Goal: Transaction & Acquisition: Purchase product/service

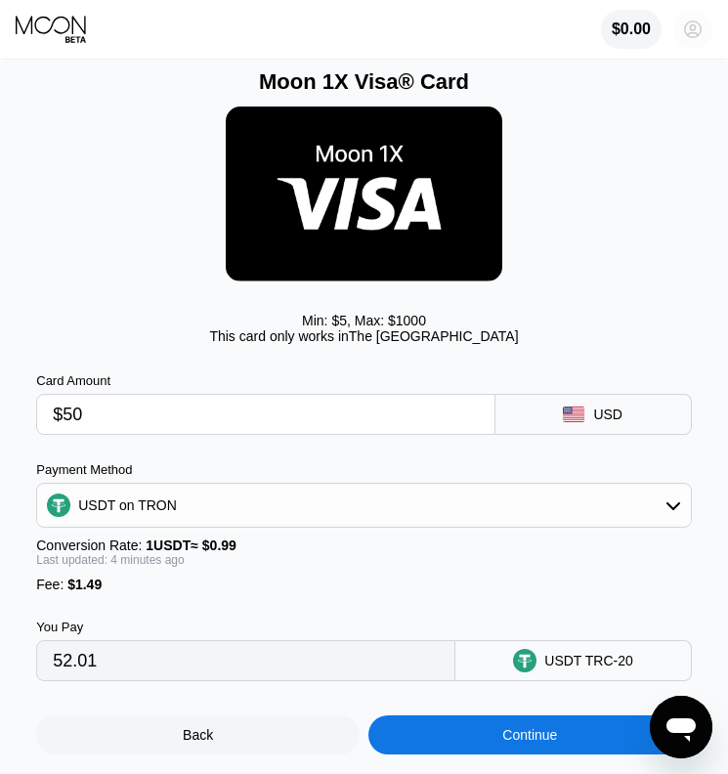
click at [698, 27] on circle at bounding box center [692, 29] width 39 height 39
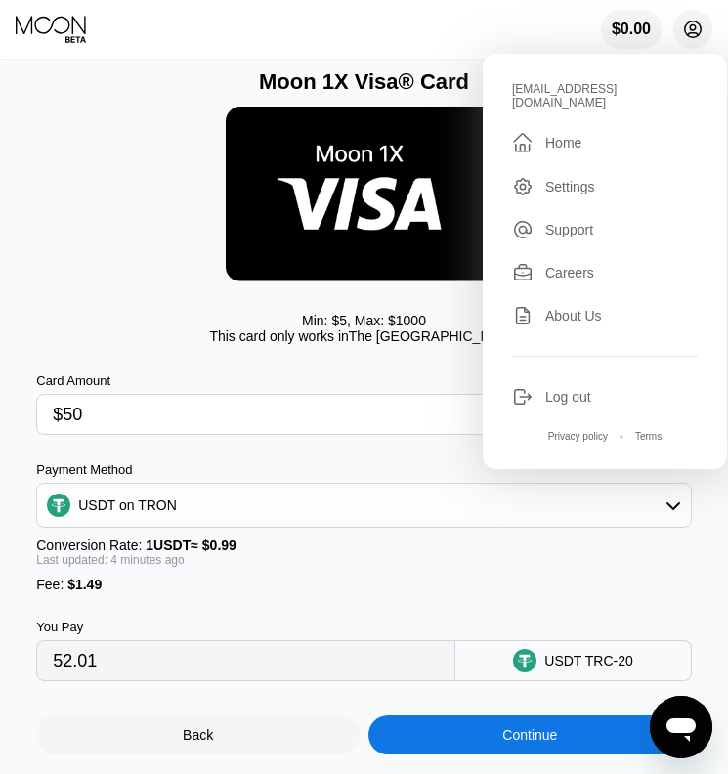
click at [698, 27] on circle at bounding box center [692, 29] width 39 height 39
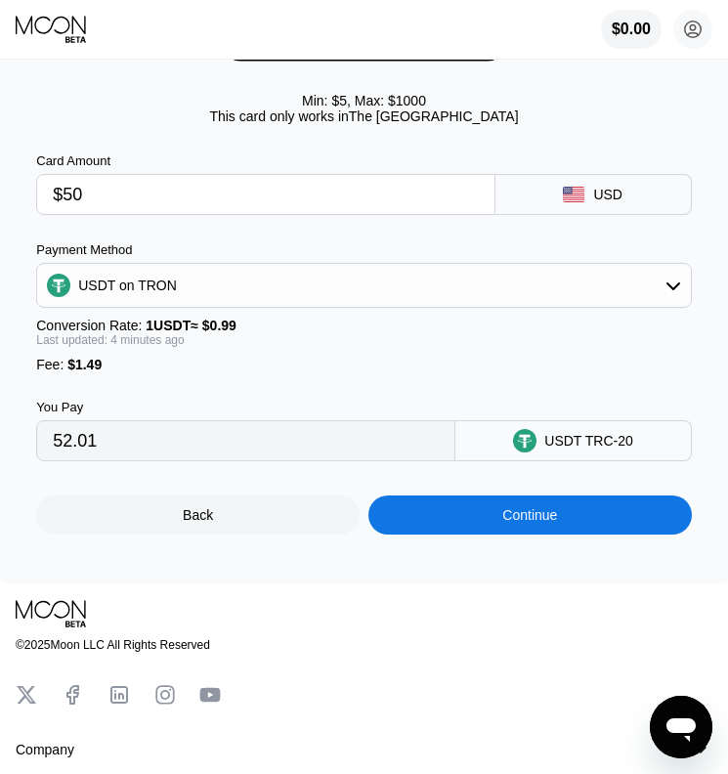
scroll to position [234, 0]
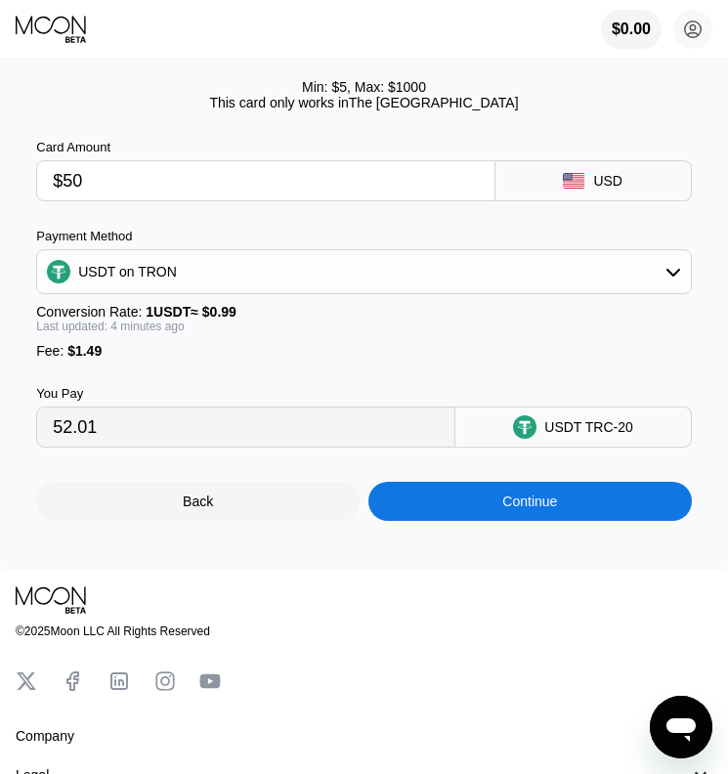
click at [142, 191] on input "$50" at bounding box center [265, 180] width 425 height 39
type input "$5"
type input "6.56"
type input "$5"
click at [560, 423] on div "USDT TRC-20" at bounding box center [574, 427] width 236 height 41
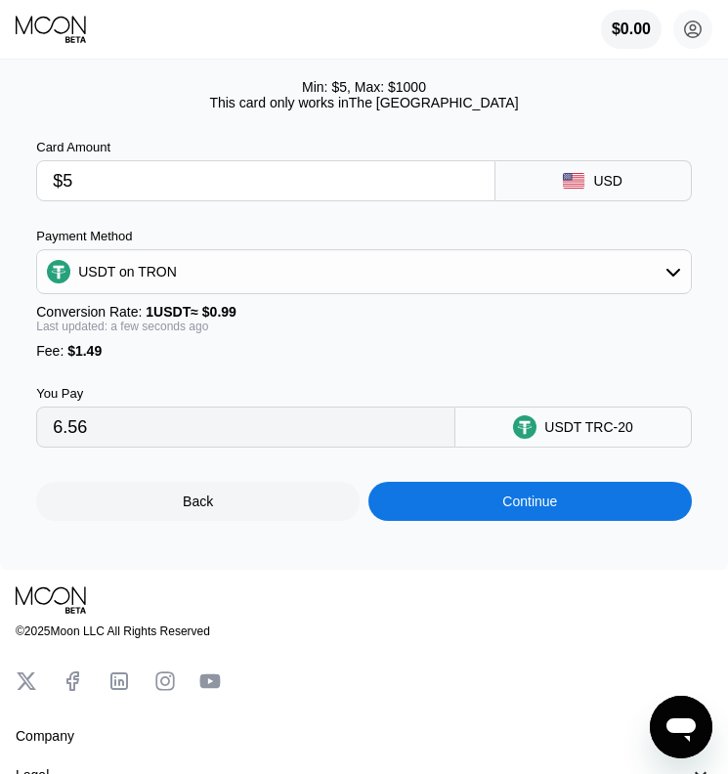
click at [608, 278] on div "USDT on TRON" at bounding box center [364, 271] width 654 height 39
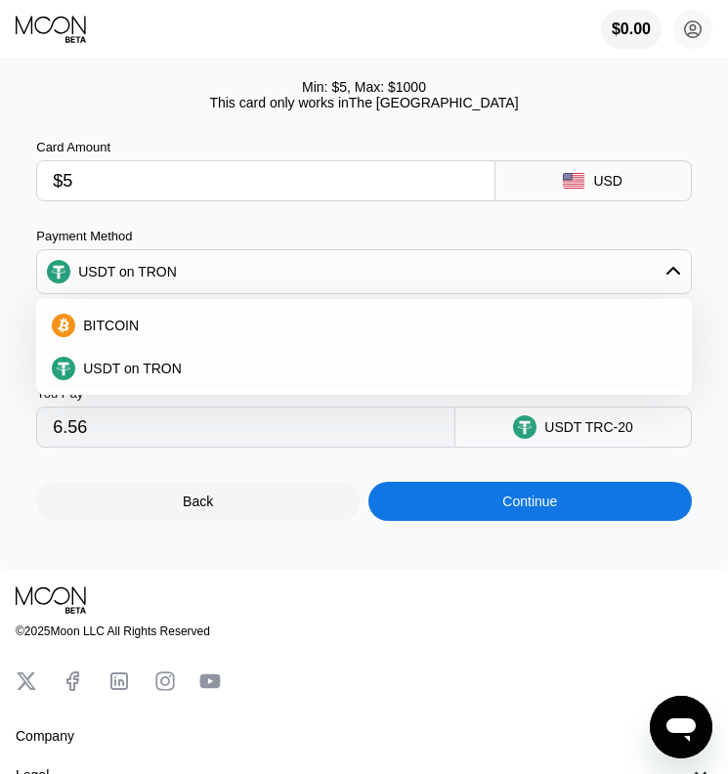
click at [524, 332] on div "BITCOIN" at bounding box center [375, 326] width 601 height 16
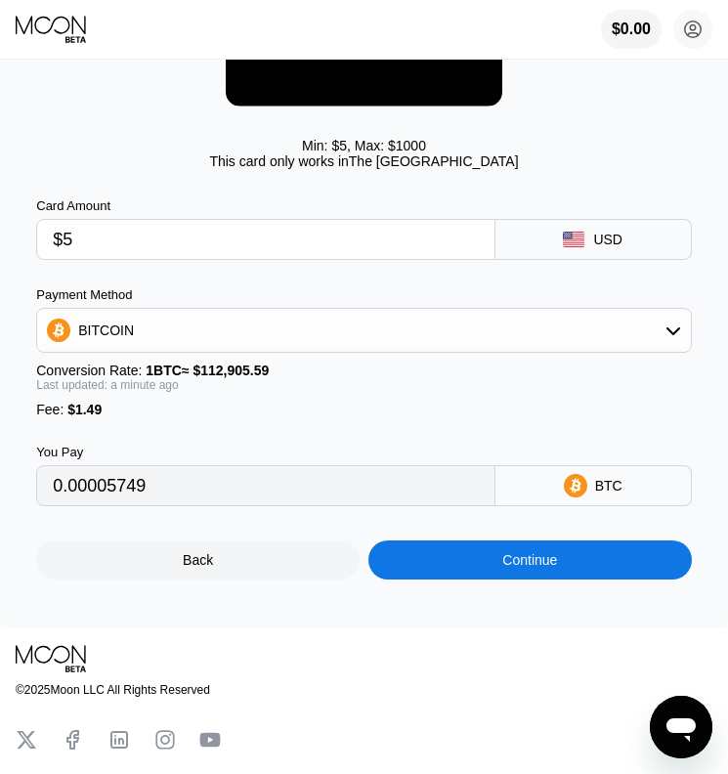
scroll to position [173, 0]
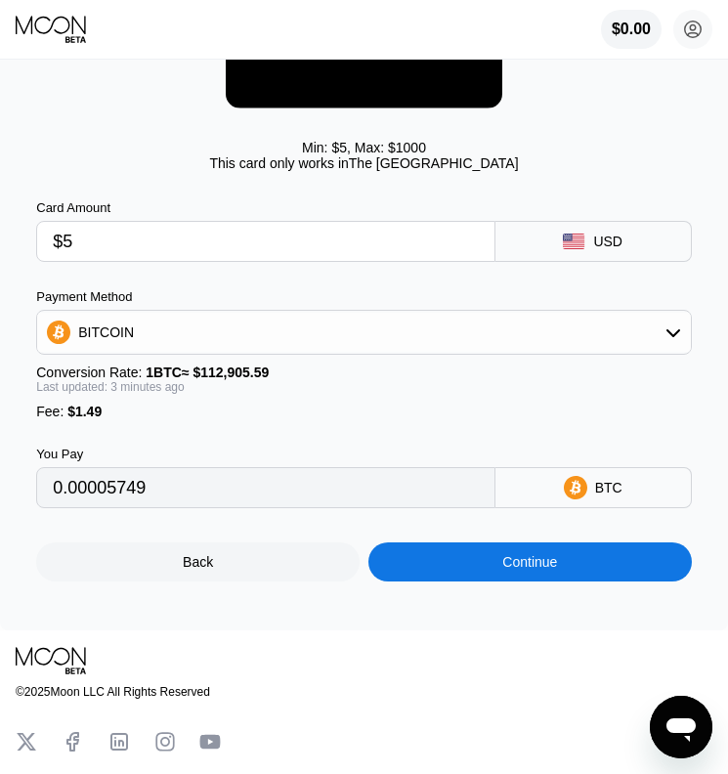
type input "0.00005748"
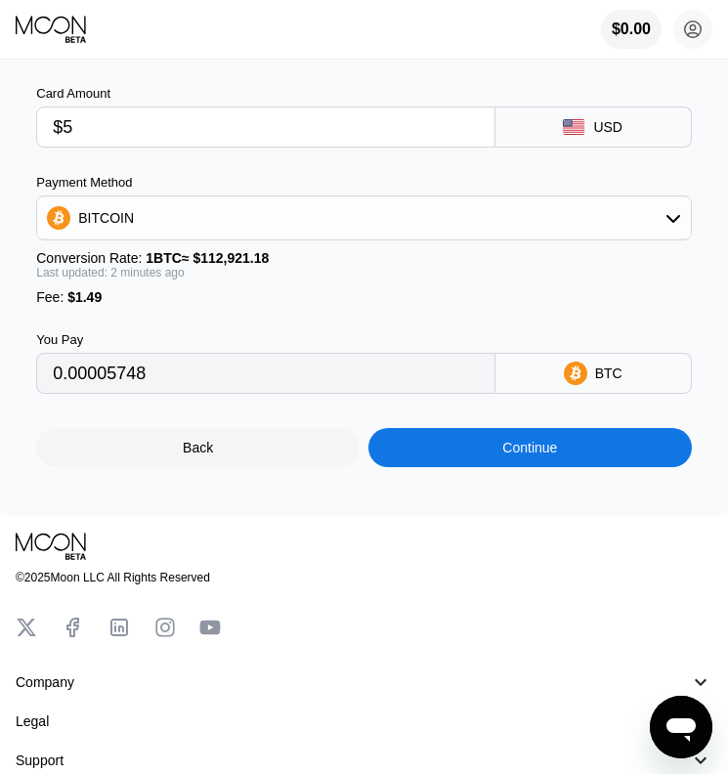
scroll to position [290, 0]
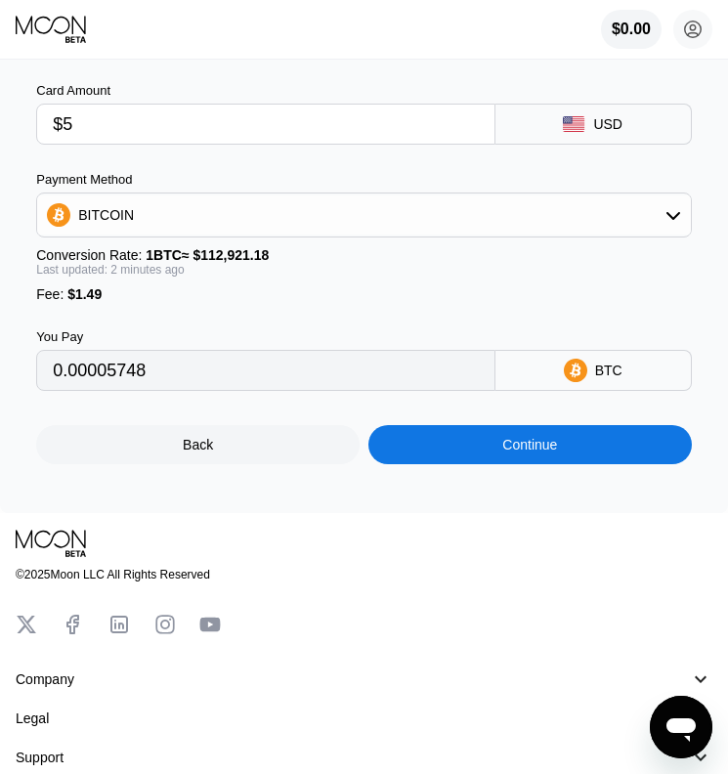
click at [392, 119] on input "$5" at bounding box center [265, 124] width 425 height 39
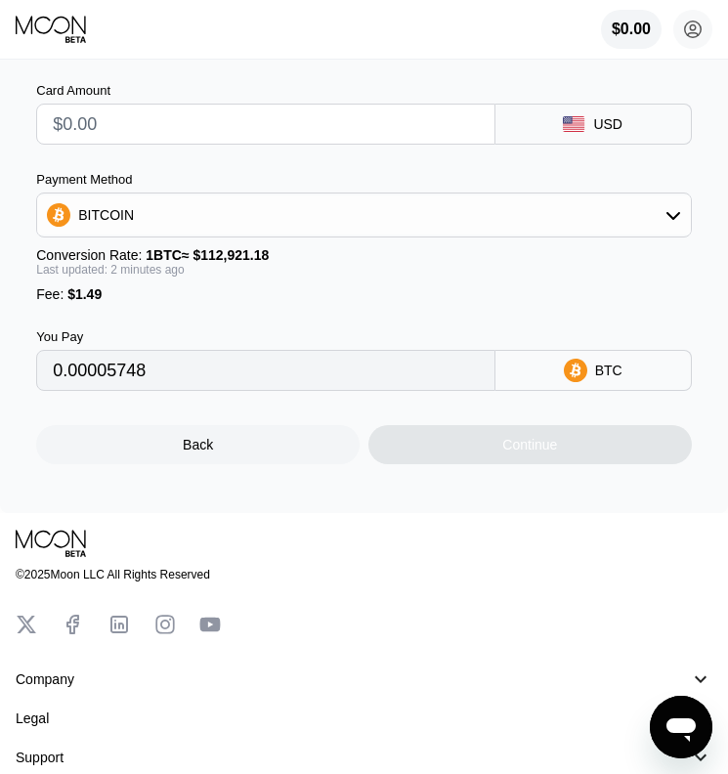
type input "0"
type input "$5"
type input "0.00005748"
type input "$55"
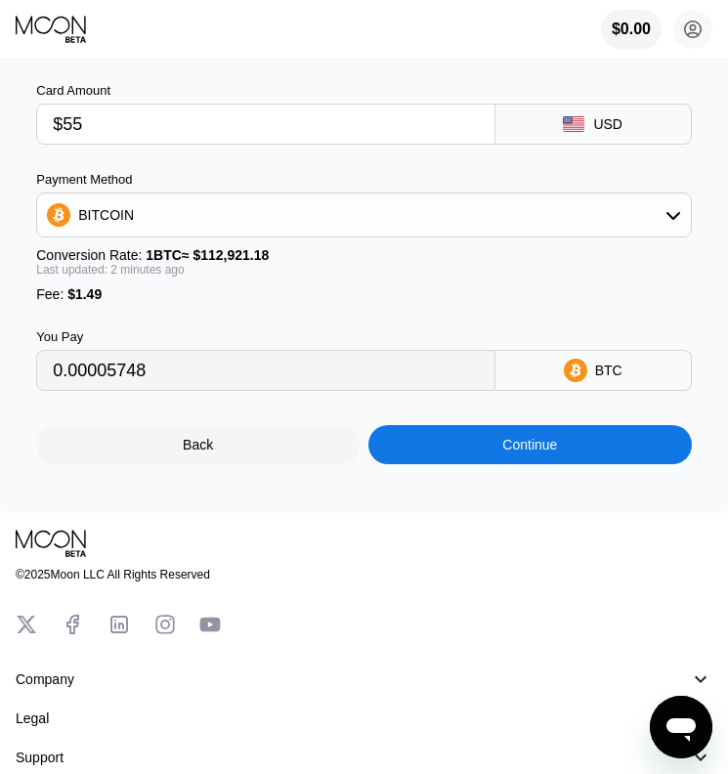
type input "0.00050027"
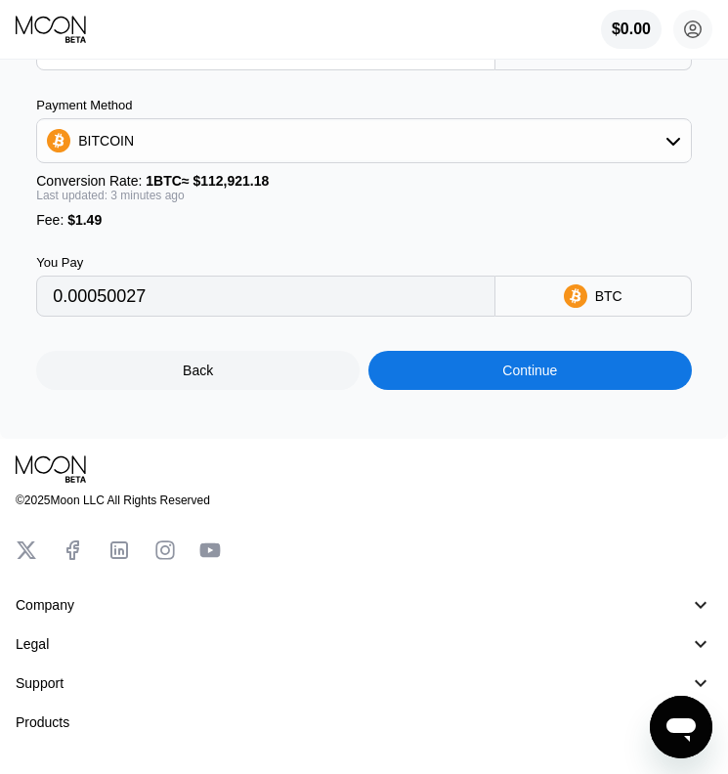
scroll to position [326, 0]
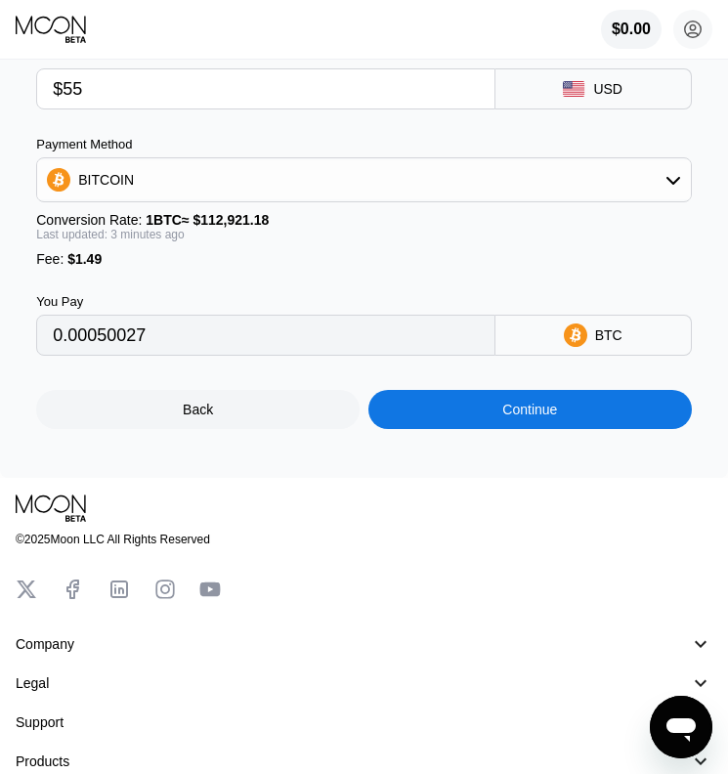
click at [534, 415] on div "Continue" at bounding box center [529, 410] width 55 height 16
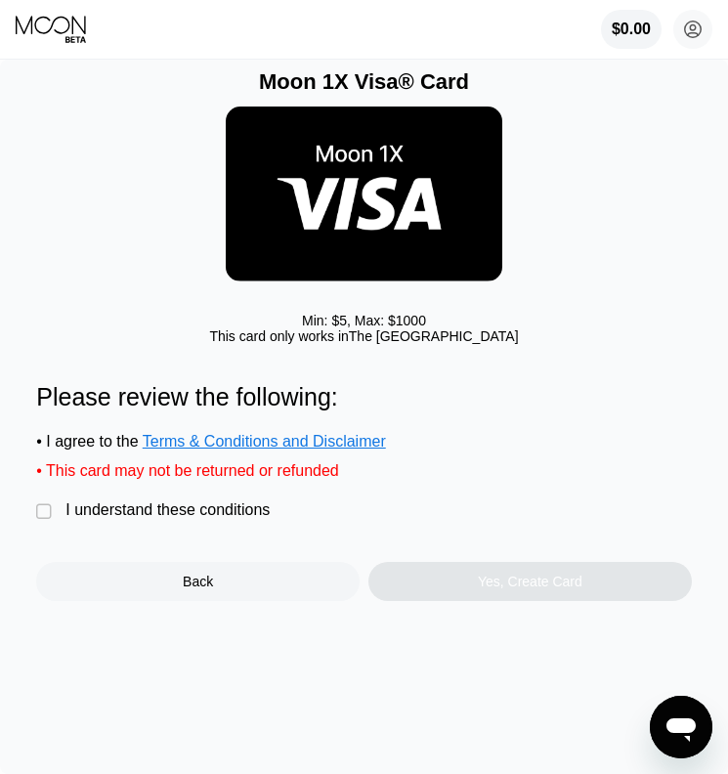
click at [43, 521] on div "" at bounding box center [46, 512] width 20 height 20
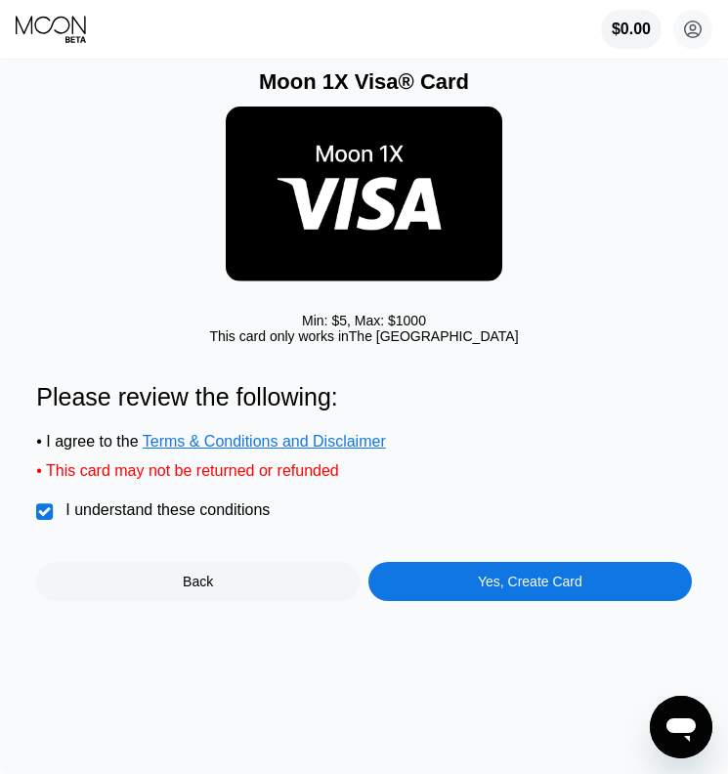
click at [487, 586] on div "Yes, Create Card" at bounding box center [530, 582] width 105 height 16
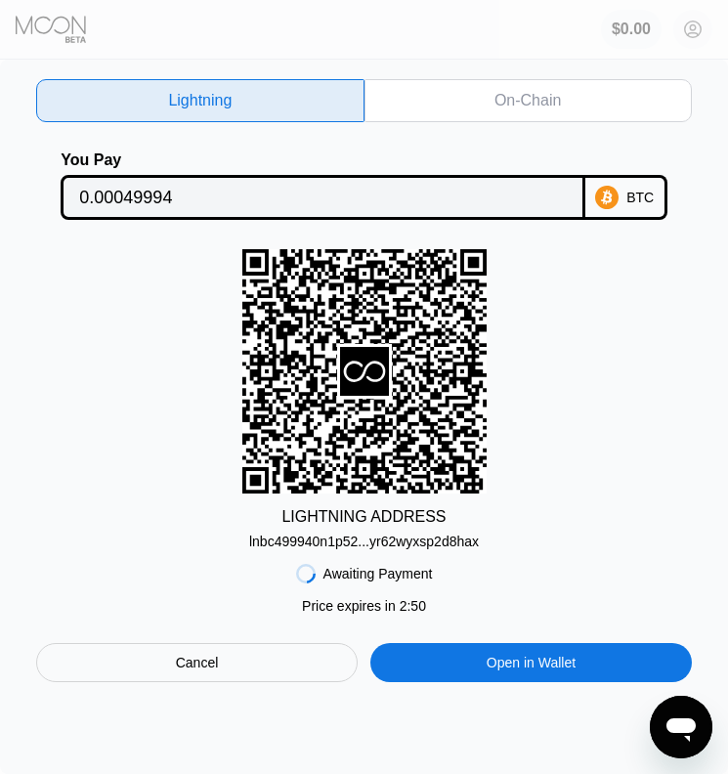
click at [211, 668] on div "Cancel" at bounding box center [197, 663] width 43 height 18
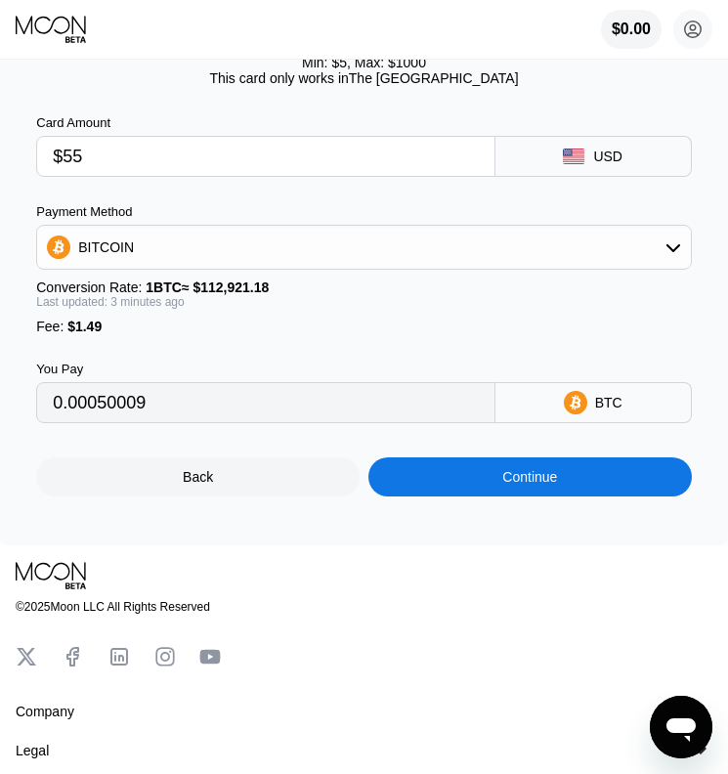
scroll to position [304, 0]
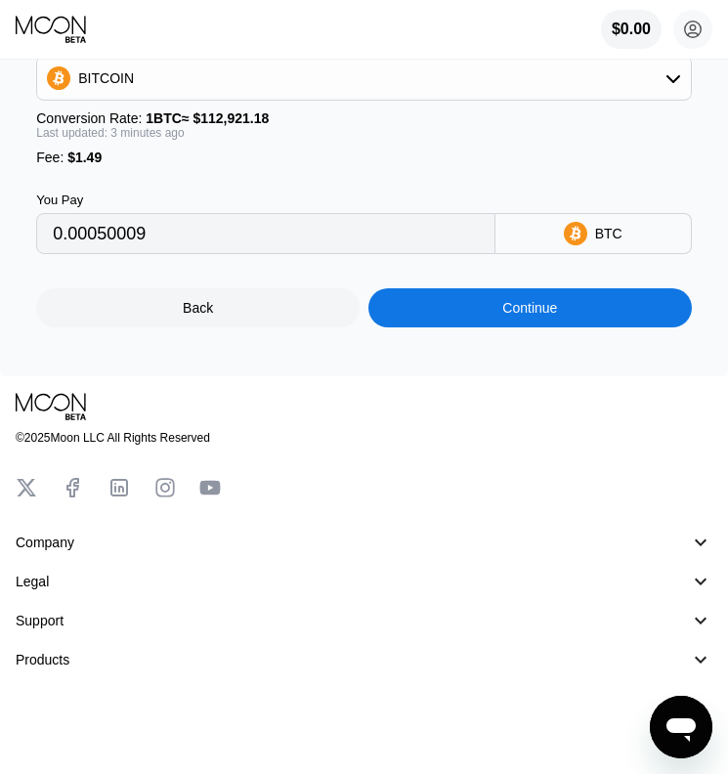
scroll to position [433, 0]
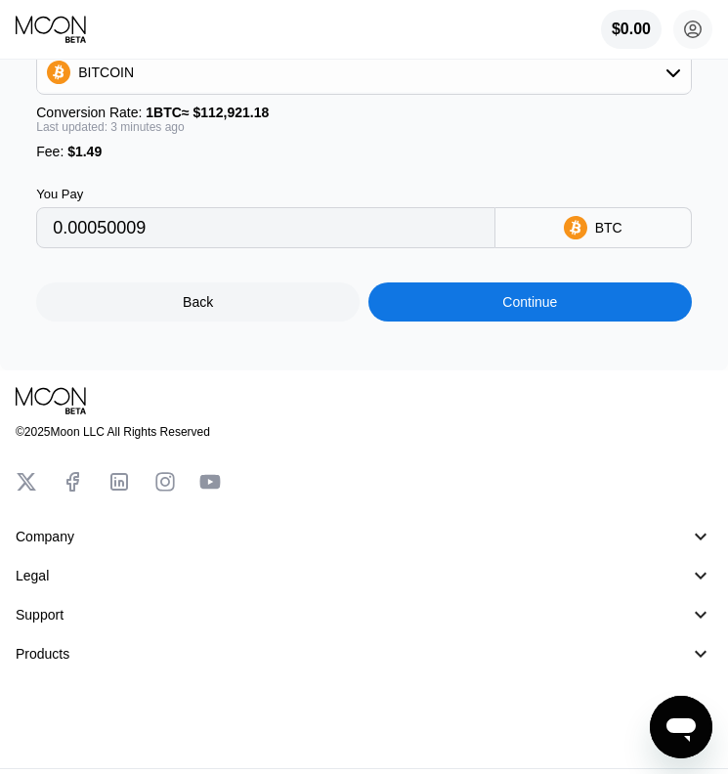
click at [551, 310] on div "Continue" at bounding box center [529, 302] width 55 height 16
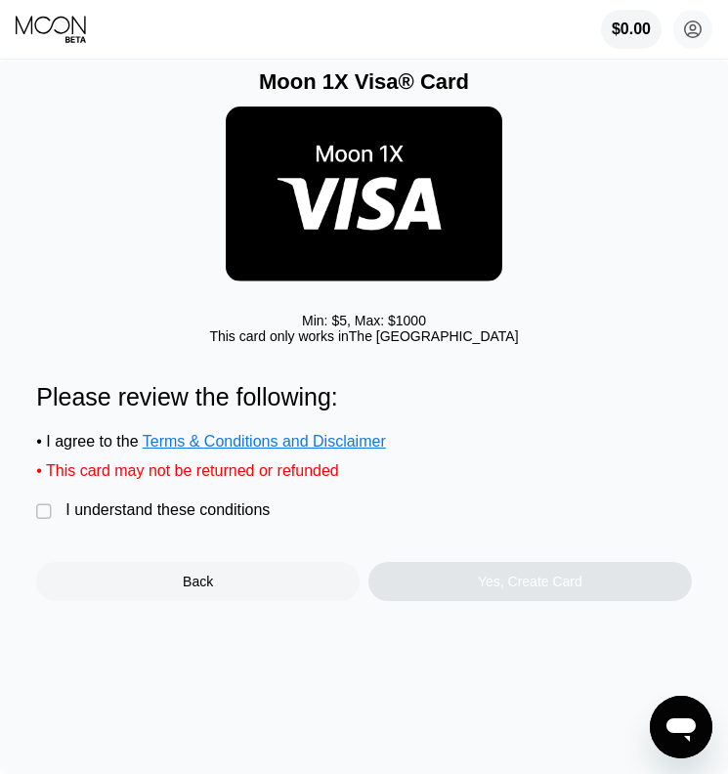
click at [230, 510] on div "I understand these conditions" at bounding box center [167, 510] width 204 height 18
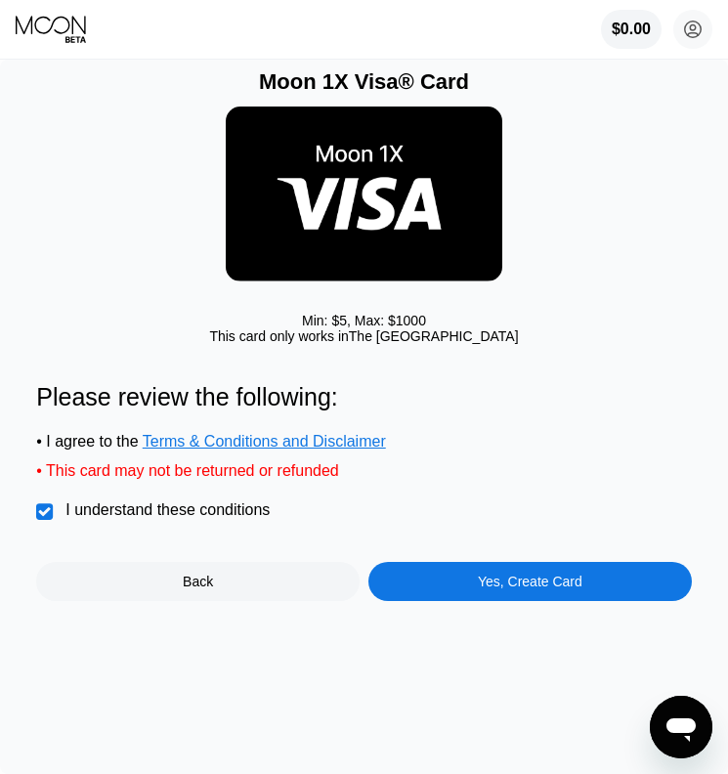
click at [455, 583] on div "Yes, Create Card" at bounding box center [531, 581] width 324 height 39
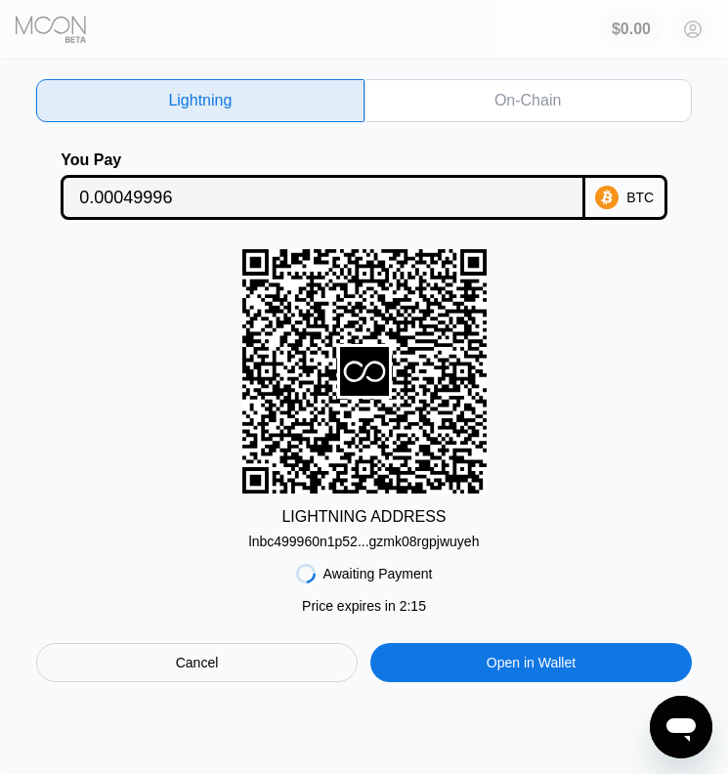
click at [534, 108] on div "On-Chain" at bounding box center [528, 101] width 66 height 20
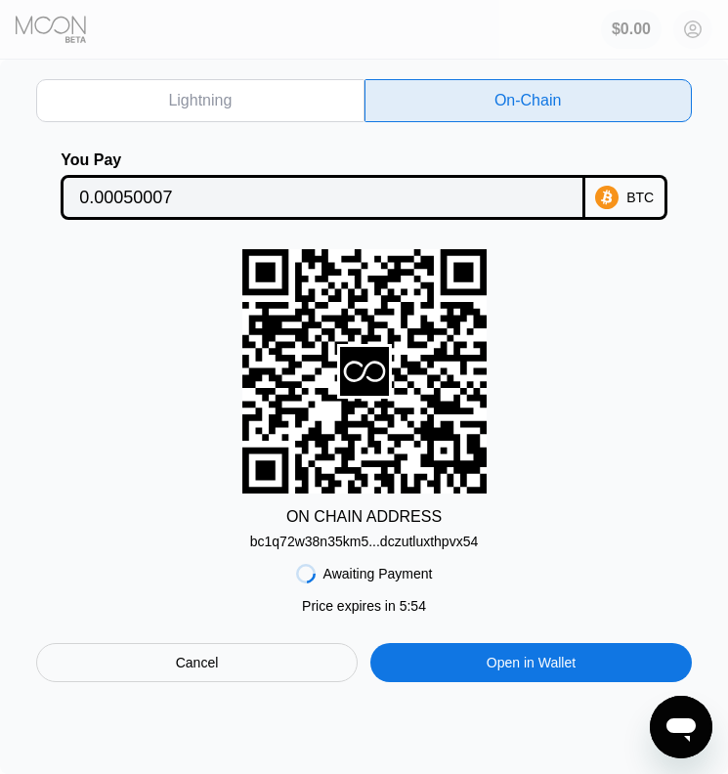
click at [245, 91] on div "Lightning" at bounding box center [199, 100] width 327 height 43
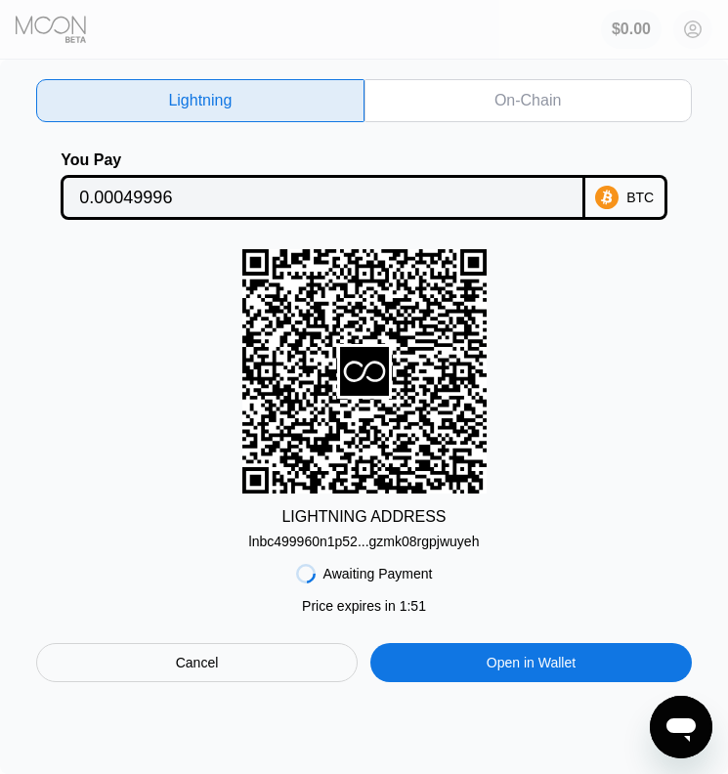
click at [539, 118] on div "On-Chain" at bounding box center [528, 100] width 327 height 43
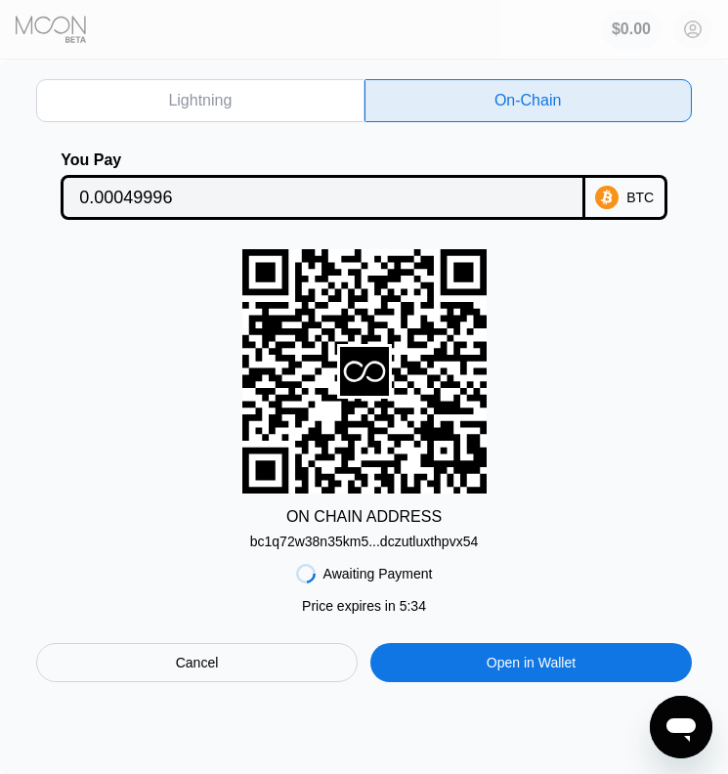
type input "0.00050007"
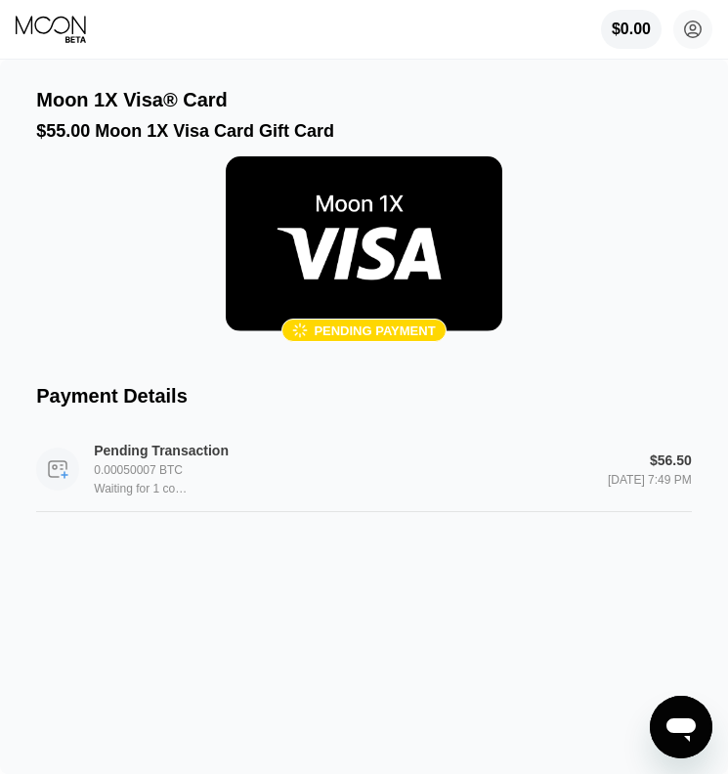
click at [146, 477] on div "0.00050007 BTC" at bounding box center [143, 470] width 98 height 14
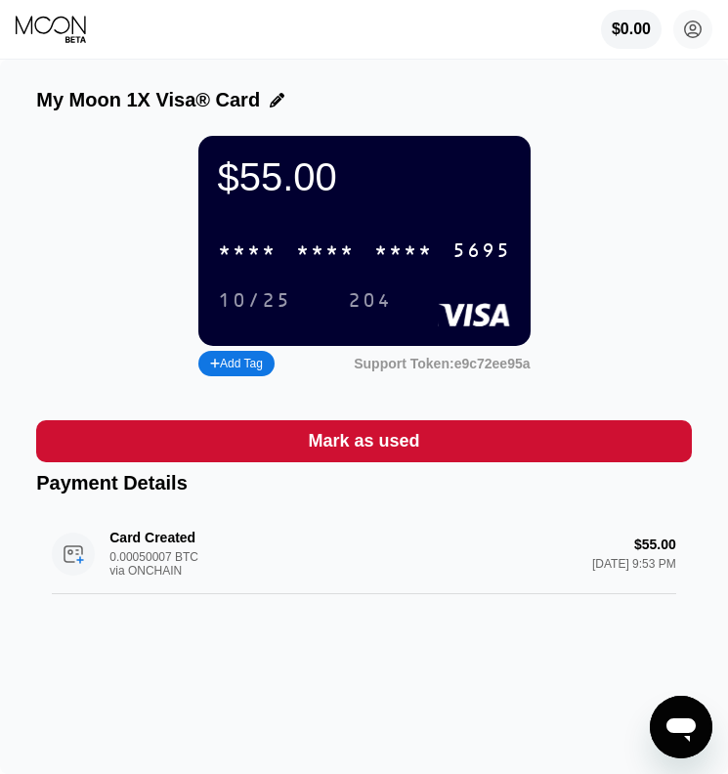
click at [424, 230] on div "$55.00 * * * * * * * * * * * * 5695 10/25 204" at bounding box center [364, 241] width 332 height 210
click at [693, 24] on icon at bounding box center [693, 29] width 11 height 11
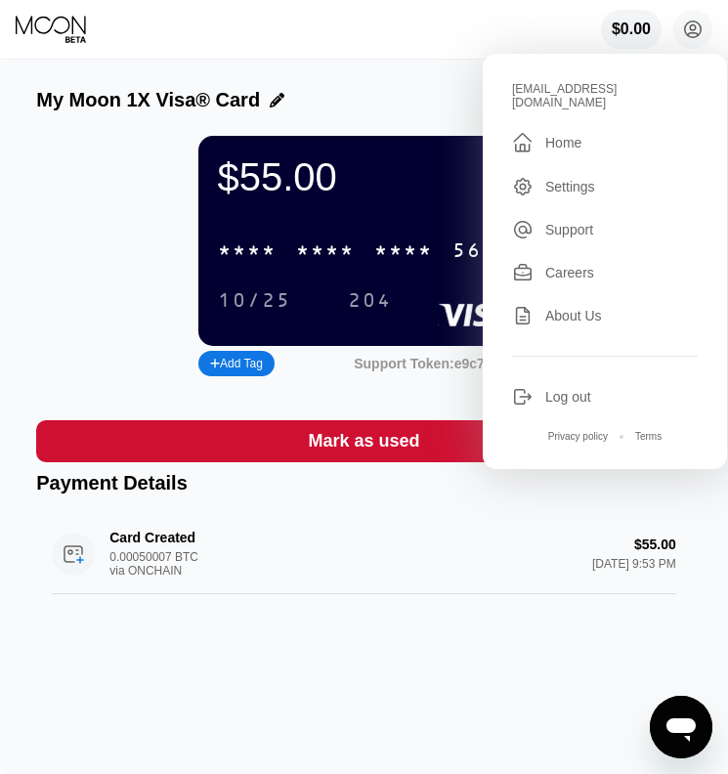
click at [390, 39] on div "$0.00 [EMAIL_ADDRESS][DOMAIN_NAME]  Home Settings Support Careers About Us Log…" at bounding box center [364, 29] width 728 height 59
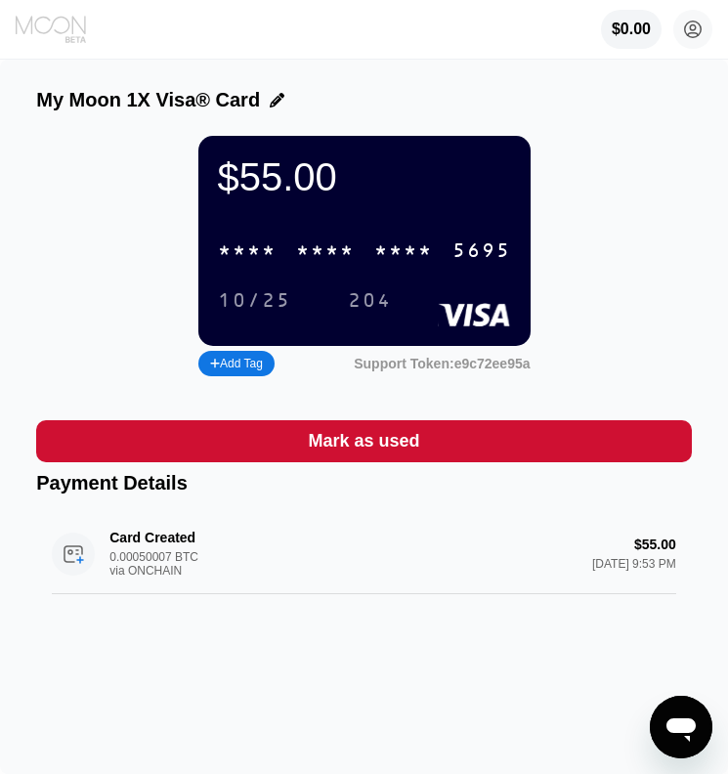
click at [77, 41] on icon at bounding box center [52, 29] width 73 height 29
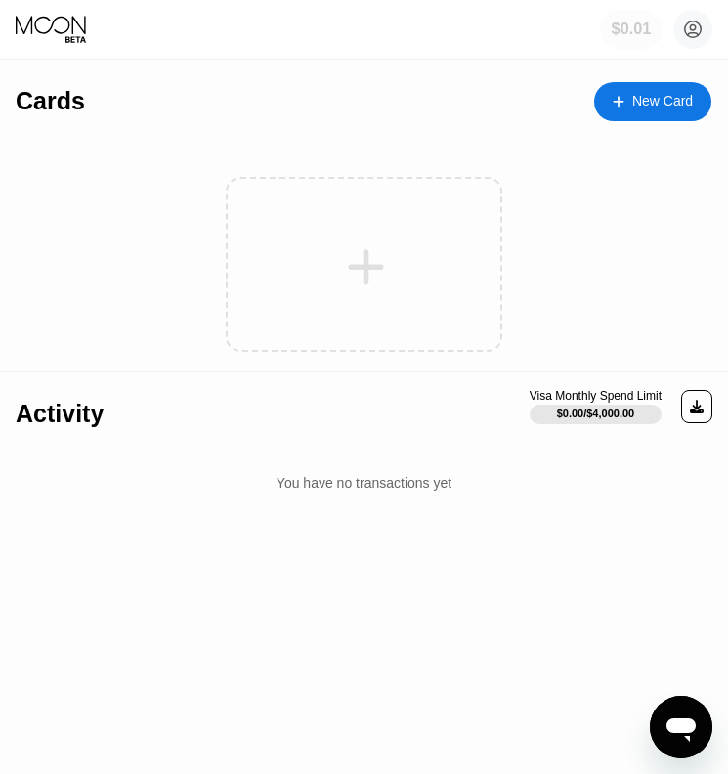
click at [637, 44] on div "$0.01" at bounding box center [631, 30] width 62 height 40
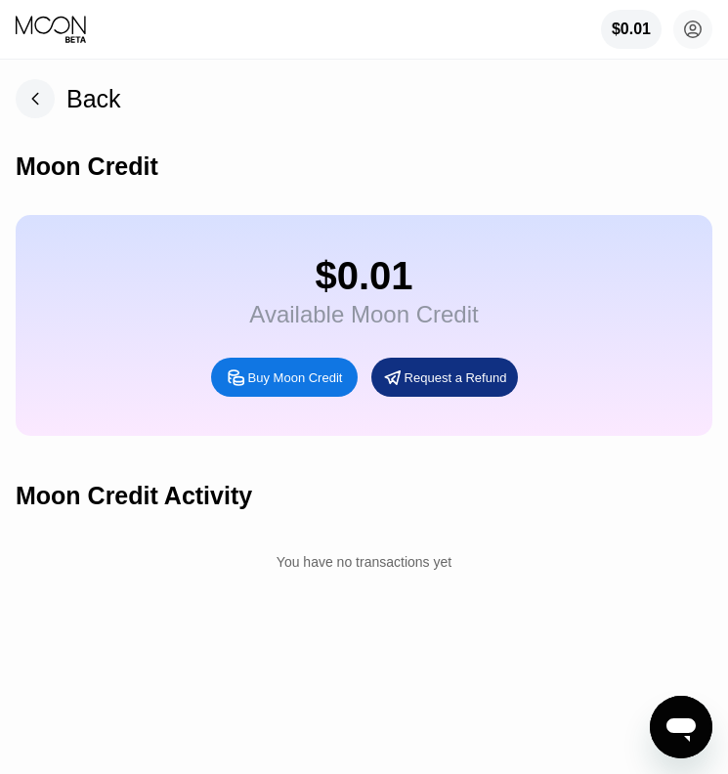
click at [34, 95] on rect at bounding box center [35, 98] width 39 height 39
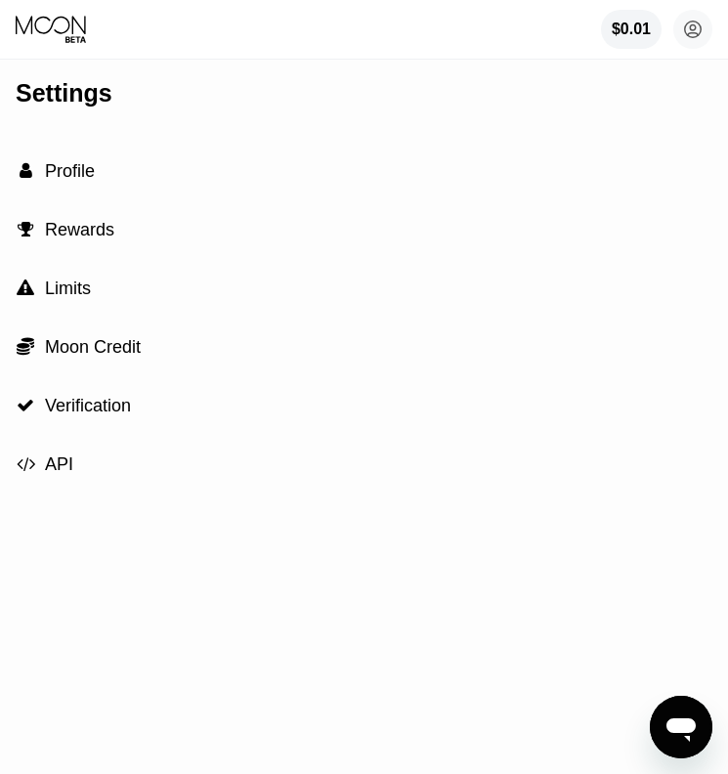
click at [124, 364] on div " Moon Credit" at bounding box center [364, 347] width 697 height 59
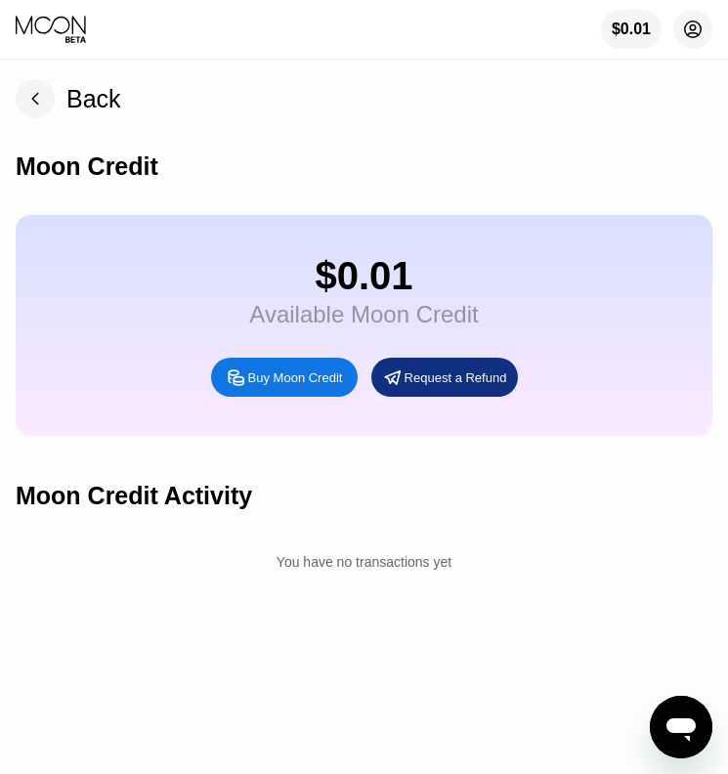
click at [696, 38] on circle at bounding box center [692, 29] width 39 height 39
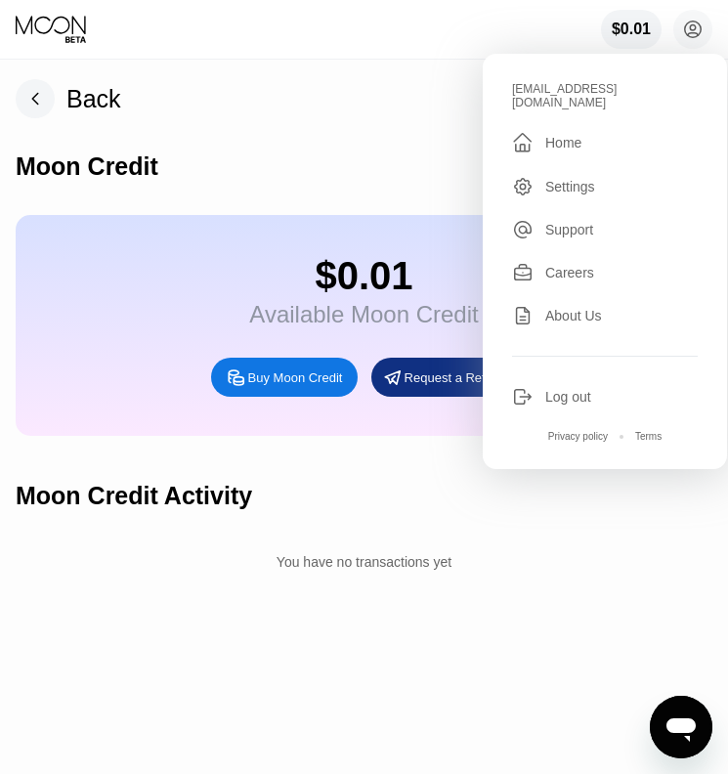
click at [187, 151] on div "Moon Credit" at bounding box center [364, 166] width 697 height 97
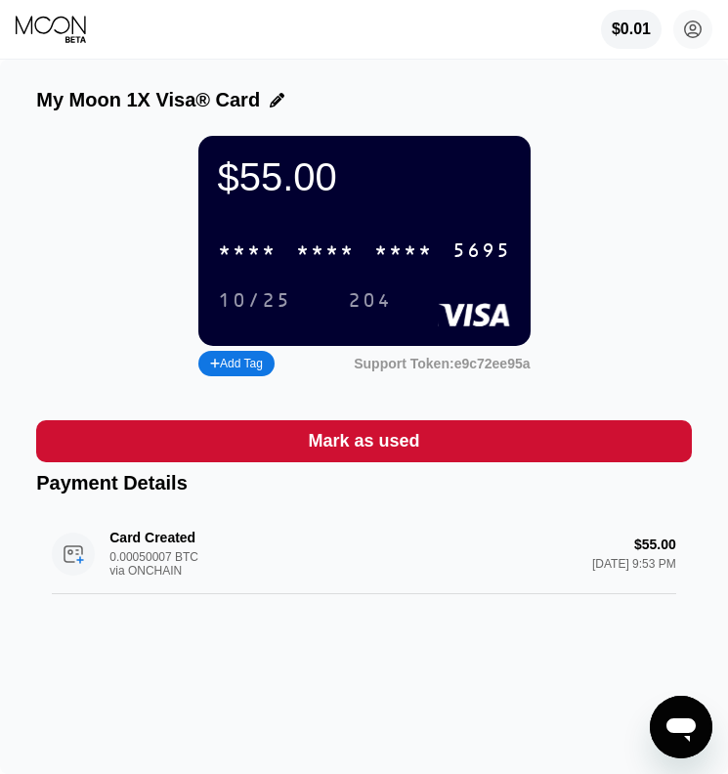
click at [393, 246] on div "* * * *" at bounding box center [403, 251] width 59 height 22
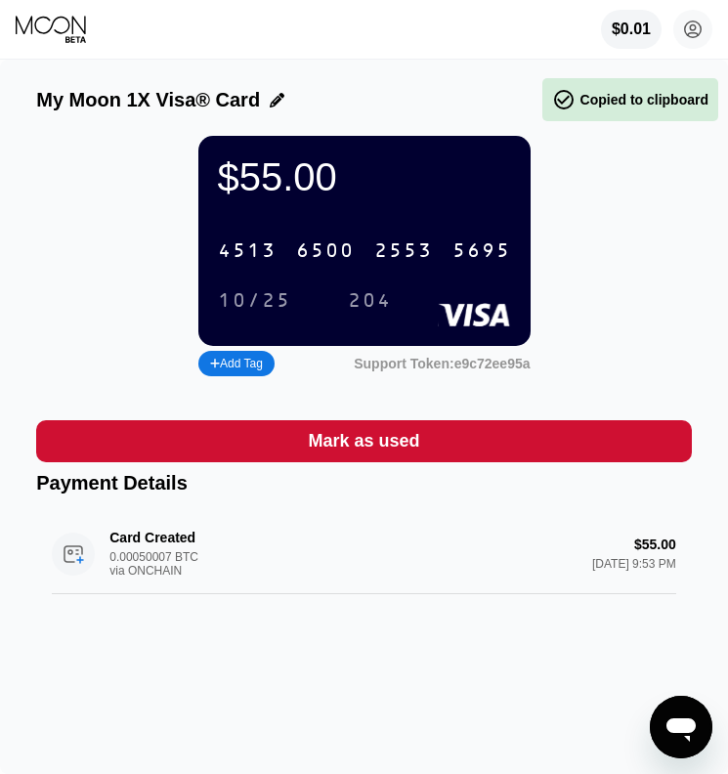
click at [393, 246] on div "2553" at bounding box center [403, 251] width 59 height 22
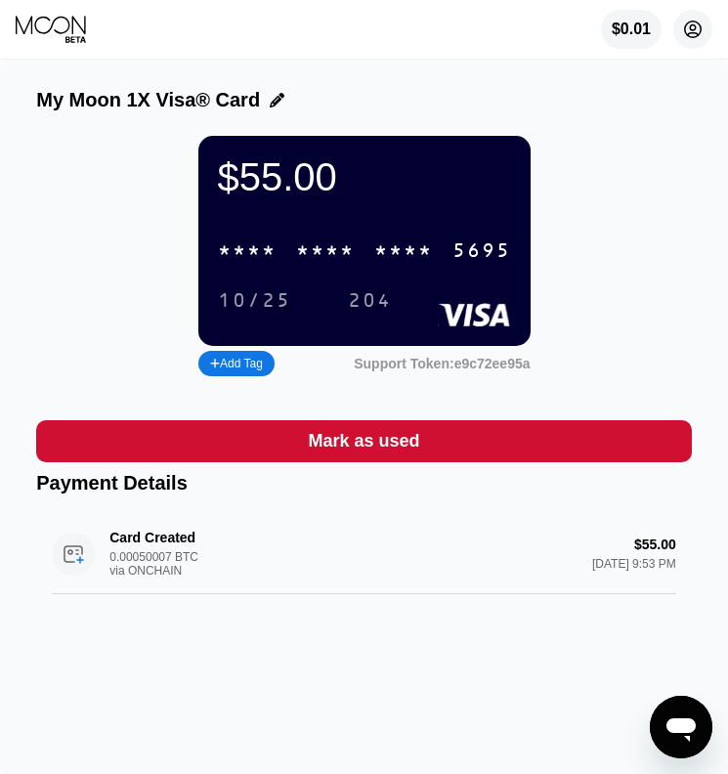
click at [690, 36] on icon at bounding box center [693, 30] width 17 height 17
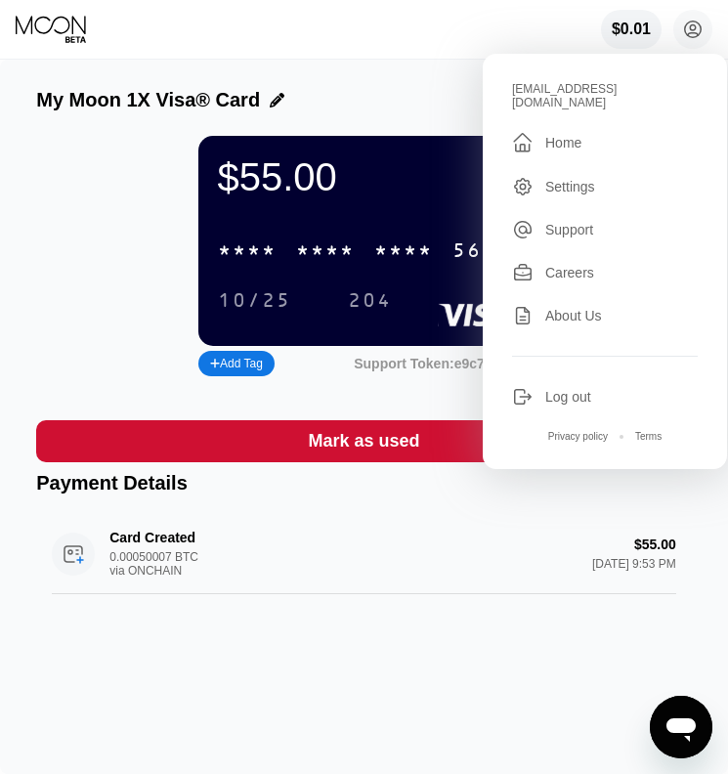
click at [382, 89] on div "My Moon 1X Visa® Card" at bounding box center [364, 100] width 656 height 22
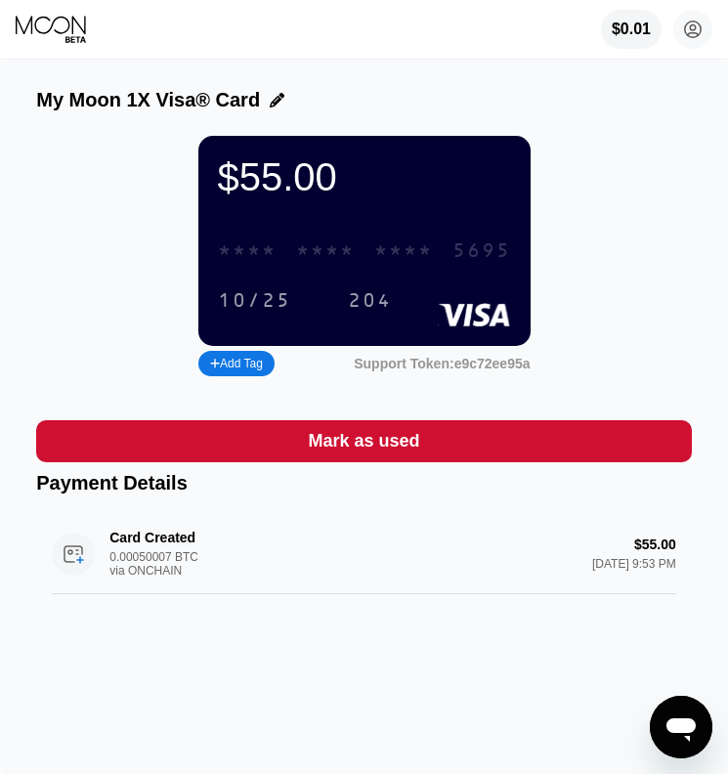
click at [441, 251] on div "* * * * * * * * * * * * 5695" at bounding box center [364, 251] width 317 height 40
click at [331, 540] on div "Card Created 0.00050007 BTC via ONCHAIN $55.00 [DATE] 9:53 PM" at bounding box center [364, 554] width 625 height 80
click at [57, 22] on icon at bounding box center [52, 29] width 73 height 29
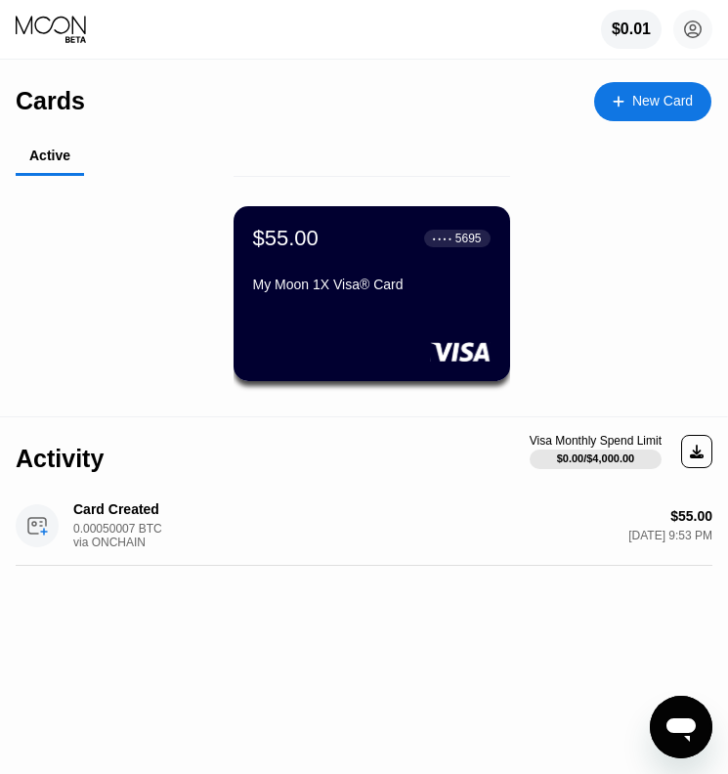
click at [354, 294] on div "My Moon 1X Visa® Card" at bounding box center [372, 288] width 238 height 23
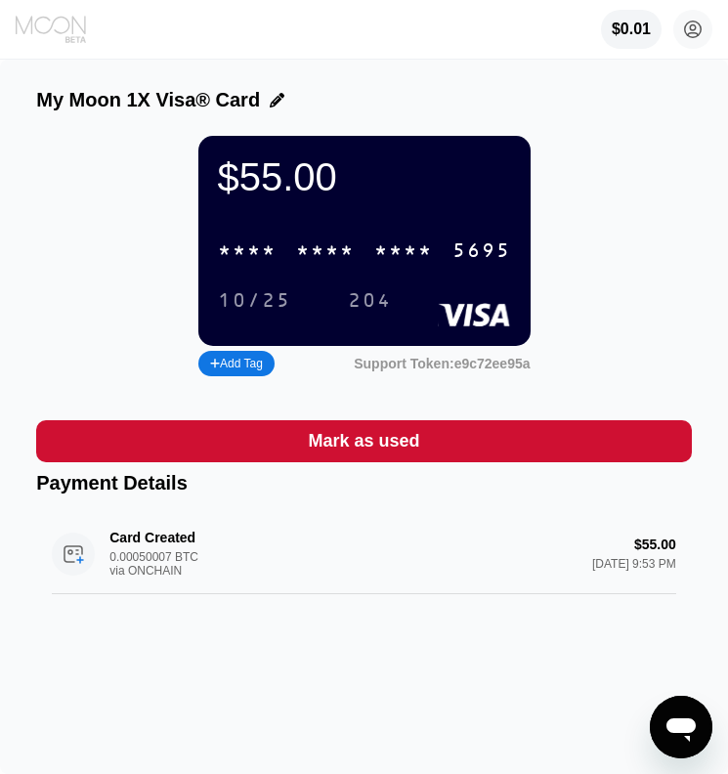
click at [53, 27] on icon at bounding box center [52, 29] width 73 height 29
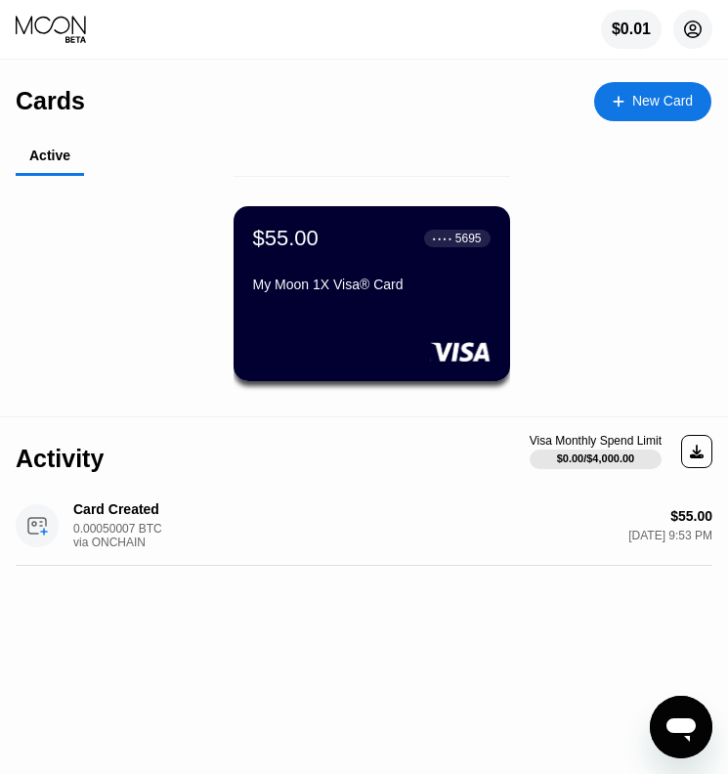
click at [700, 25] on icon at bounding box center [693, 30] width 17 height 17
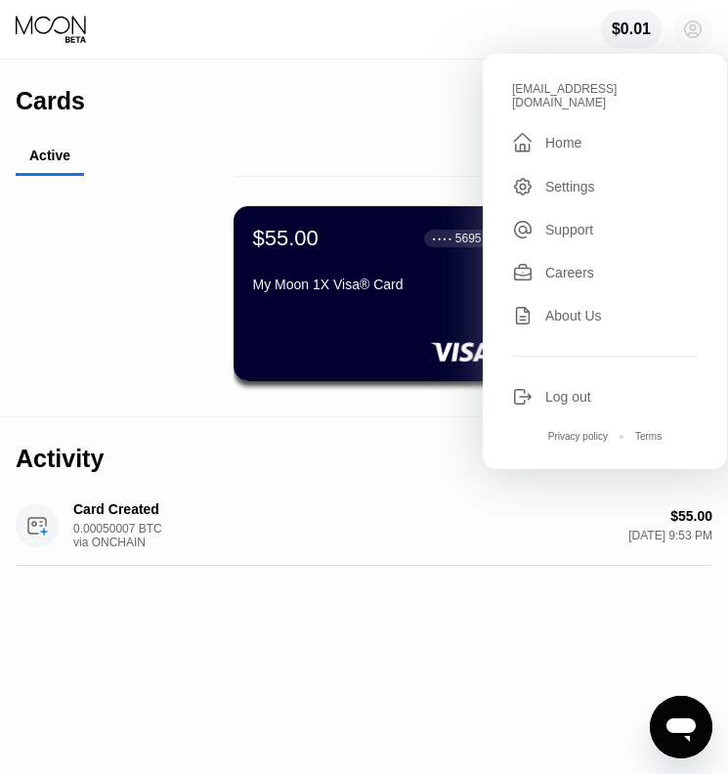
click at [700, 25] on icon at bounding box center [693, 30] width 17 height 17
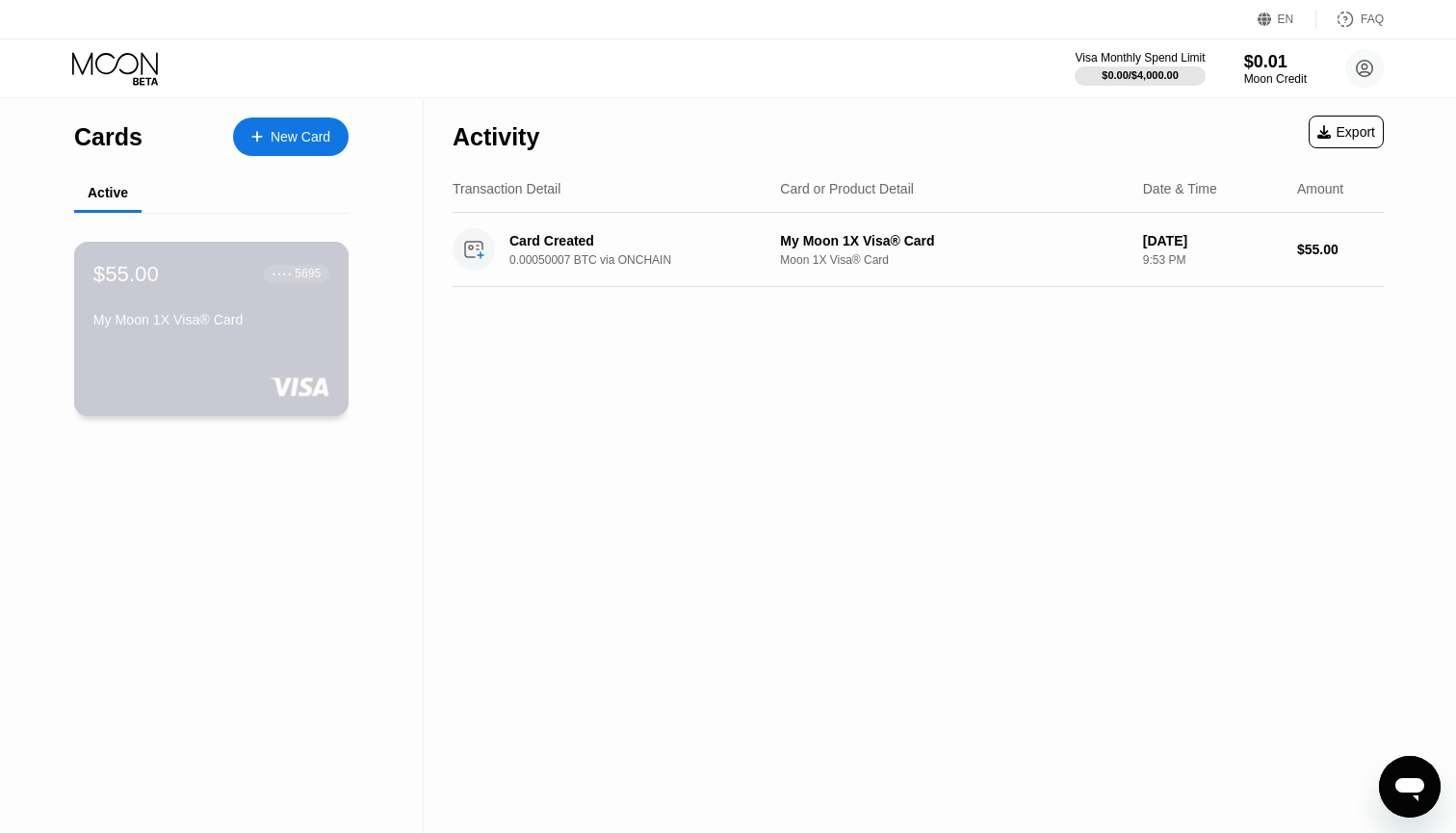
click at [230, 286] on div "$55.00 ● ● ● ● 5695" at bounding box center [211, 273] width 235 height 25
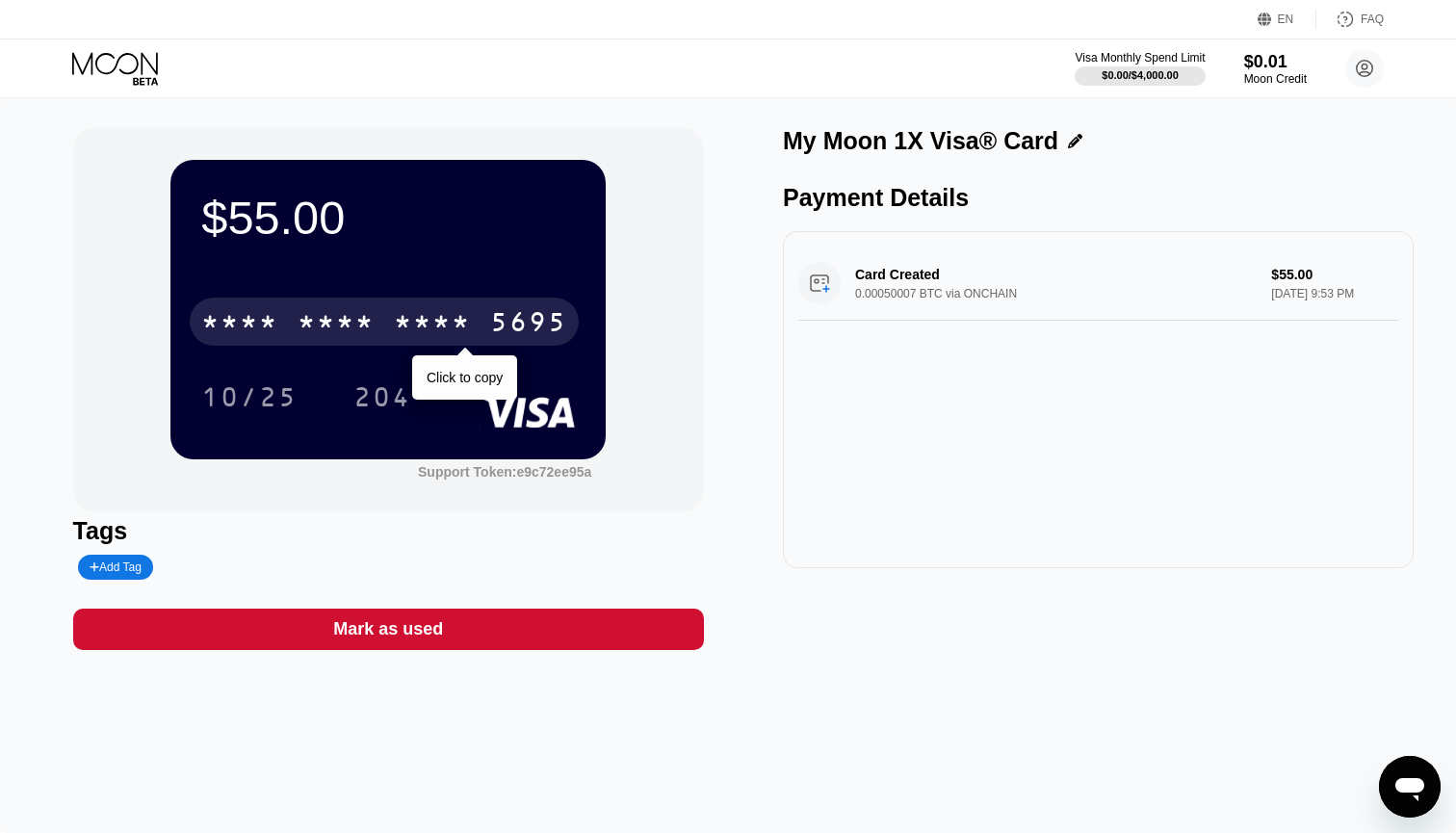
click at [458, 324] on div "* * * *" at bounding box center [432, 324] width 77 height 31
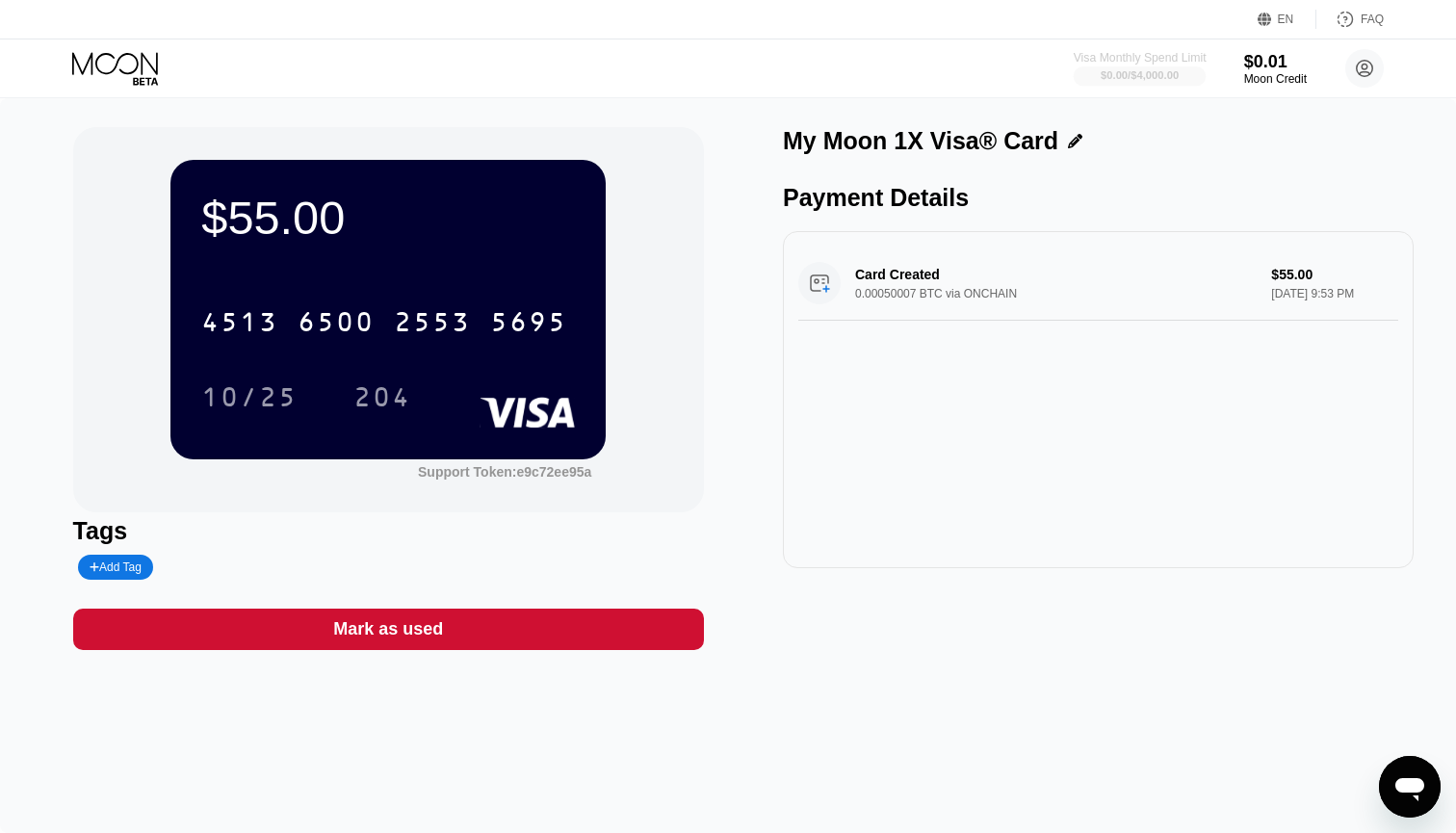
click at [716, 70] on div "$0.00 / $4,000.00" at bounding box center [1139, 75] width 78 height 12
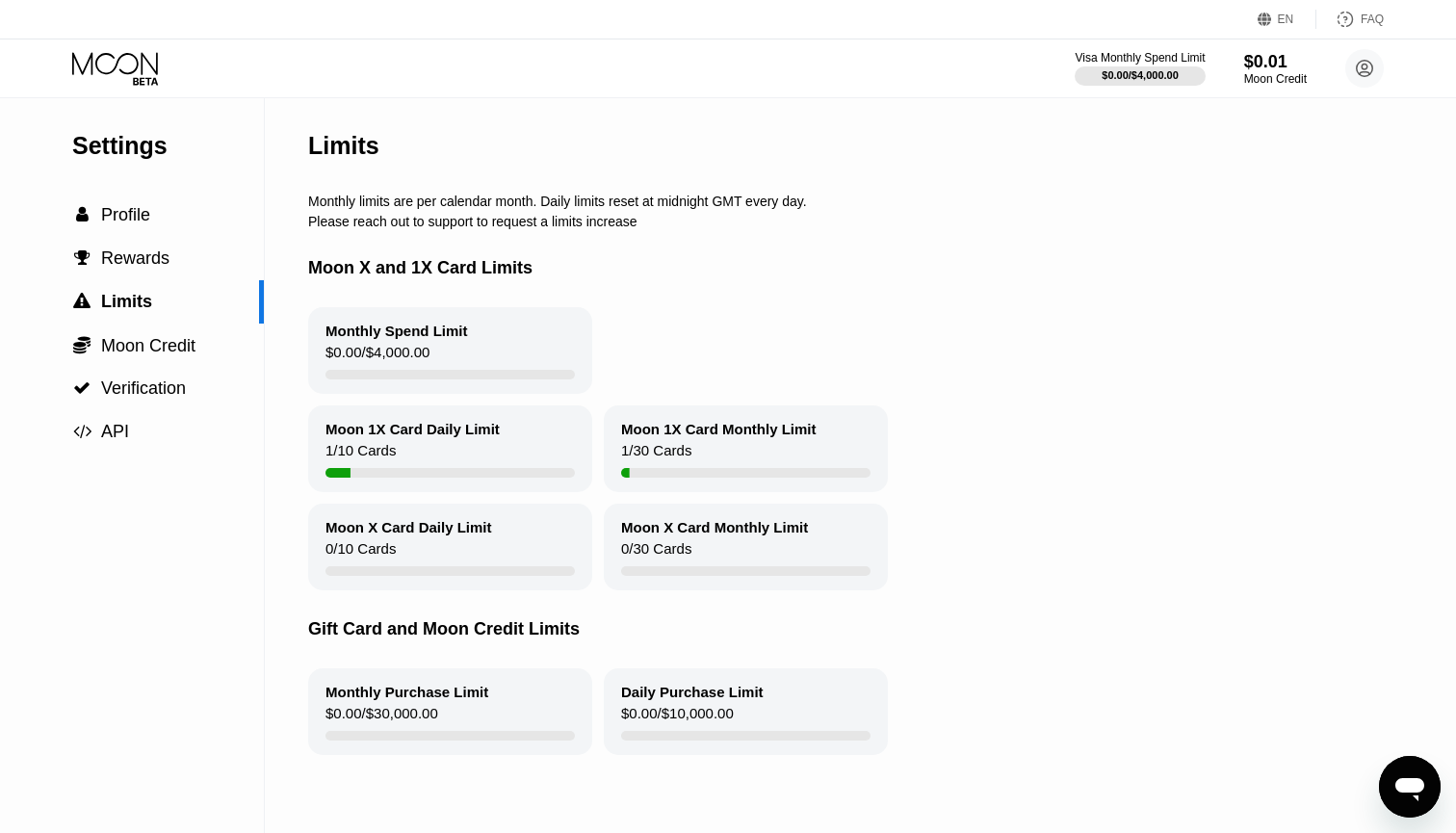
click at [430, 345] on div "$0.00 / $4,000.00" at bounding box center [377, 356] width 104 height 26
click at [116, 346] on span "Moon Credit" at bounding box center [149, 346] width 95 height 20
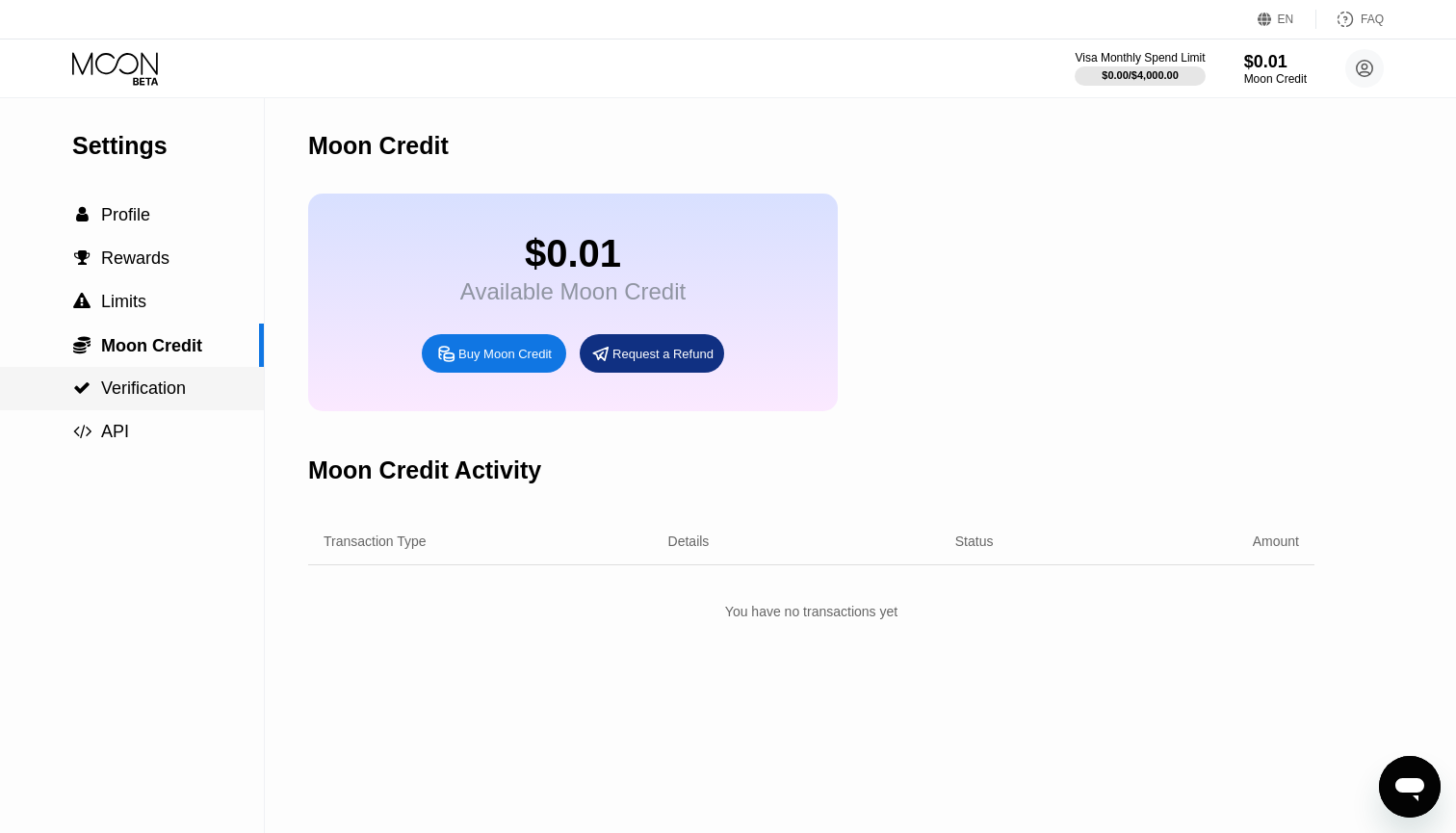
click at [139, 385] on span "Verification" at bounding box center [144, 388] width 85 height 20
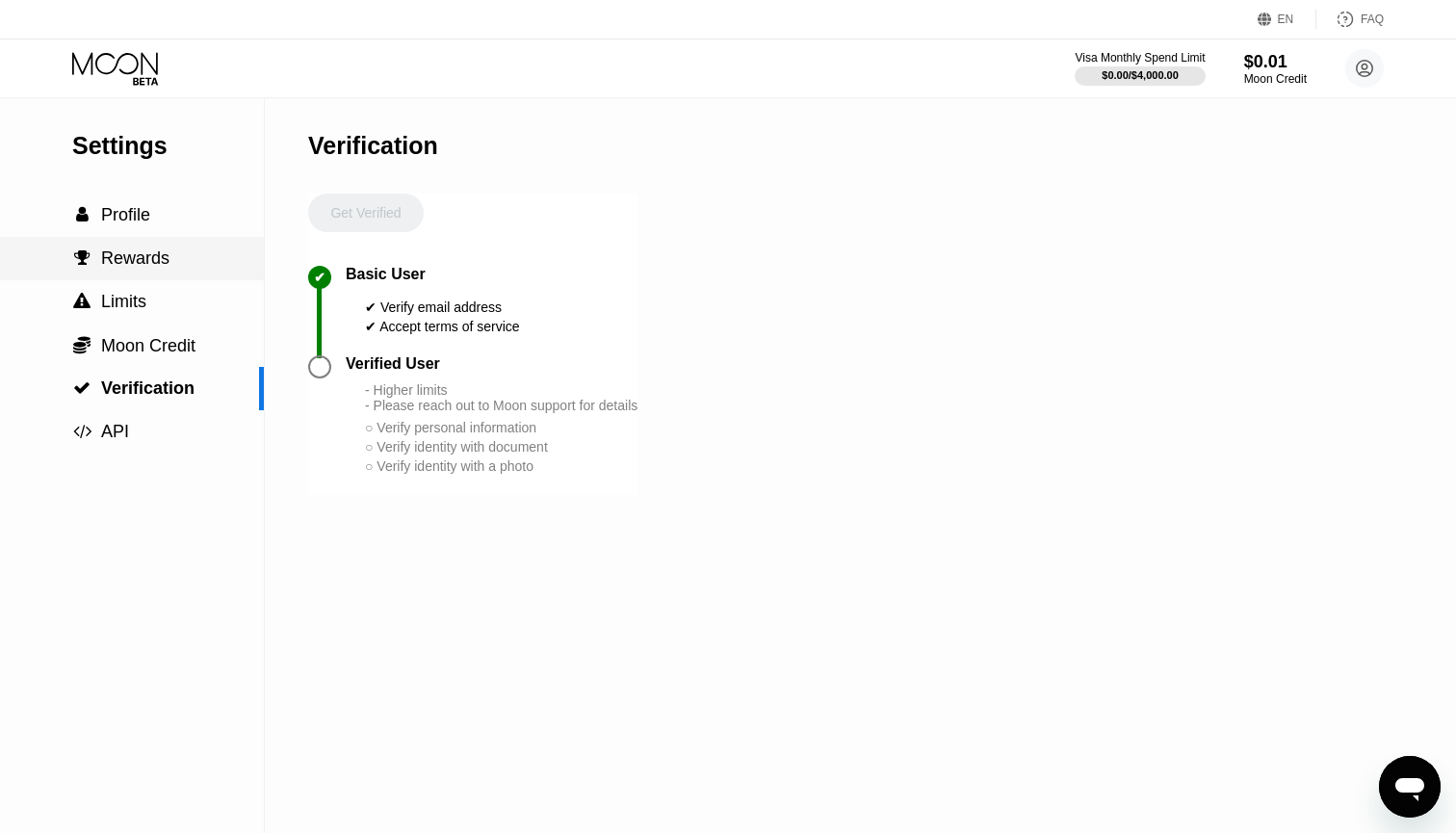
click at [139, 247] on div " Rewards" at bounding box center [132, 258] width 264 height 43
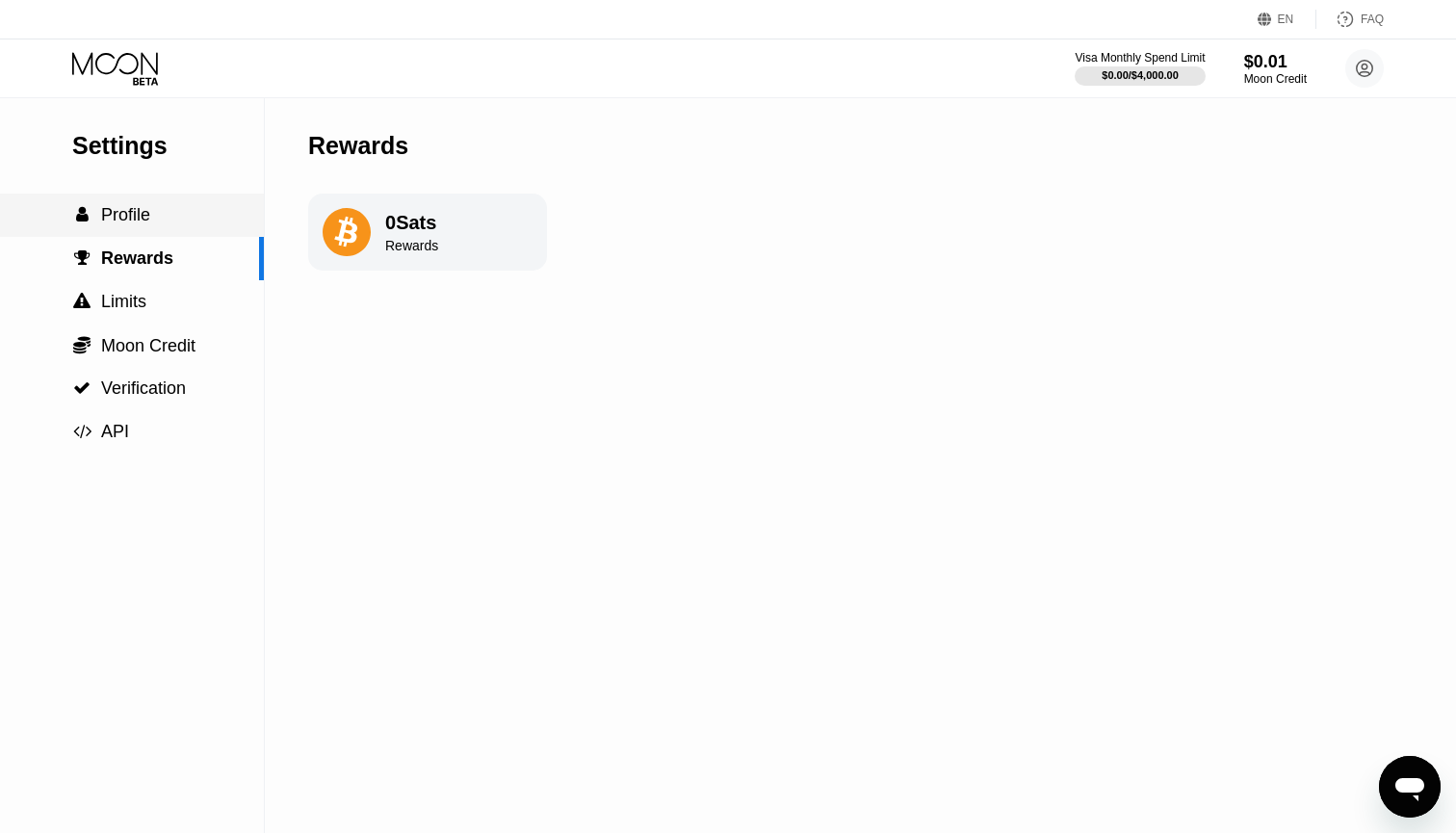
click at [132, 224] on span "Profile" at bounding box center [126, 215] width 49 height 20
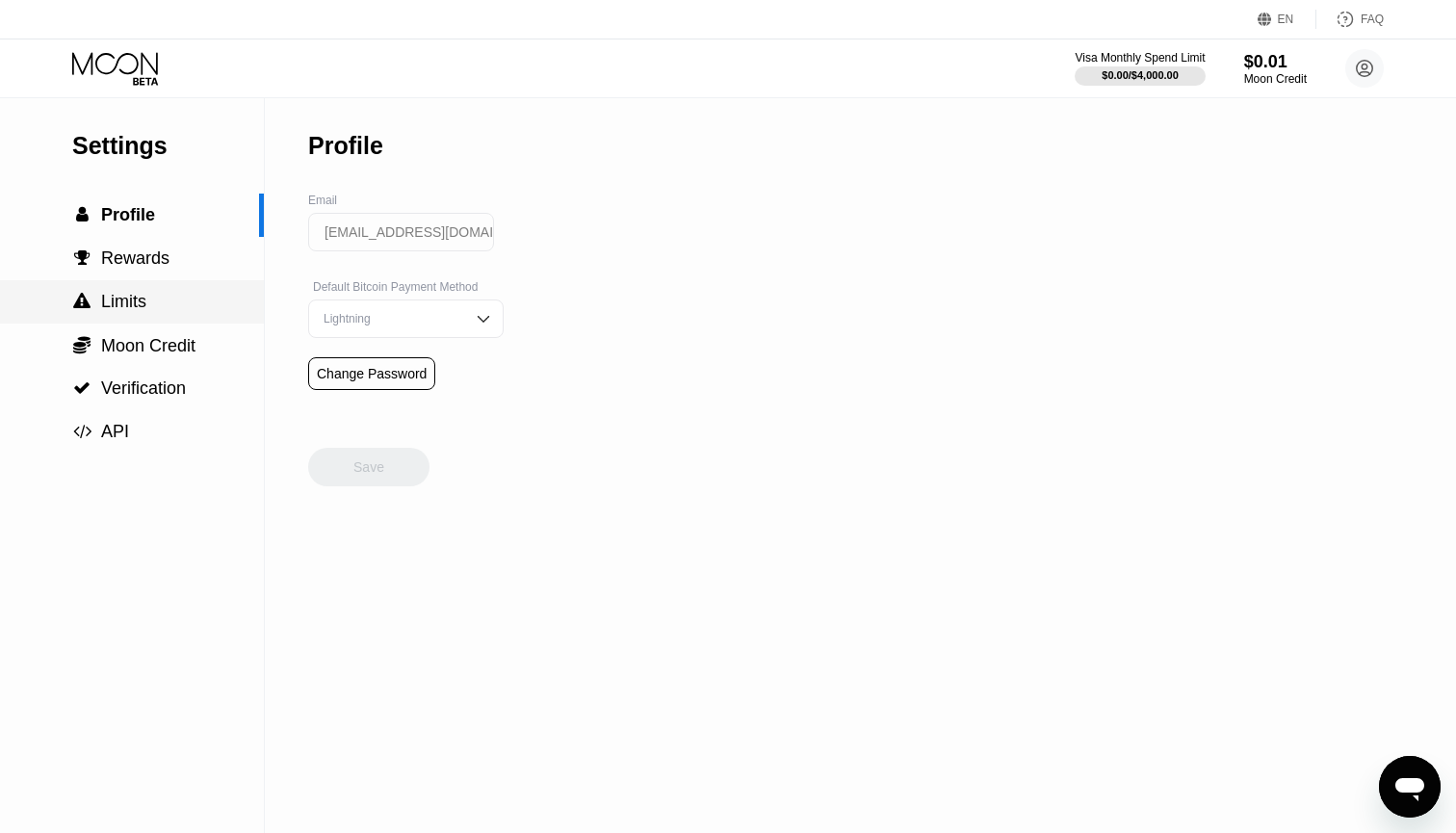
click at [143, 288] on div " Limits" at bounding box center [132, 301] width 264 height 43
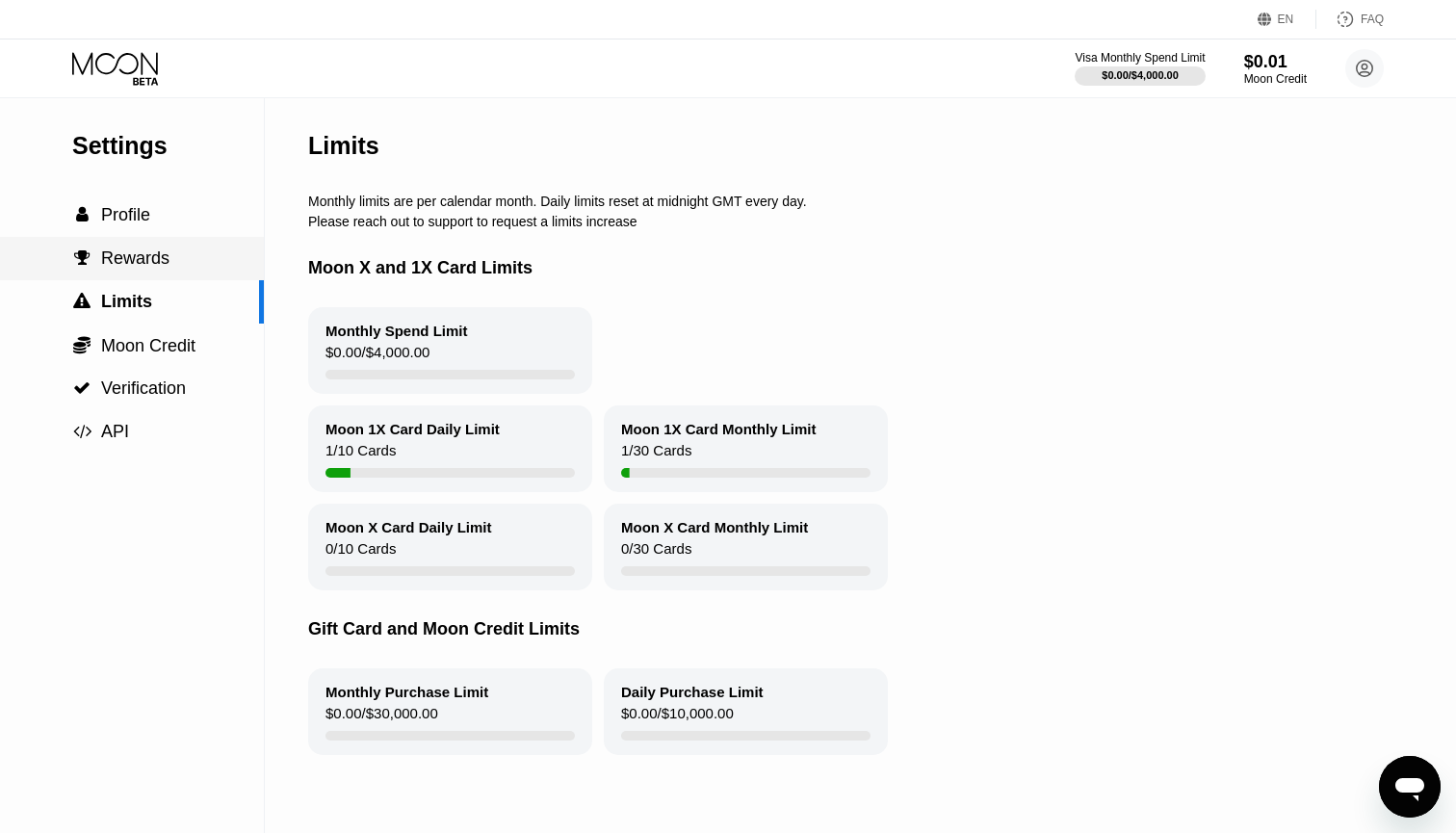
click at [143, 255] on span "Rewards" at bounding box center [135, 258] width 68 height 20
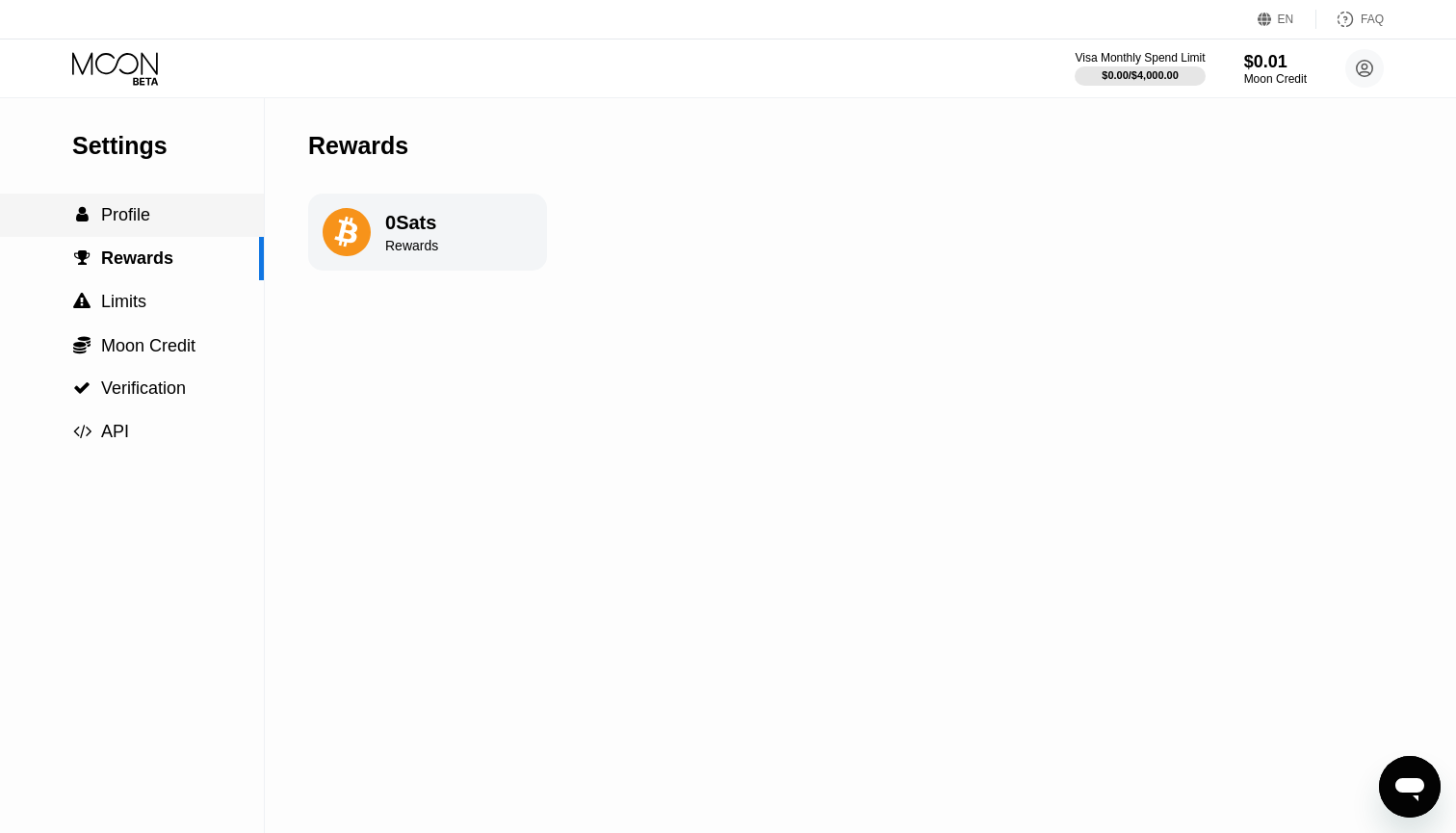
click at [149, 219] on span "Profile" at bounding box center [126, 215] width 49 height 20
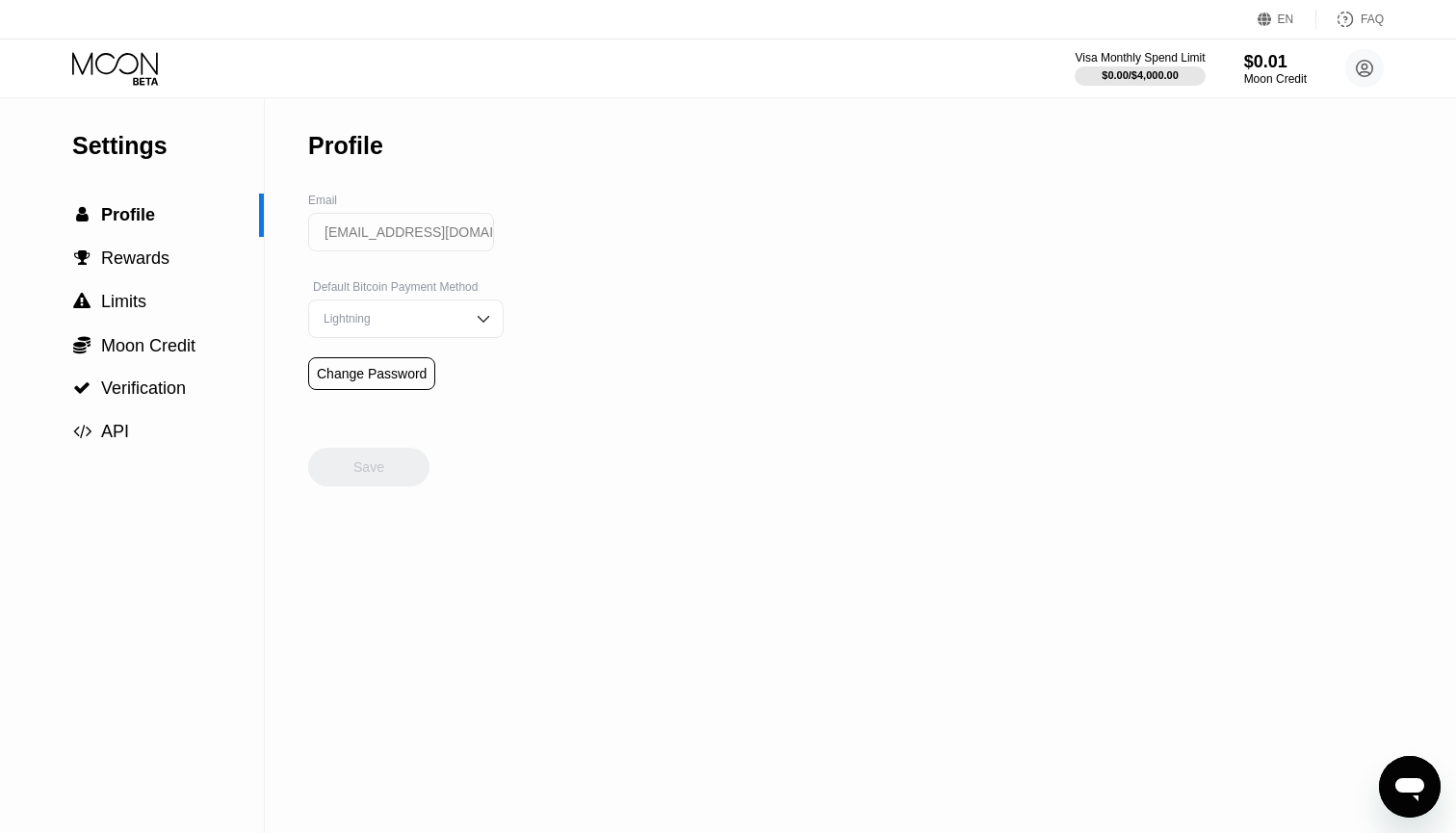
click at [446, 324] on div "Lightning" at bounding box center [392, 319] width 146 height 14
click at [559, 288] on div "Settings  Profile  Rewards  Limits  Moon Credit  Verification  API Profil…" at bounding box center [728, 466] width 1456 height 735
click at [478, 328] on img at bounding box center [484, 319] width 20 height 20
click at [128, 294] on span "Limits" at bounding box center [124, 301] width 45 height 20
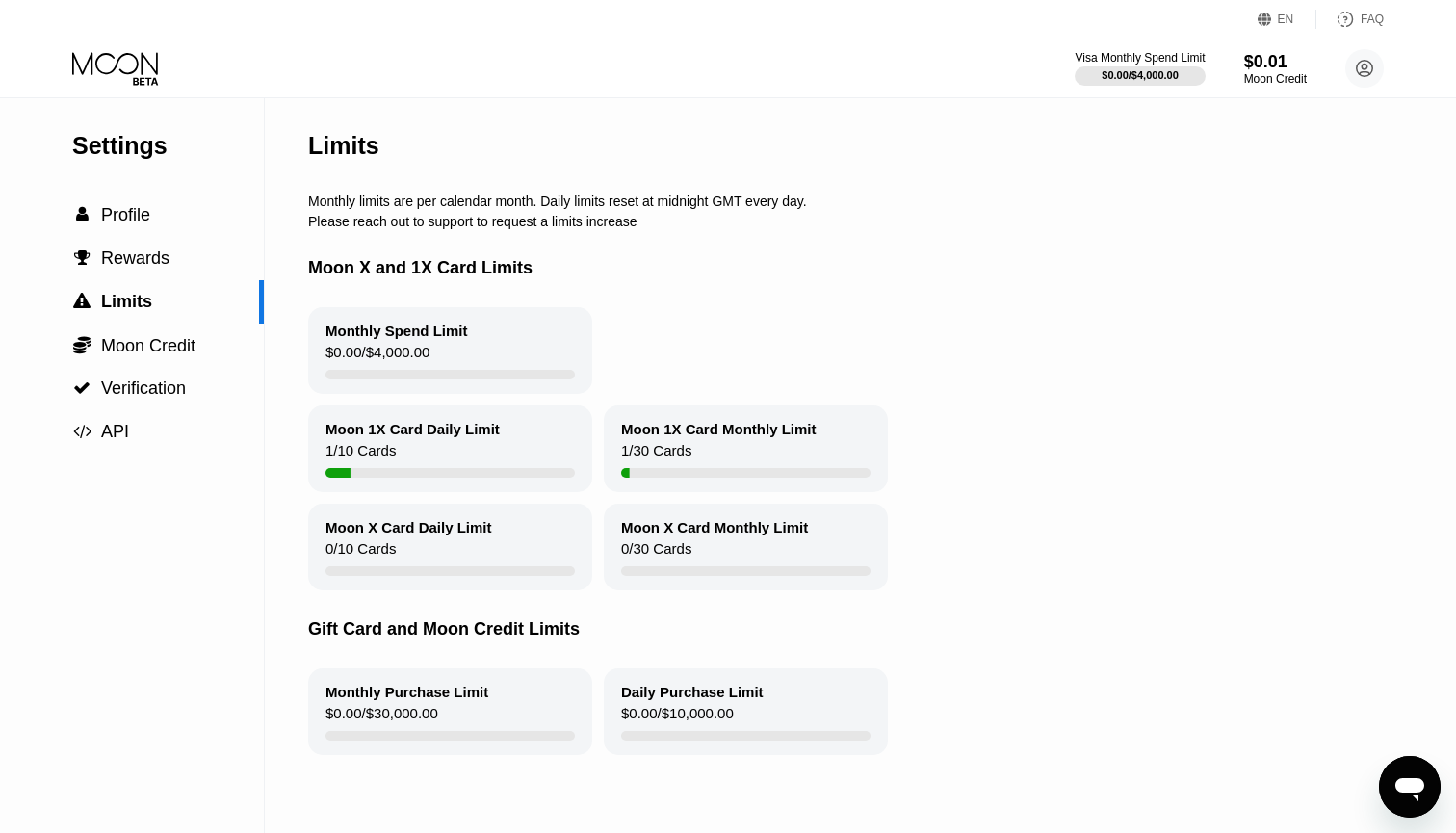
click at [380, 337] on div "Monthly Spend Limit" at bounding box center [396, 330] width 143 height 17
click at [392, 427] on div "Moon 1X Card Daily Limit" at bounding box center [412, 428] width 174 height 17
click at [313, 453] on div "Moon 1X Card Daily Limit 1 / 10 Cards" at bounding box center [450, 449] width 284 height 87
click at [97, 219] on div " Profile" at bounding box center [110, 215] width 78 height 21
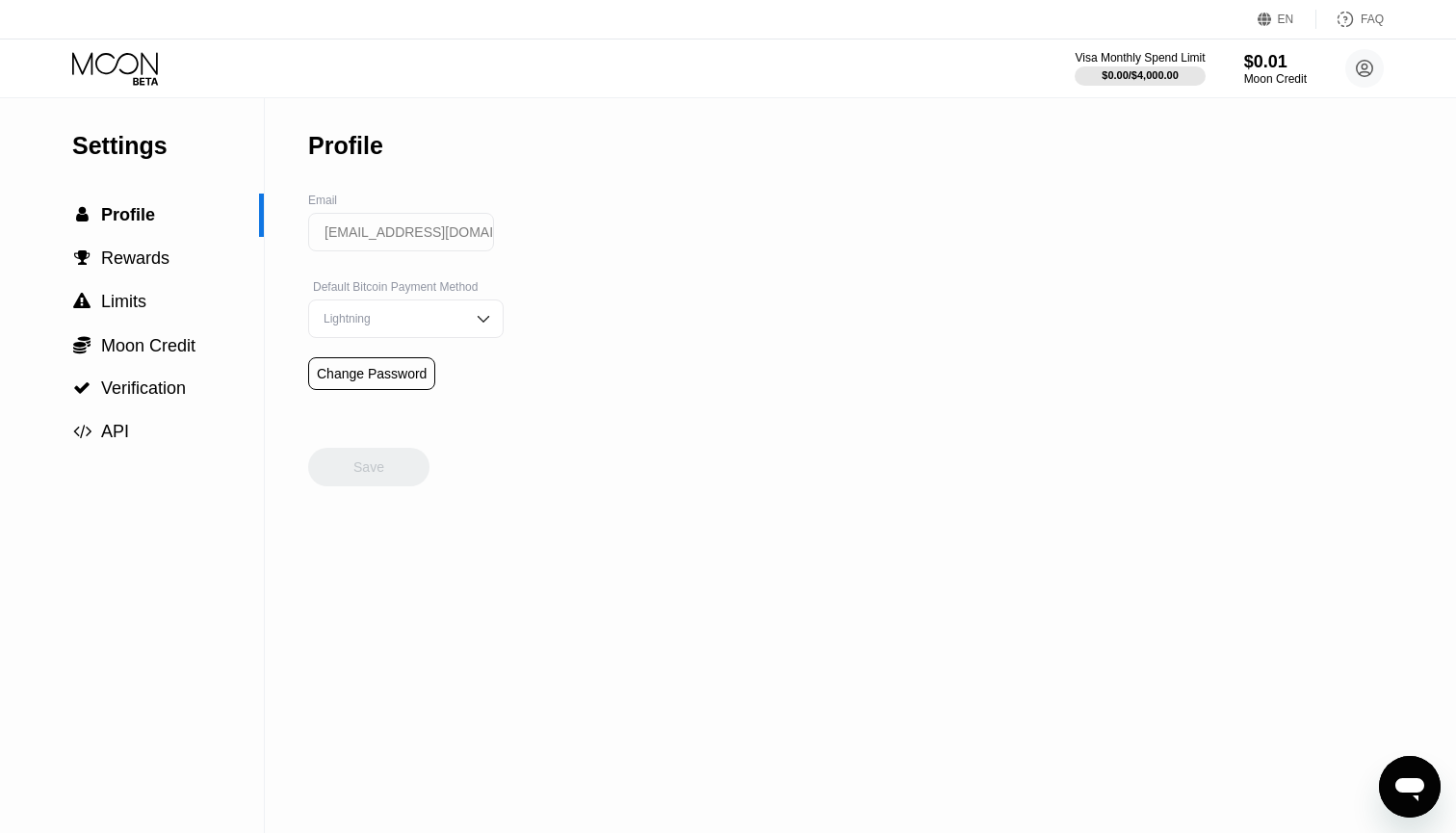
click at [136, 82] on icon at bounding box center [116, 69] width 90 height 33
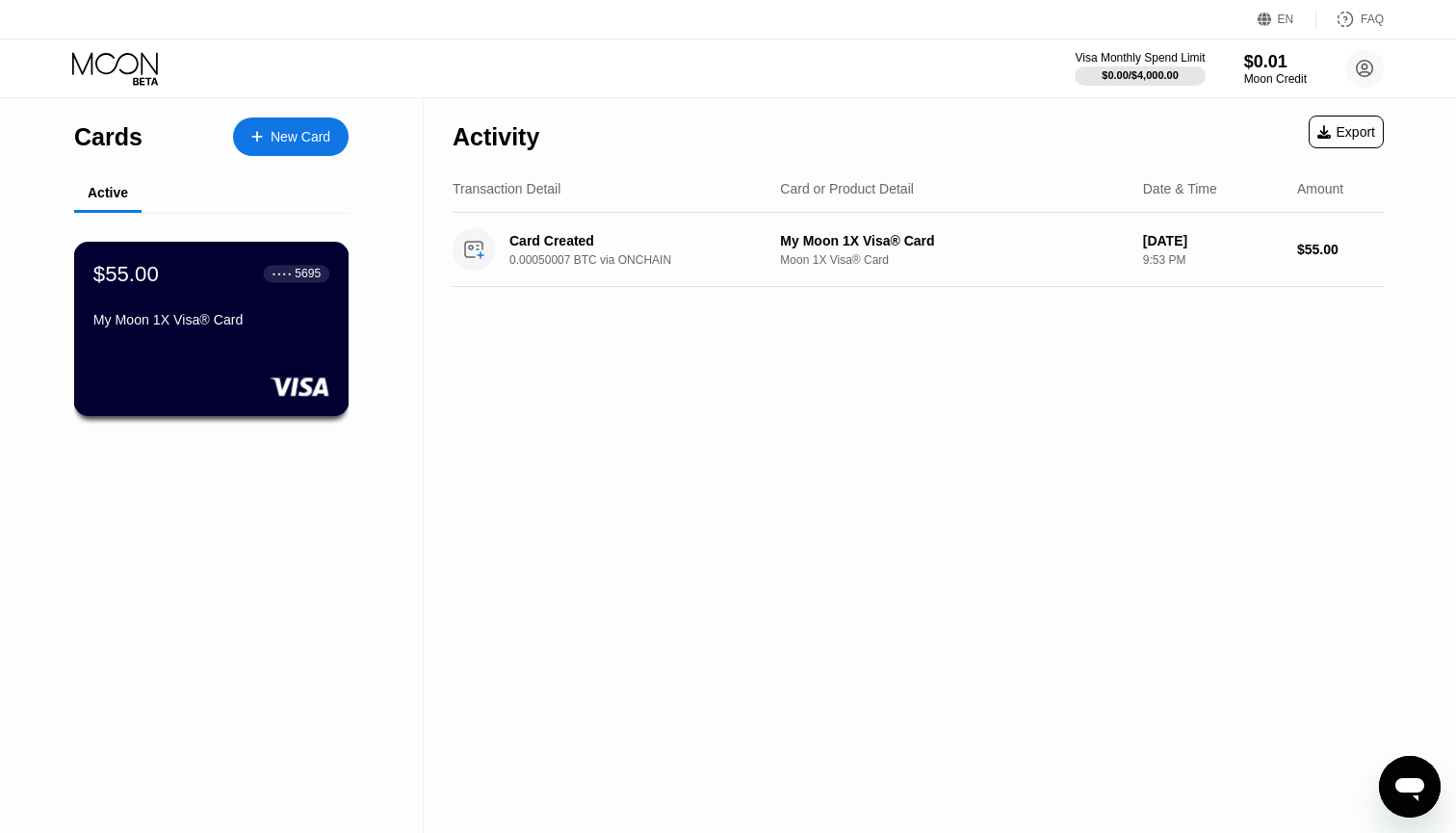
click at [212, 278] on div "$55.00 ● ● ● ● 5695" at bounding box center [211, 273] width 235 height 25
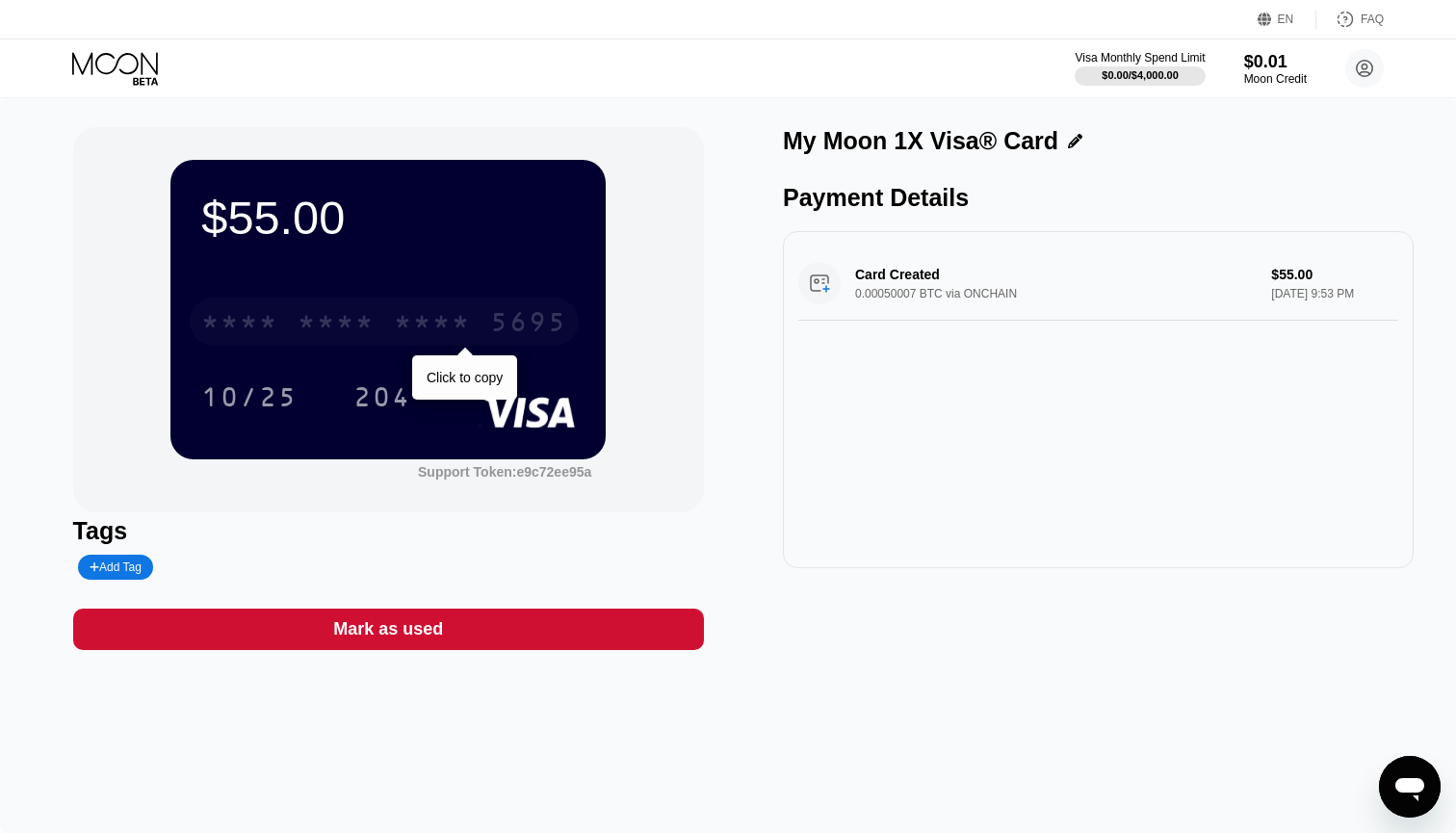
click at [485, 315] on div "* * * * * * * * * * * * 5695" at bounding box center [384, 321] width 389 height 48
click at [134, 56] on icon at bounding box center [114, 63] width 86 height 22
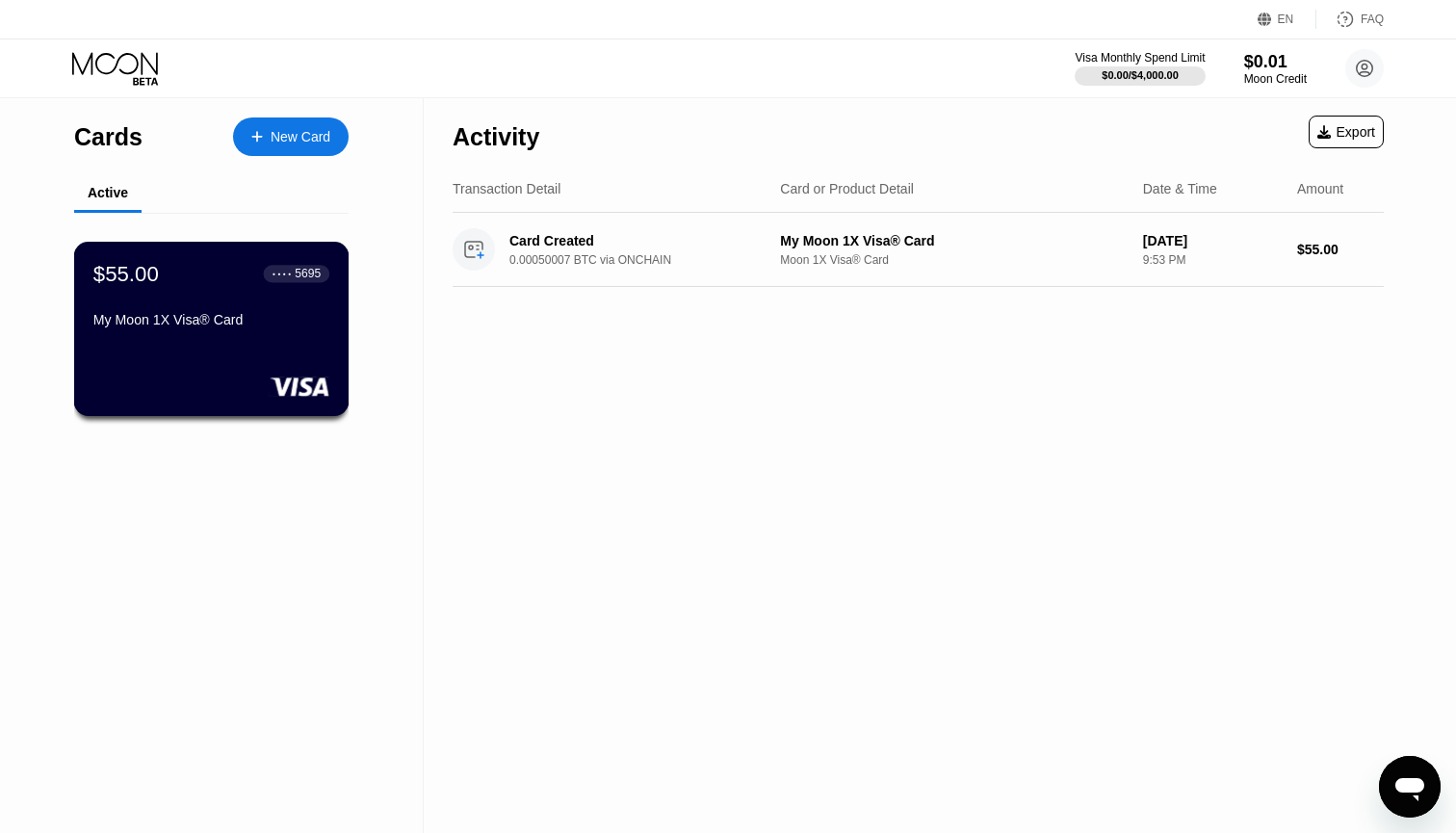
click at [258, 315] on div "My Moon 1X Visa® Card" at bounding box center [211, 320] width 235 height 16
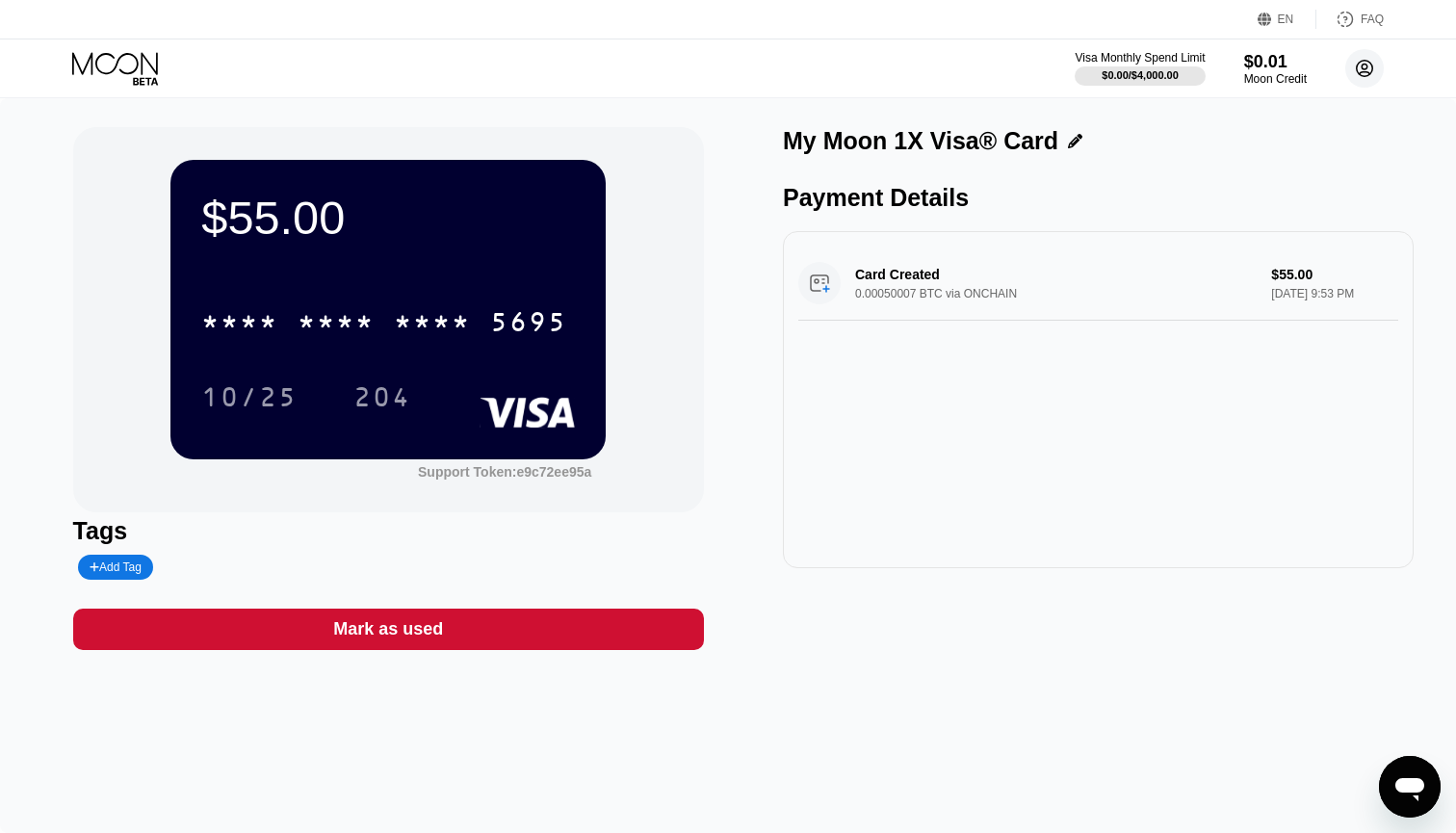
click at [716, 76] on circle at bounding box center [1364, 68] width 38 height 38
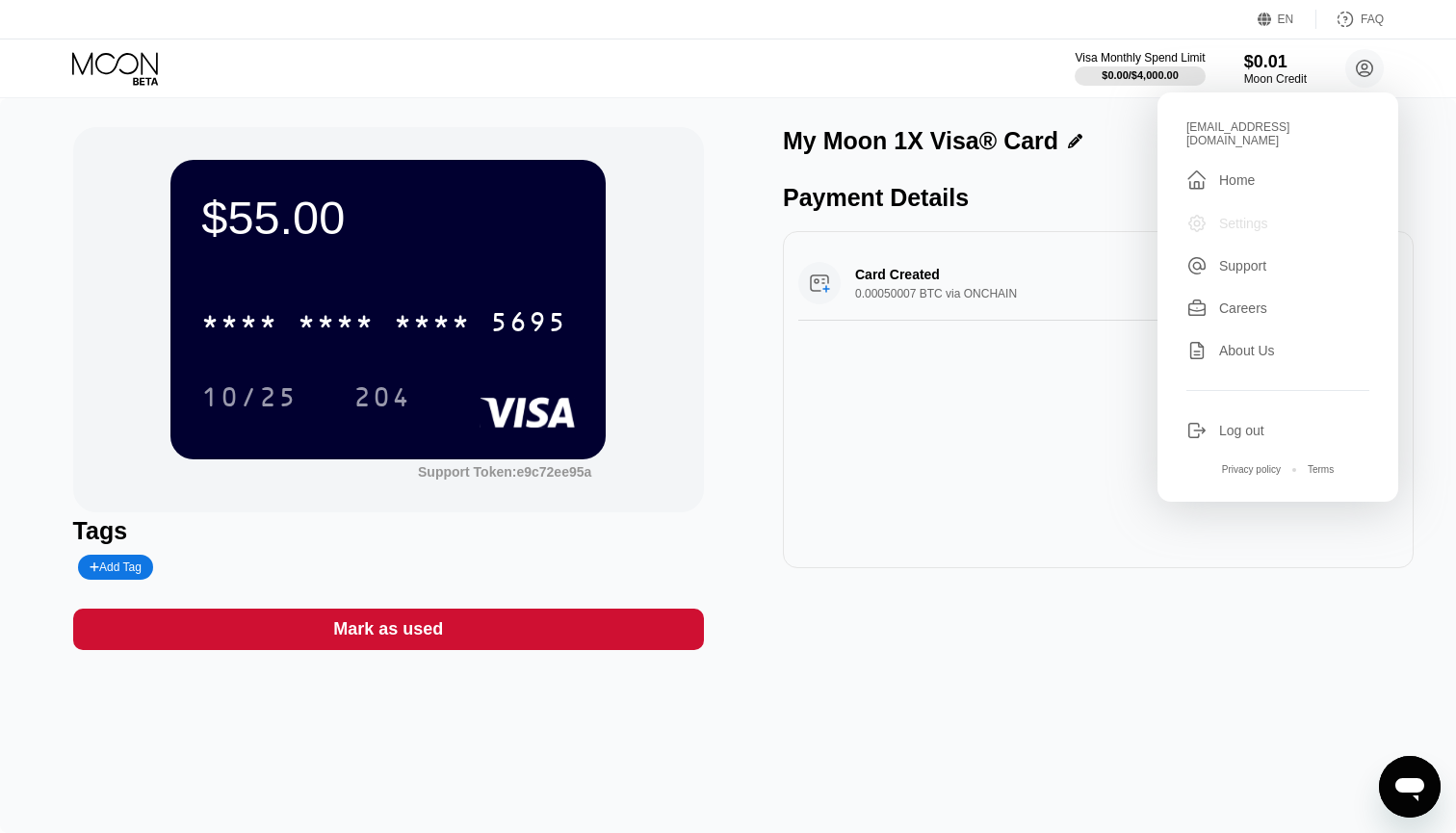
click at [716, 216] on div "Settings" at bounding box center [1243, 224] width 49 height 16
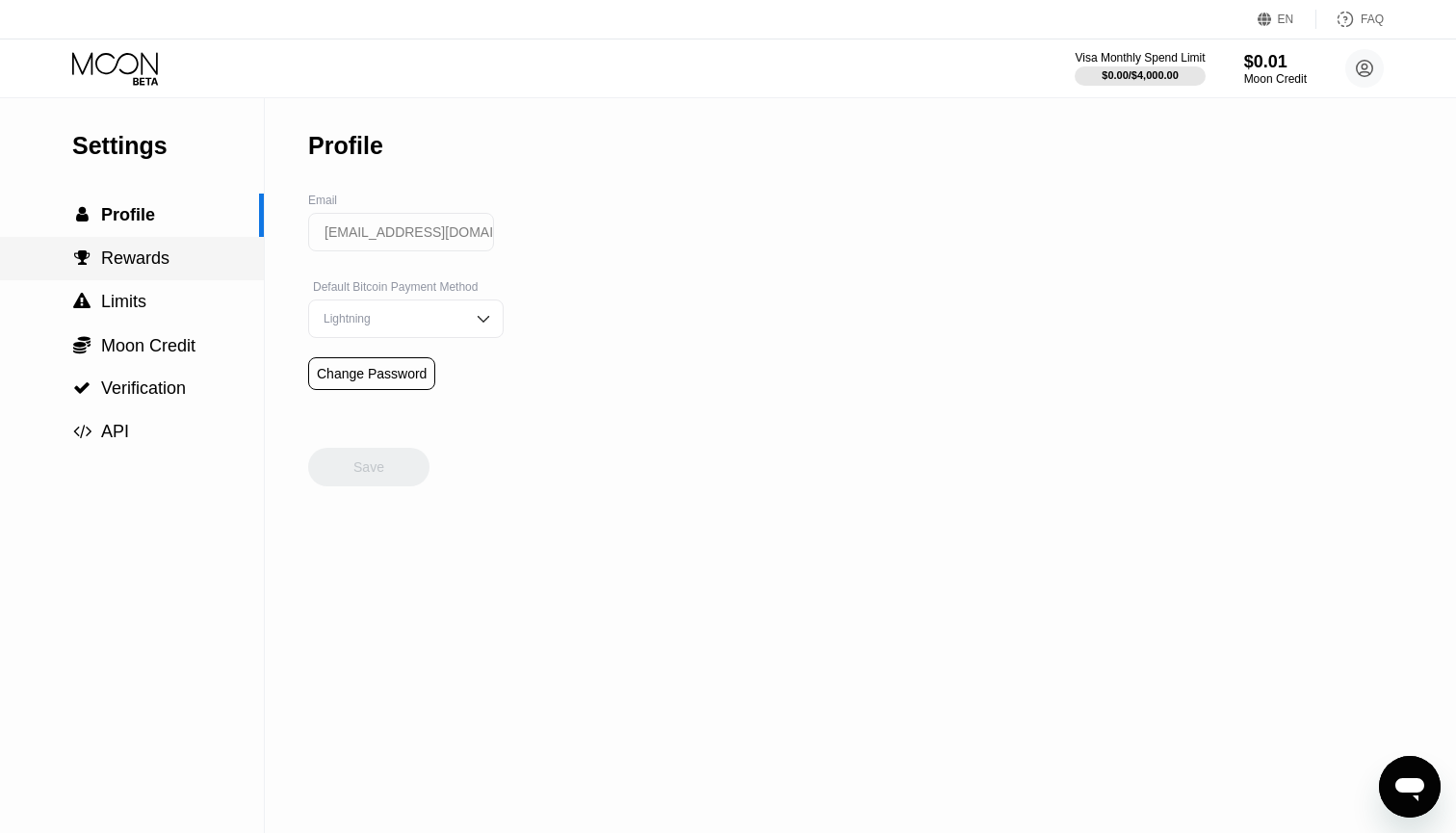
click at [93, 276] on div " Rewards" at bounding box center [132, 258] width 264 height 43
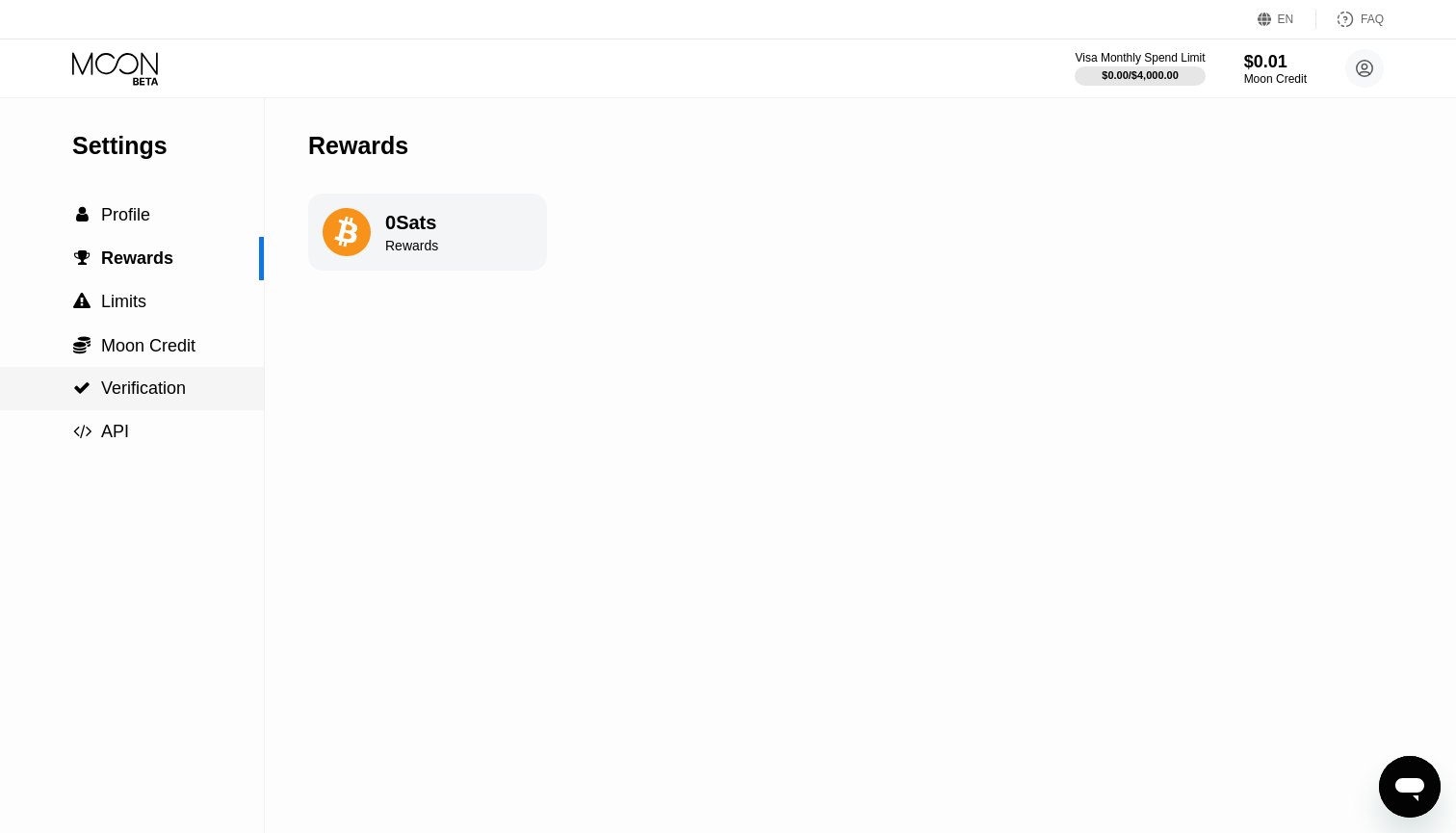
click at [94, 382] on div " Verification" at bounding box center [128, 388] width 113 height 21
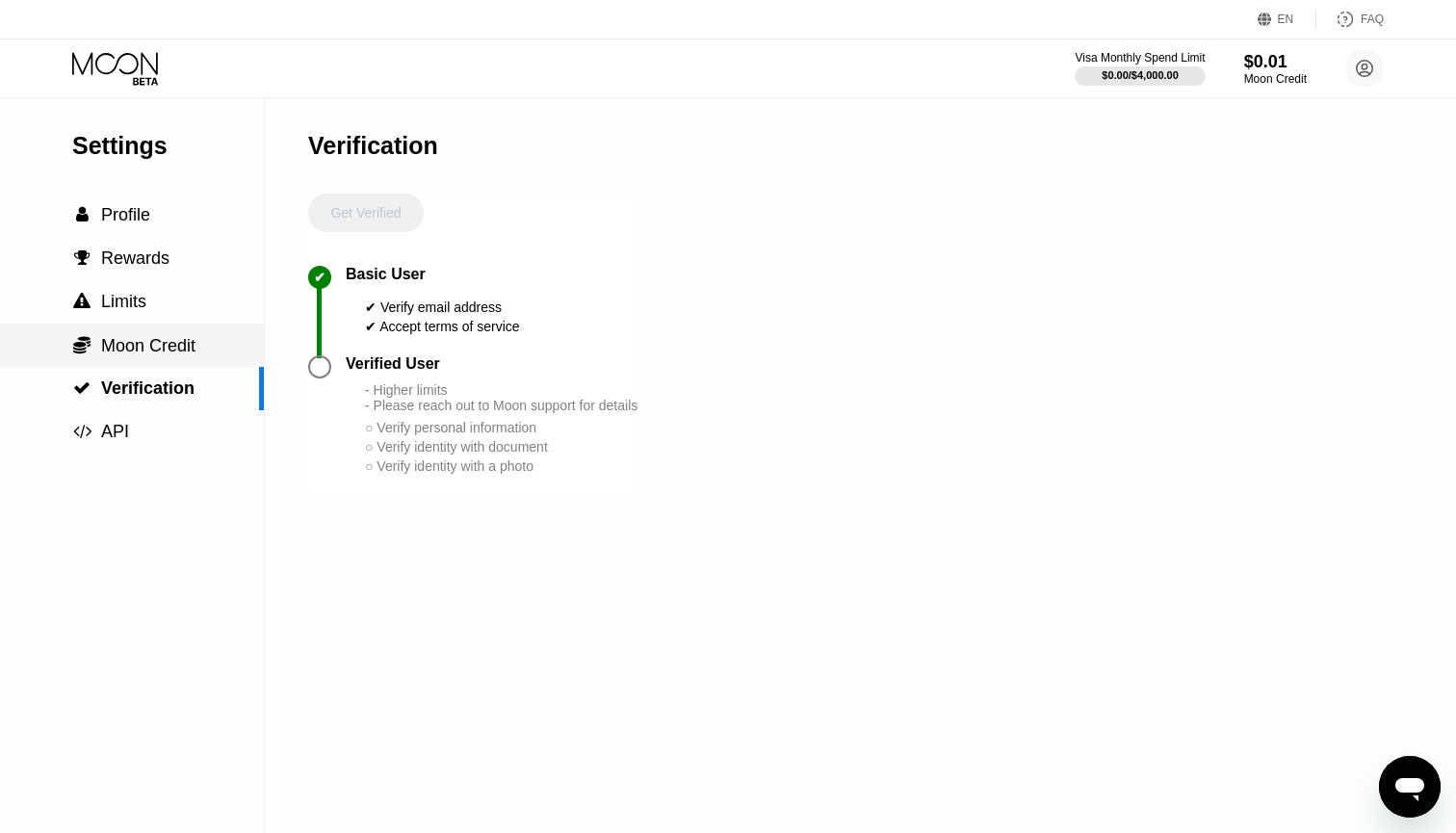
click at [137, 334] on div " Moon Credit" at bounding box center [132, 345] width 264 height 43
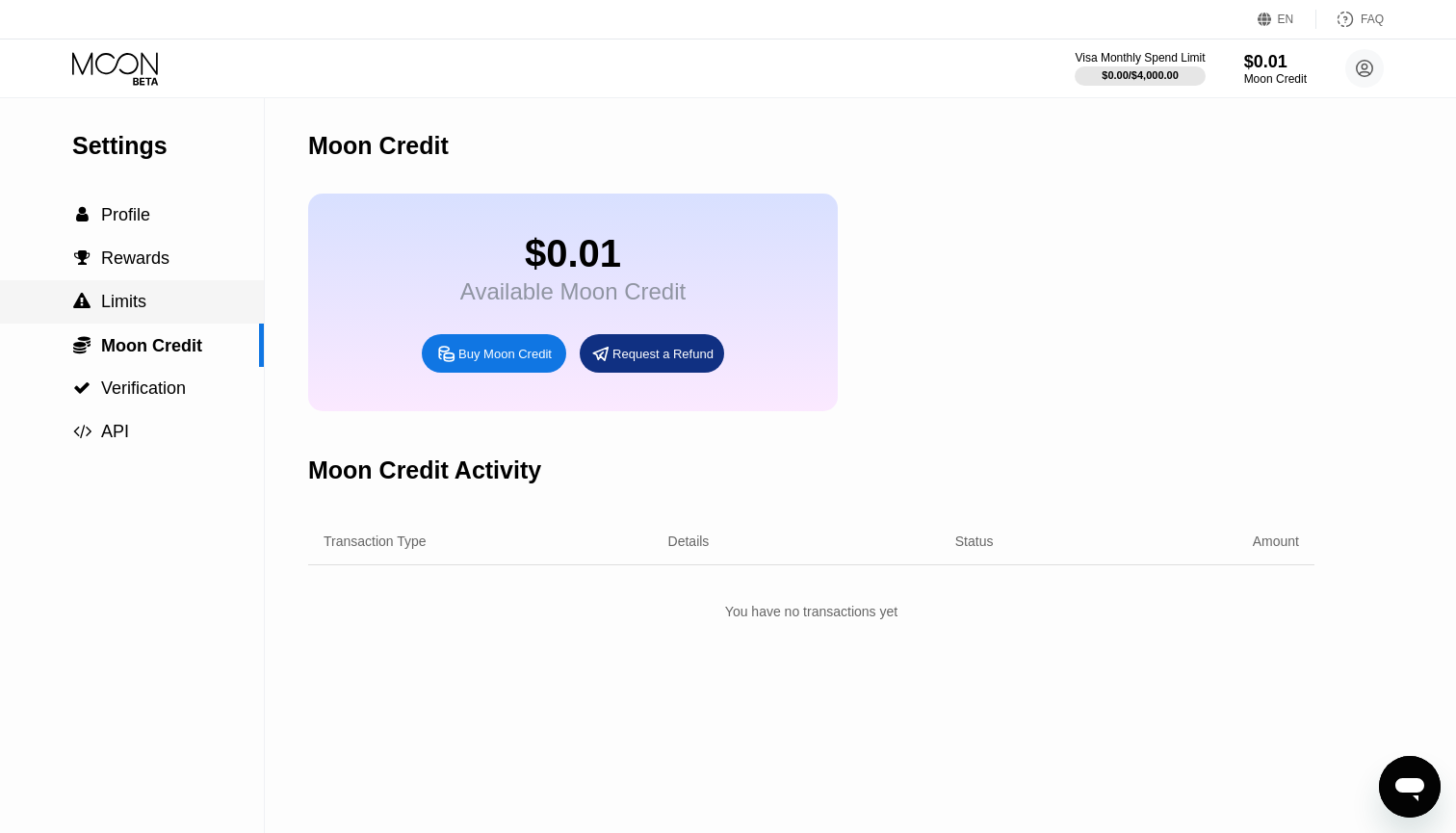
click at [137, 296] on span "Limits" at bounding box center [124, 301] width 45 height 20
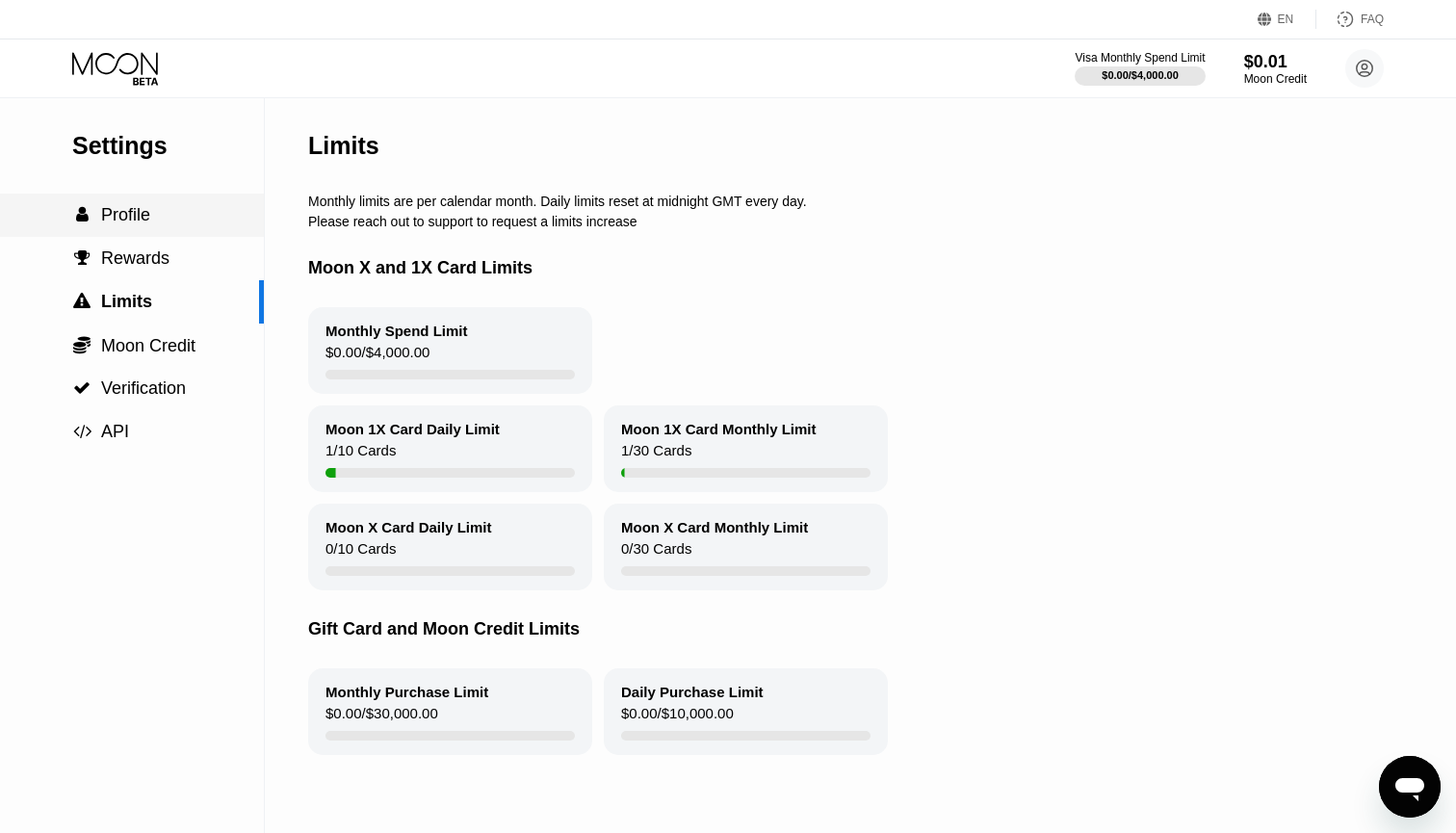
click at [129, 206] on span "Profile" at bounding box center [126, 215] width 49 height 20
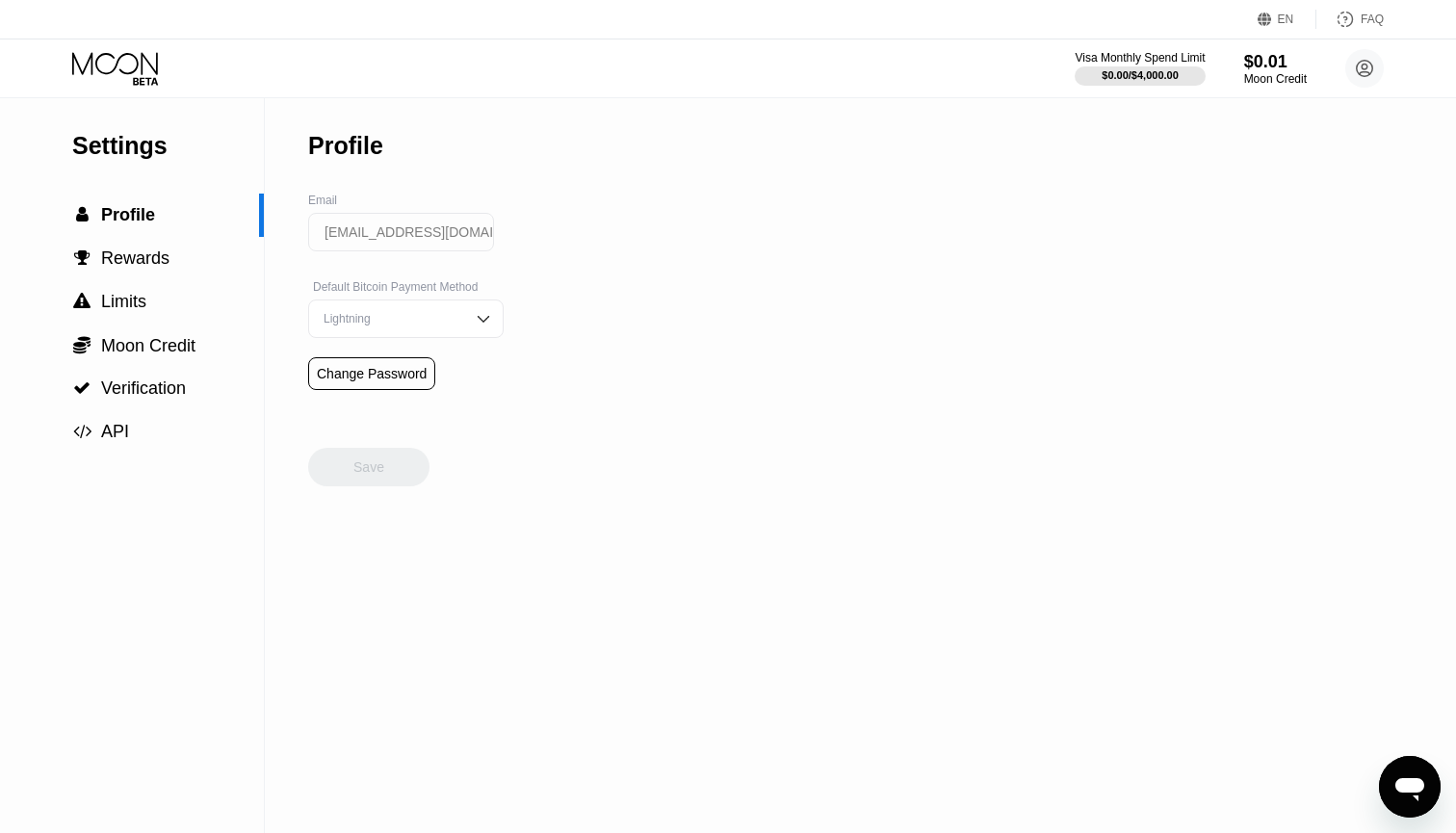
drag, startPoint x: 180, startPoint y: 72, endPoint x: 160, endPoint y: 72, distance: 20.0
click at [180, 72] on div at bounding box center [131, 69] width 118 height 33
click at [100, 64] on icon at bounding box center [116, 69] width 90 height 33
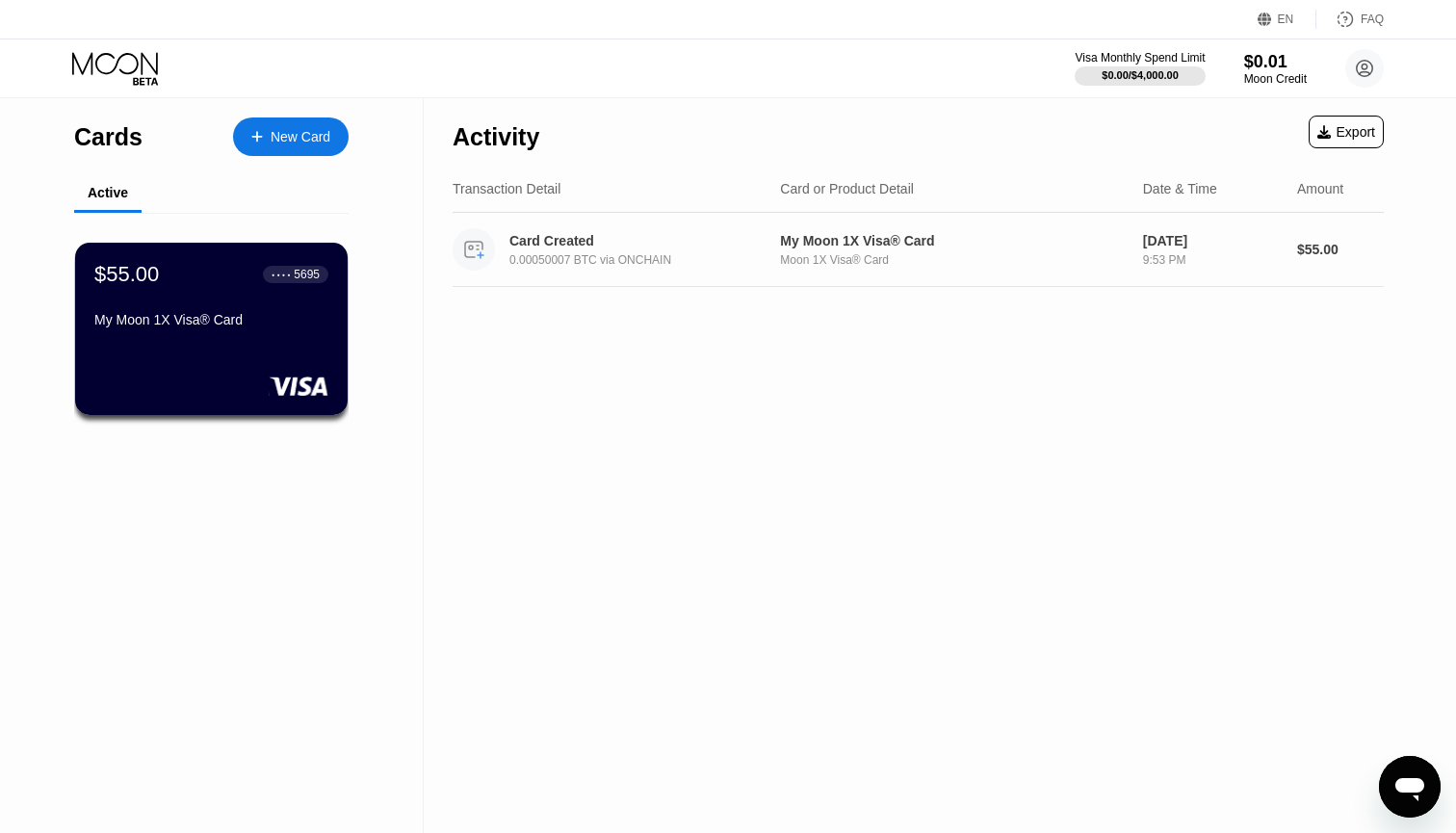
click at [716, 262] on div "Moon 1X Visa® Card" at bounding box center [954, 260] width 347 height 14
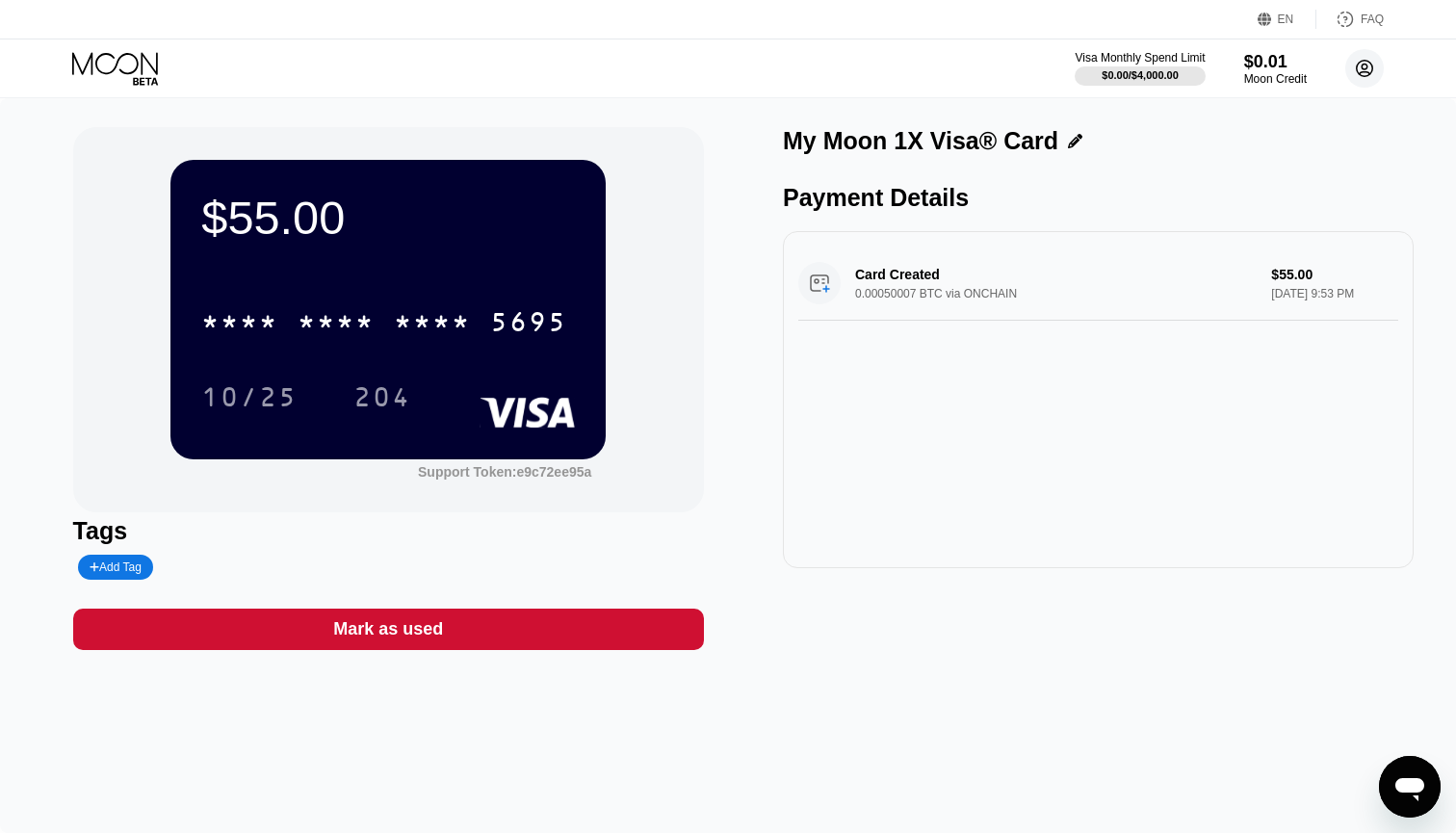
click at [716, 67] on circle at bounding box center [1364, 68] width 38 height 38
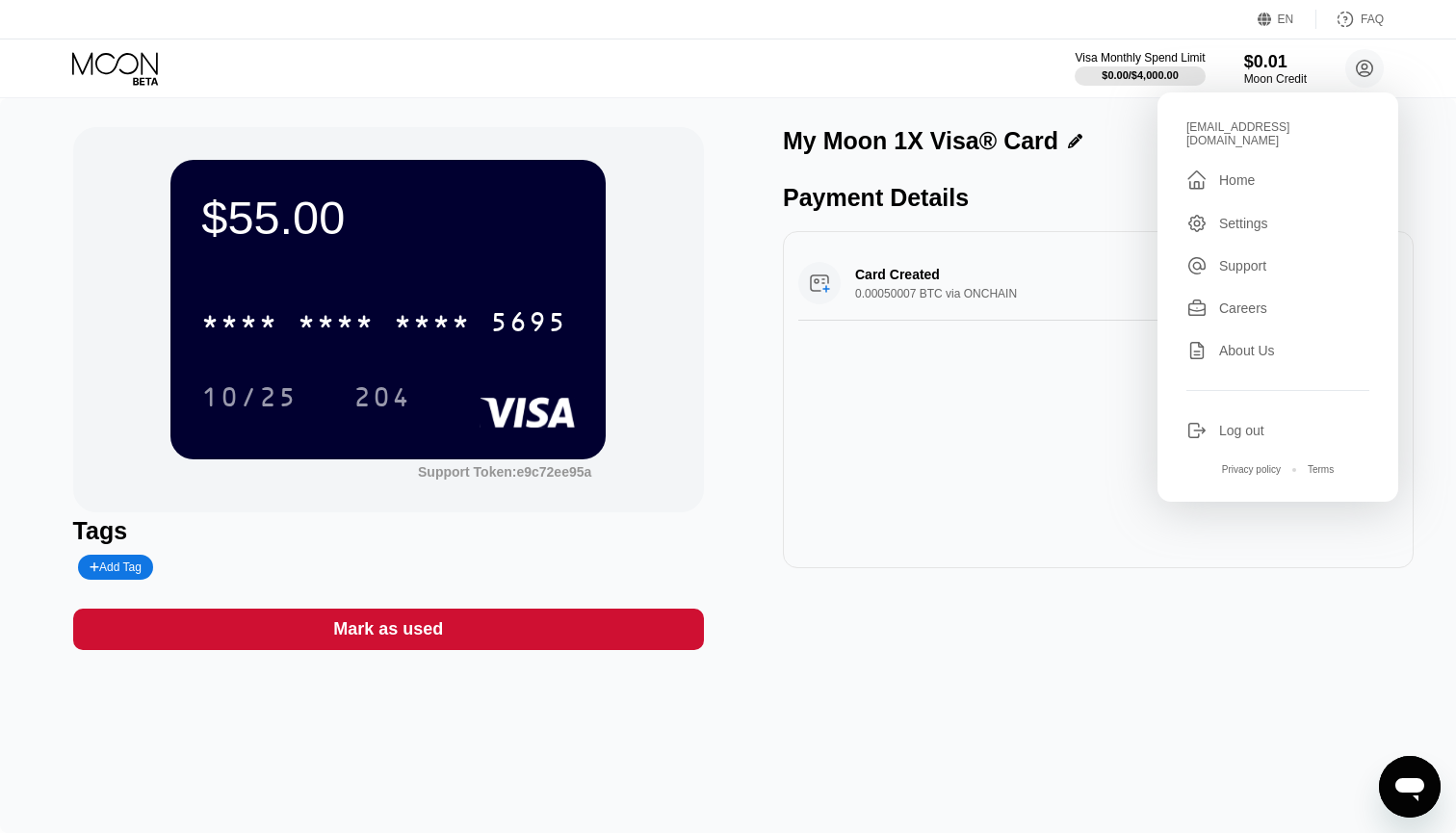
click at [716, 80] on div "Visa Monthly Spend Limit $0.00 / $4,000.00 $0.01 Moon Credit bean_taylor@aol.co…" at bounding box center [728, 68] width 1456 height 58
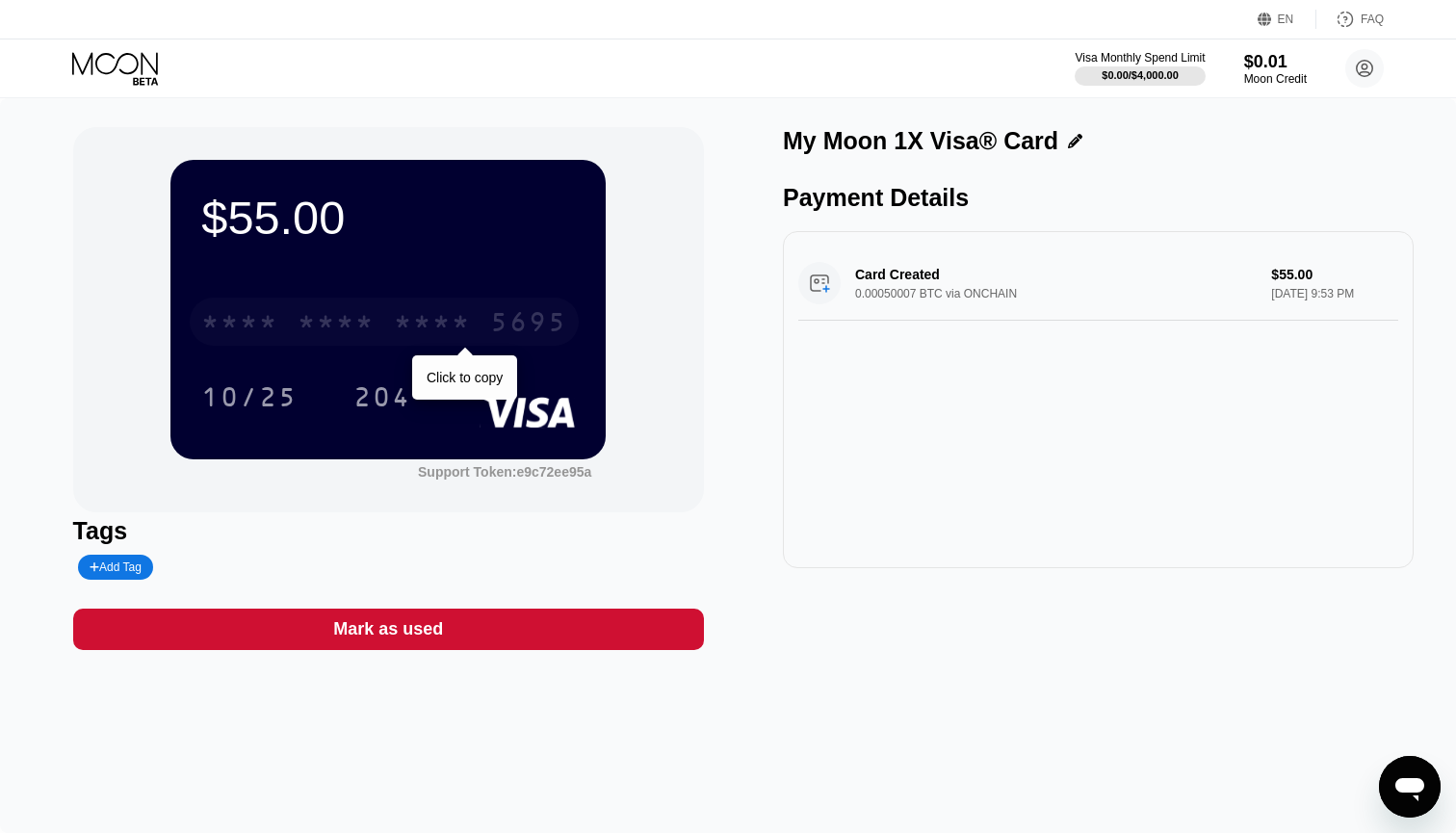
click at [375, 320] on div "* * * * * * * * * * * * 5695" at bounding box center [384, 321] width 389 height 48
click at [716, 72] on icon at bounding box center [1364, 69] width 11 height 11
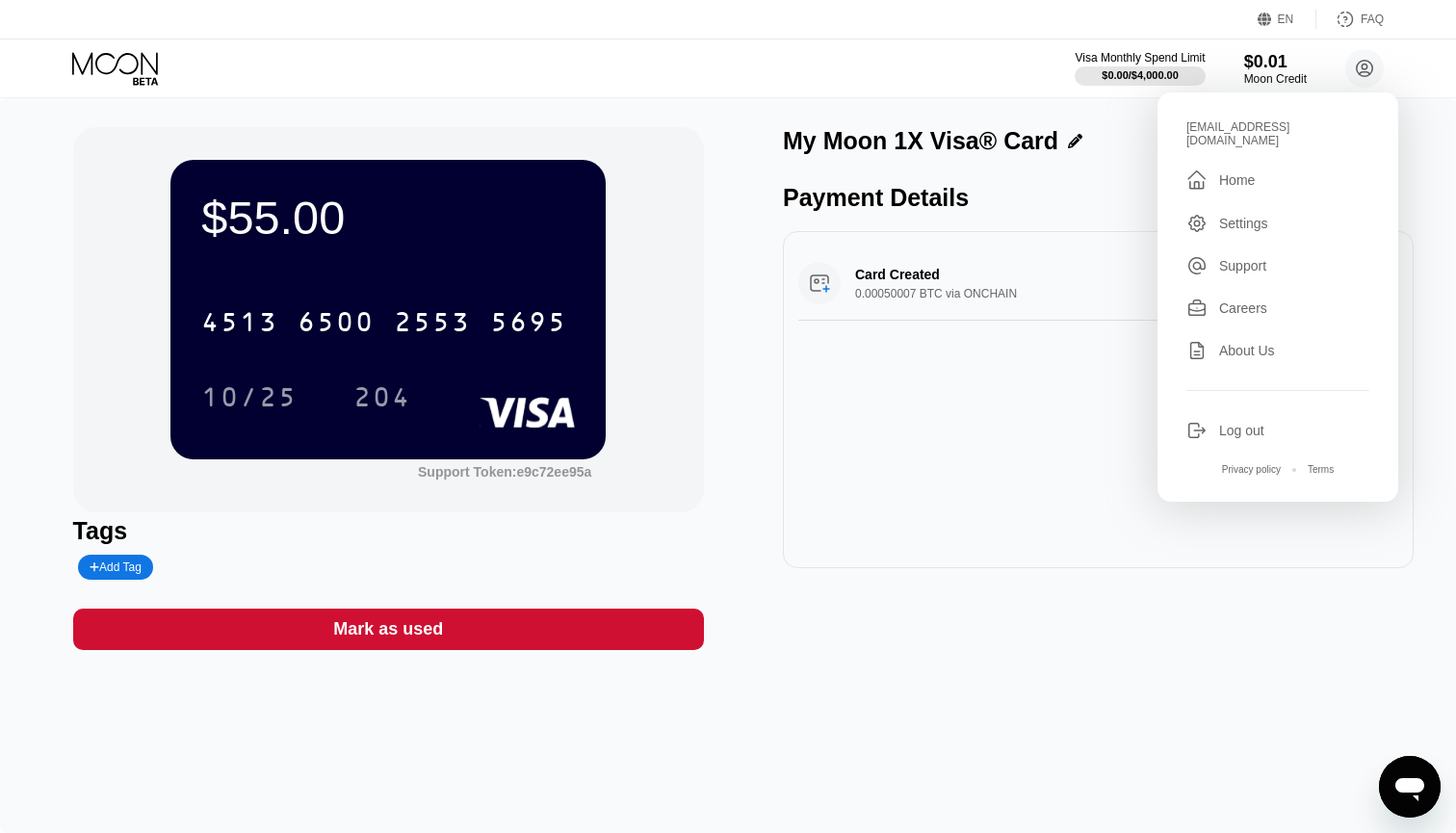
click at [716, 216] on div "Settings" at bounding box center [1243, 224] width 49 height 16
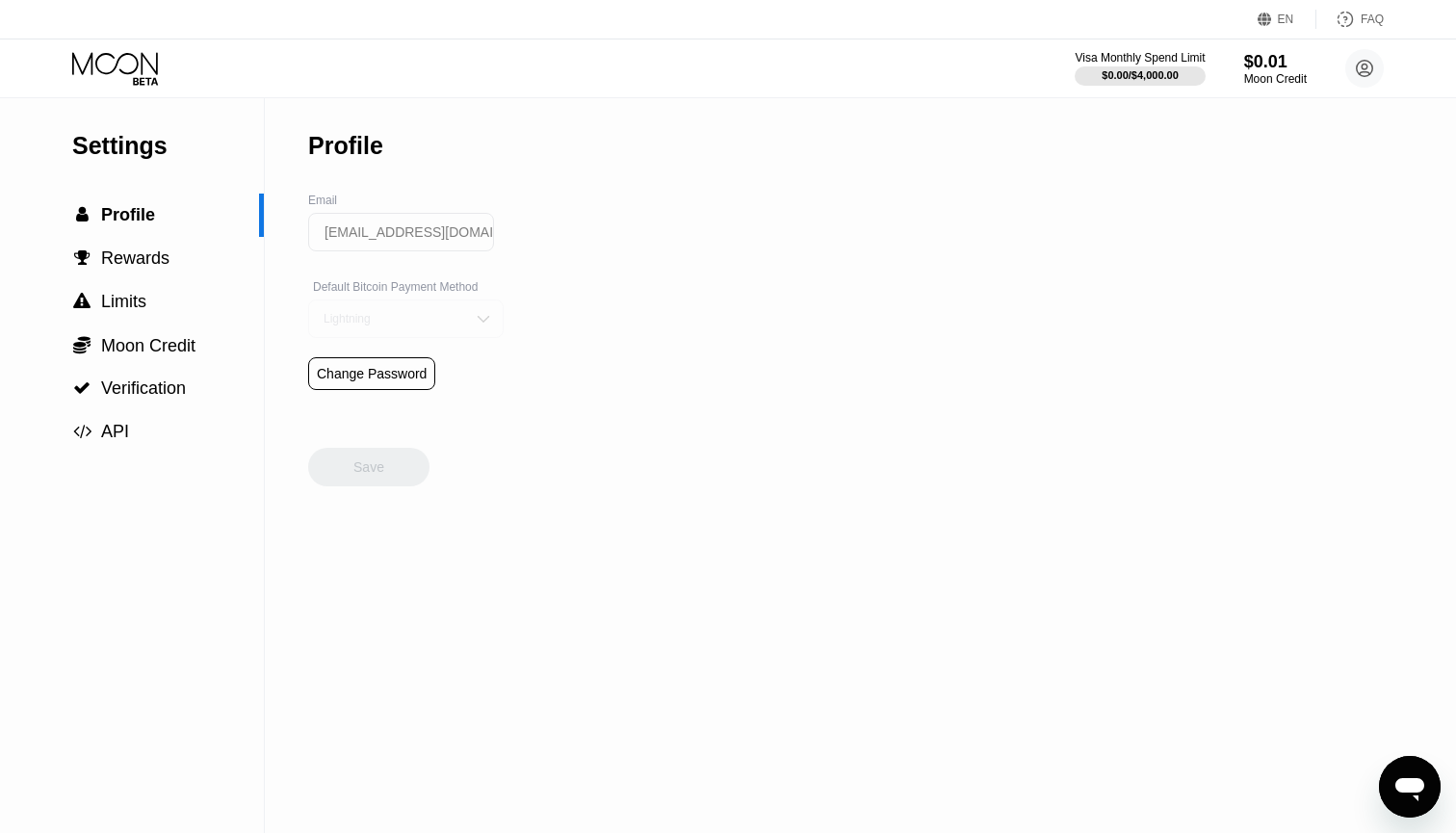
click at [473, 309] on div "Lightning" at bounding box center [406, 318] width 195 height 38
click at [457, 388] on div "On-Chain" at bounding box center [406, 395] width 193 height 38
click at [355, 481] on div "Save" at bounding box center [368, 467] width 121 height 38
click at [144, 341] on span "Moon Credit" at bounding box center [149, 346] width 95 height 20
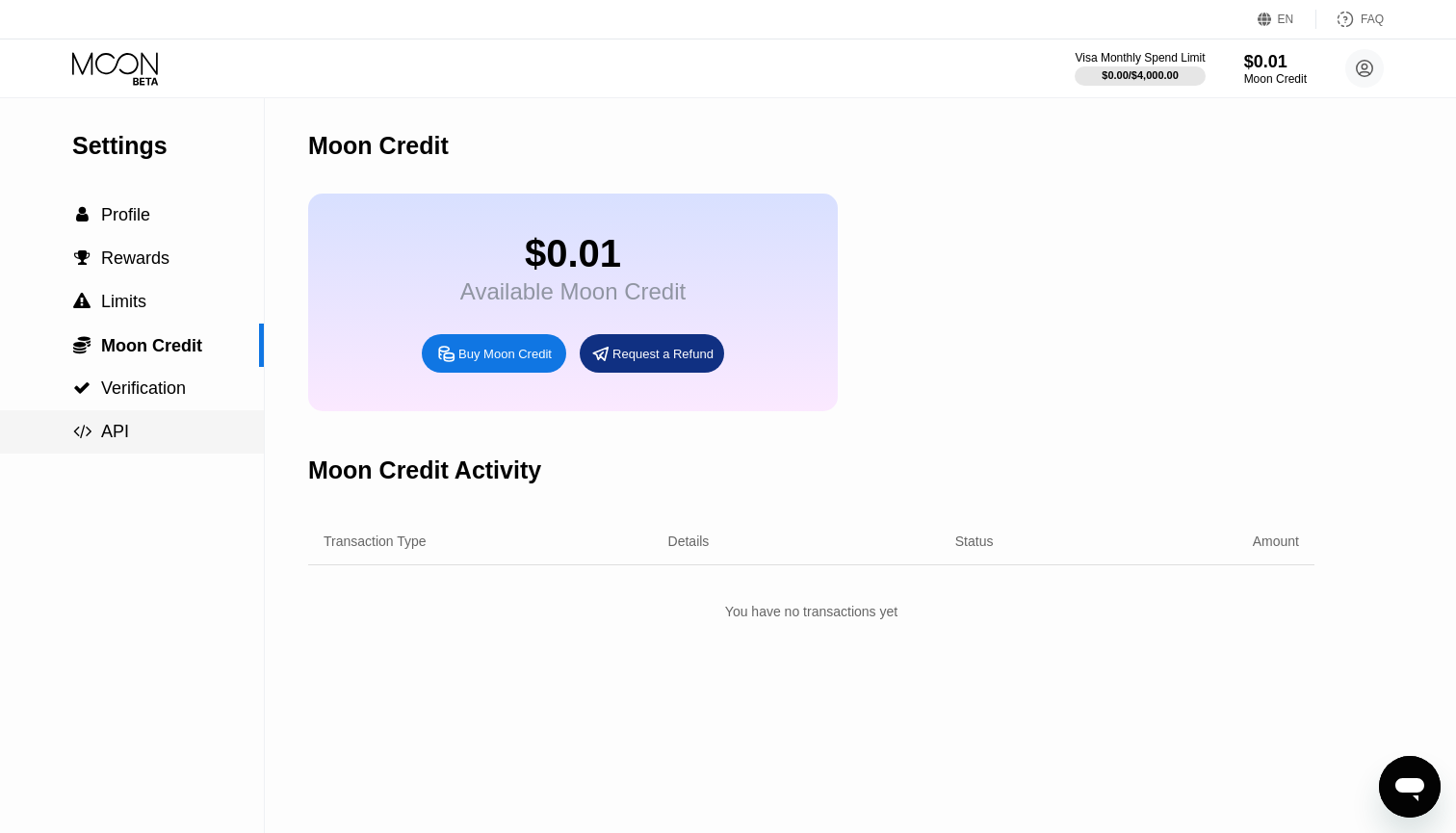
click at [174, 417] on div " API" at bounding box center [132, 431] width 264 height 43
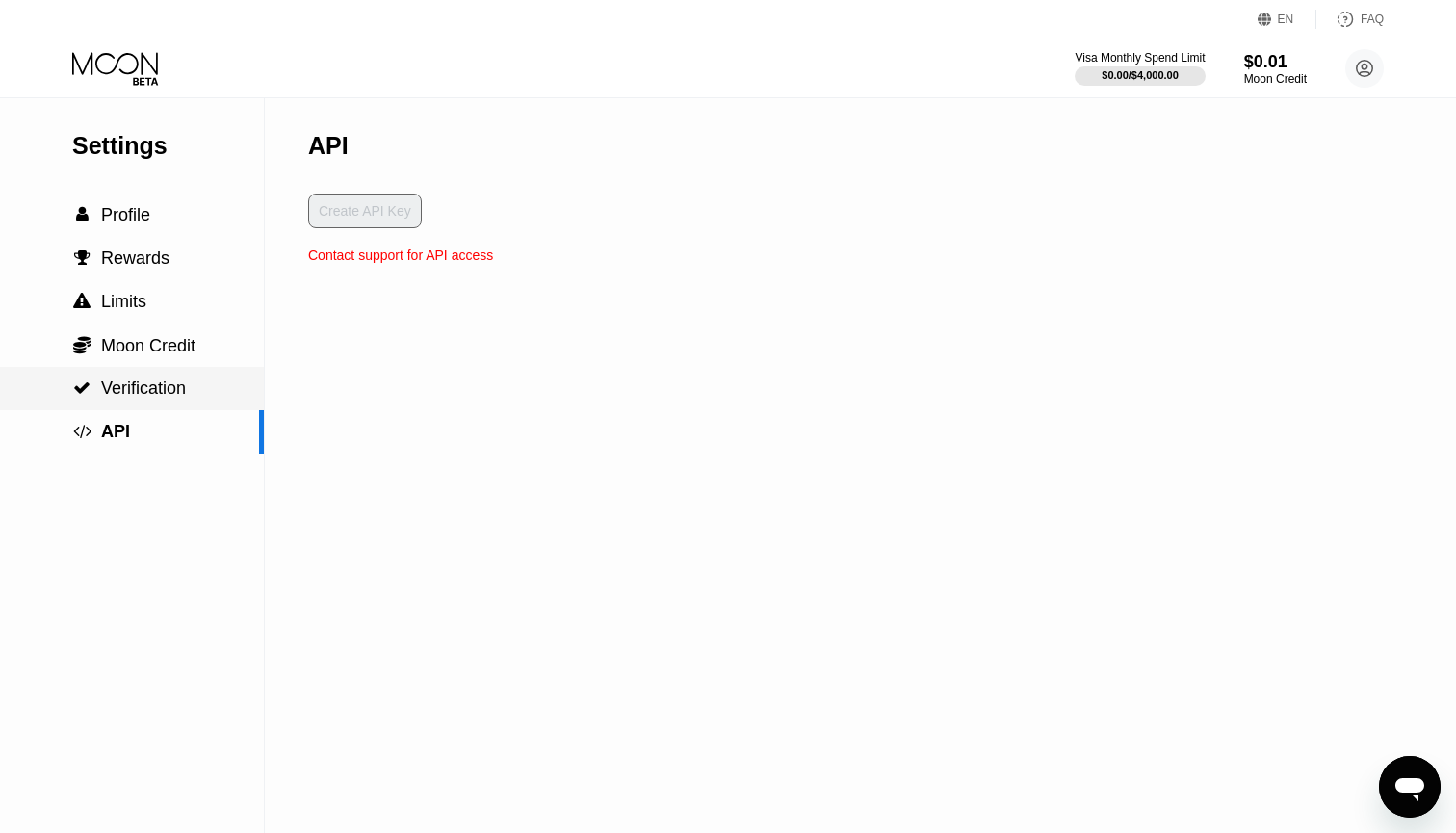
click at [206, 371] on div " Verification" at bounding box center [132, 388] width 264 height 43
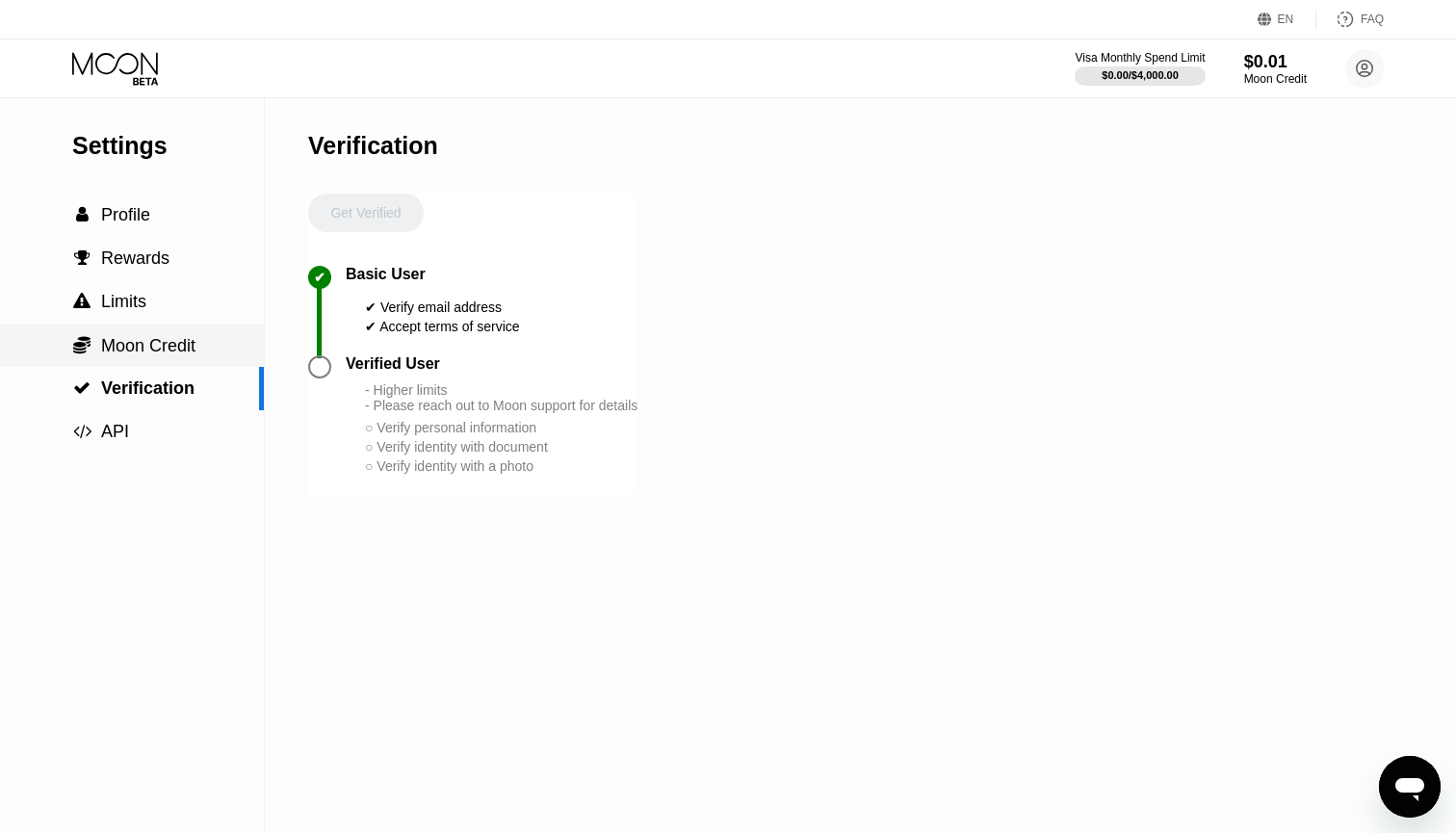
click at [146, 334] on div " Moon Credit" at bounding box center [132, 345] width 264 height 43
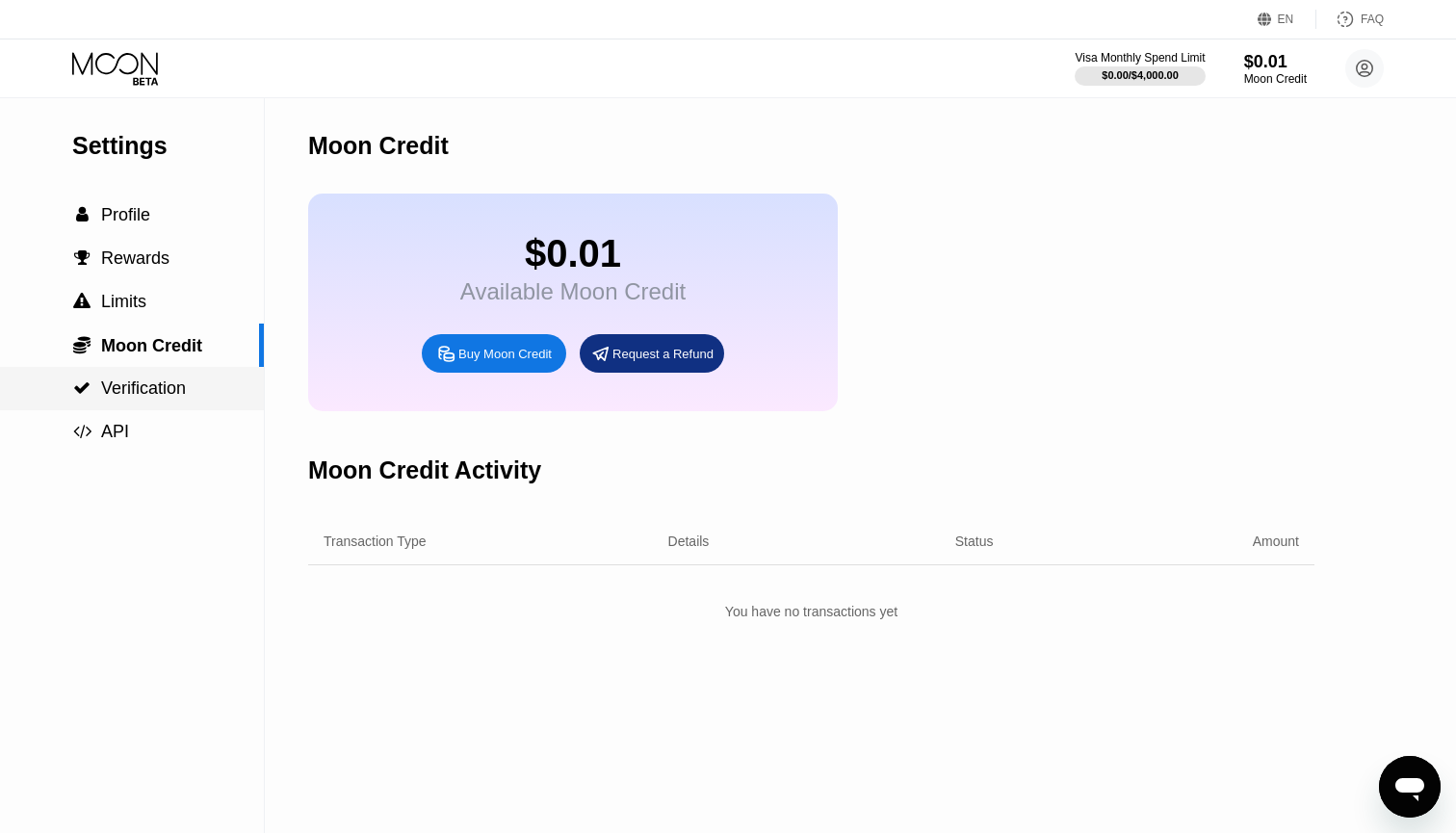
click at [171, 377] on div " Verification" at bounding box center [132, 388] width 264 height 43
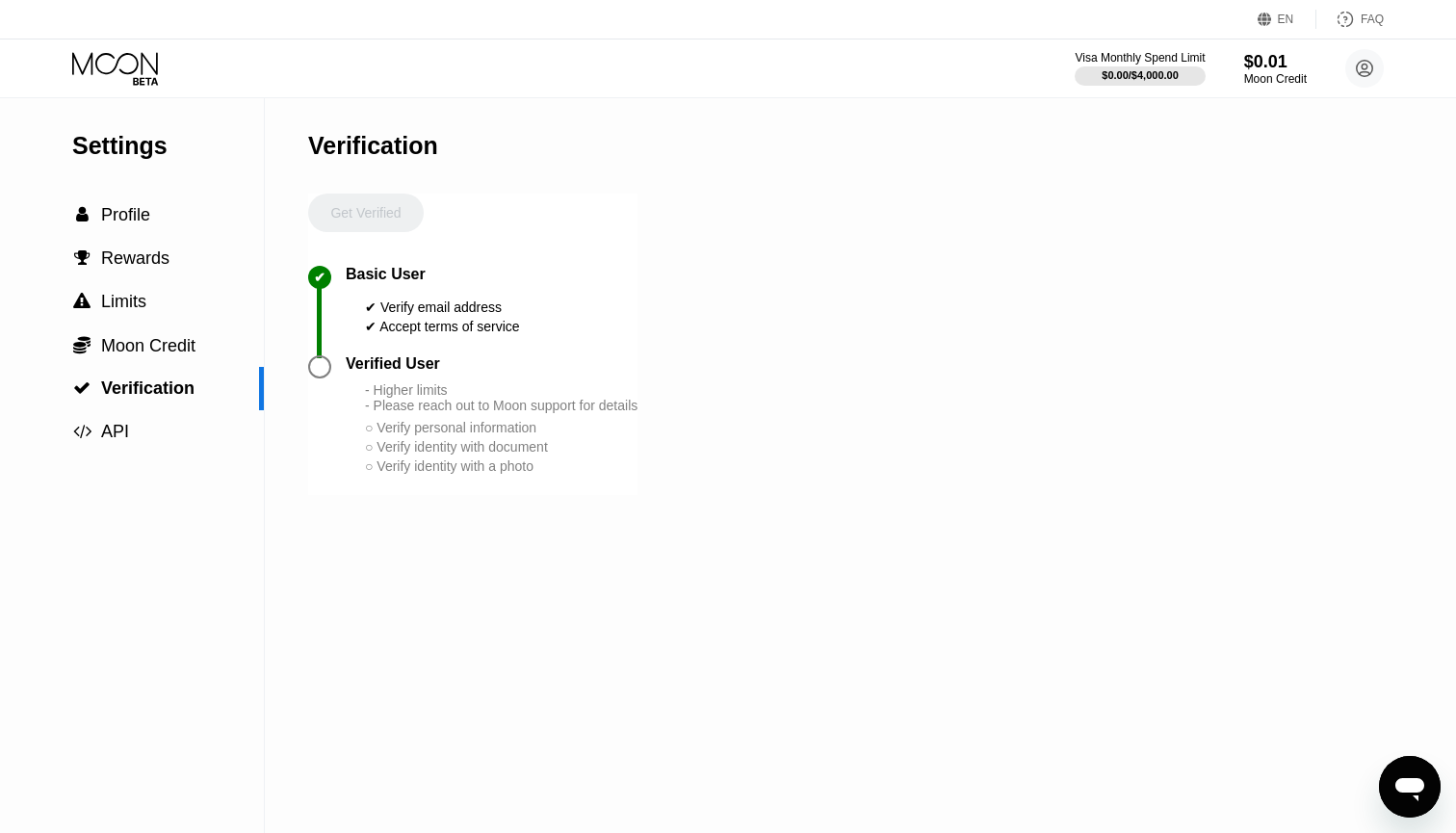
click at [318, 368] on div at bounding box center [319, 366] width 23 height 23
click at [150, 350] on span "Moon Credit" at bounding box center [149, 346] width 95 height 20
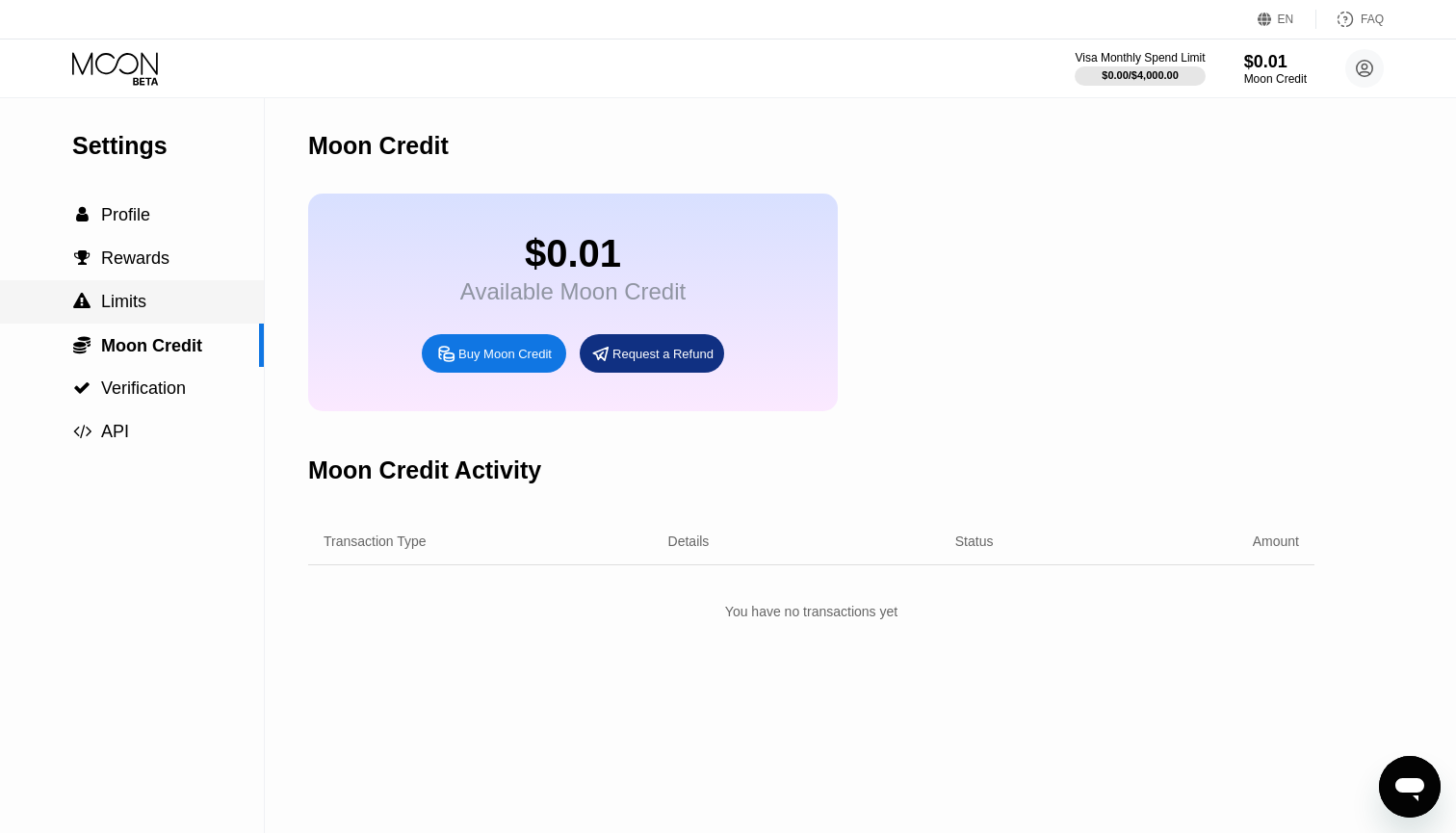
click at [201, 294] on div " Limits" at bounding box center [132, 301] width 264 height 21
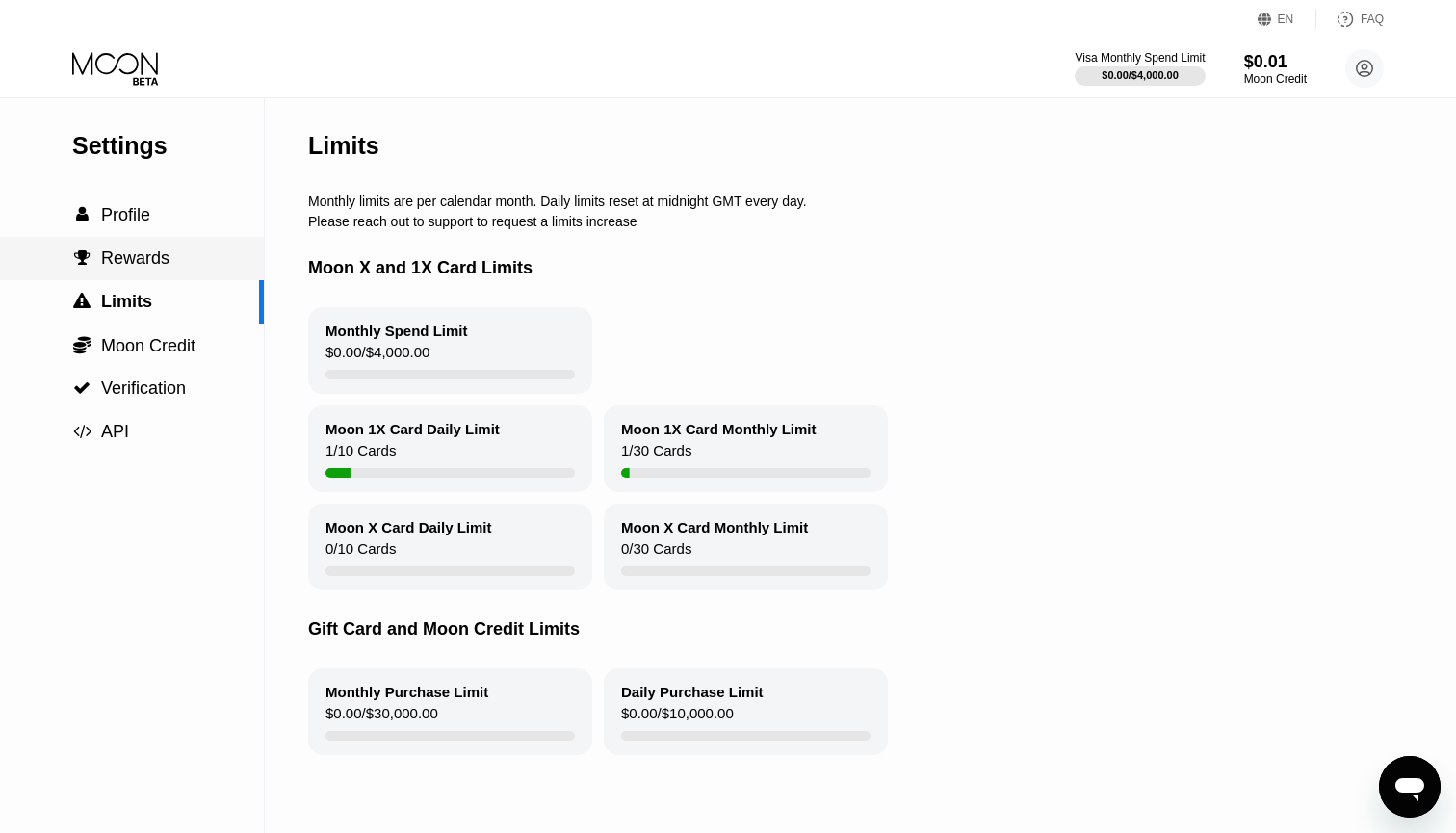
click at [168, 264] on div " Rewards" at bounding box center [132, 258] width 264 height 21
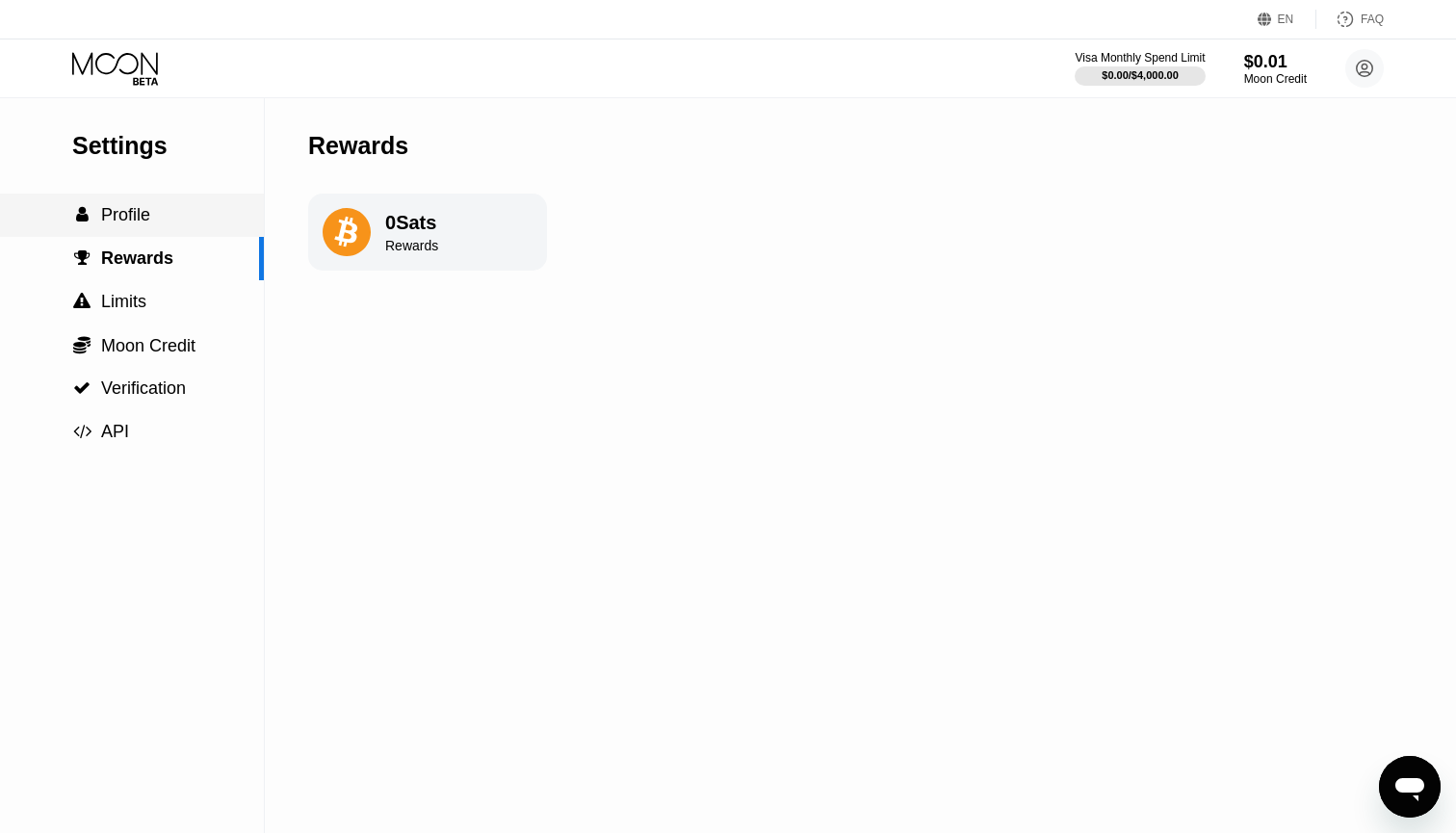
click at [114, 202] on div " Profile" at bounding box center [132, 215] width 264 height 43
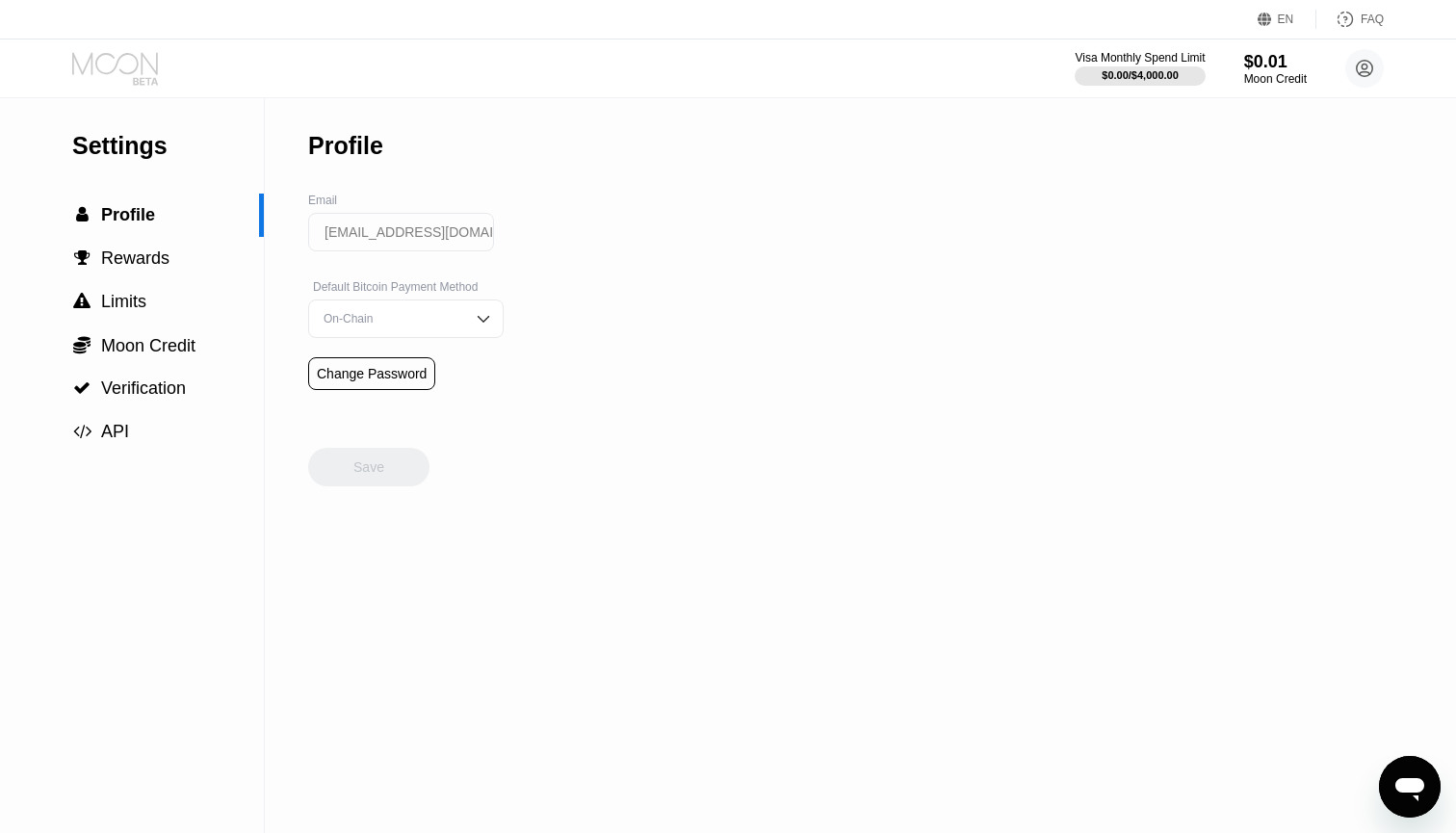
click at [119, 83] on icon at bounding box center [116, 69] width 90 height 33
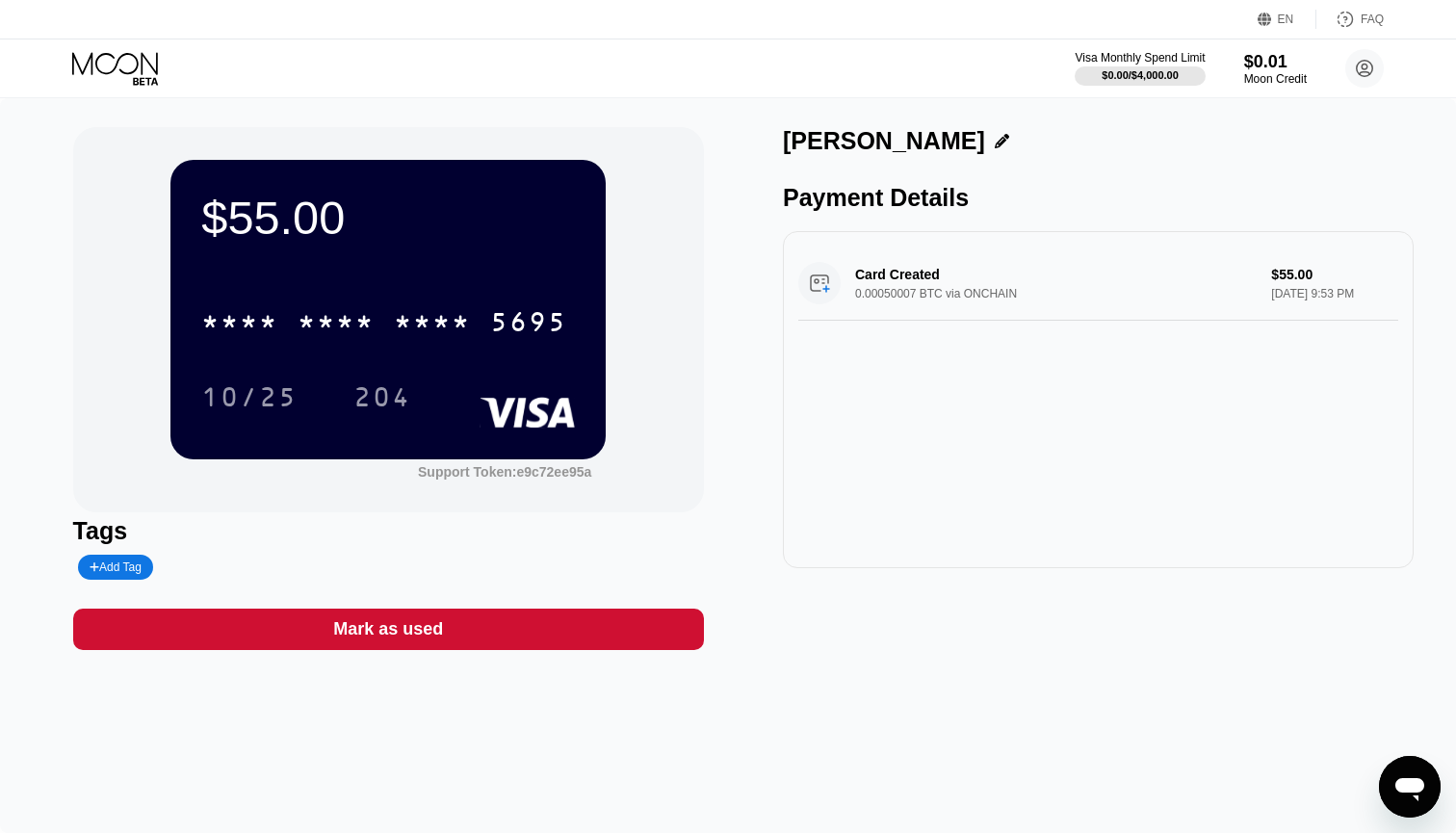
click at [1356, 22] on div "FAQ" at bounding box center [1350, 20] width 67 height 20
click at [1366, 69] on icon at bounding box center [1364, 69] width 11 height 11
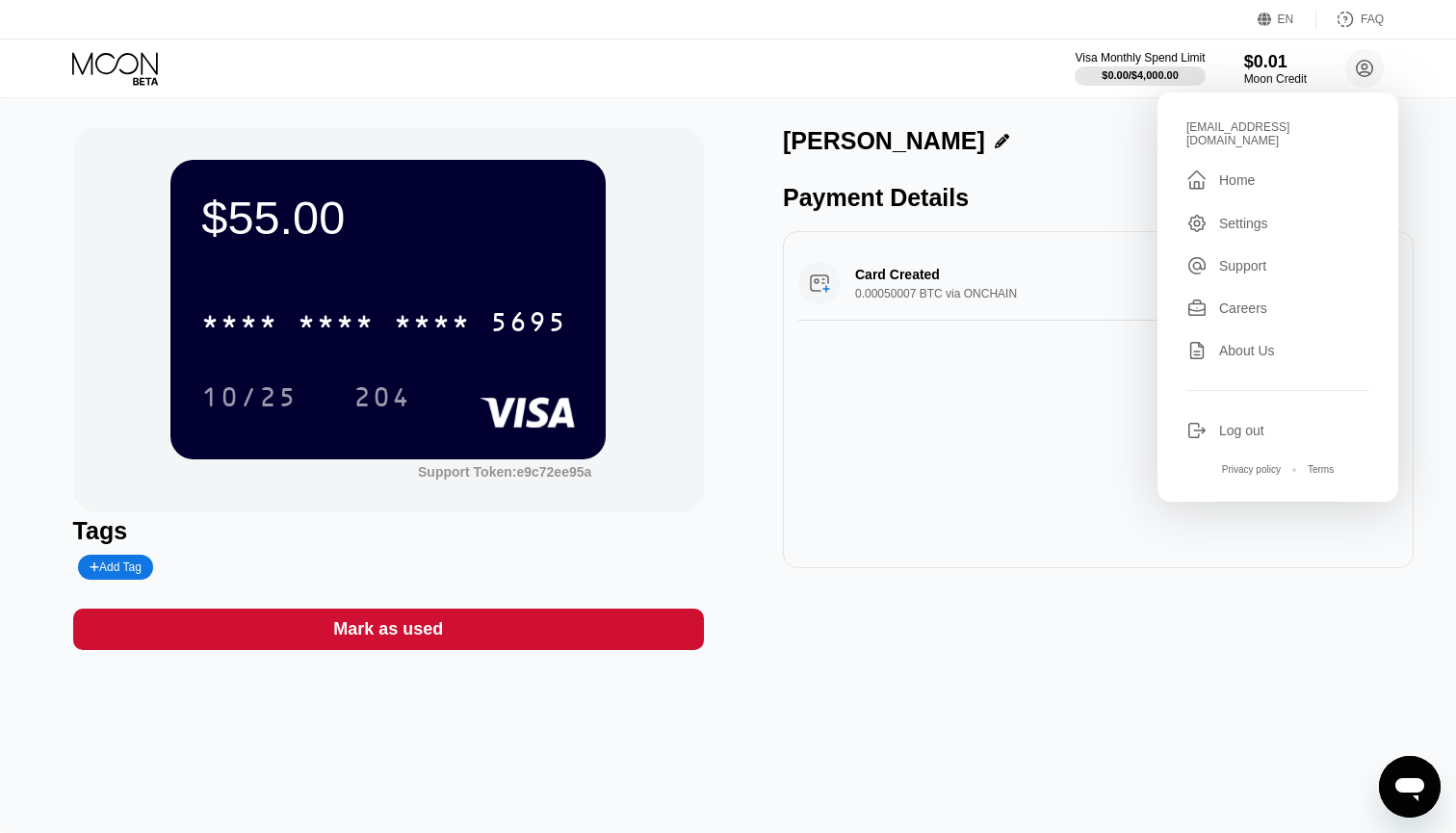
click at [1224, 258] on div "Support" at bounding box center [1242, 266] width 47 height 16
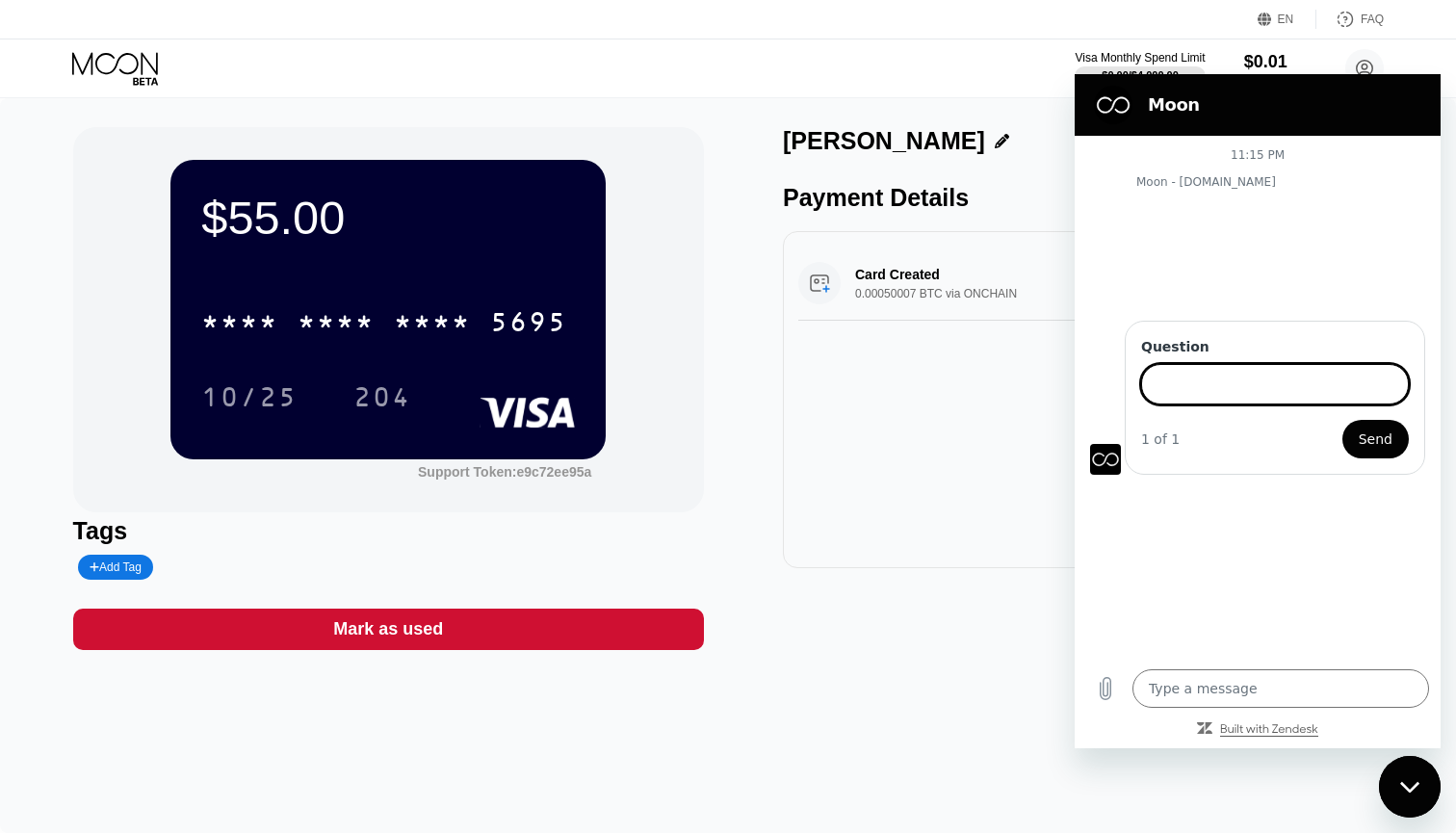
type textarea "x"
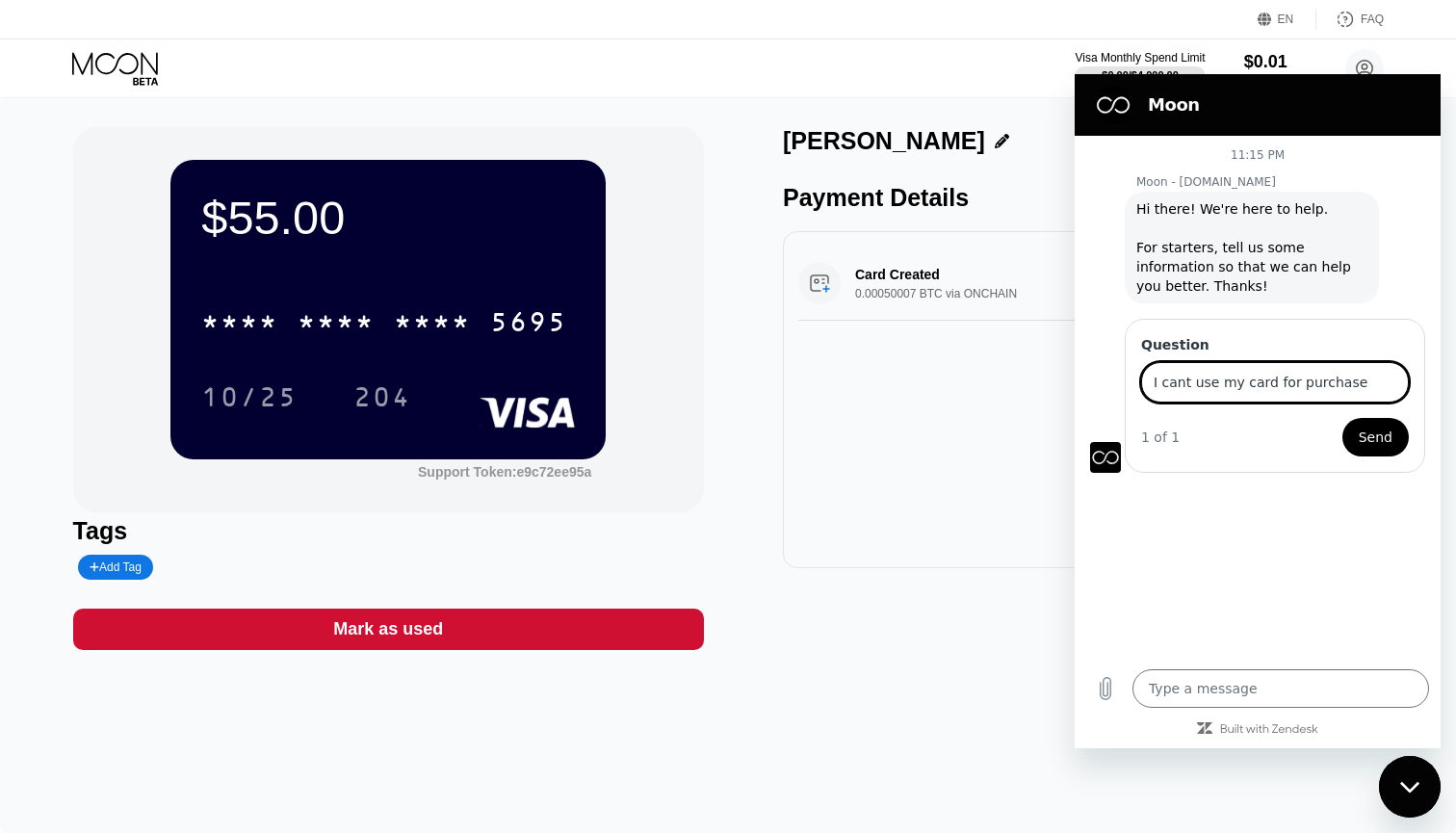
type input "I cant use my card for purchase"
click at [1374, 430] on span "Send" at bounding box center [1375, 436] width 33 height 23
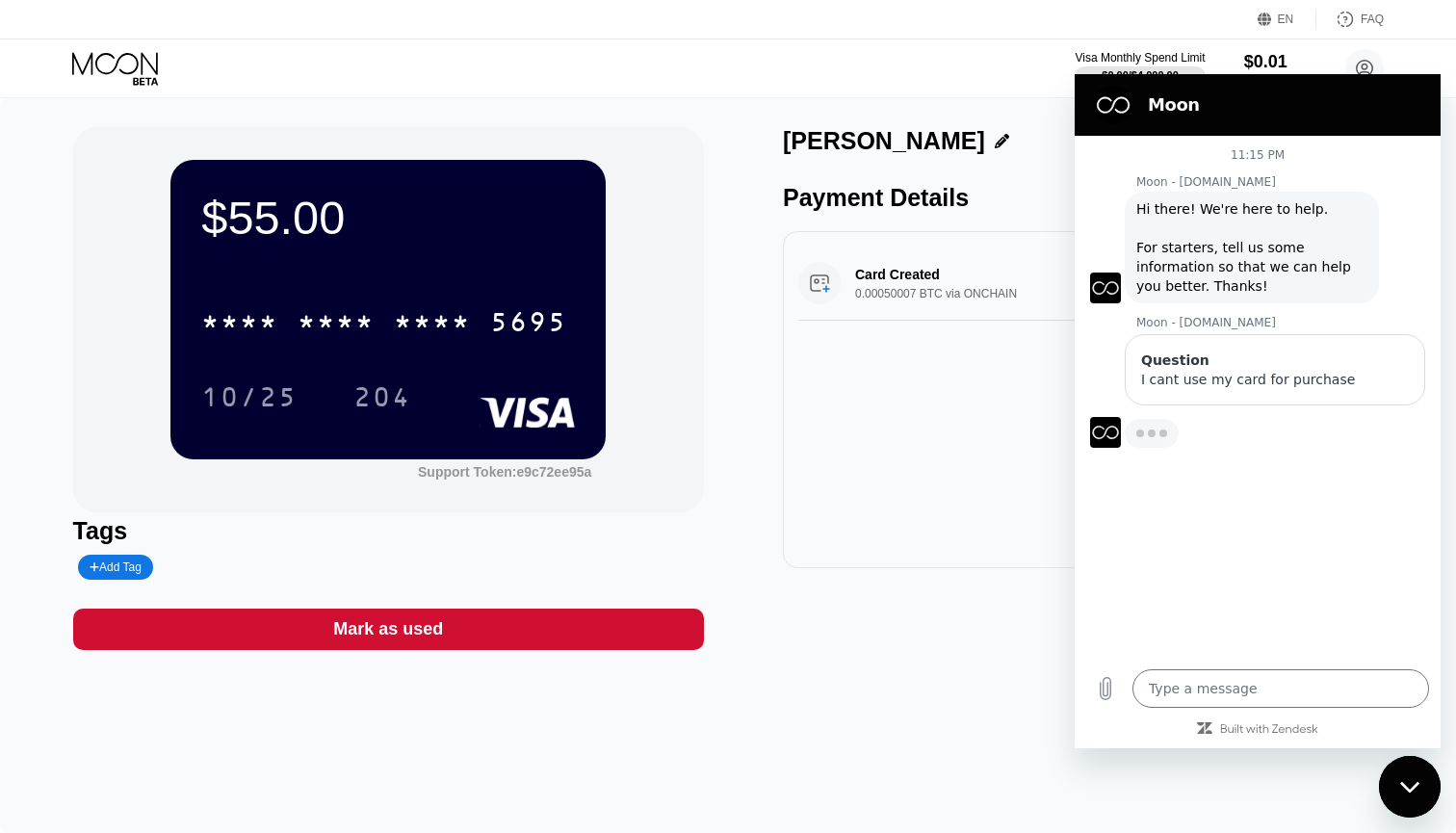
type textarea "x"
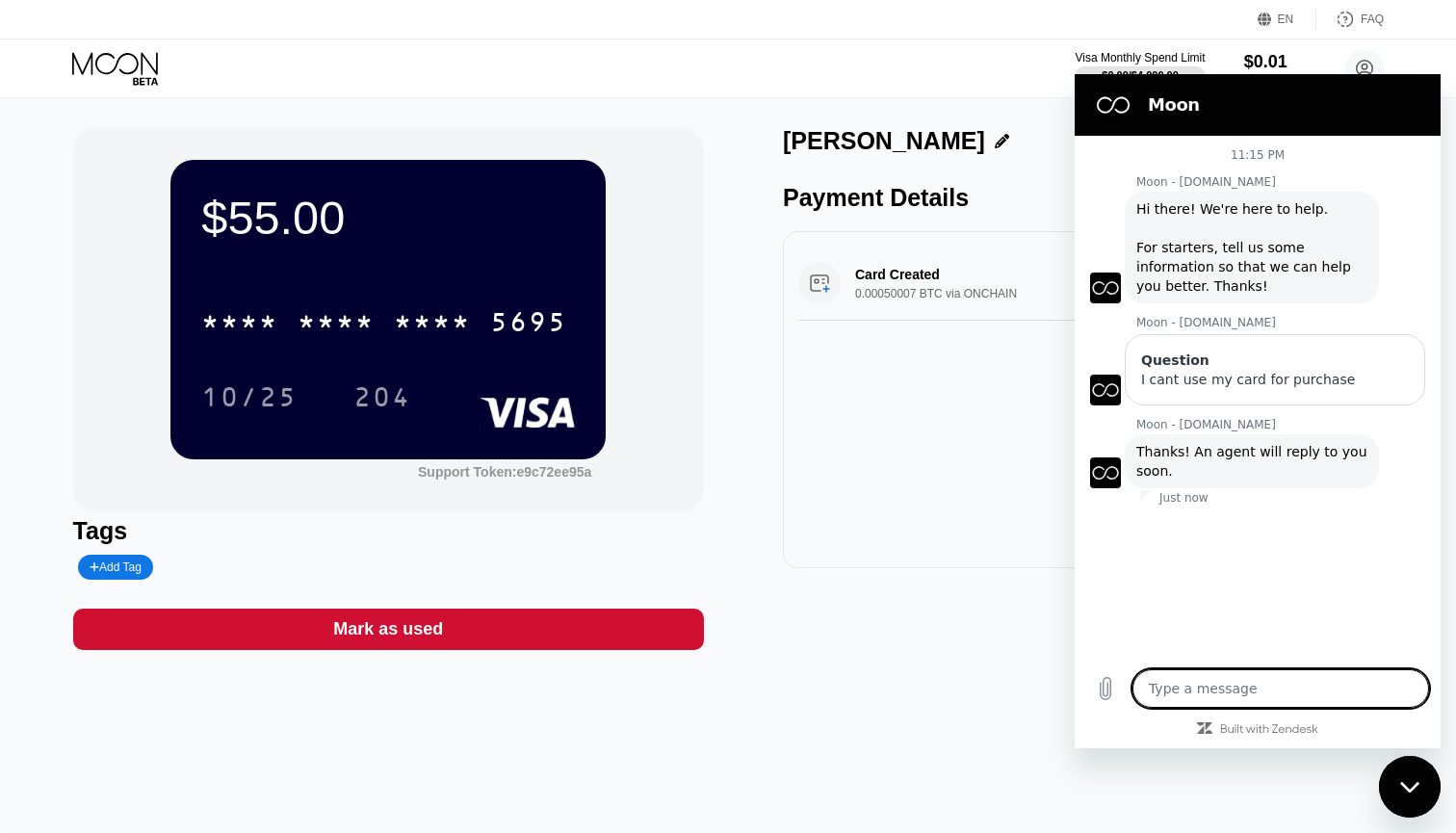
click at [1236, 686] on textarea at bounding box center [1281, 687] width 297 height 38
type textarea "I"
type textarea "x"
type textarea "I"
type textarea "x"
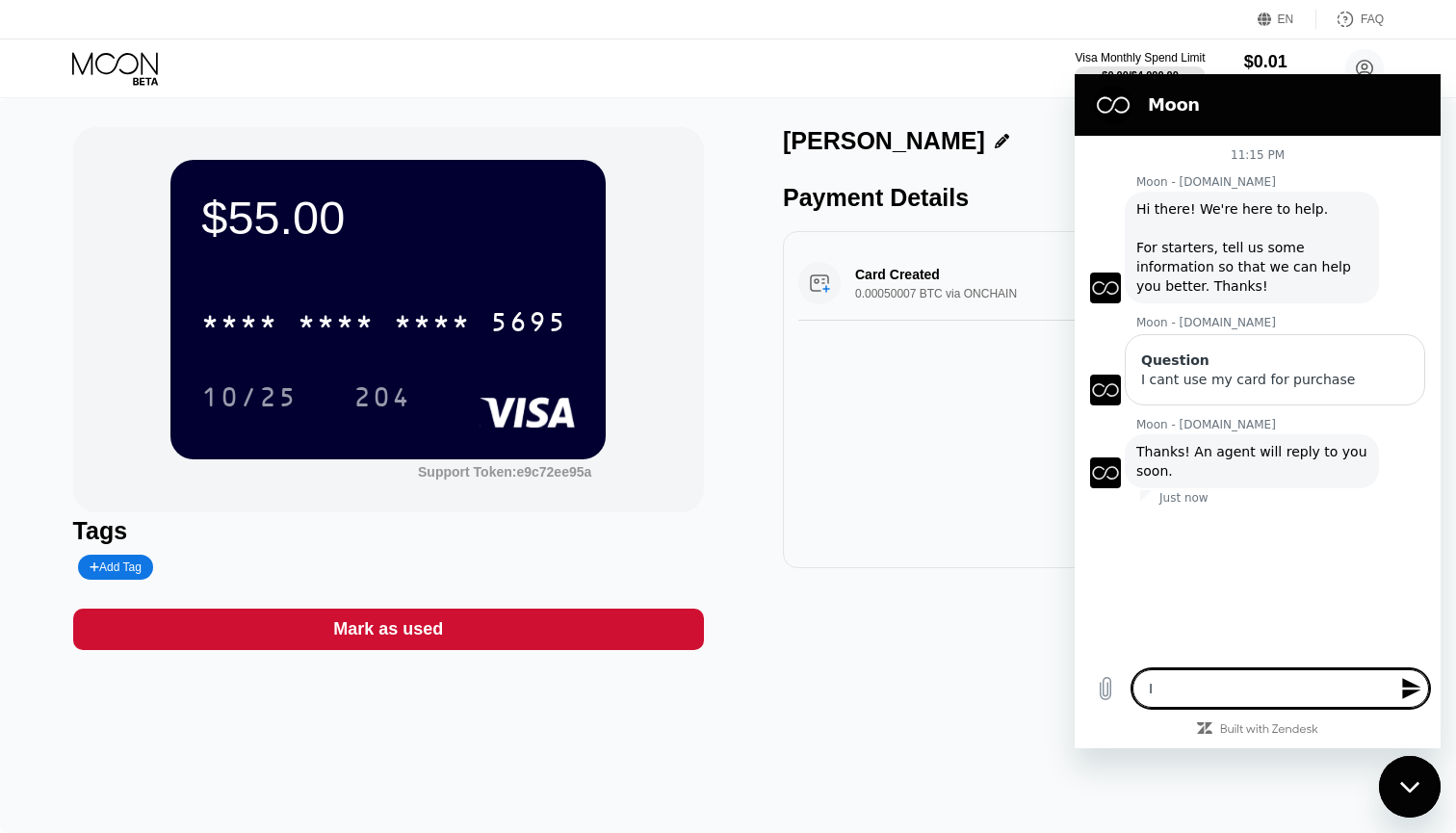
type textarea "I n"
type textarea "x"
type textarea "I ne"
type textarea "x"
type textarea "I nee"
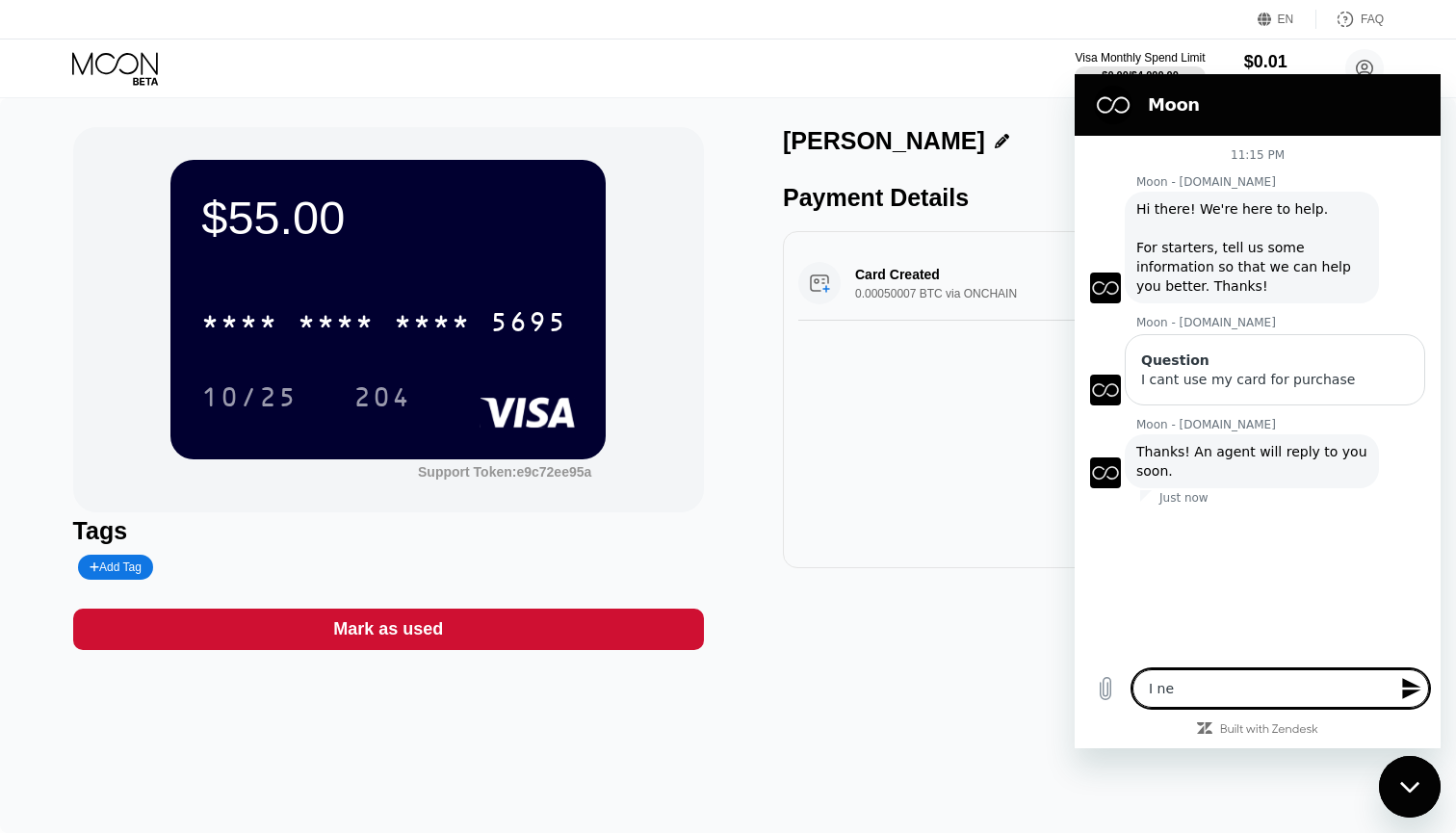
type textarea "x"
type textarea "I need"
type textarea "x"
type textarea "I need"
type textarea "x"
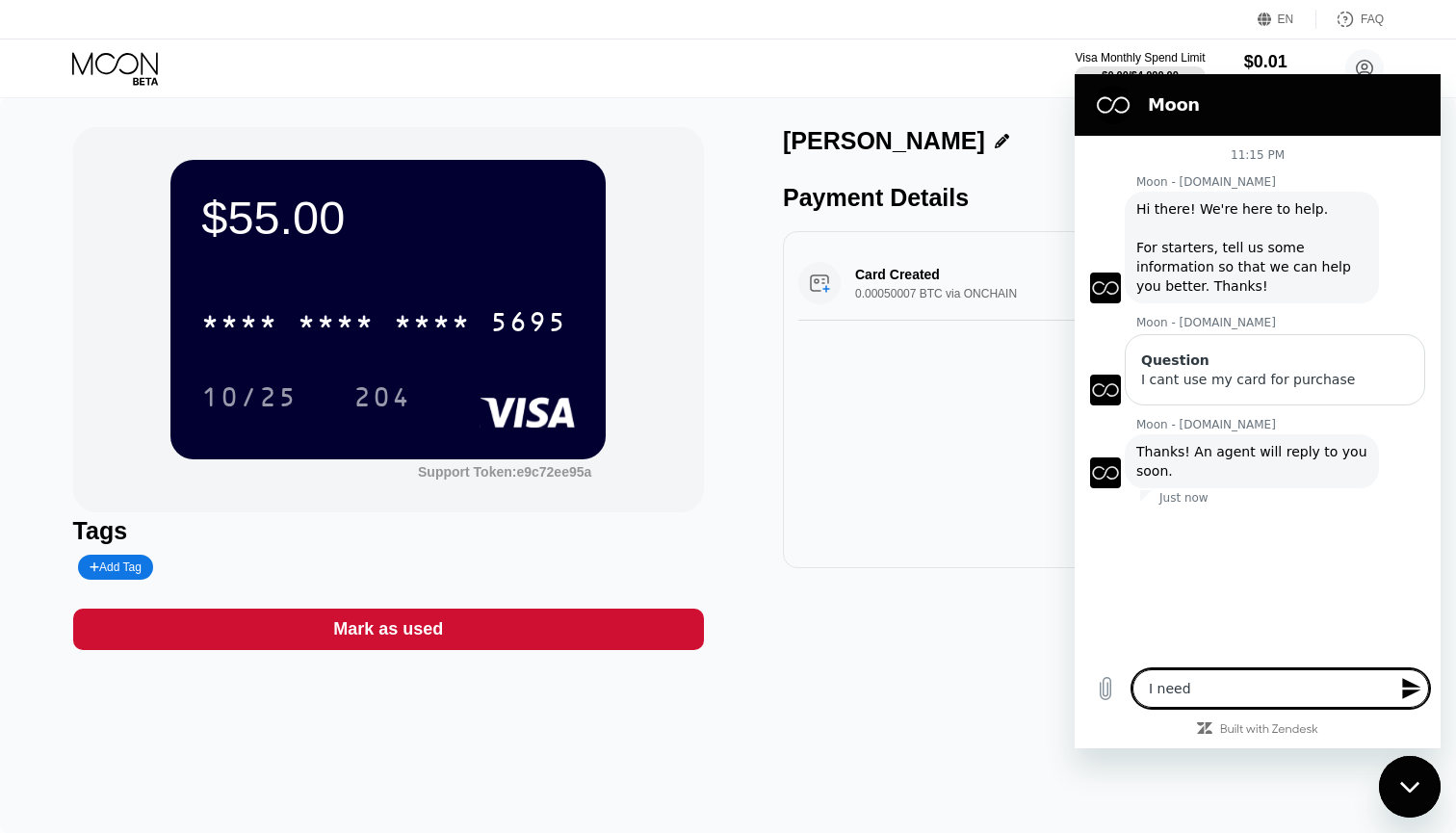
type textarea "I need t"
type textarea "x"
type textarea "I need to"
type textarea "x"
type textarea "I need to"
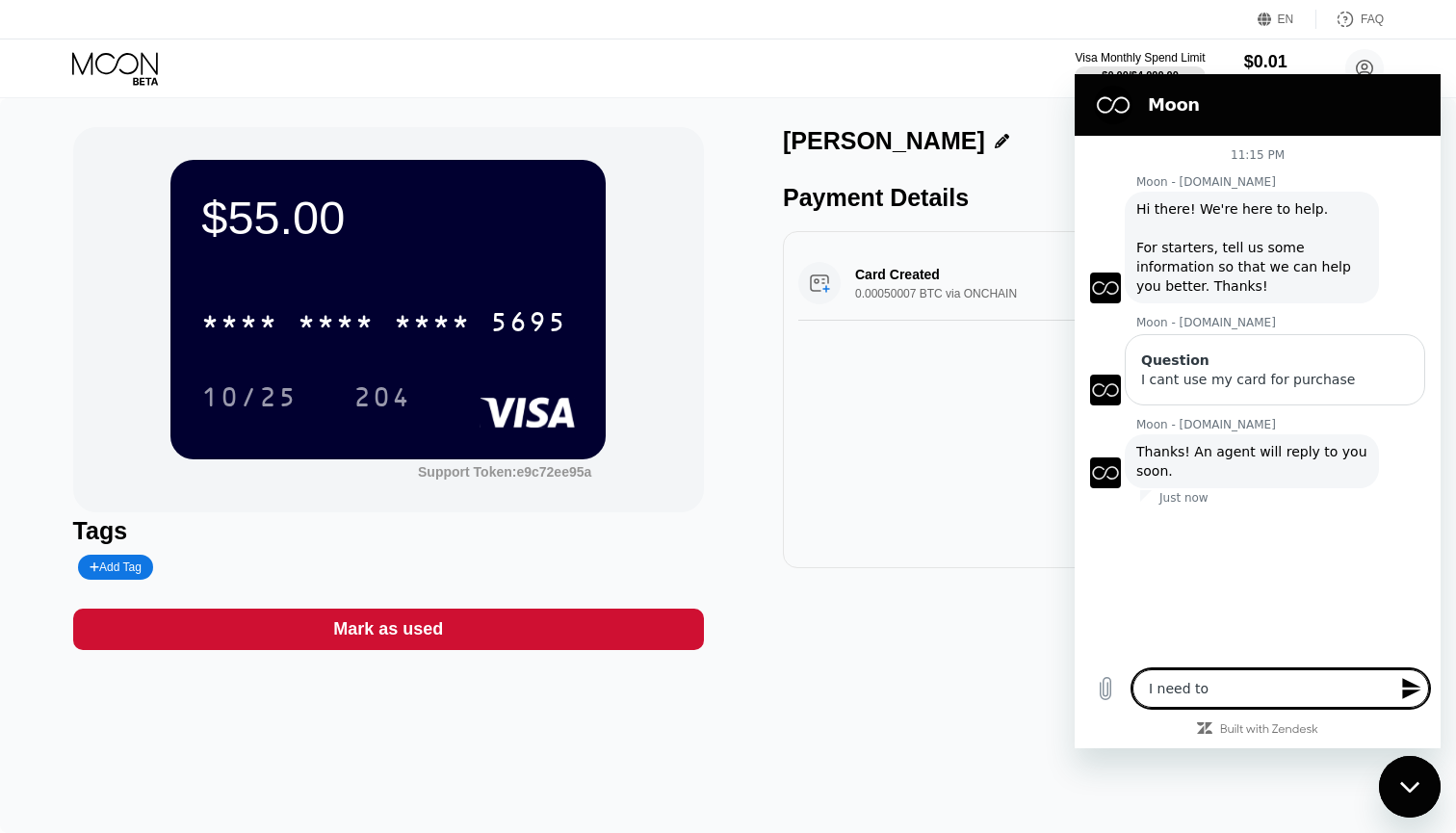
type textarea "x"
type textarea "I need to m"
type textarea "x"
type textarea "I need to ma"
type textarea "x"
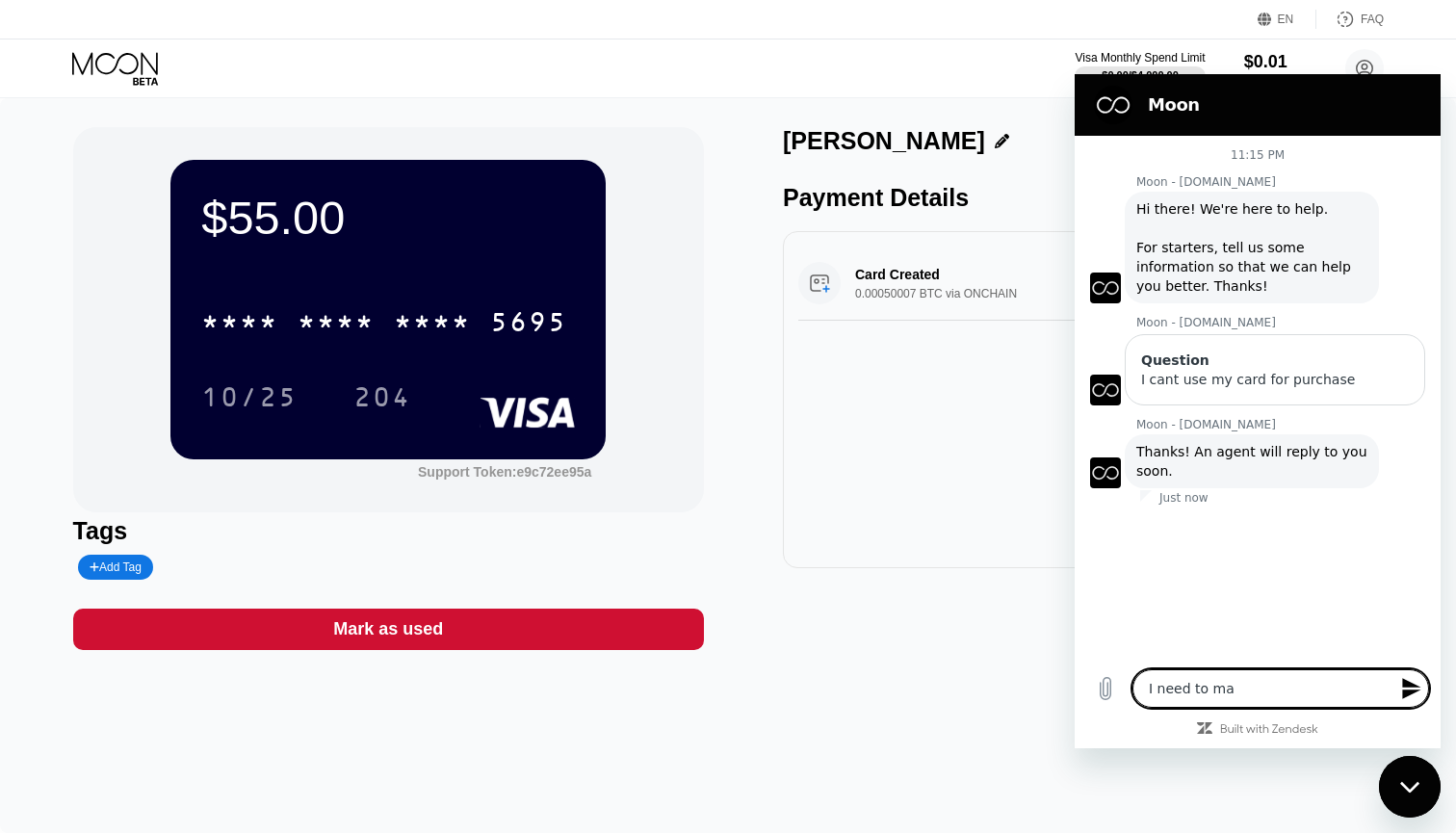
type textarea "I need to mak"
type textarea "x"
type textarea "I need to make"
type textarea "x"
type textarea "I need to make"
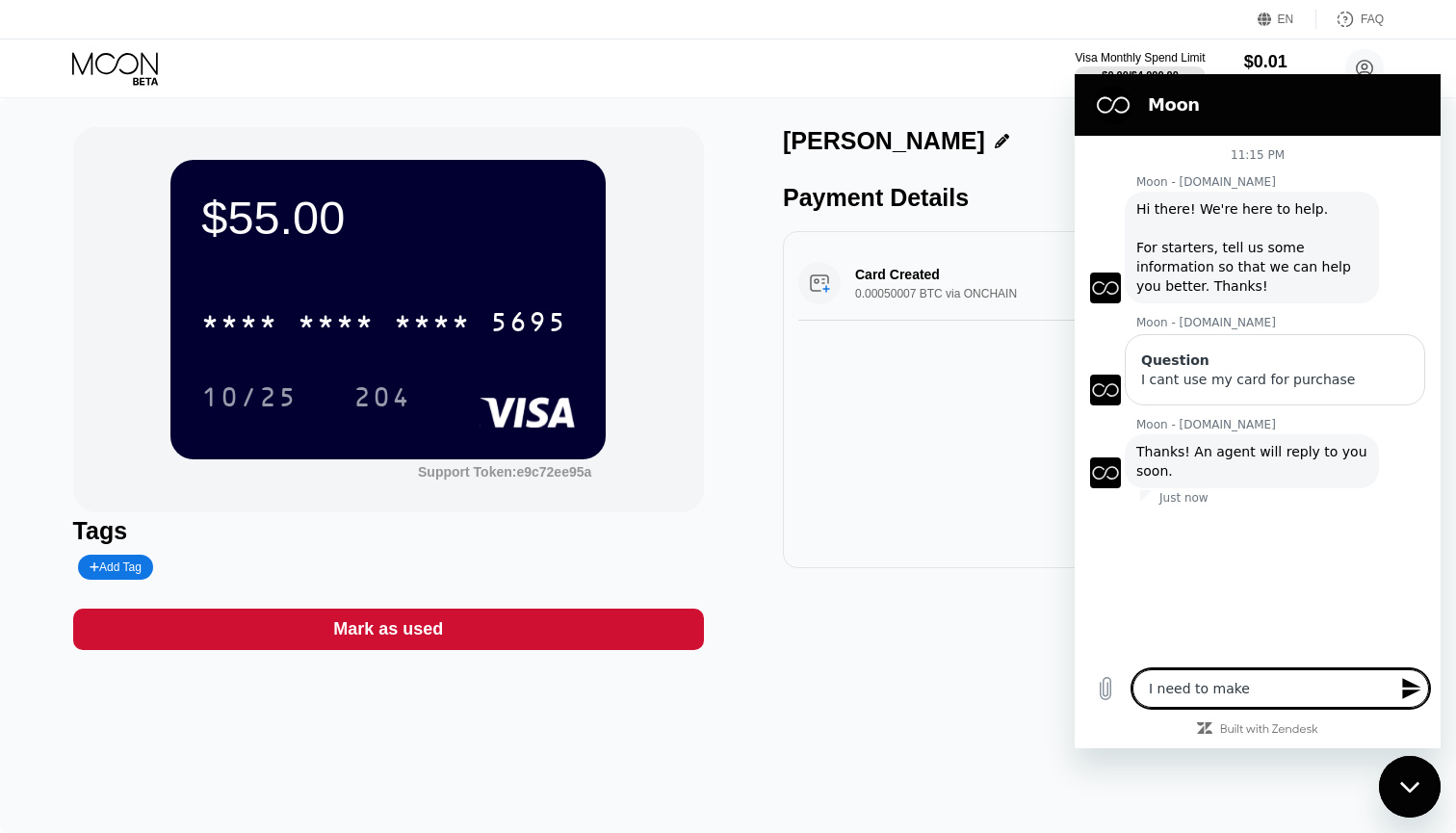
type textarea "x"
type textarea "I need to make u"
type textarea "x"
type textarea "I need to make us"
type textarea "x"
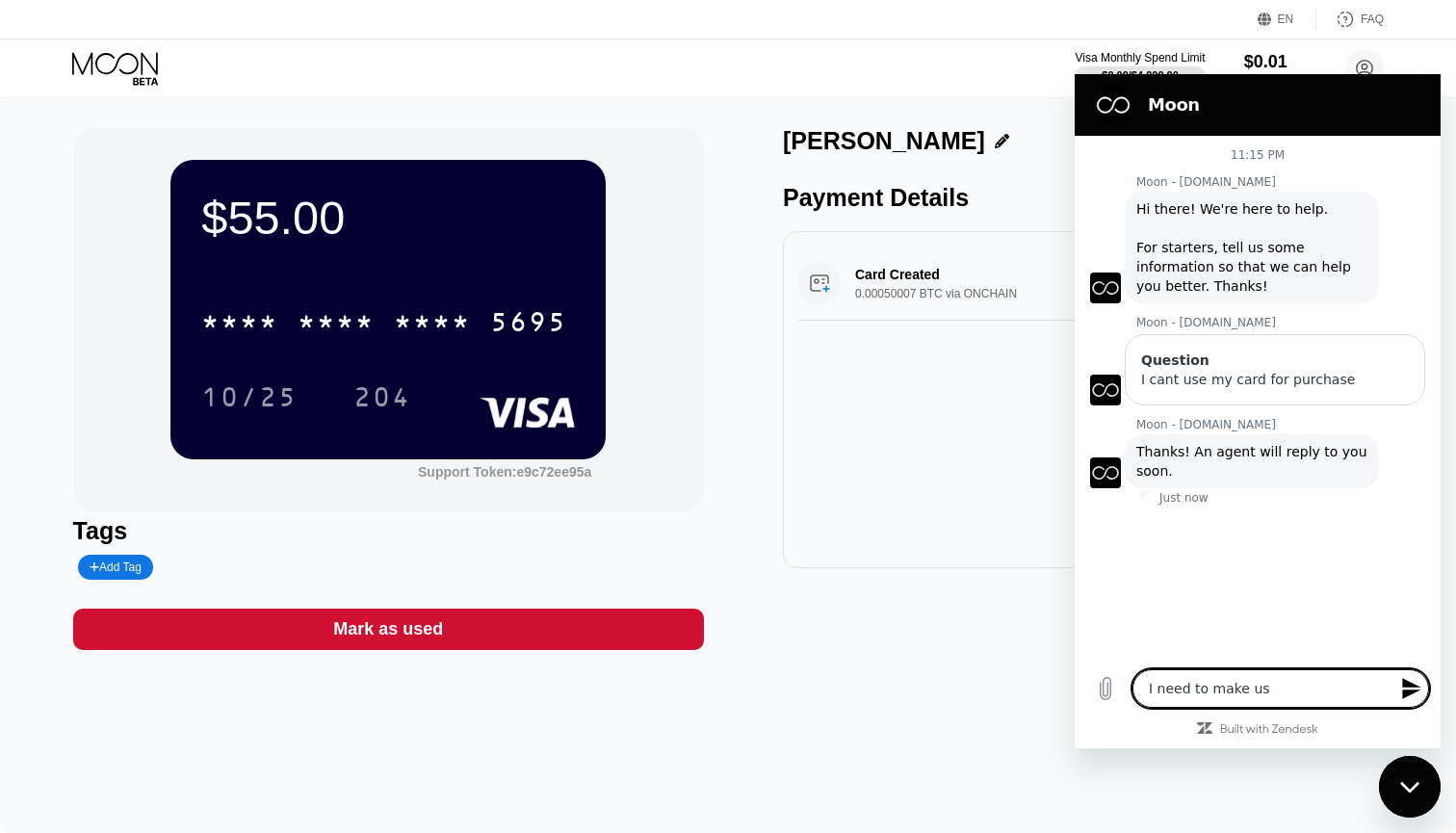
type textarea "I need to make use"
type textarea "x"
type textarea "I need to make use"
type textarea "x"
type textarea "I need to make use o"
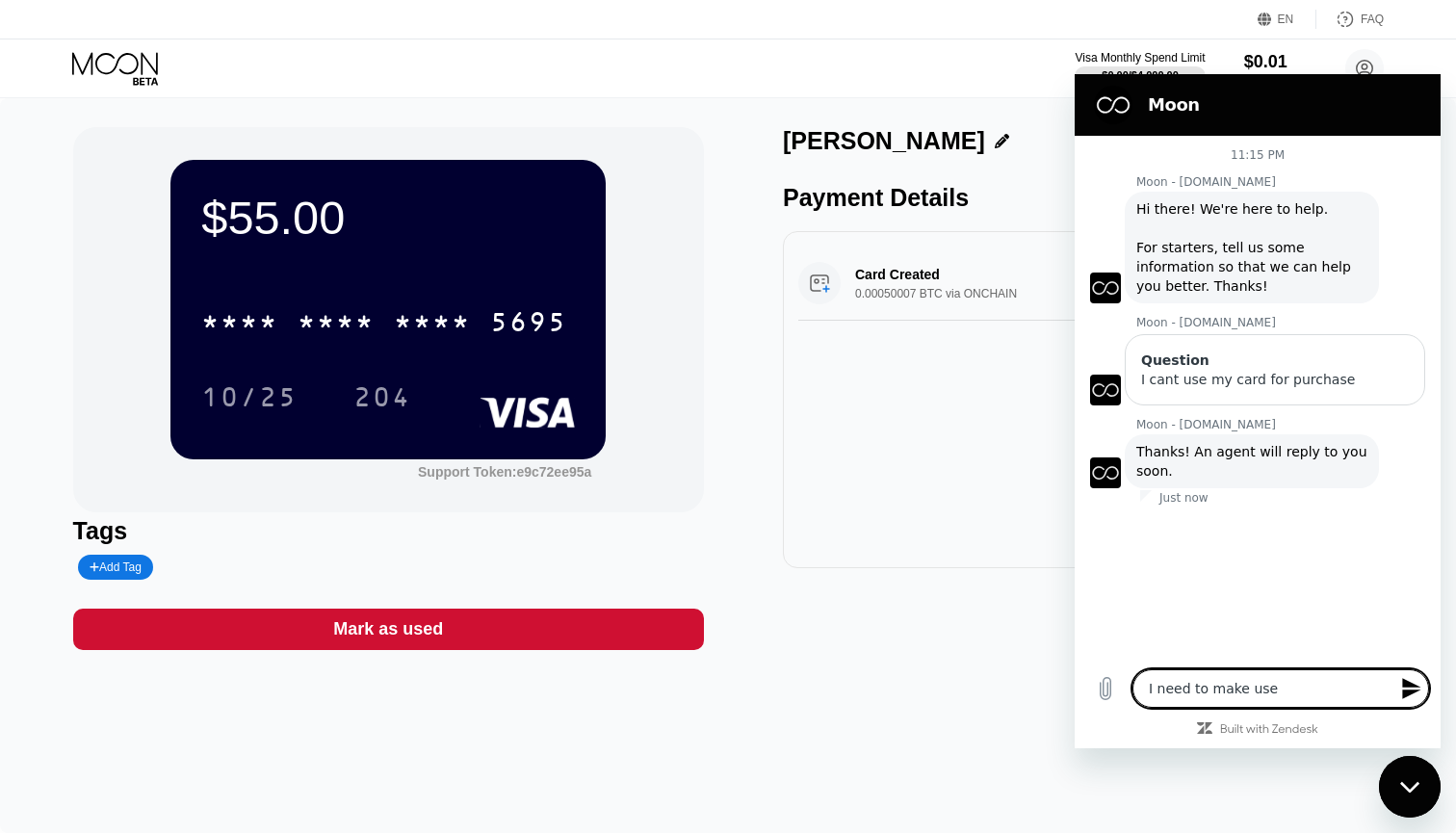
type textarea "x"
type textarea "I need to make use of"
type textarea "x"
type textarea "I need to make use of"
type textarea "x"
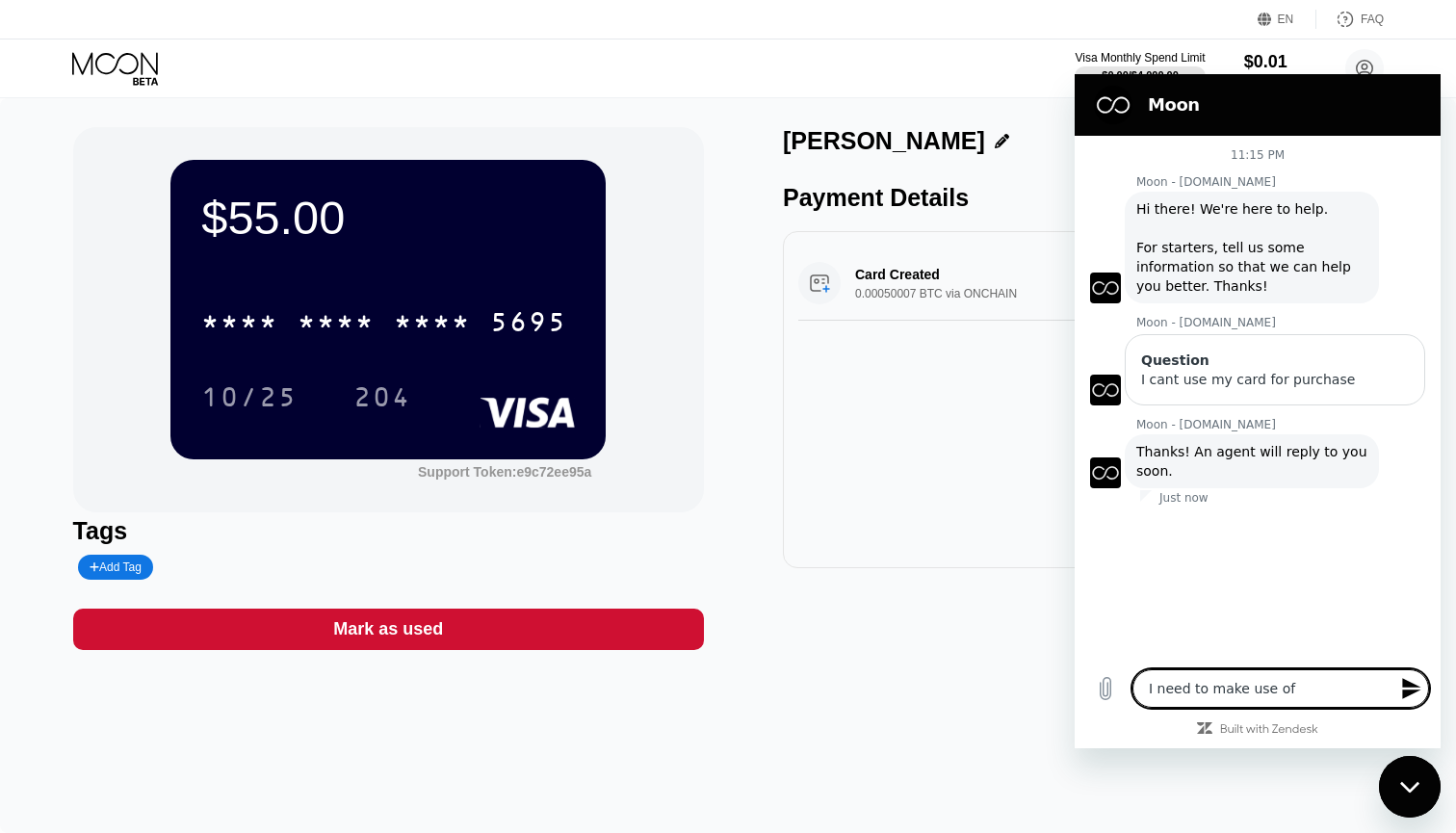
type textarea "I need to make use of m"
type textarea "x"
type textarea "I need to make use of my"
type textarea "x"
type textarea "I need to make use of my"
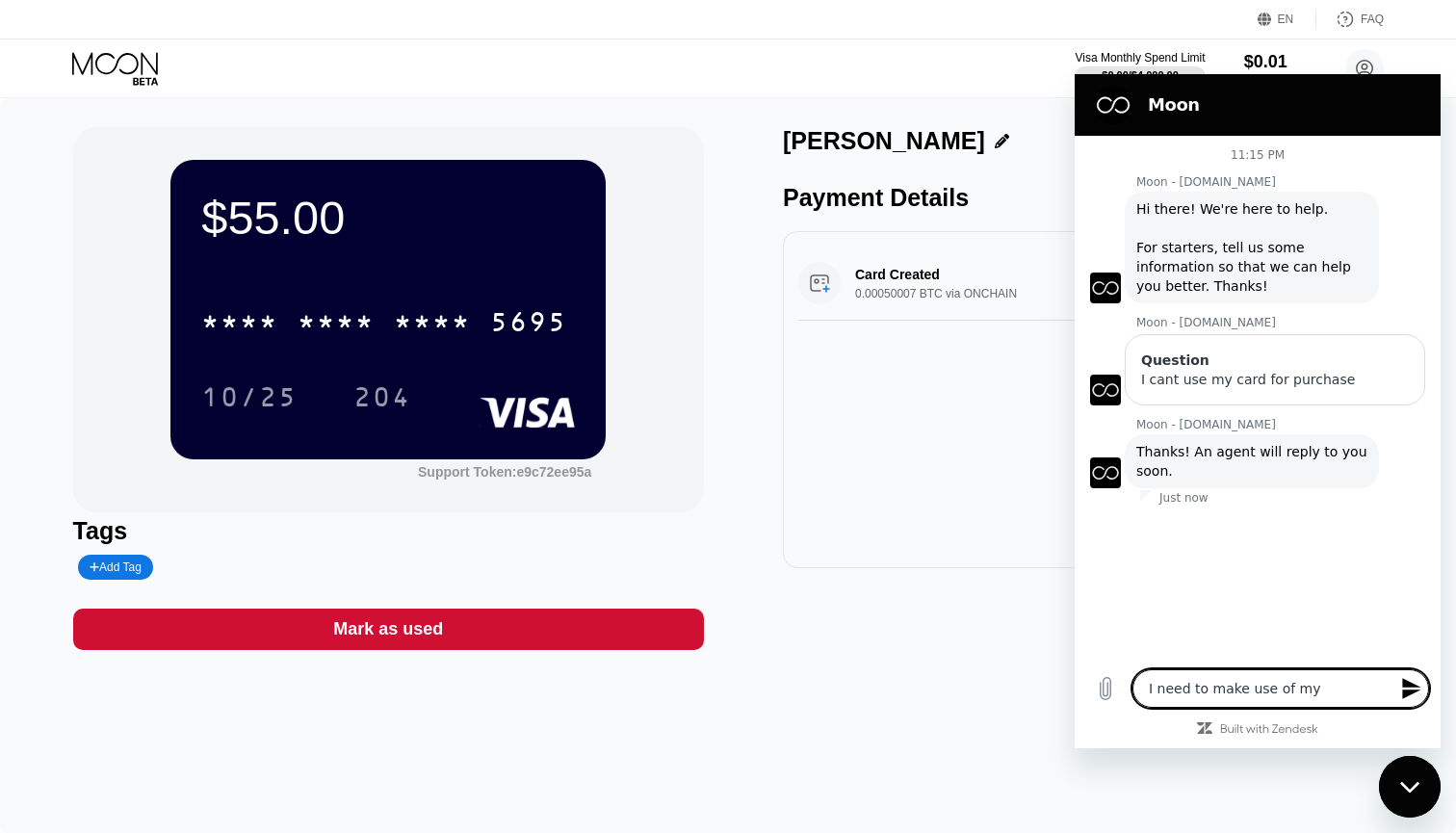
type textarea "x"
type textarea "I need to make use of my c"
type textarea "x"
type textarea "I need to make use of my ca"
type textarea "x"
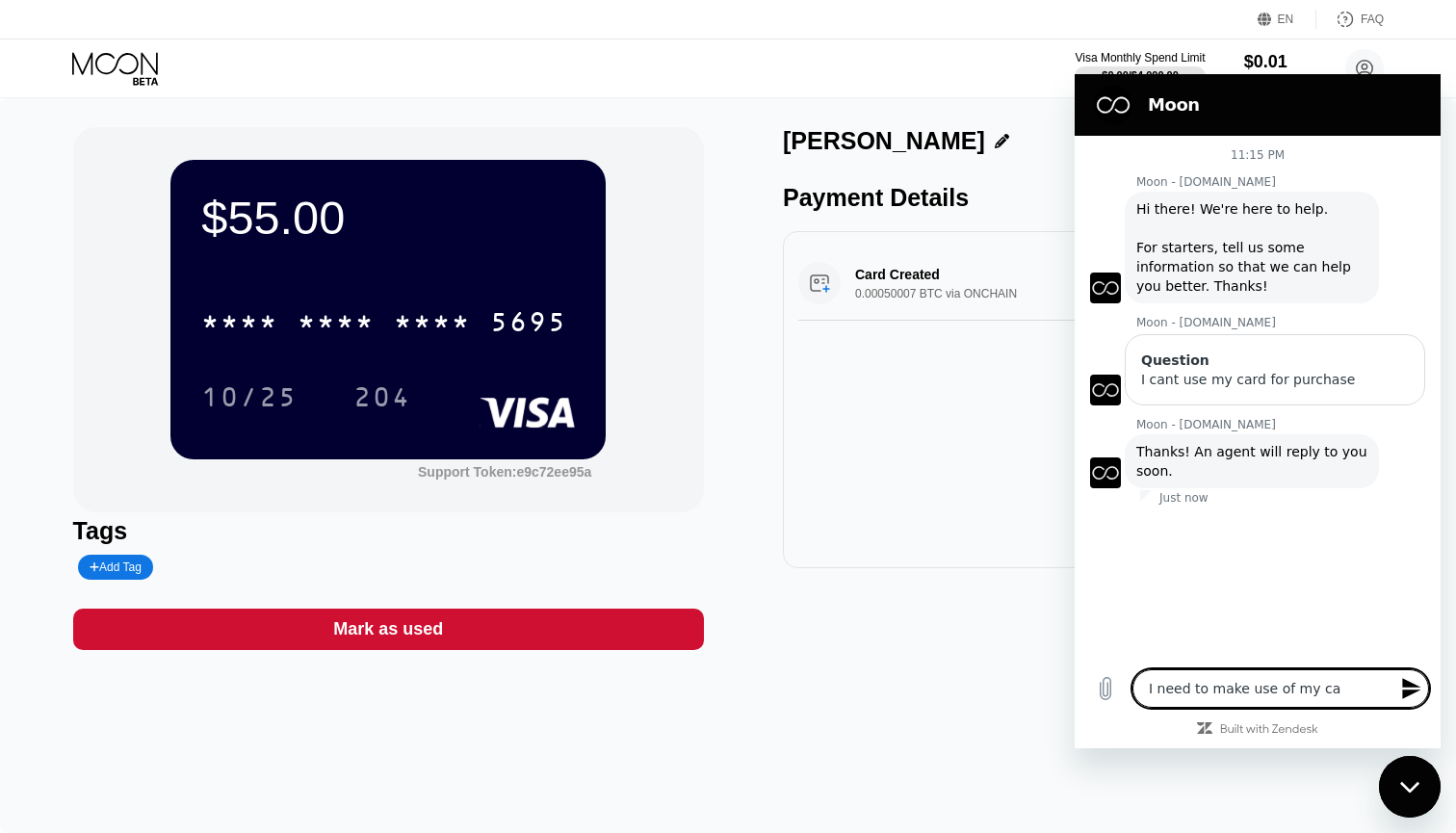
type textarea "I need to make use of my car"
type textarea "x"
type textarea "I need to make use of my card"
type textarea "x"
type textarea "I need to make use of my card"
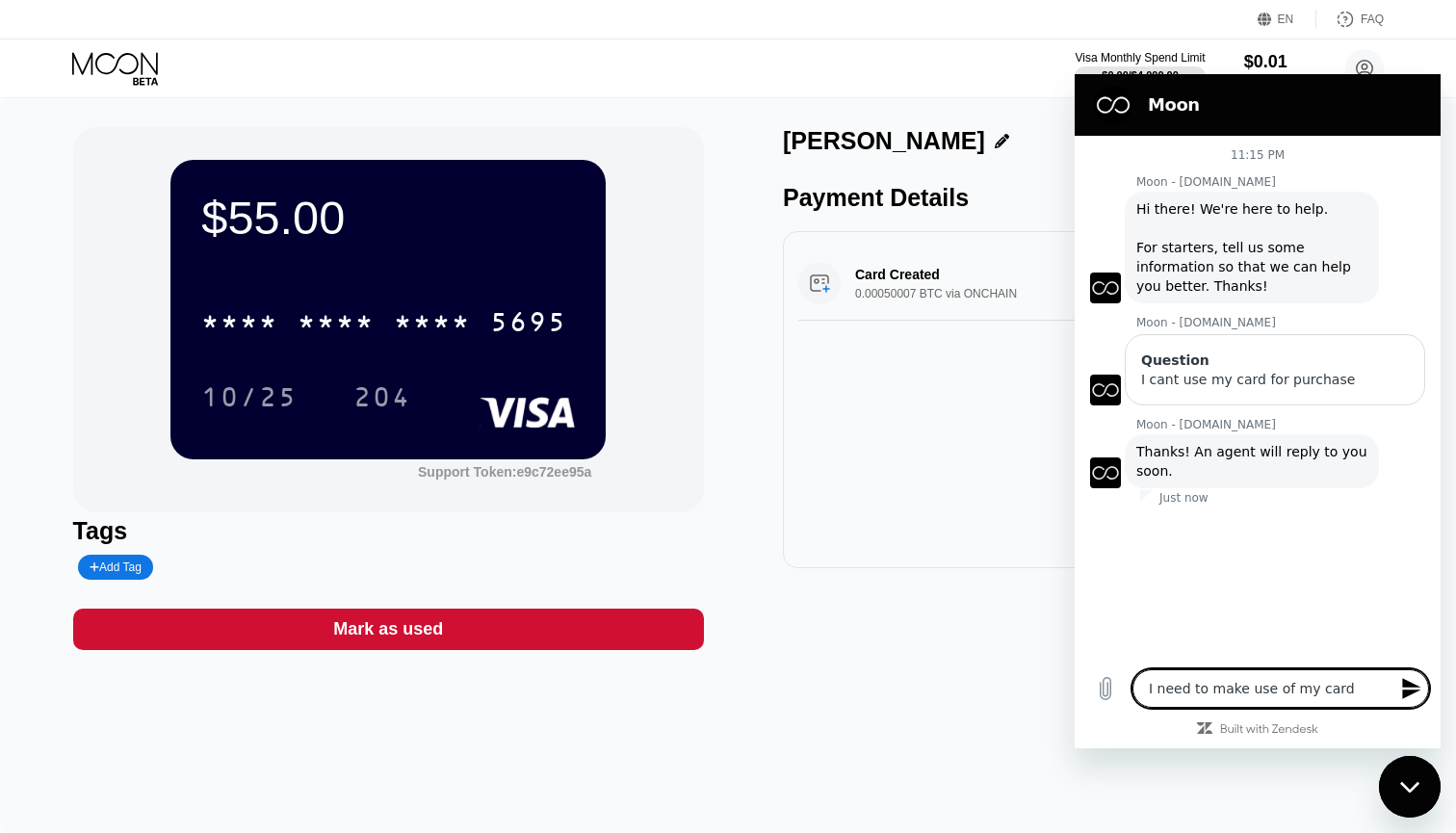
type textarea "x"
type textarea "I need to make use of my card f"
type textarea "x"
type textarea "I need to make use of my card fo"
type textarea "x"
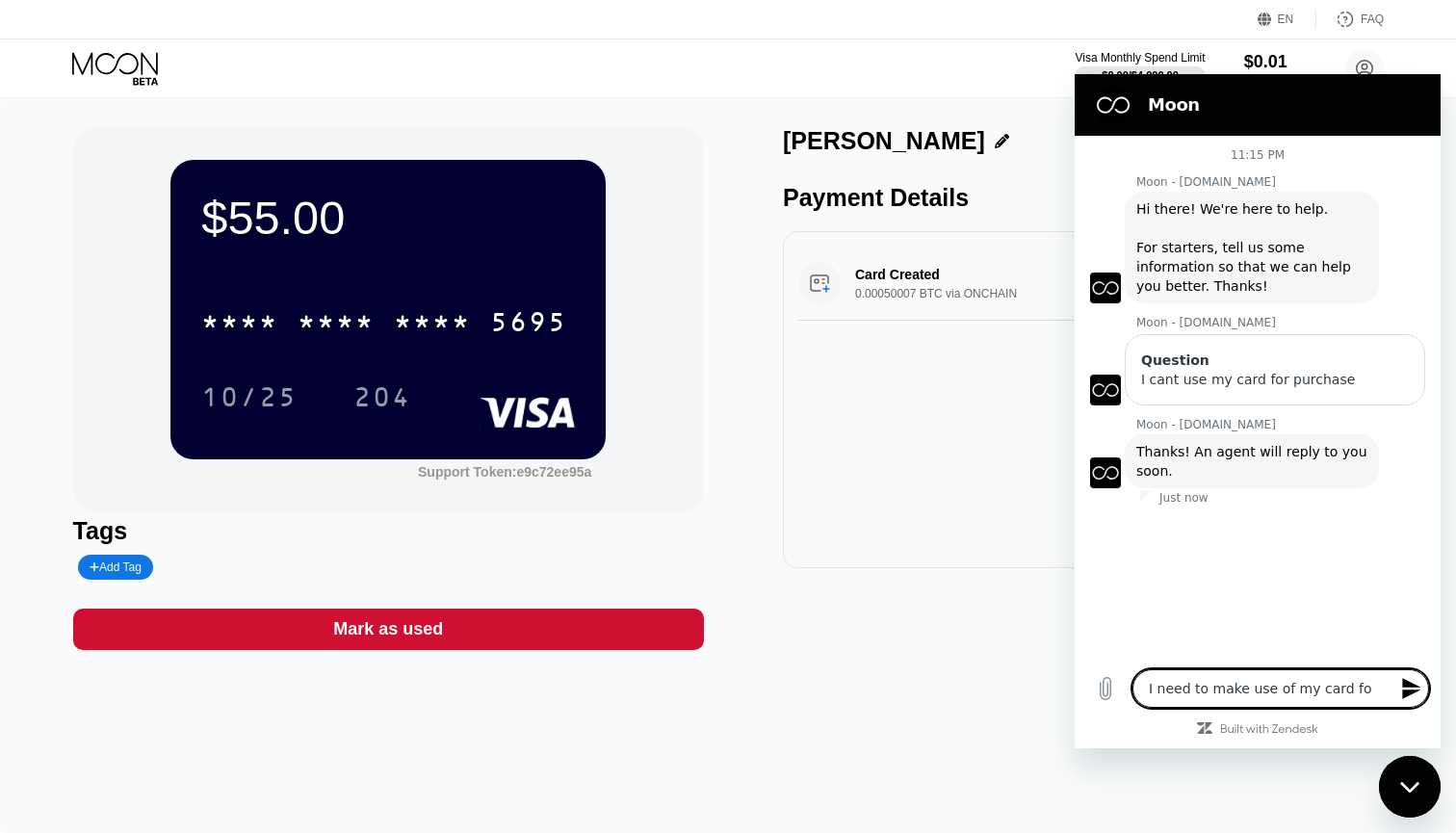
type textarea "I need to make use of my card for"
type textarea "x"
type textarea "I need to make use of my card for"
type textarea "x"
type textarea "I need to make use of my card for o"
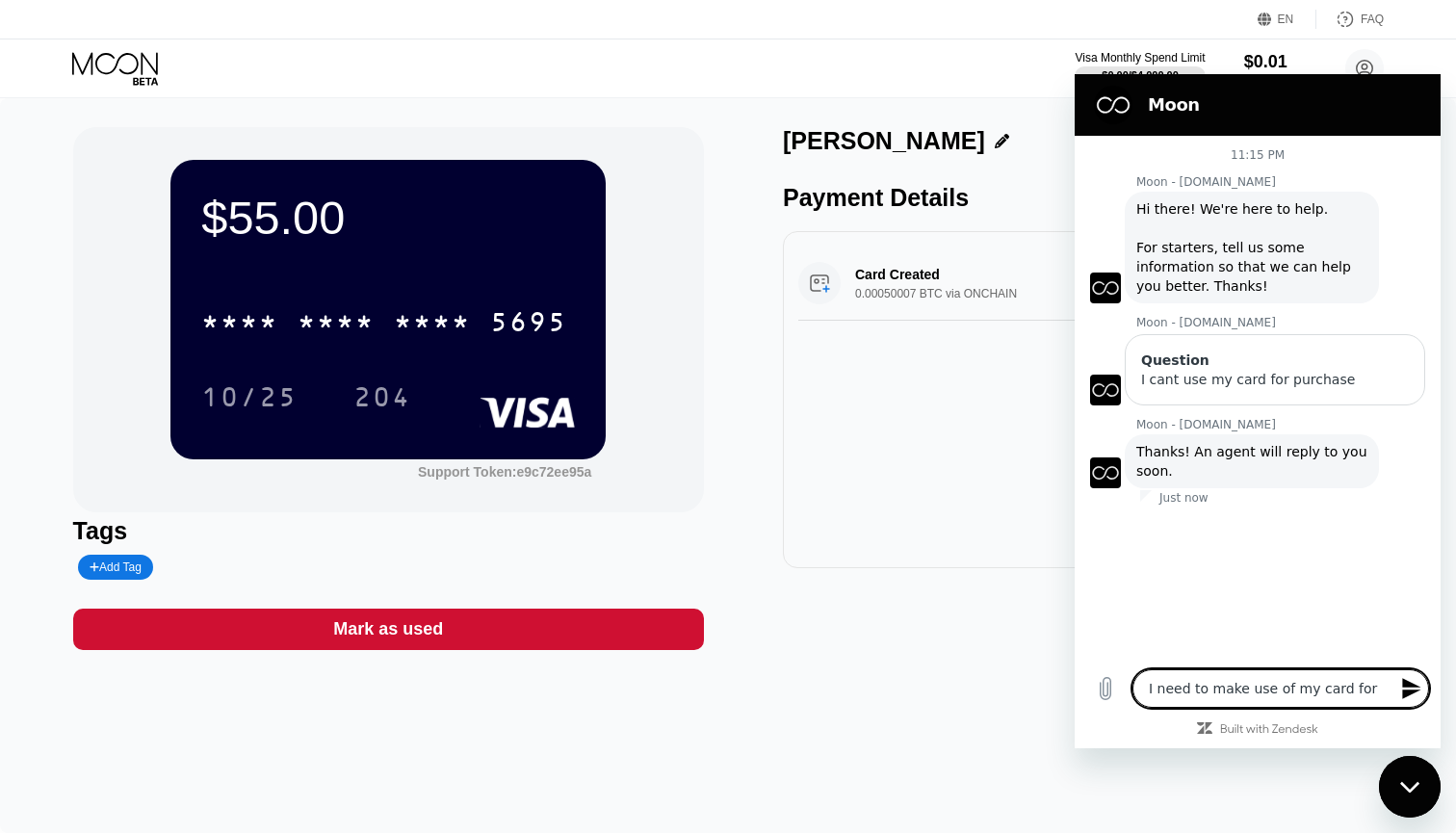
type textarea "x"
type textarea "I need to make use of my card for on"
type textarea "x"
type textarea "I need to make use of my card for onl"
type textarea "x"
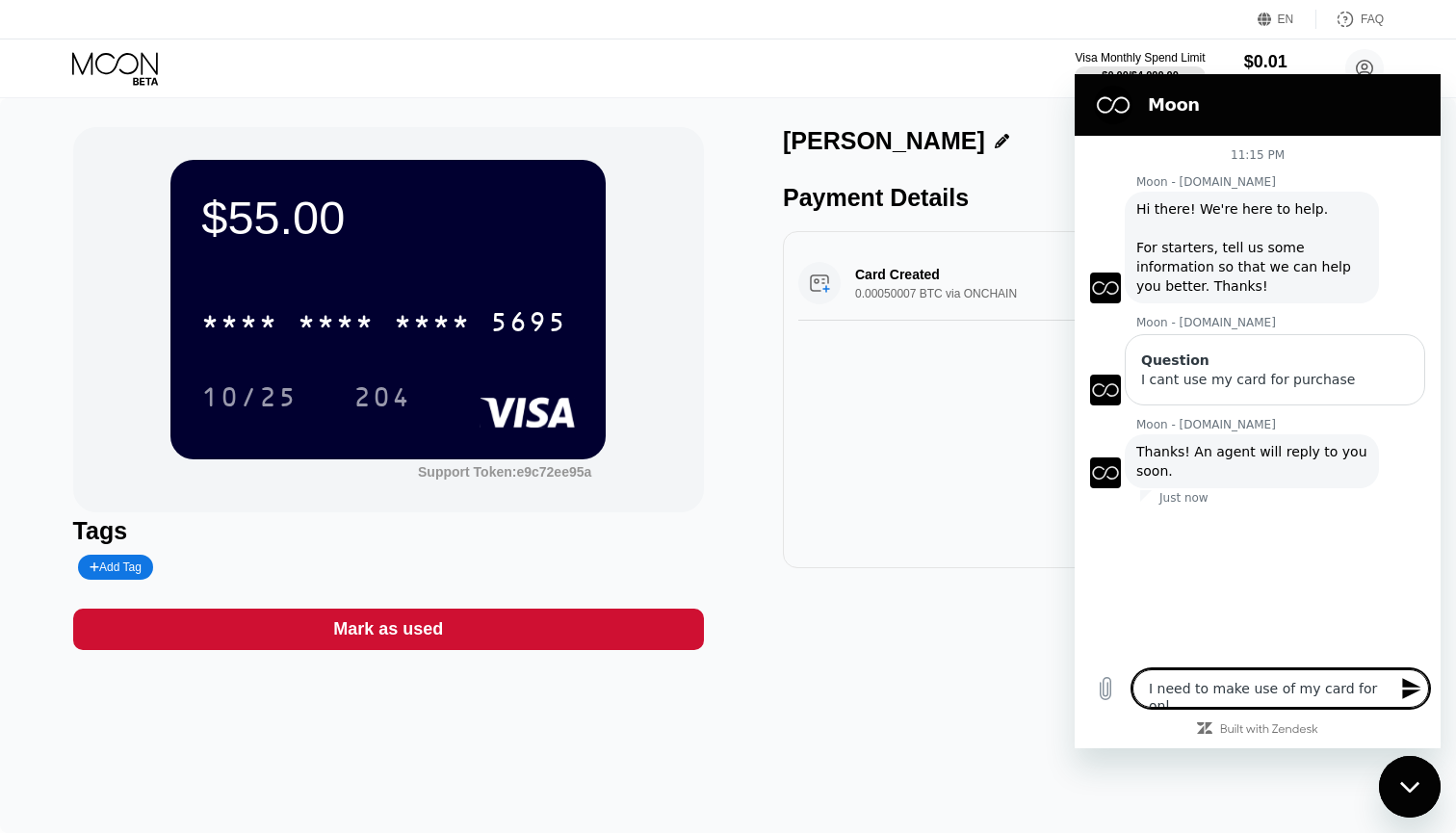
type textarea "I need to make use of my card for onli"
type textarea "x"
type textarea "I need to make use of my card for onlin"
type textarea "x"
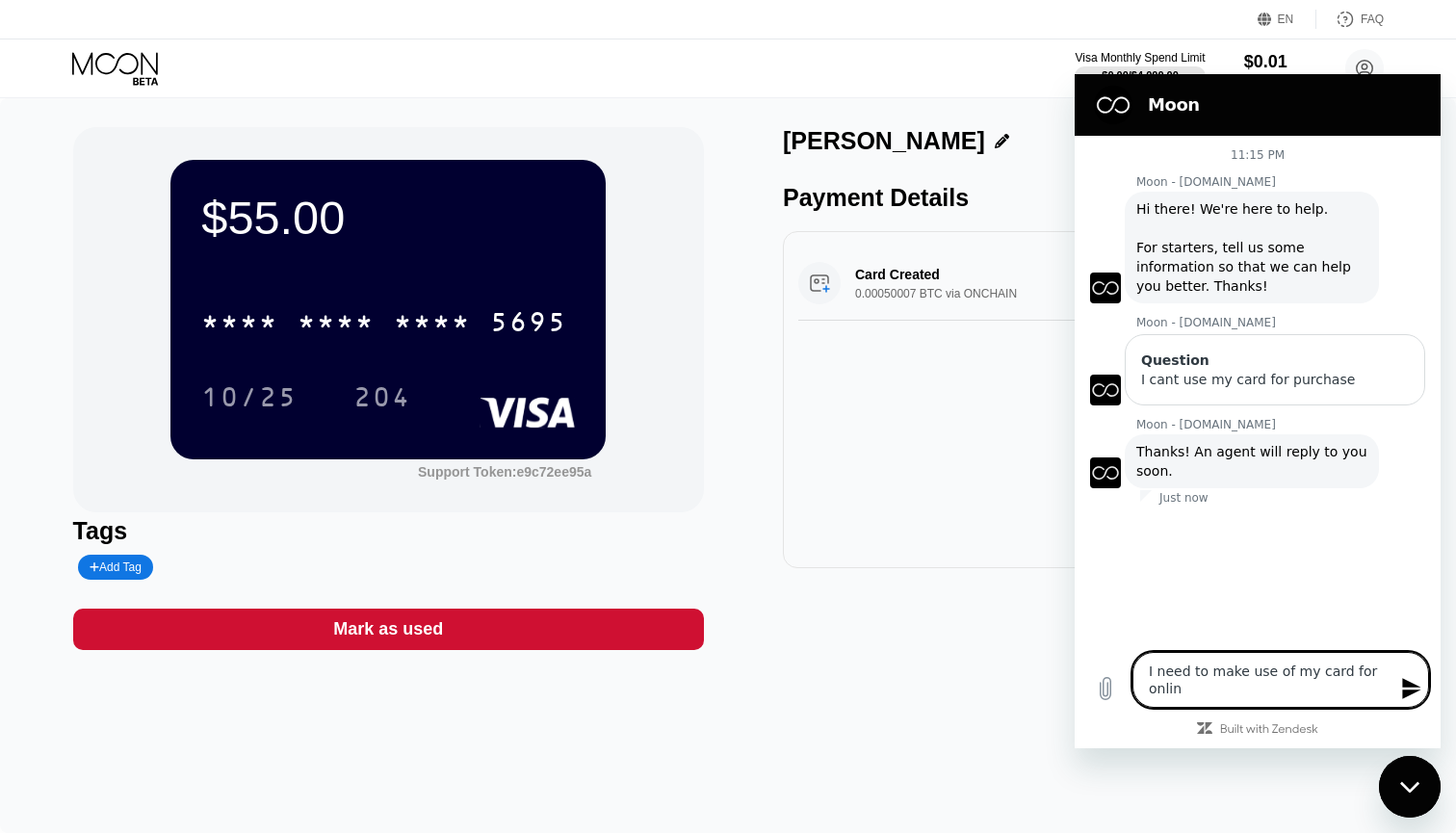
scroll to position [0, 0]
type textarea "I need to make use of my card for online"
type textarea "x"
type textarea "I need to make use of my card for online"
type textarea "x"
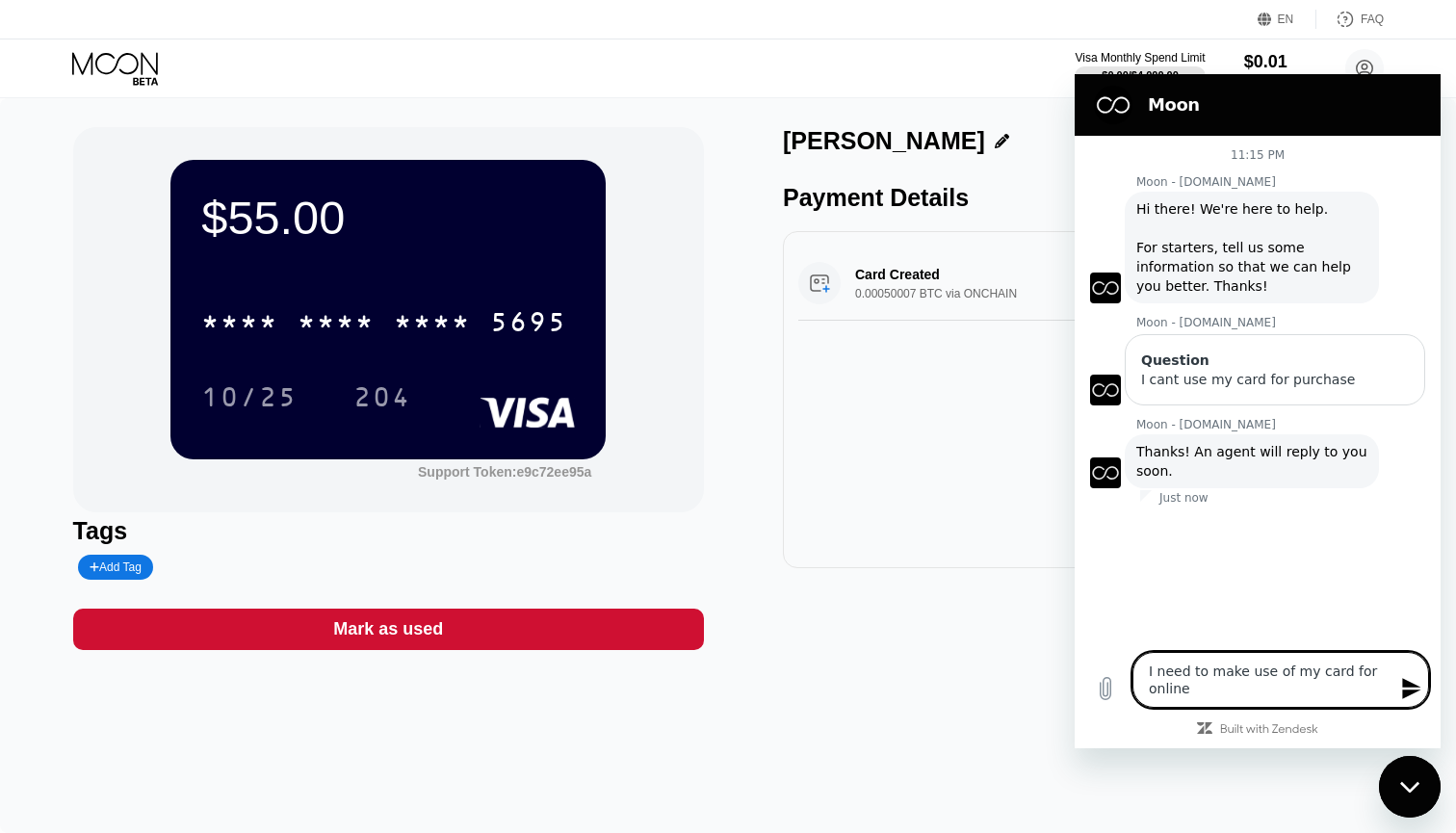
type textarea "I need to make use of my card for online p"
type textarea "x"
type textarea "I need to make use of my card for online pu"
type textarea "x"
type textarea "I need to make use of my card for online pur"
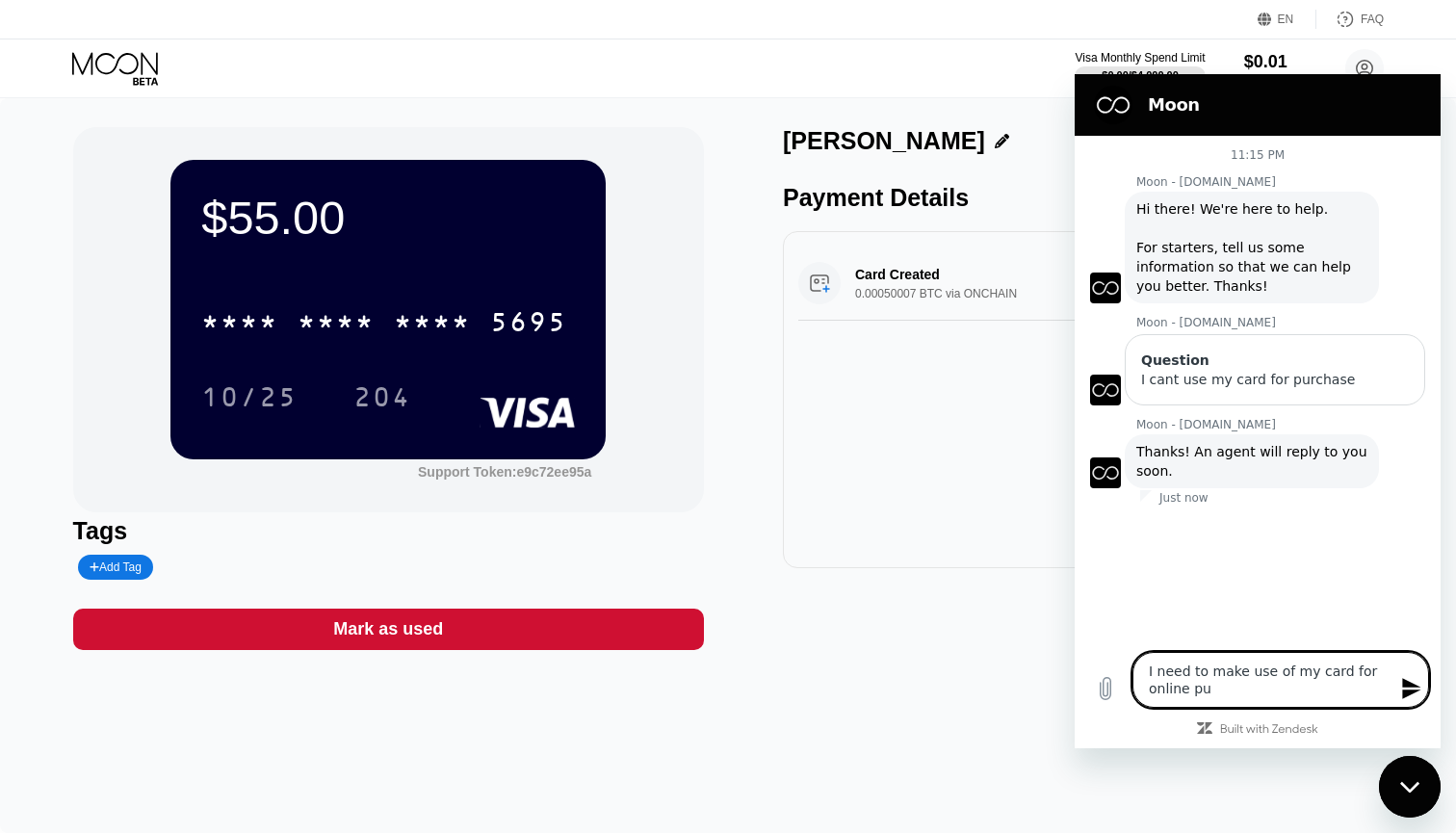
type textarea "x"
type textarea "I need to make use of my card for online purc"
type textarea "x"
type textarea "I need to make use of my card for online purch"
type textarea "x"
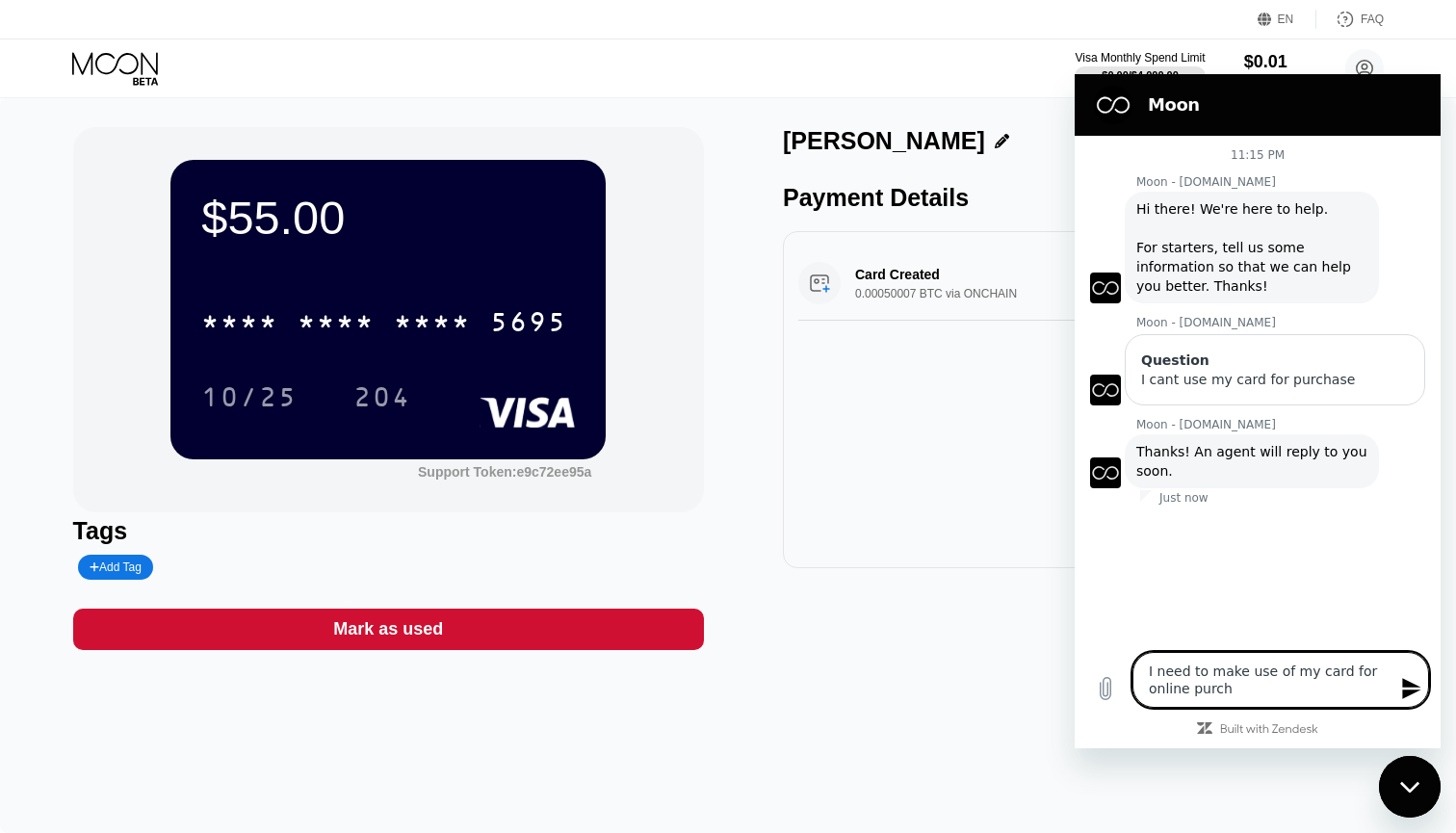
type textarea "I need to make use of my card for online purcha"
type textarea "x"
type textarea "I need to make use of my card for online purchas"
type textarea "x"
type textarea "I need to make use of my card for online purchase"
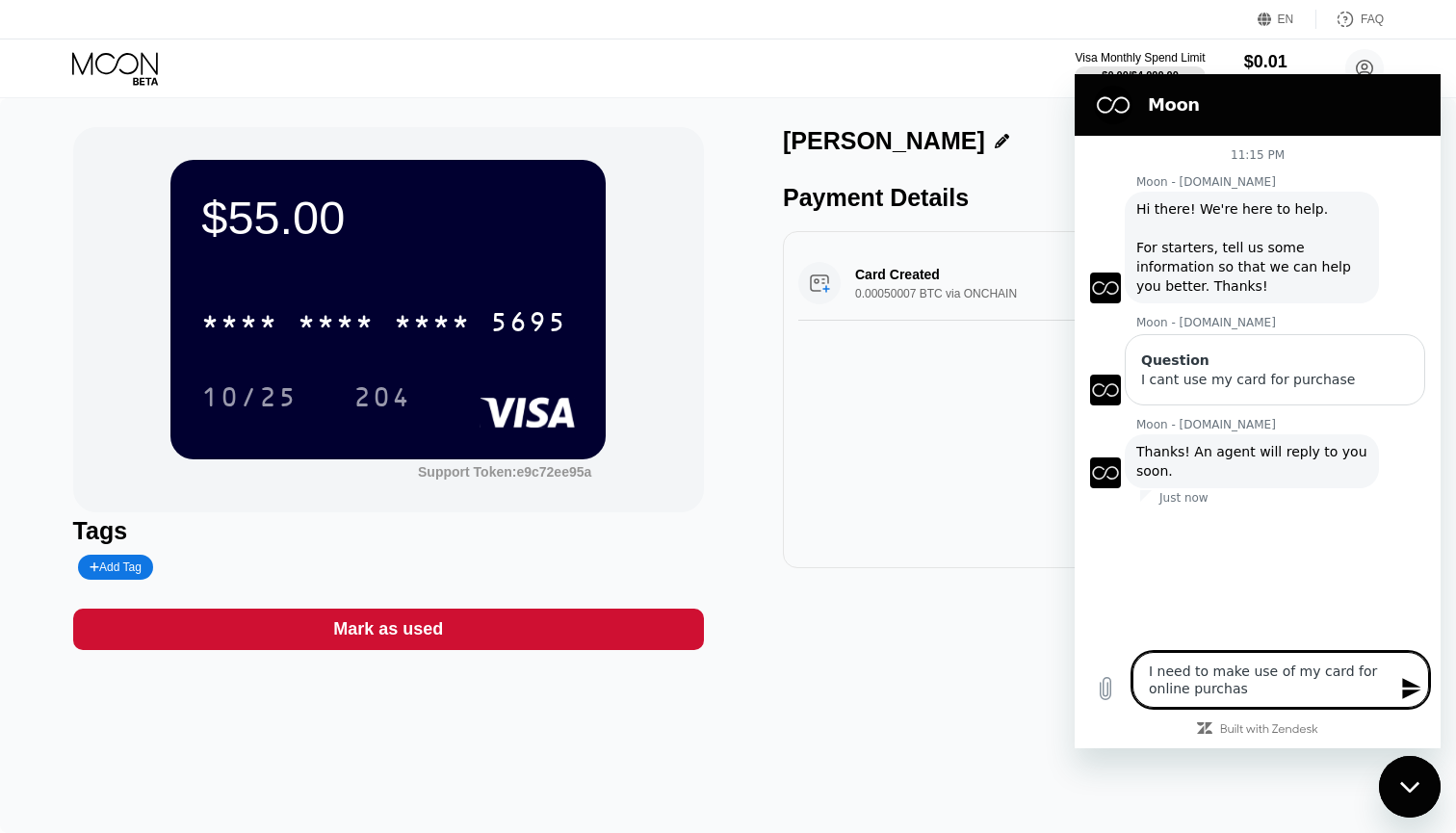
type textarea "x"
type textarea "I need to make use of my card for online purchase"
type textarea "x"
type textarea "I need to make use of my card for online purchase b"
type textarea "x"
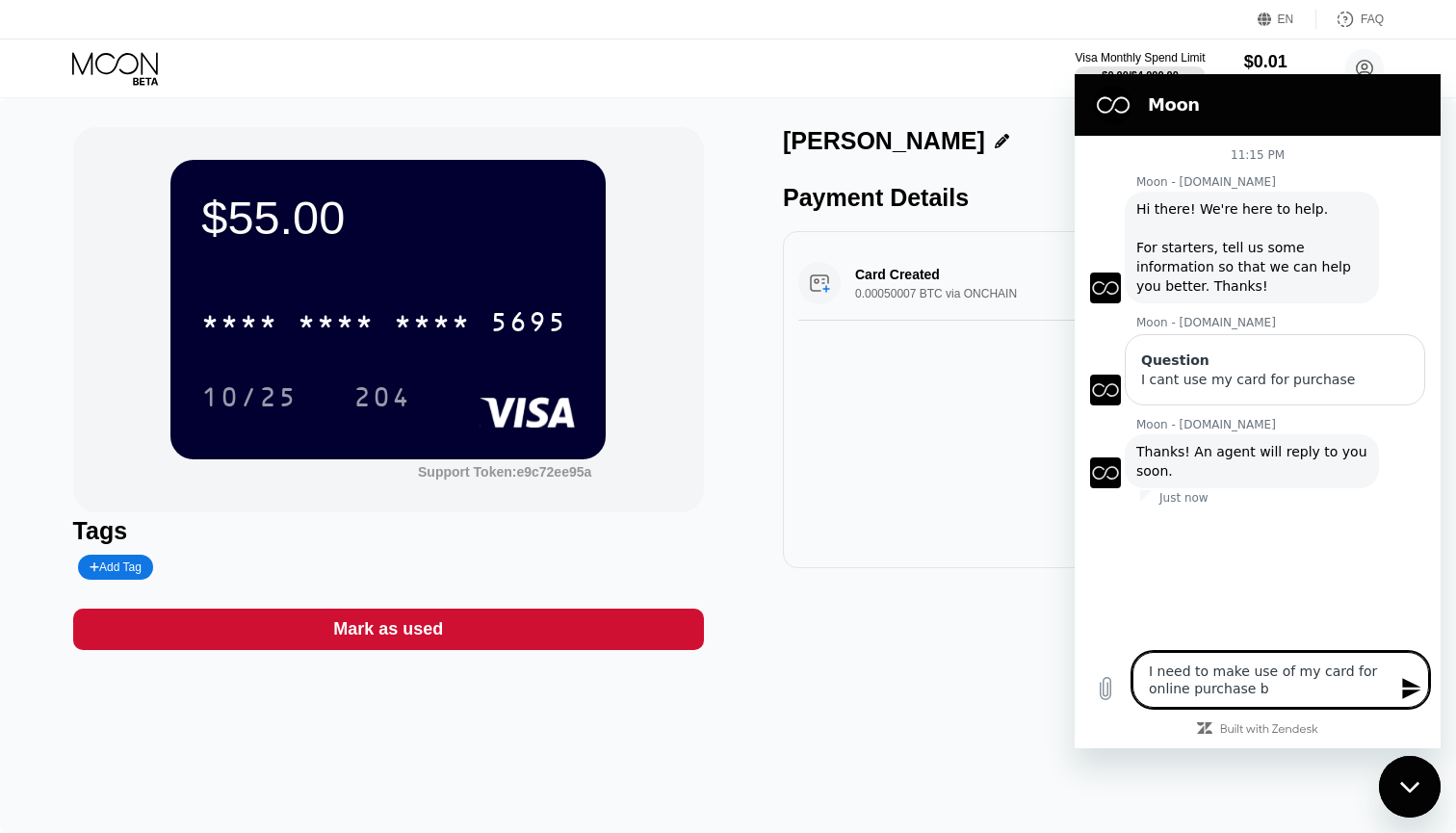
type textarea "I need to make use of my card for online purchase bu"
type textarea "x"
type textarea "I need to make use of my card for online purchase but"
type textarea "x"
type textarea "I need to make use of my card for online purchase but"
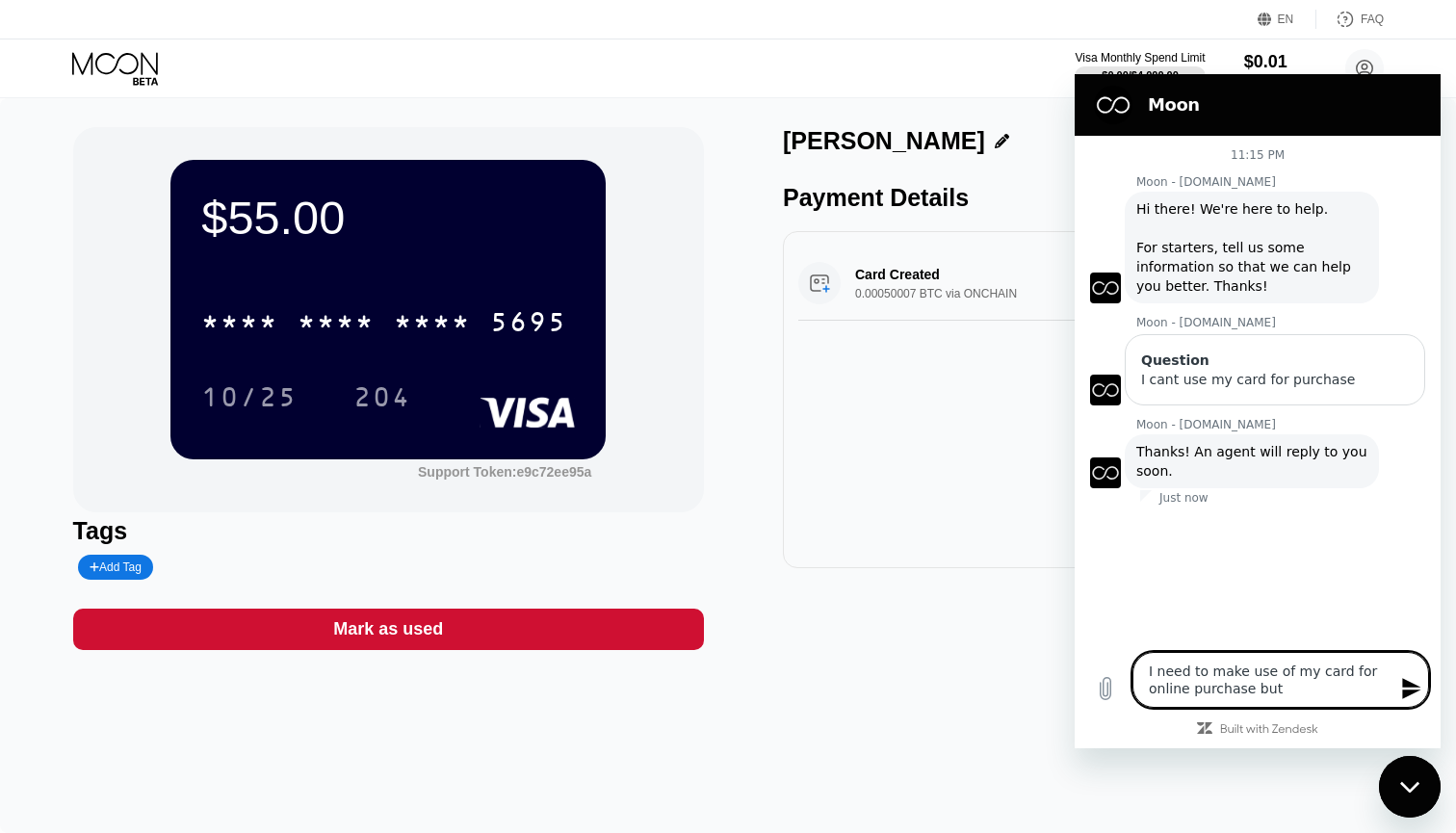
type textarea "x"
type textarea "I need to make use of my card for online purchase but i"
type textarea "x"
type textarea "I need to make use of my card for online purchase but it"
type textarea "x"
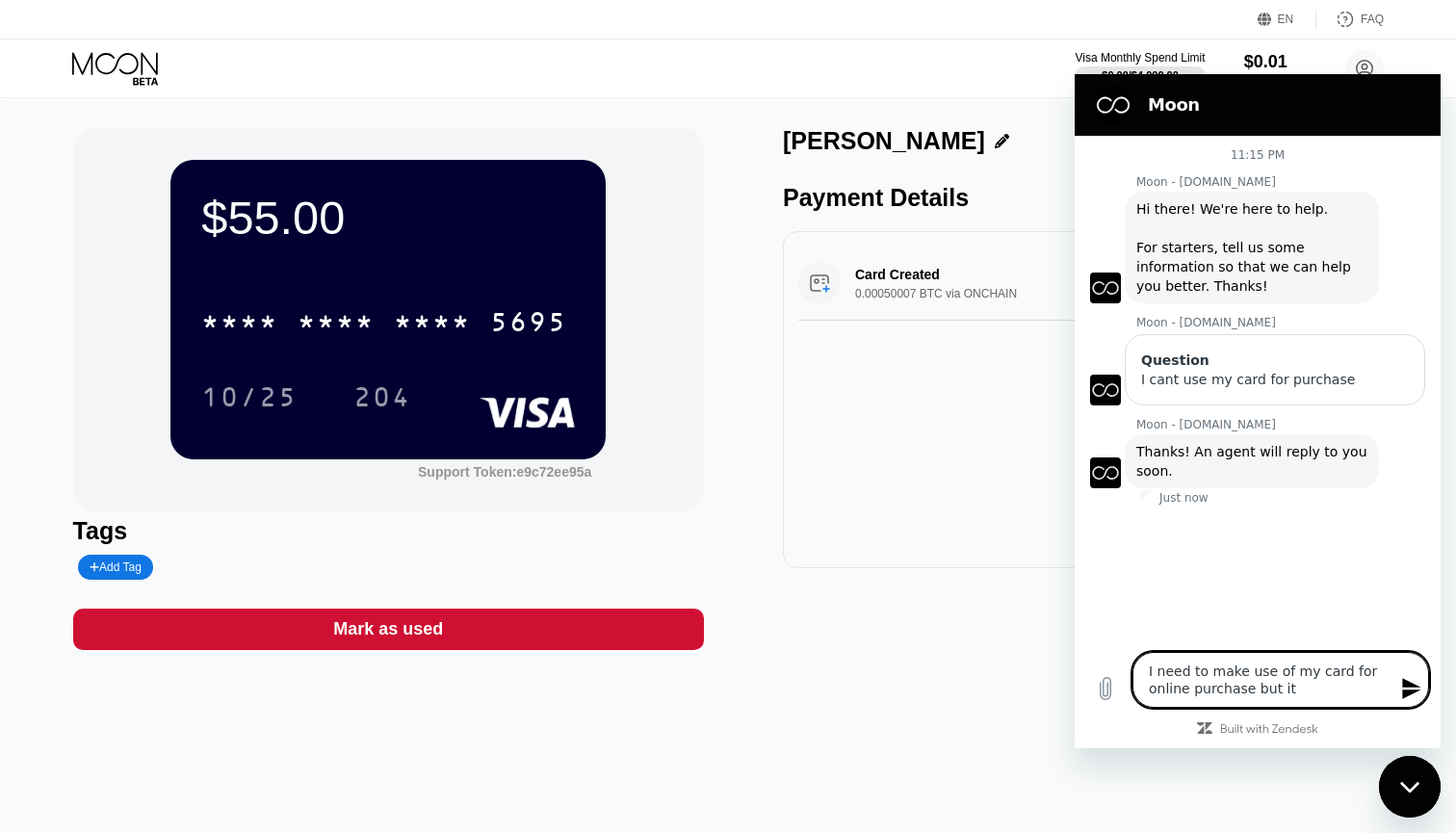
type textarea "I need to make use of my card for online purchase but its"
type textarea "x"
type textarea "I need to make use of my card for online purchase but its"
type textarea "x"
type textarea "I need to make use of my card for online purchase but its n"
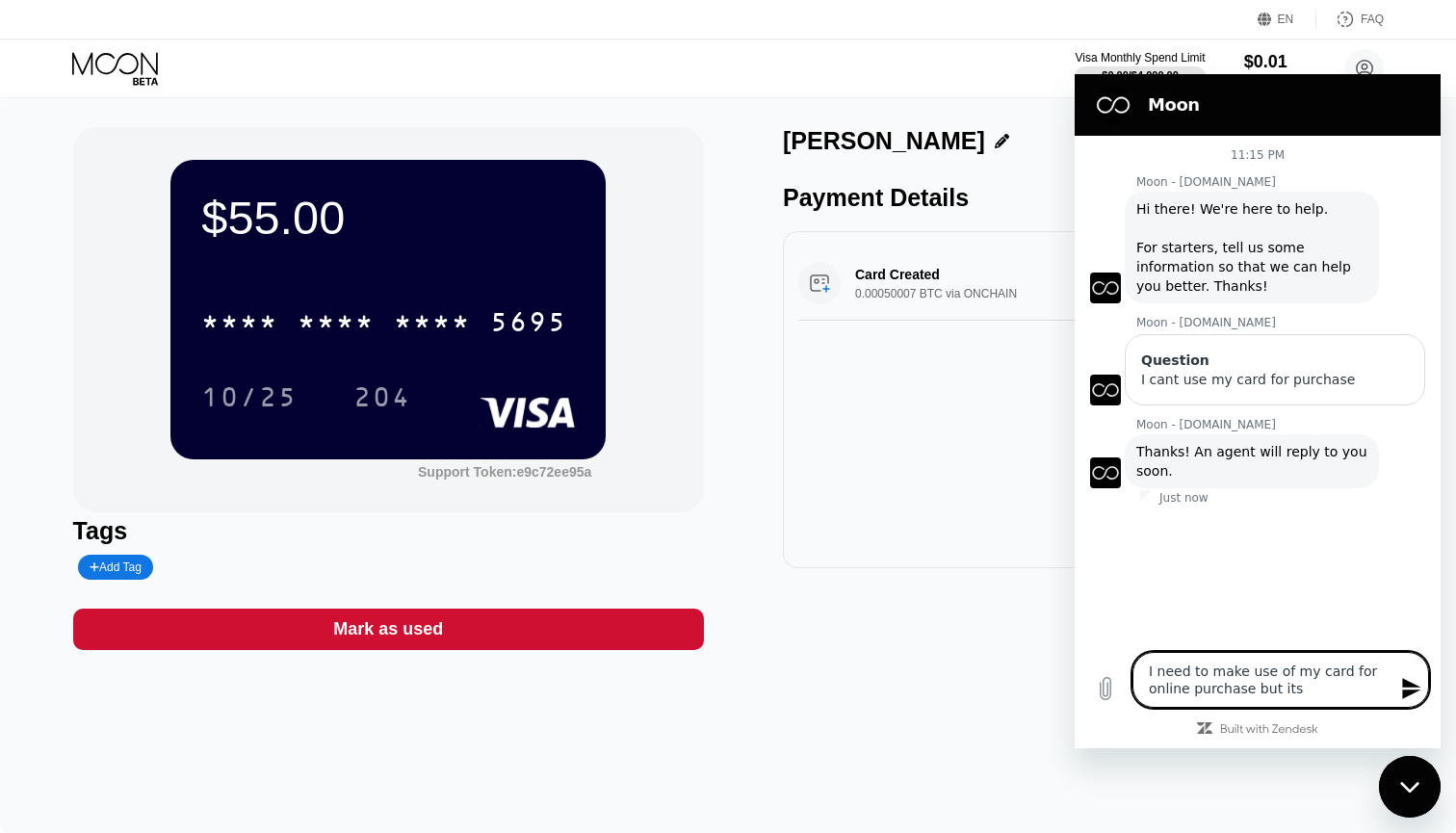
type textarea "x"
type textarea "I need to make use of my card for online purchase but its no"
type textarea "x"
type textarea "I need to make use of my card for online purchase but its not"
type textarea "x"
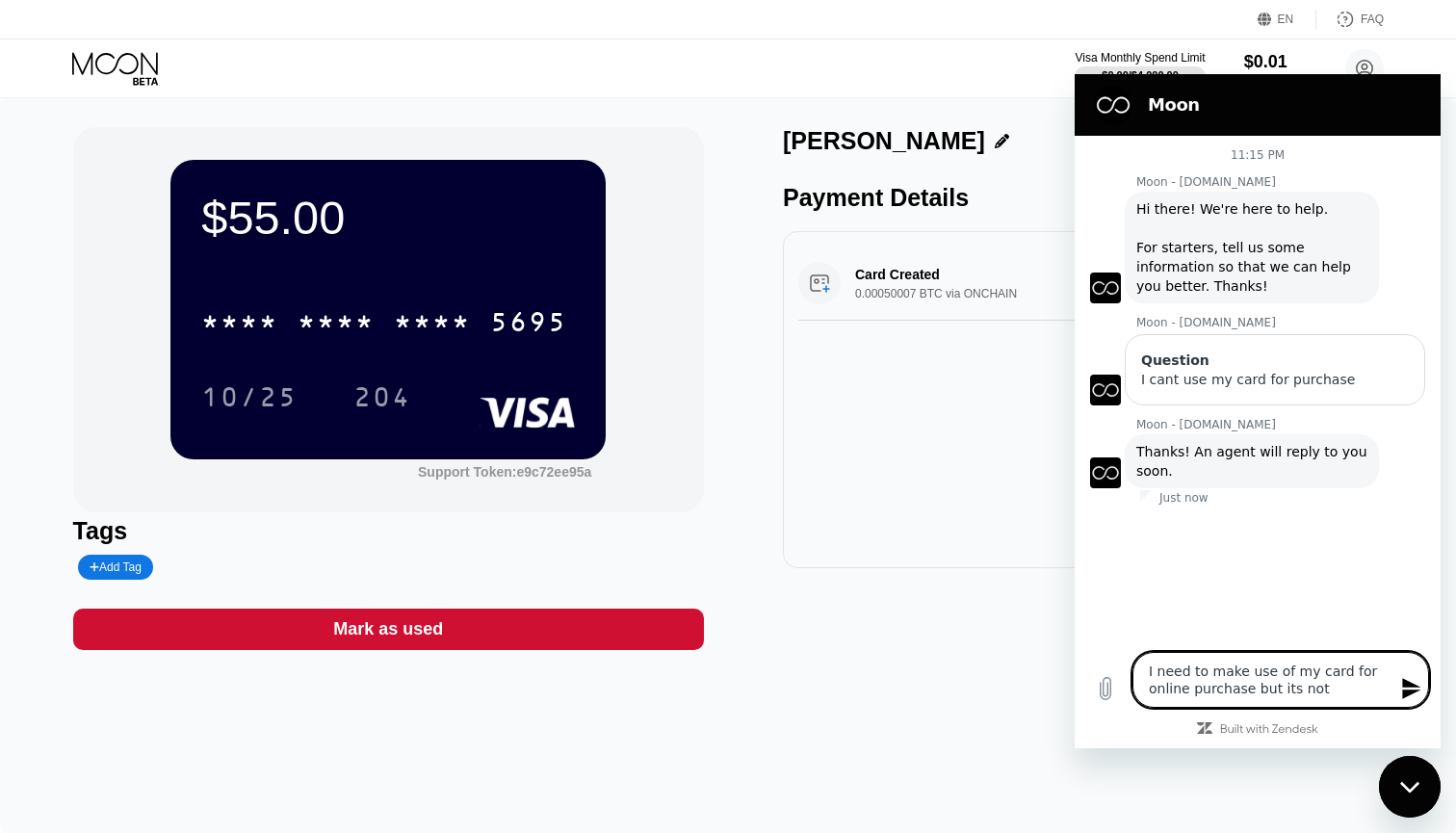
type textarea "I need to make use of my card for online purchase but its not"
type textarea "x"
type textarea "I need to make use of my card for online purchase but its not w"
type textarea "x"
type textarea "I need to make use of my card for online purchase but its not wo"
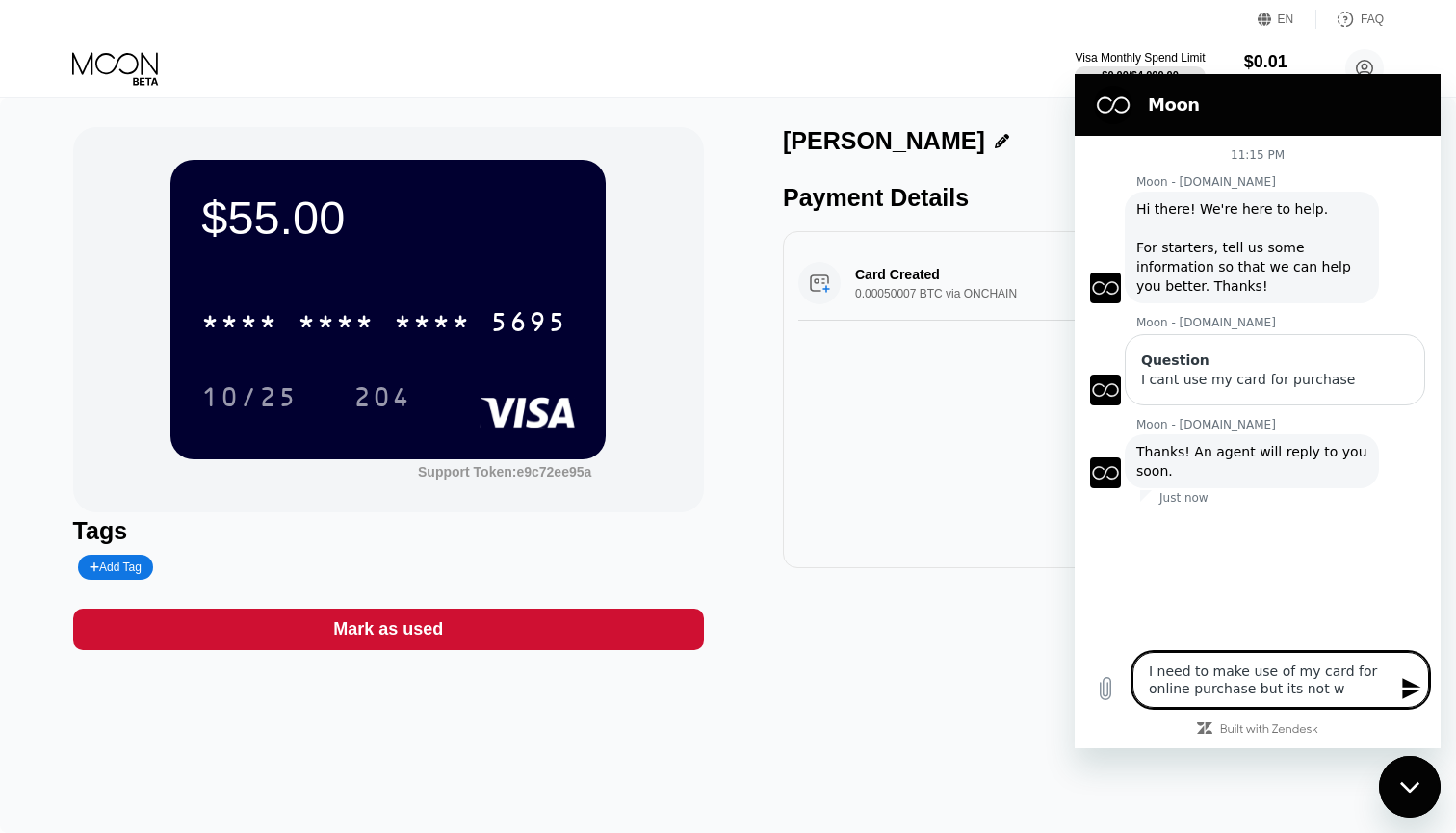
type textarea "x"
type textarea "I need to make use of my card for online purchase but its not wor"
type textarea "x"
type textarea "I need to make use of my card for online purchase but its not work"
type textarea "x"
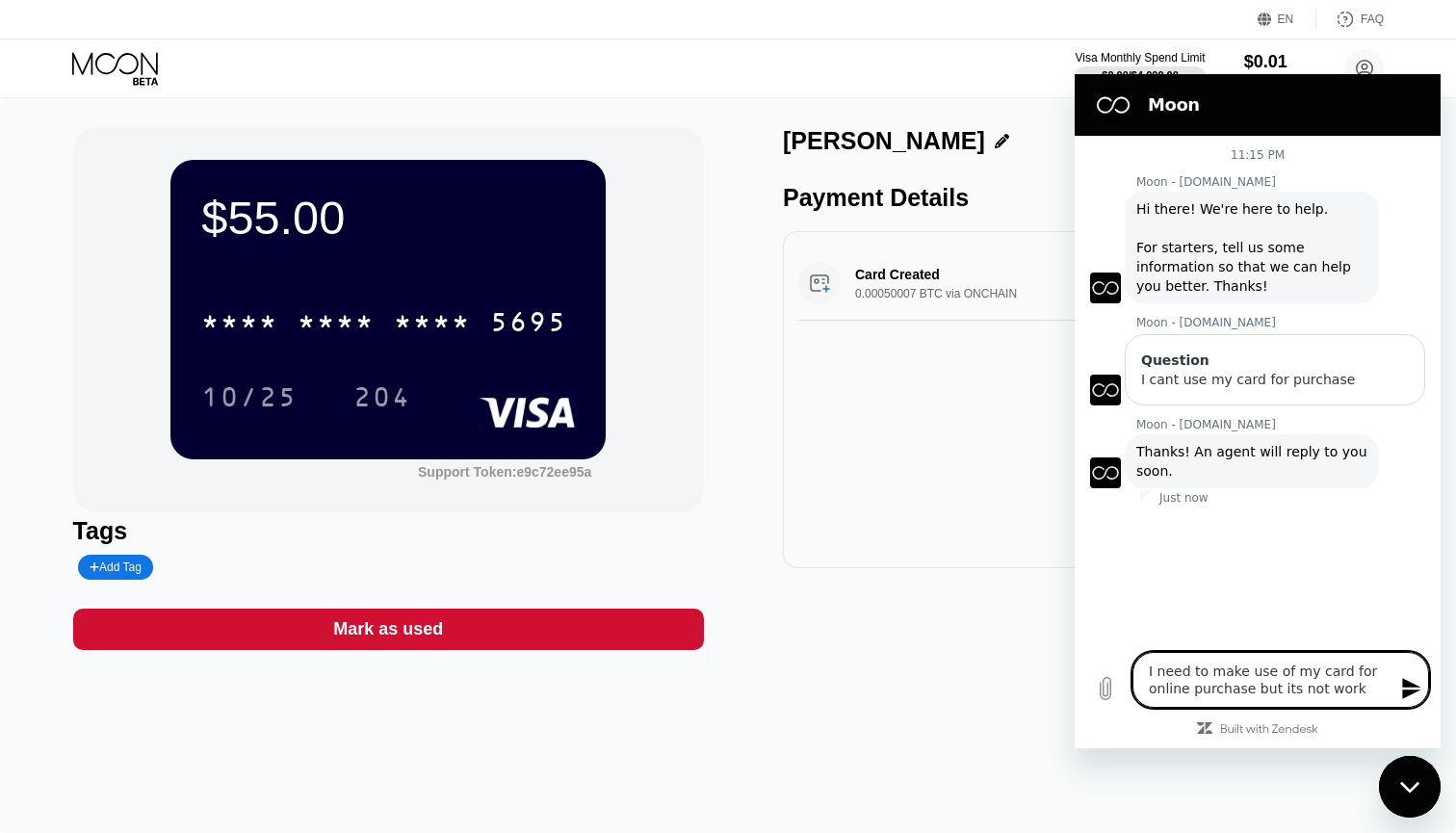
type textarea "I need to make use of my card for online purchase but its not worki"
type textarea "x"
type textarea "I need to make use of my card for online purchase but its not workin"
type textarea "x"
type textarea "I need to make use of my card for online purchase but its not working"
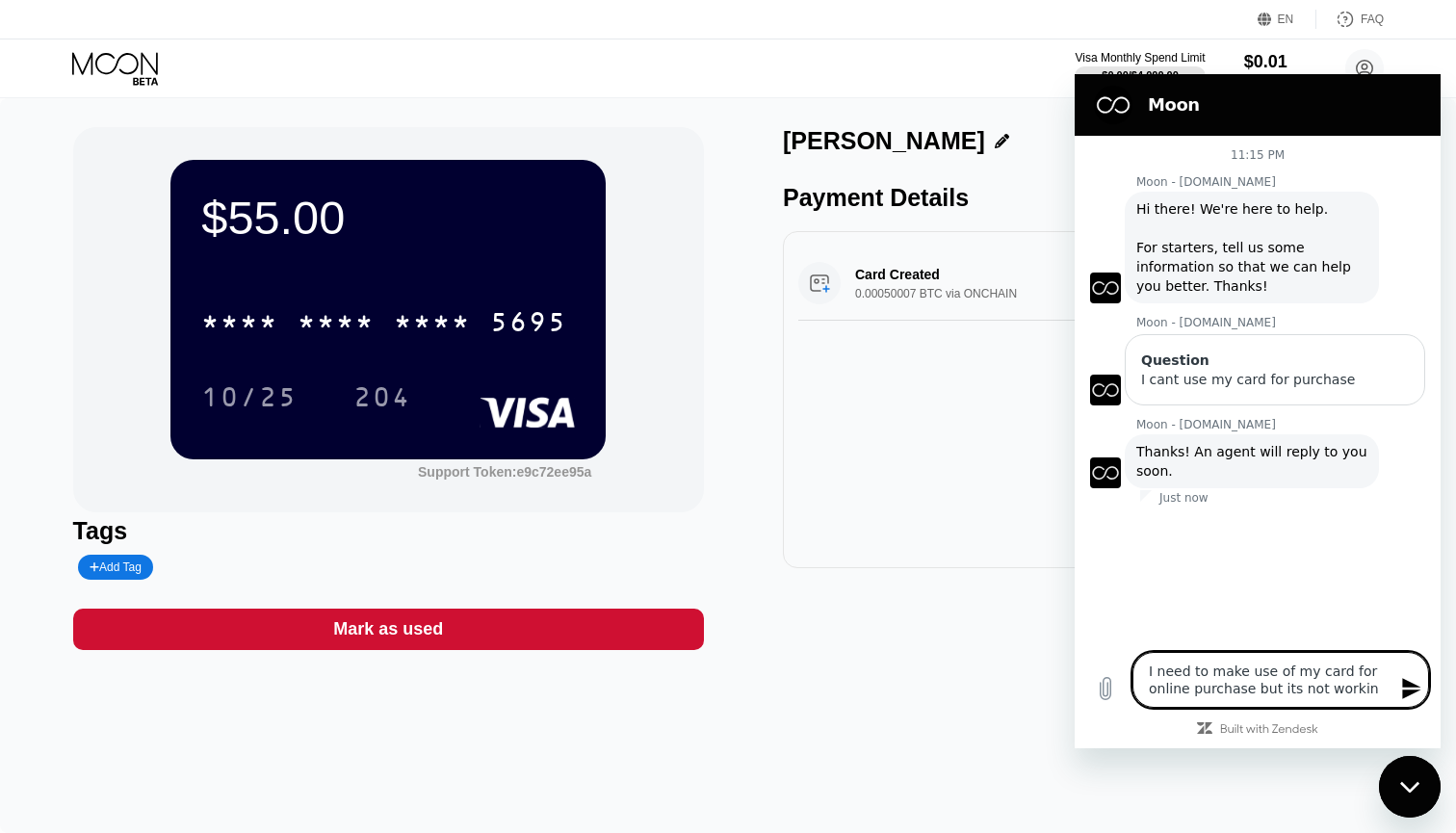
type textarea "x"
type textarea "I need to make use of my card for online purchase but its not working"
type textarea "x"
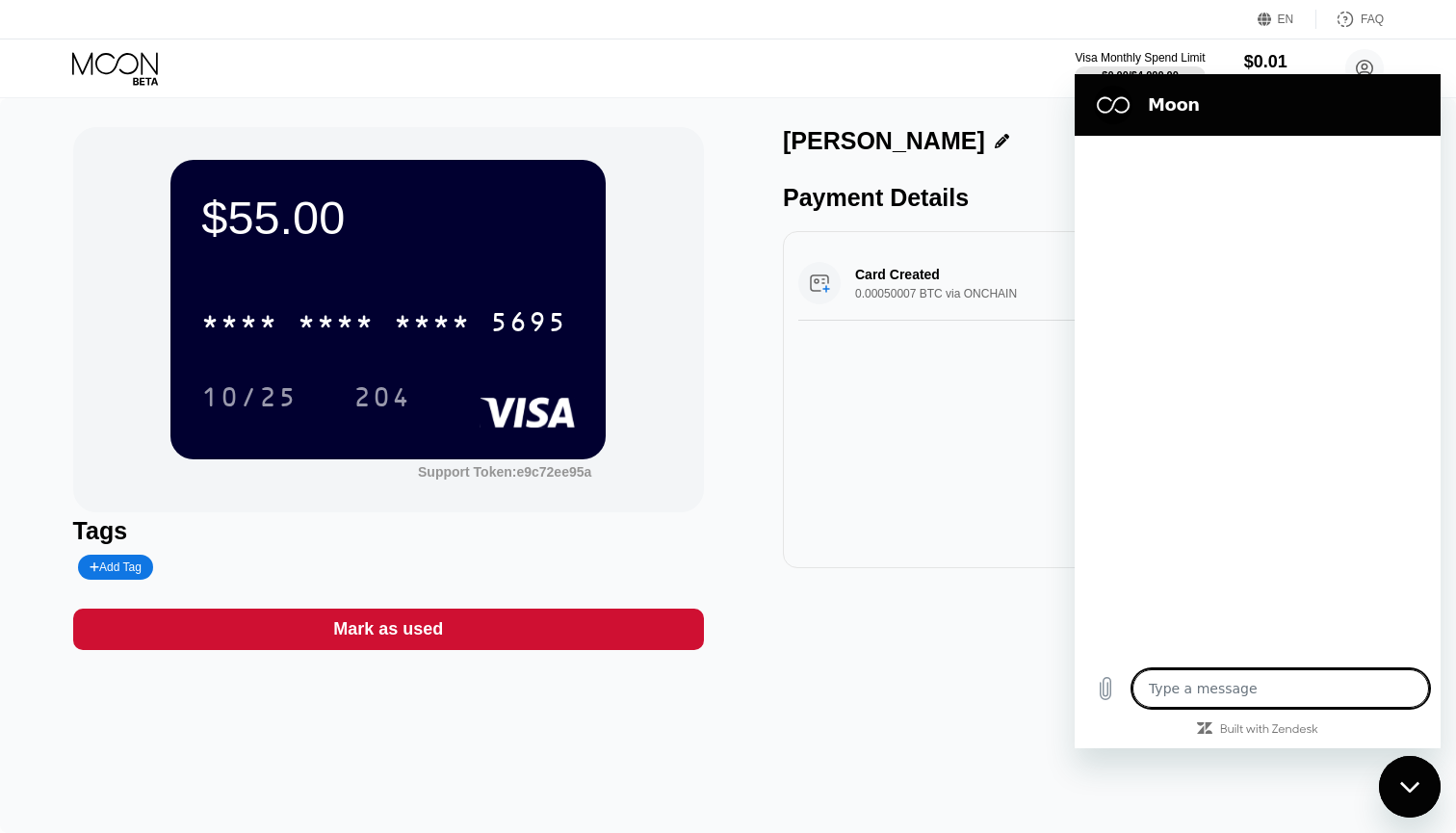
type textarea "x"
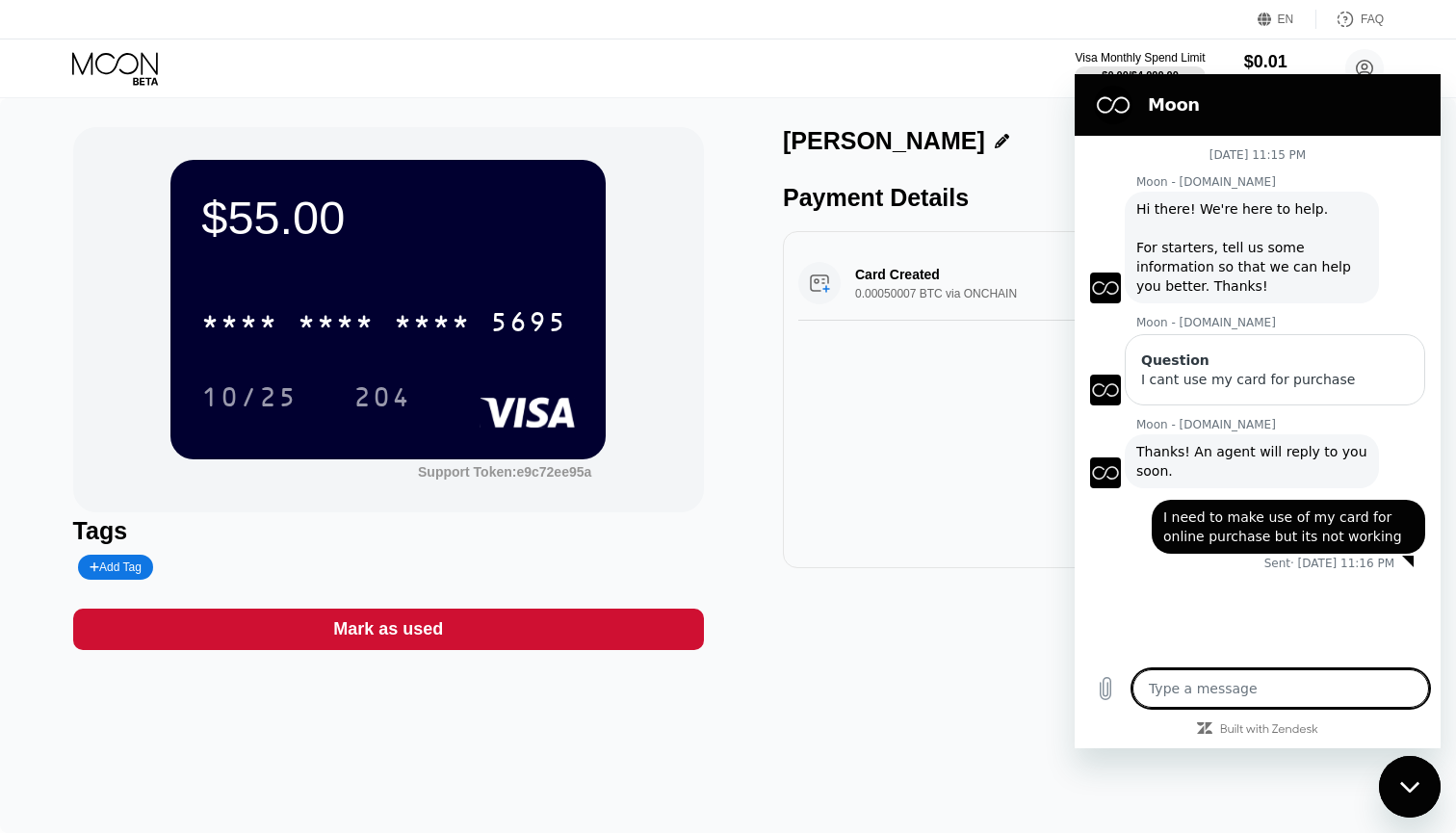
click at [1195, 691] on textarea at bounding box center [1281, 687] width 297 height 38
type textarea "H"
type textarea "x"
type textarea "He"
type textarea "x"
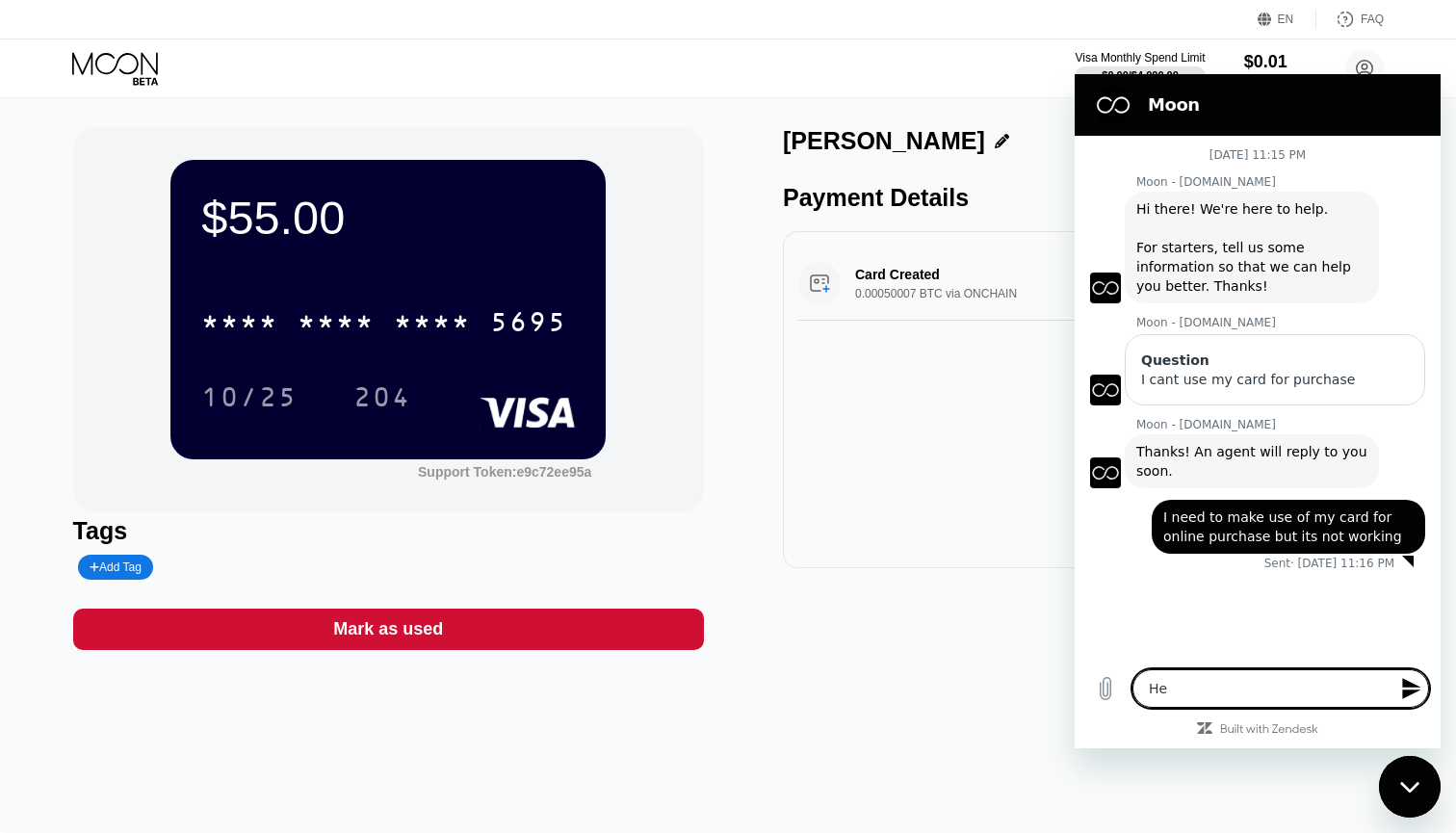
type textarea "Hel"
type textarea "x"
type textarea "Hell"
type textarea "x"
type textarea "Hello"
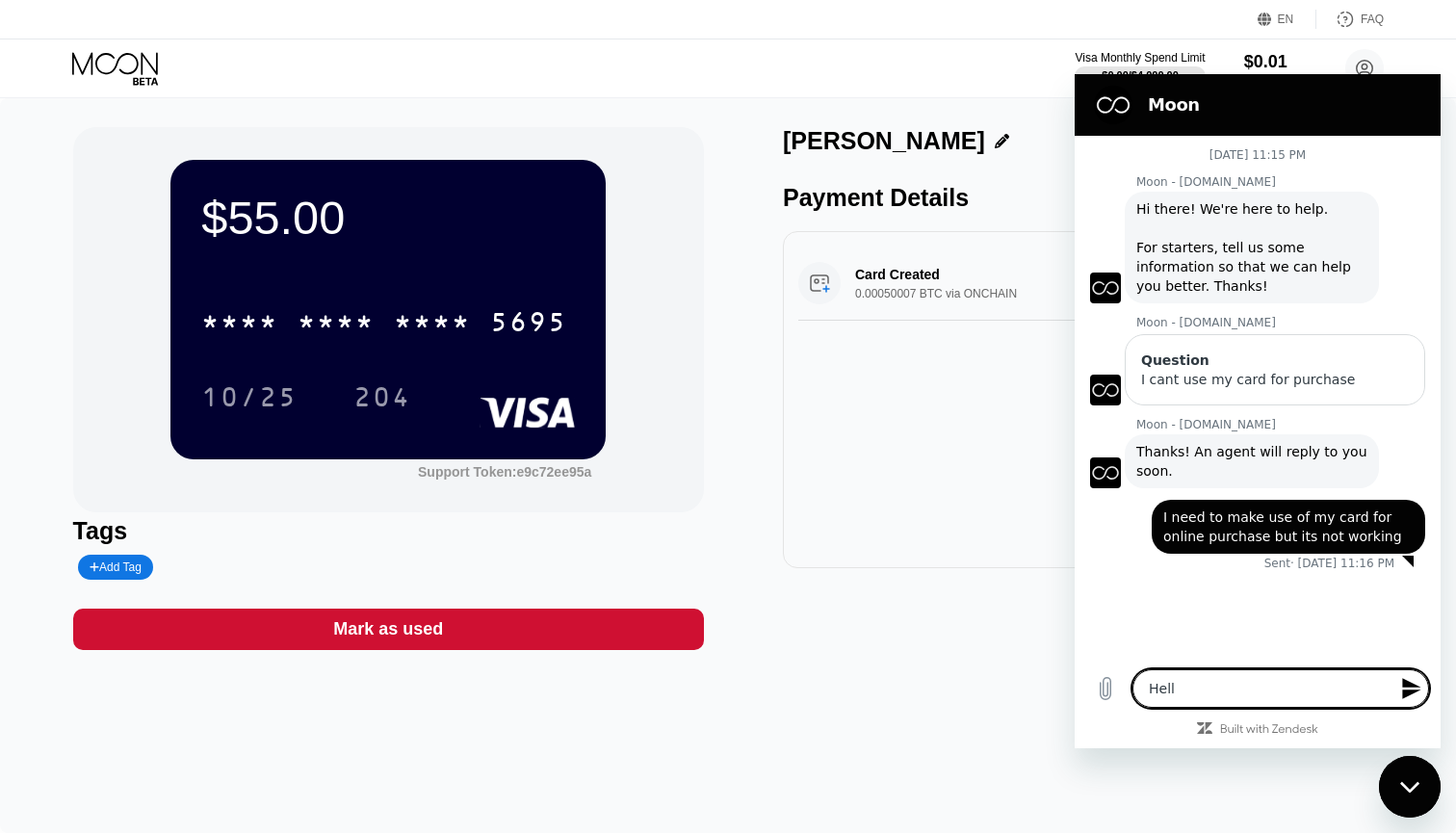
type textarea "x"
type textarea "Hello"
type textarea "x"
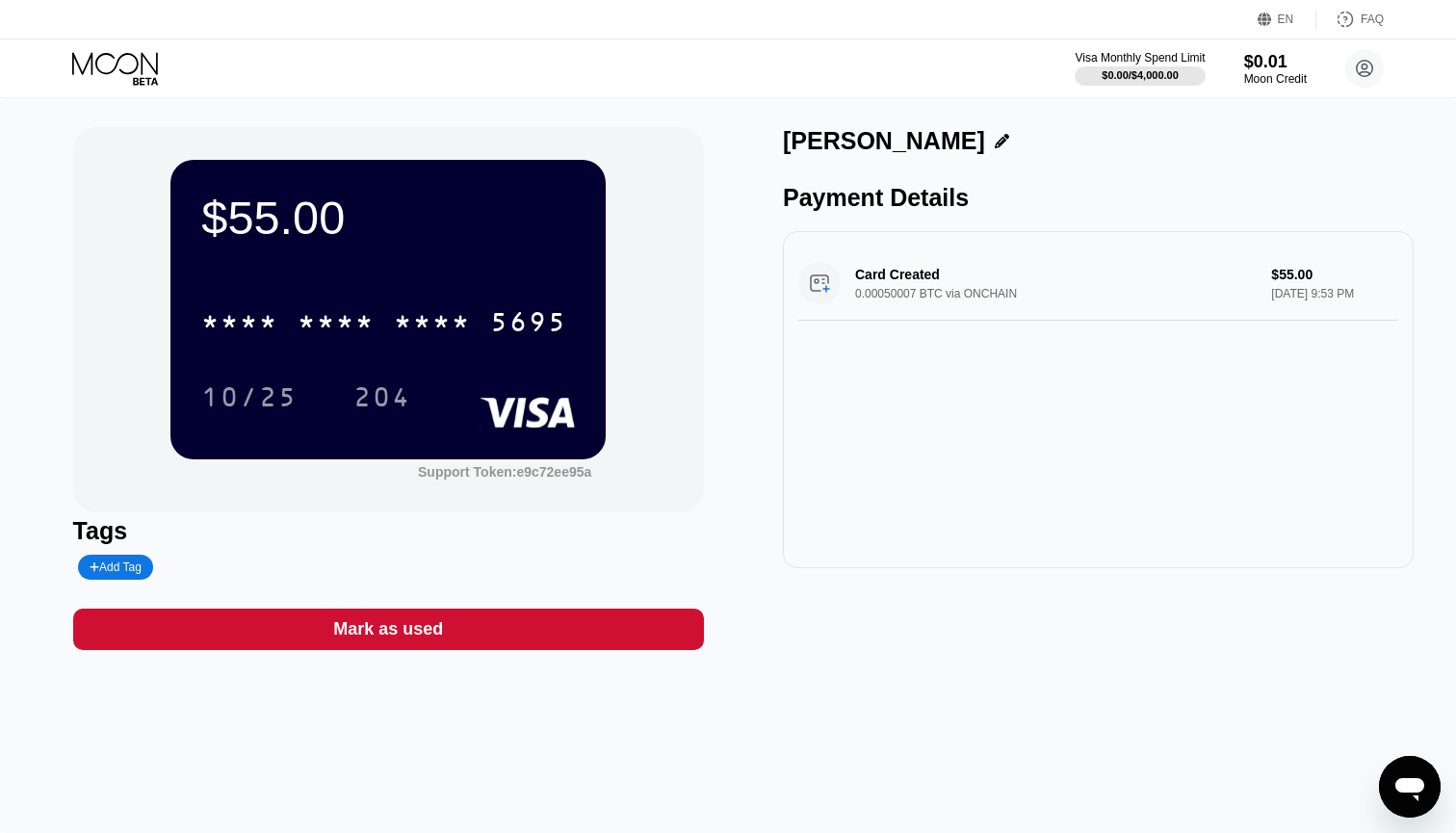
click at [952, 292] on div "Card Created 0.00050007 BTC via ONCHAIN $55.00 Aug 20, 2025 9:53 PM" at bounding box center [1097, 283] width 600 height 74
click at [119, 572] on div "Add Tag" at bounding box center [115, 567] width 52 height 14
click at [119, 572] on input "text" at bounding box center [164, 567] width 148 height 14
click at [399, 553] on div "Tags" at bounding box center [388, 548] width 630 height 63
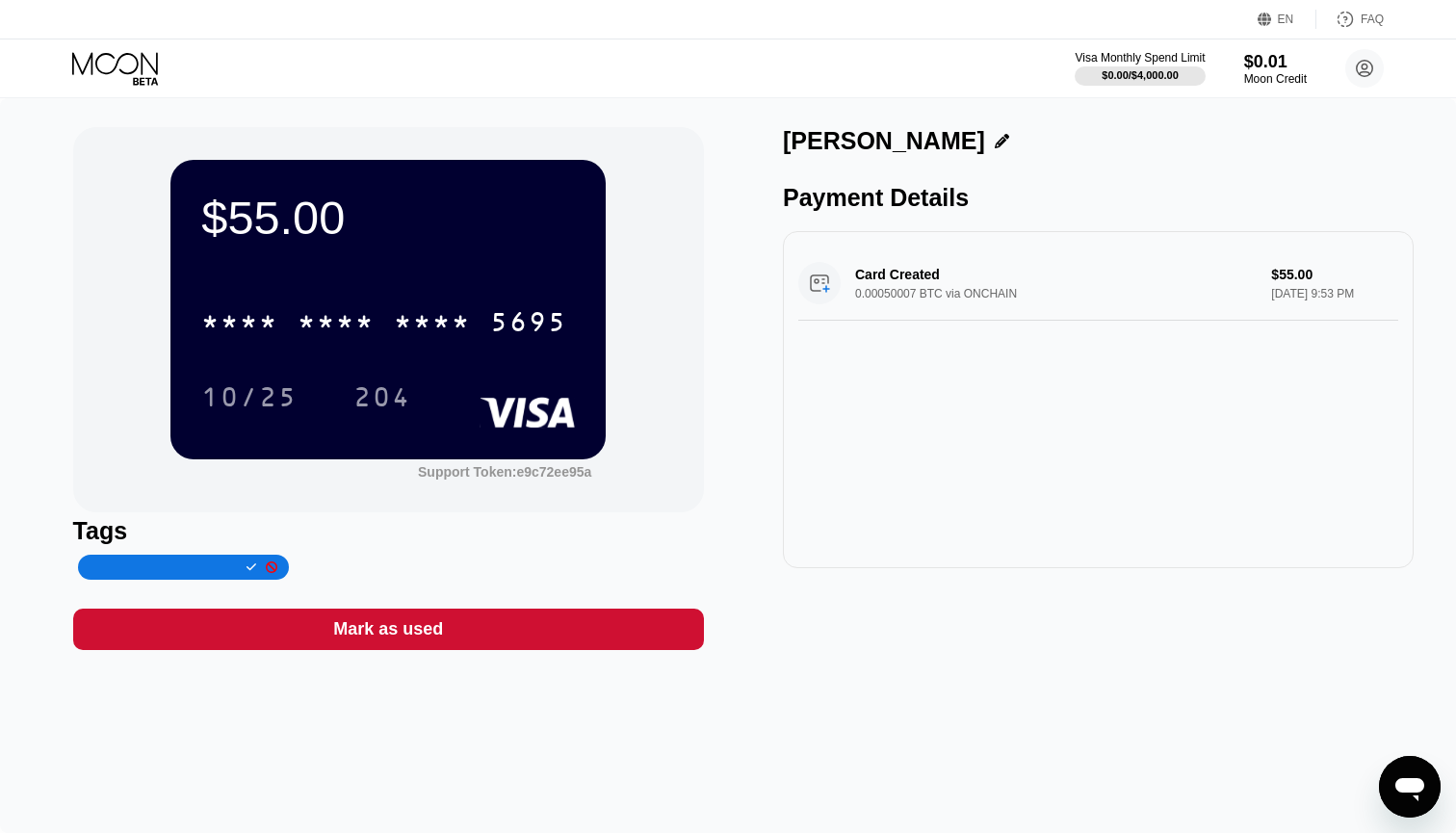
click at [274, 568] on icon at bounding box center [272, 567] width 12 height 12
click at [1420, 784] on icon "Open messaging window" at bounding box center [1409, 789] width 29 height 23
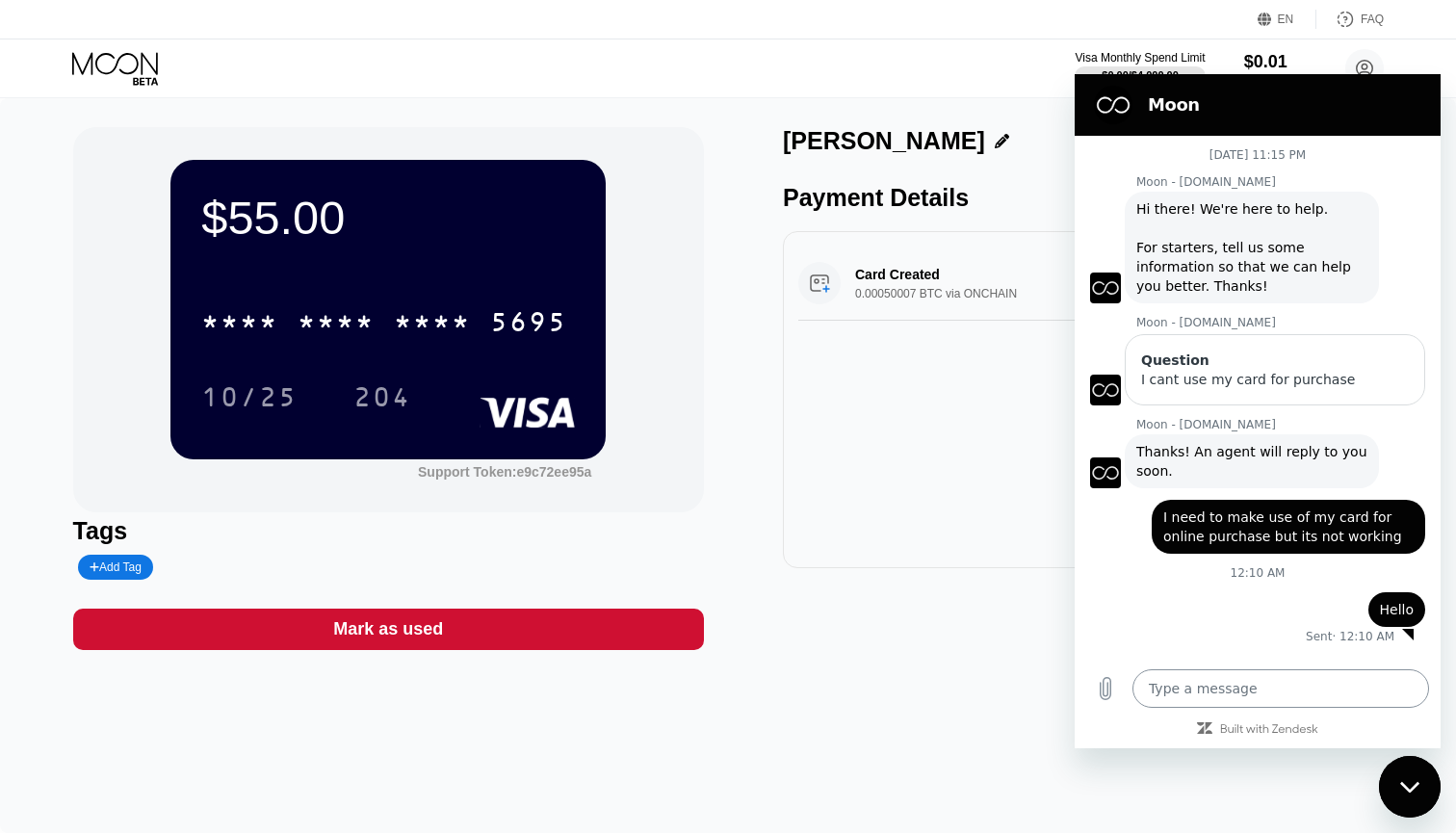
click at [1223, 697] on textarea at bounding box center [1281, 687] width 297 height 38
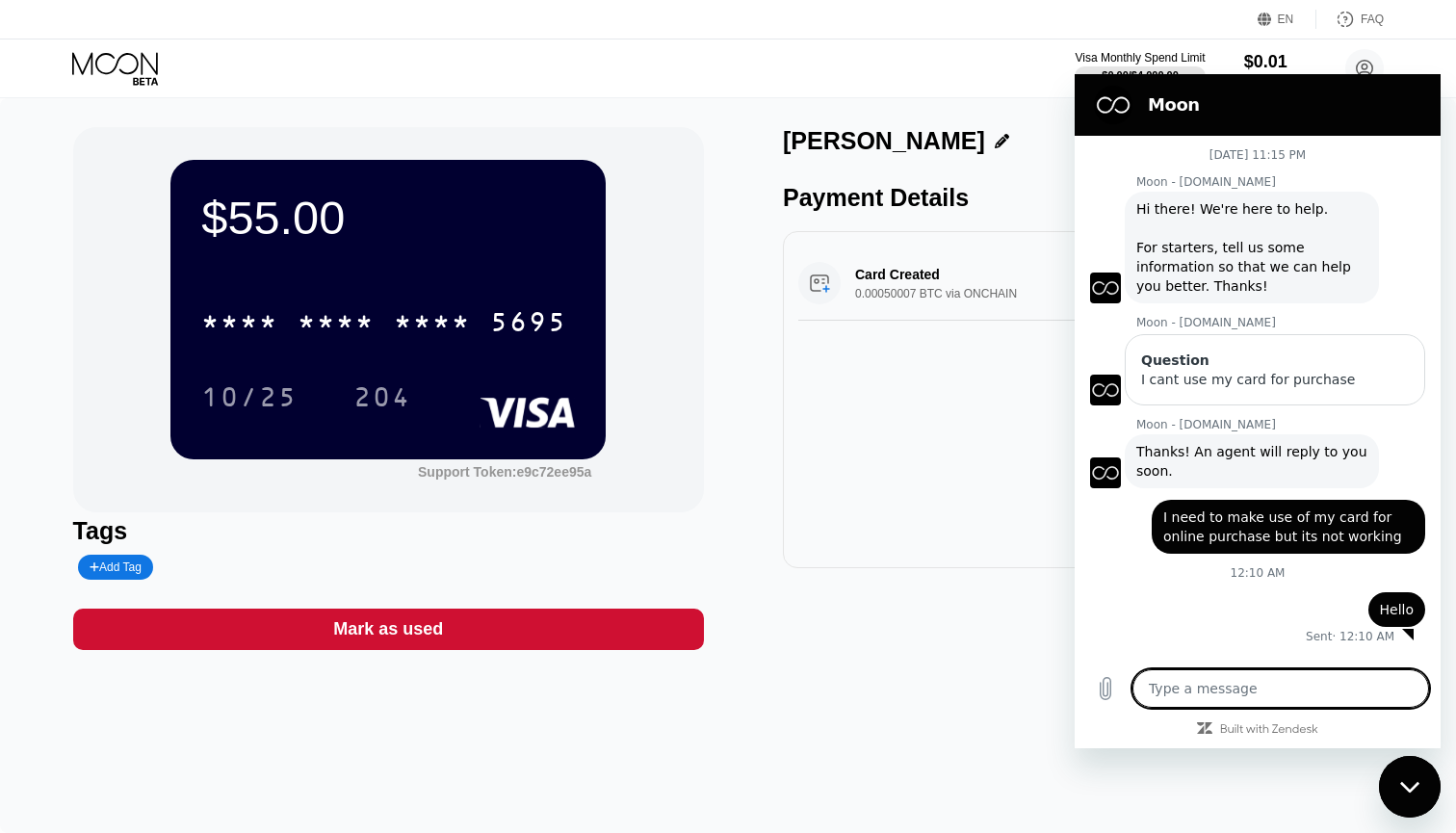
click at [976, 485] on div "Card Created 0.00050007 BTC via ONCHAIN $55.00 Aug 20, 2025 9:53 PM" at bounding box center [1098, 400] width 630 height 337
drag, startPoint x: 1285, startPoint y: 74, endPoint x: 1286, endPoint y: 99, distance: 25.0
click at [1286, 99] on section "Moon" at bounding box center [1257, 104] width 365 height 62
click at [1306, 69] on div "$0.01" at bounding box center [1275, 61] width 64 height 21
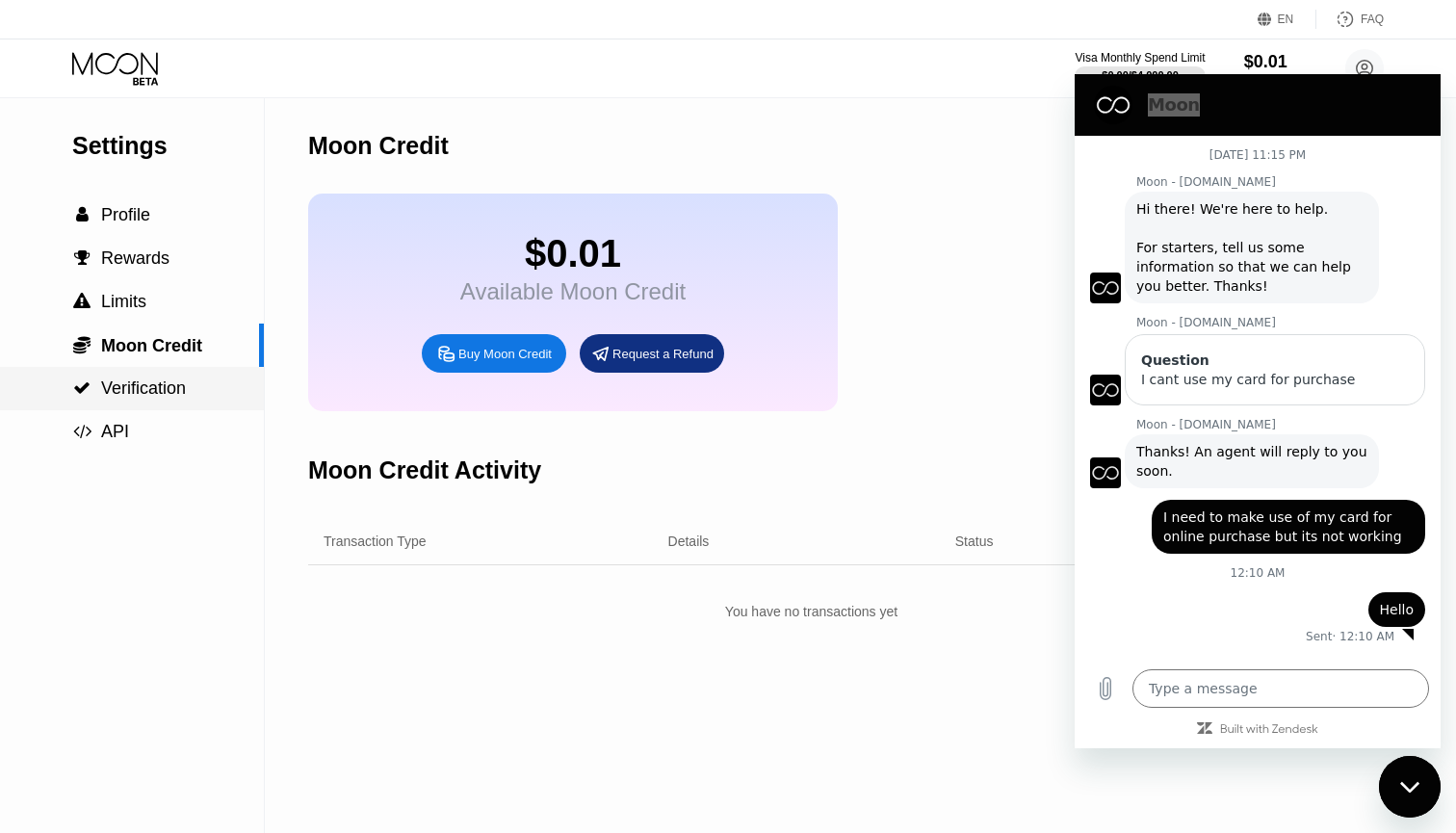
click at [114, 377] on div " Verification" at bounding box center [132, 388] width 264 height 43
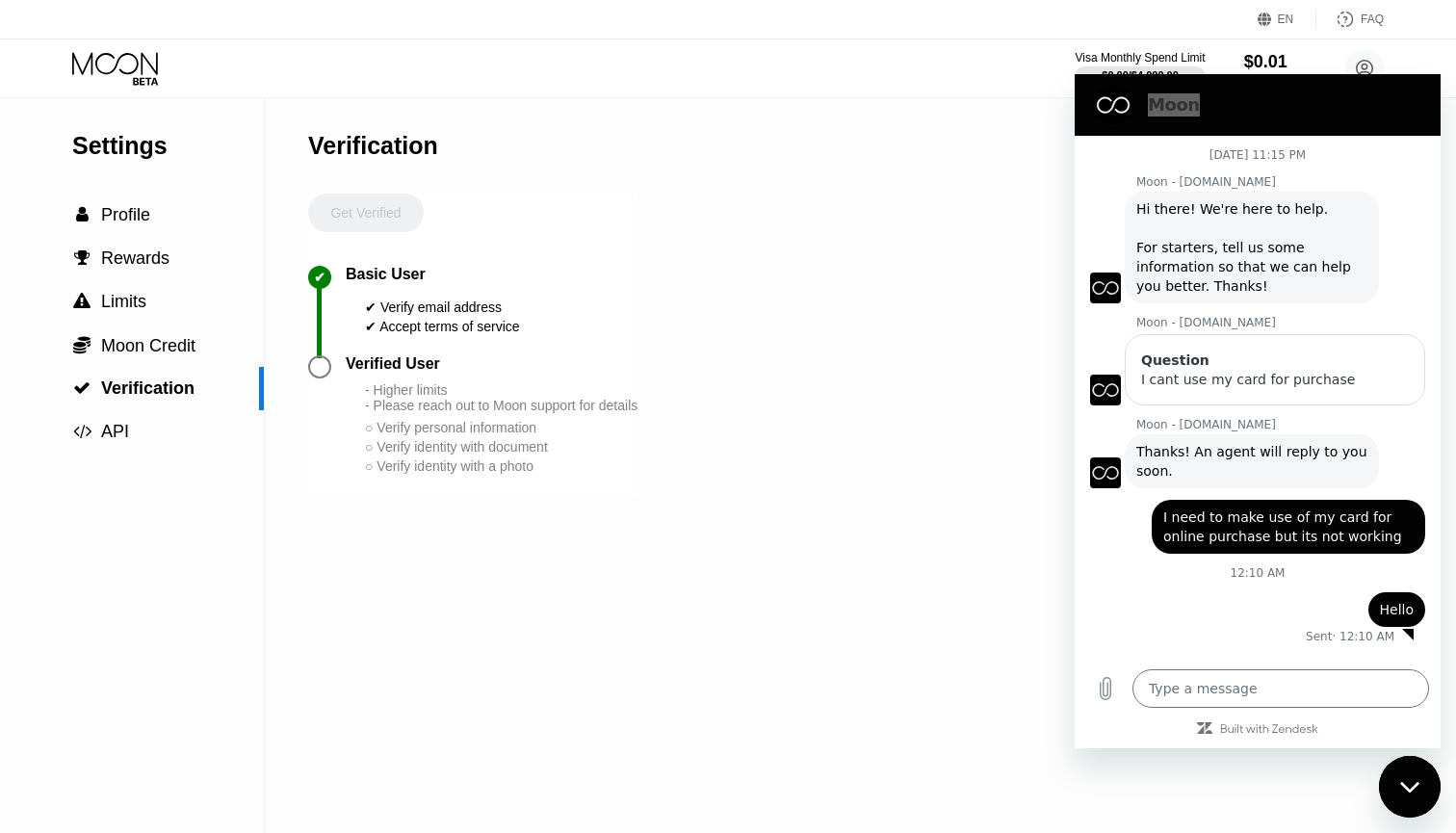
click at [316, 368] on div at bounding box center [319, 366] width 23 height 23
click at [107, 422] on span "API" at bounding box center [115, 431] width 28 height 20
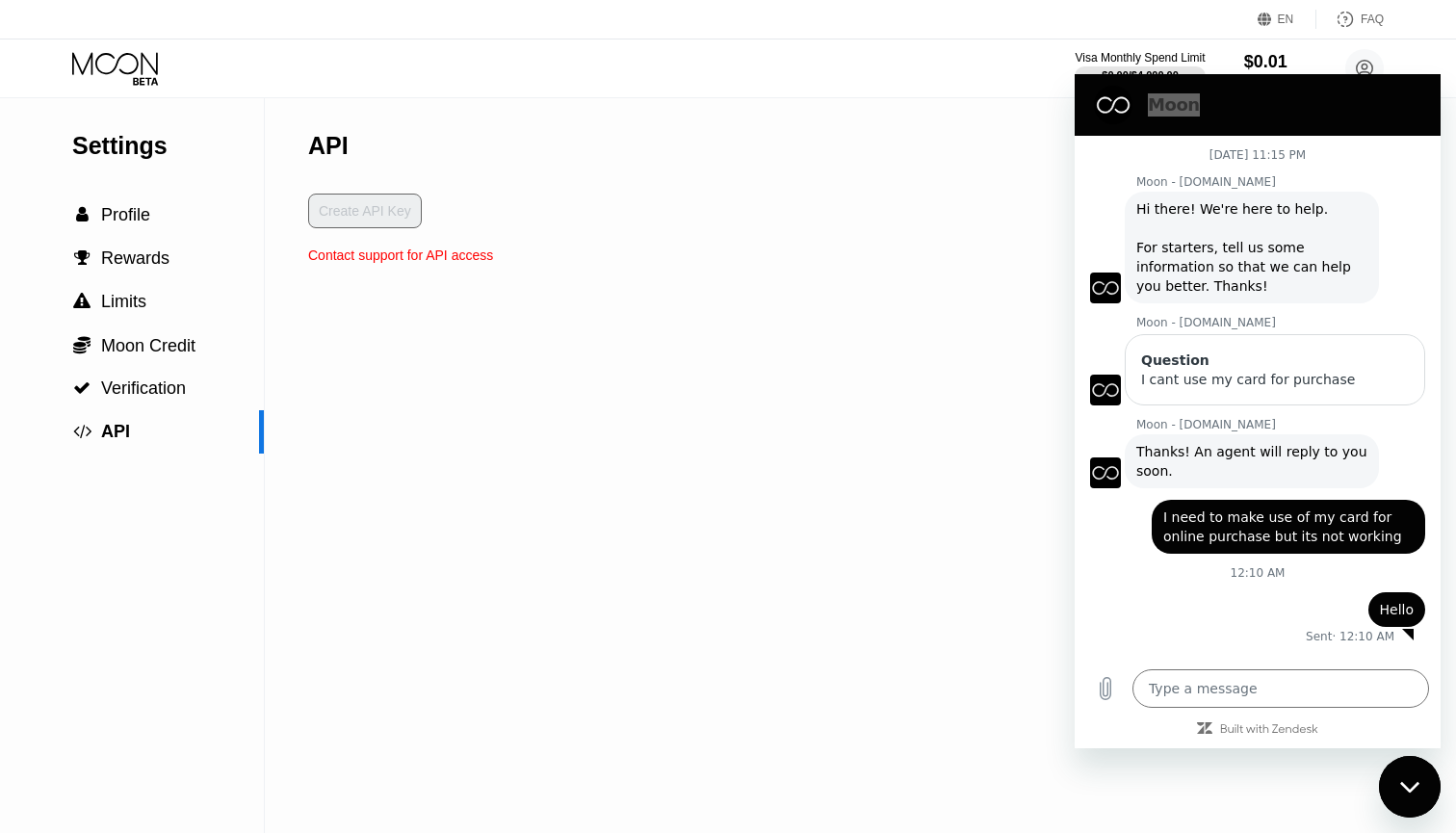
click at [379, 208] on div "Create API Key" at bounding box center [401, 220] width 185 height 54
click at [181, 331] on div " Moon Credit" at bounding box center [132, 345] width 264 height 43
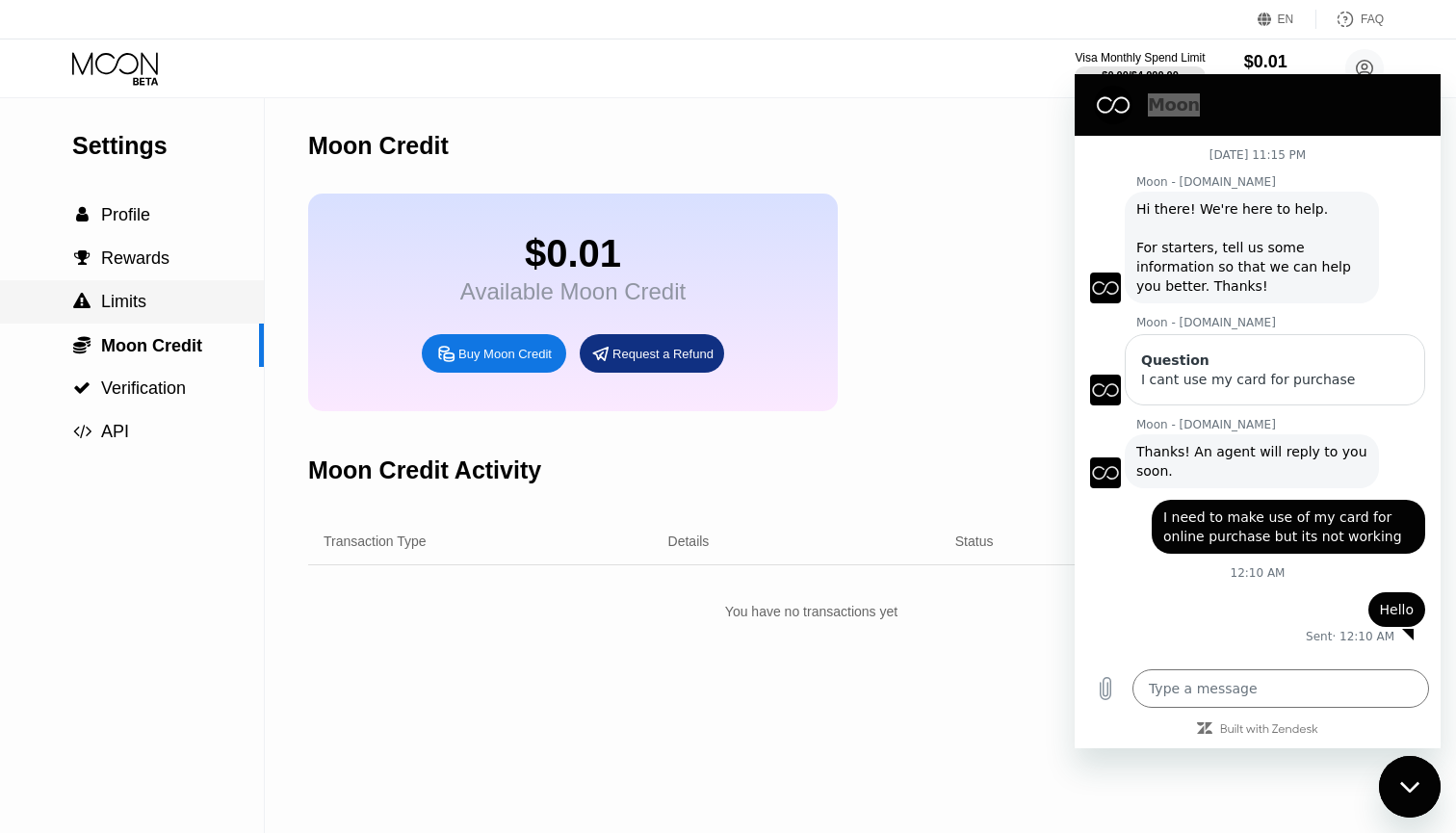
click at [144, 310] on span "Limits" at bounding box center [124, 301] width 45 height 20
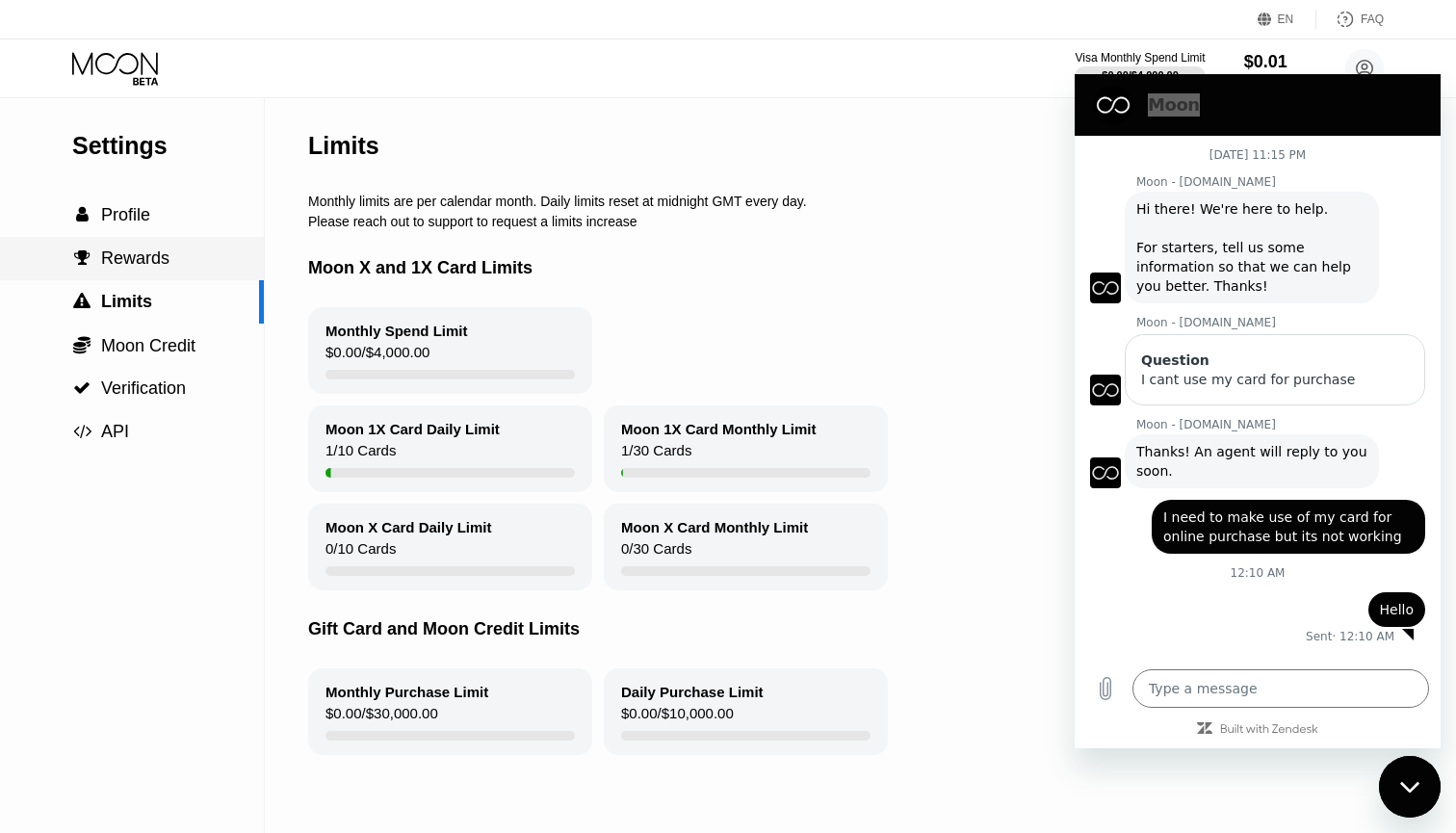
click at [130, 263] on span "Rewards" at bounding box center [135, 258] width 68 height 20
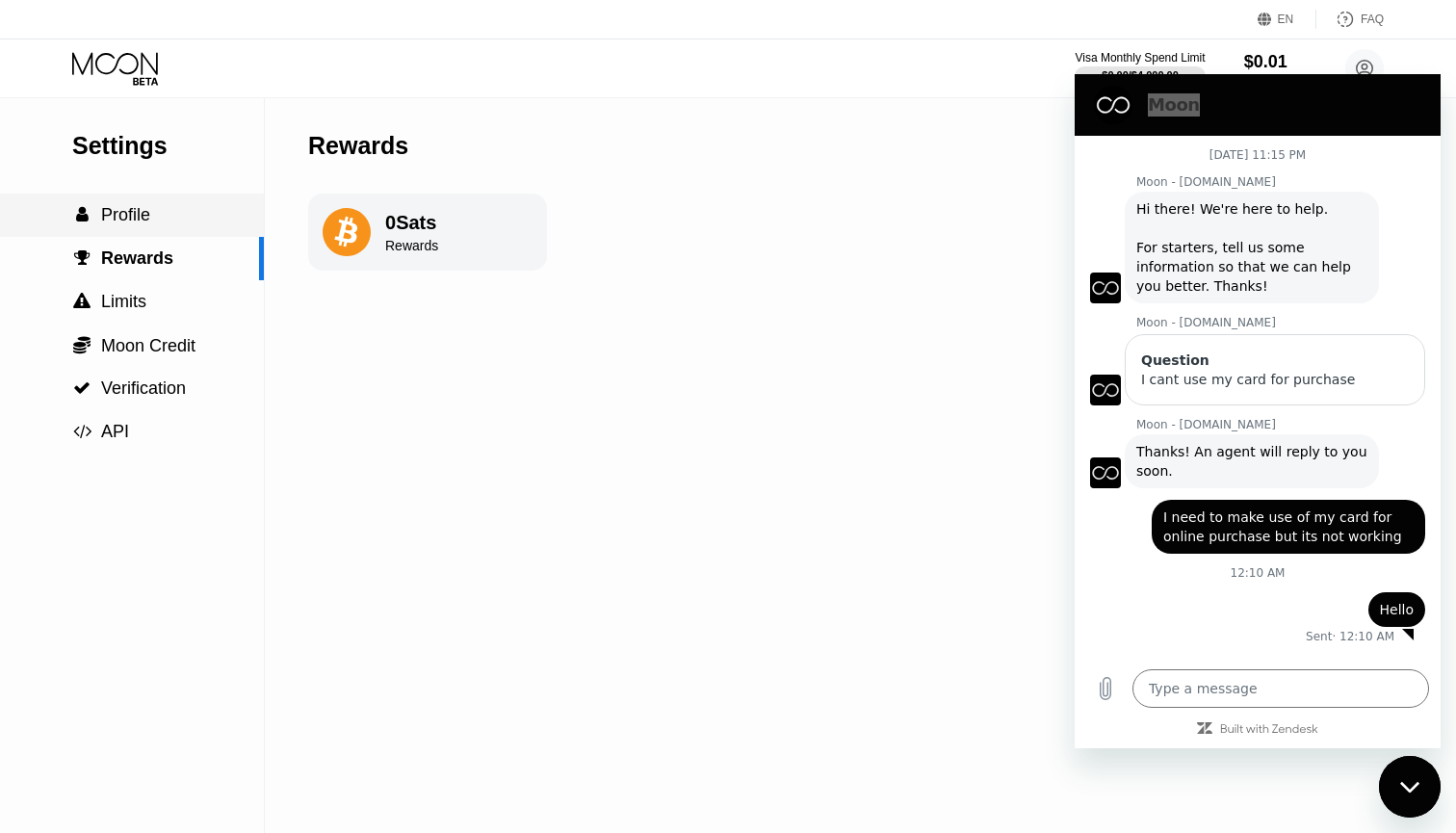
click at [125, 231] on div " Profile" at bounding box center [132, 215] width 264 height 43
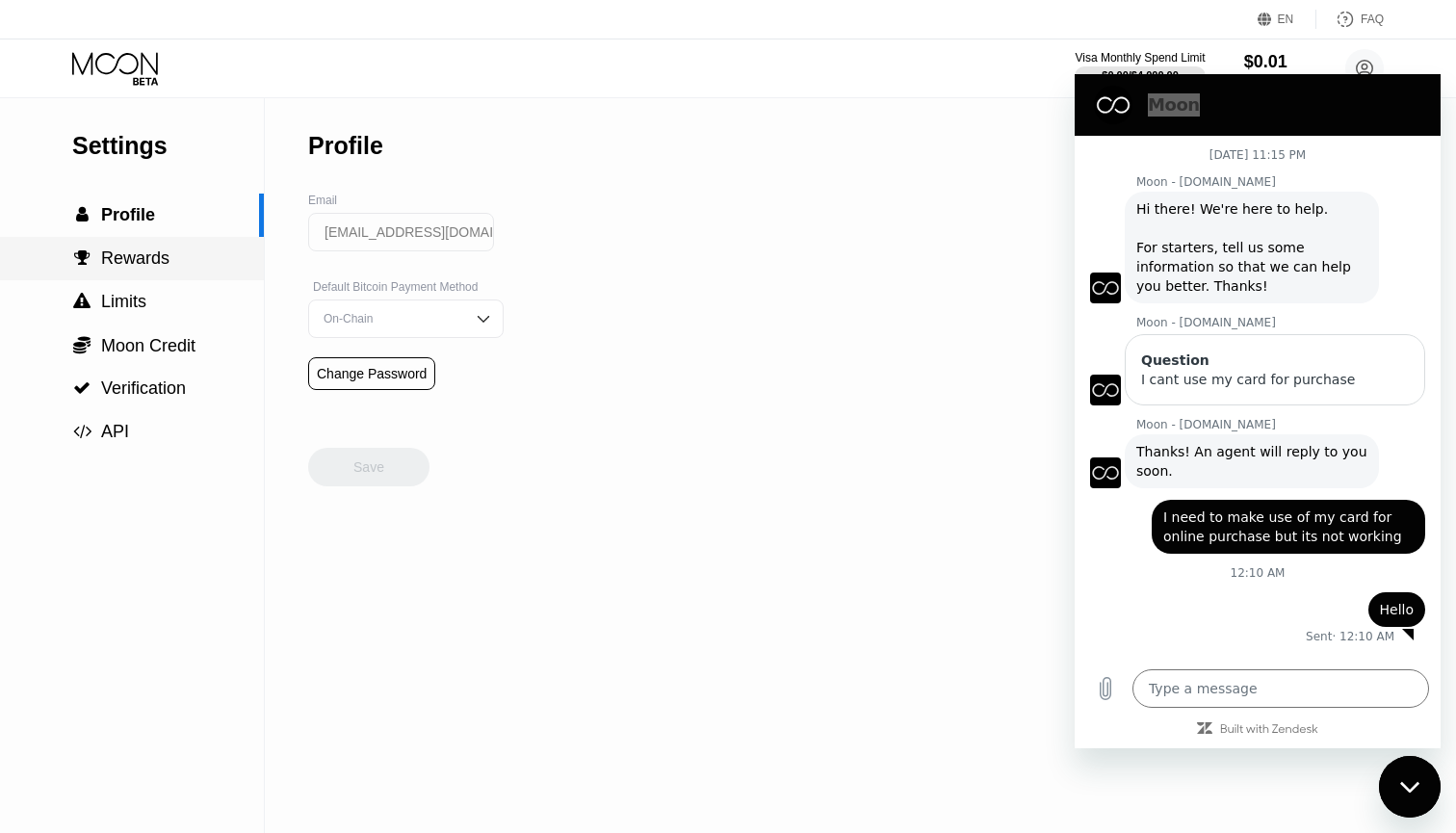
click at [166, 253] on span "Rewards" at bounding box center [135, 258] width 68 height 20
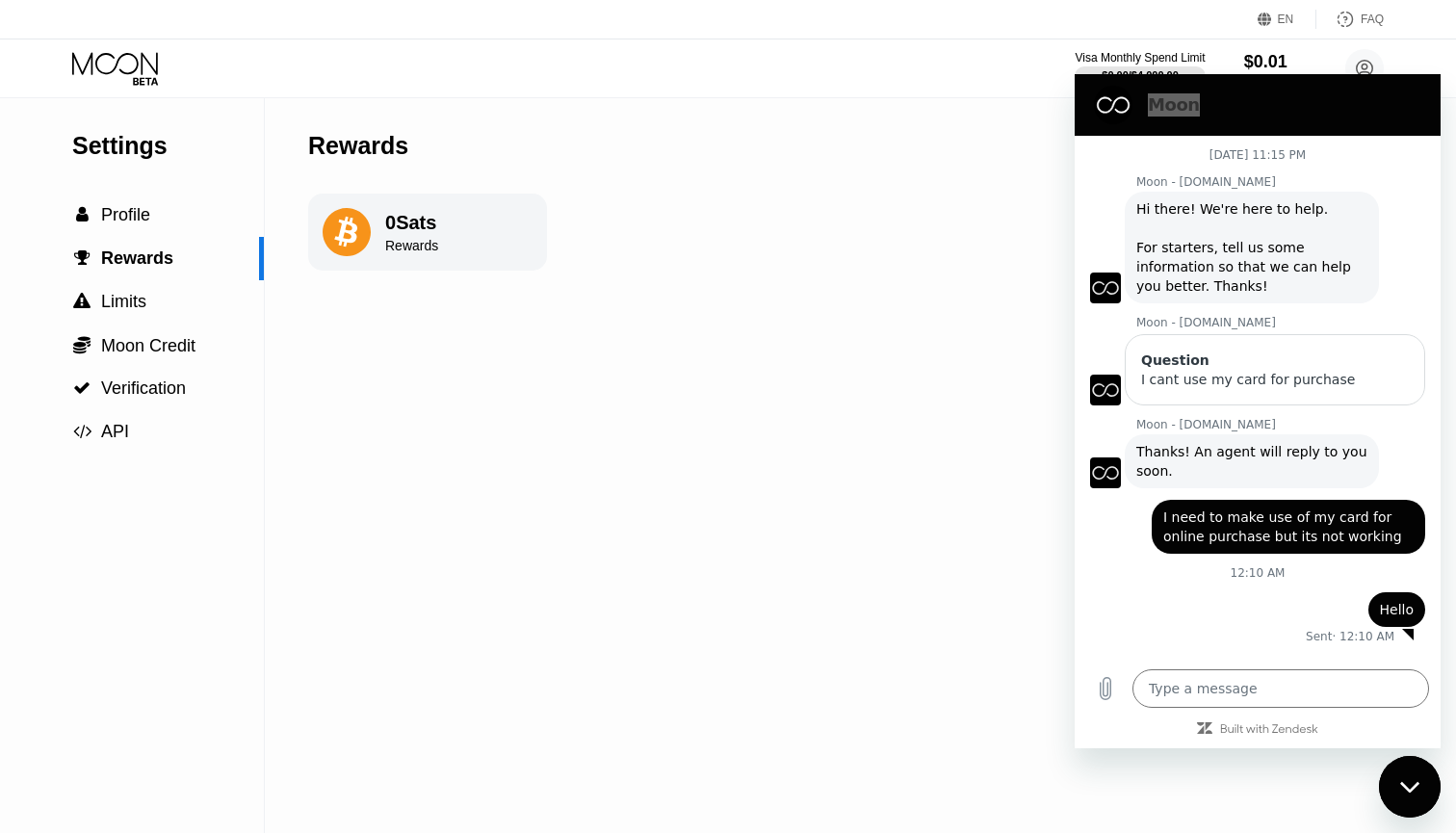
click at [121, 74] on icon at bounding box center [116, 69] width 90 height 33
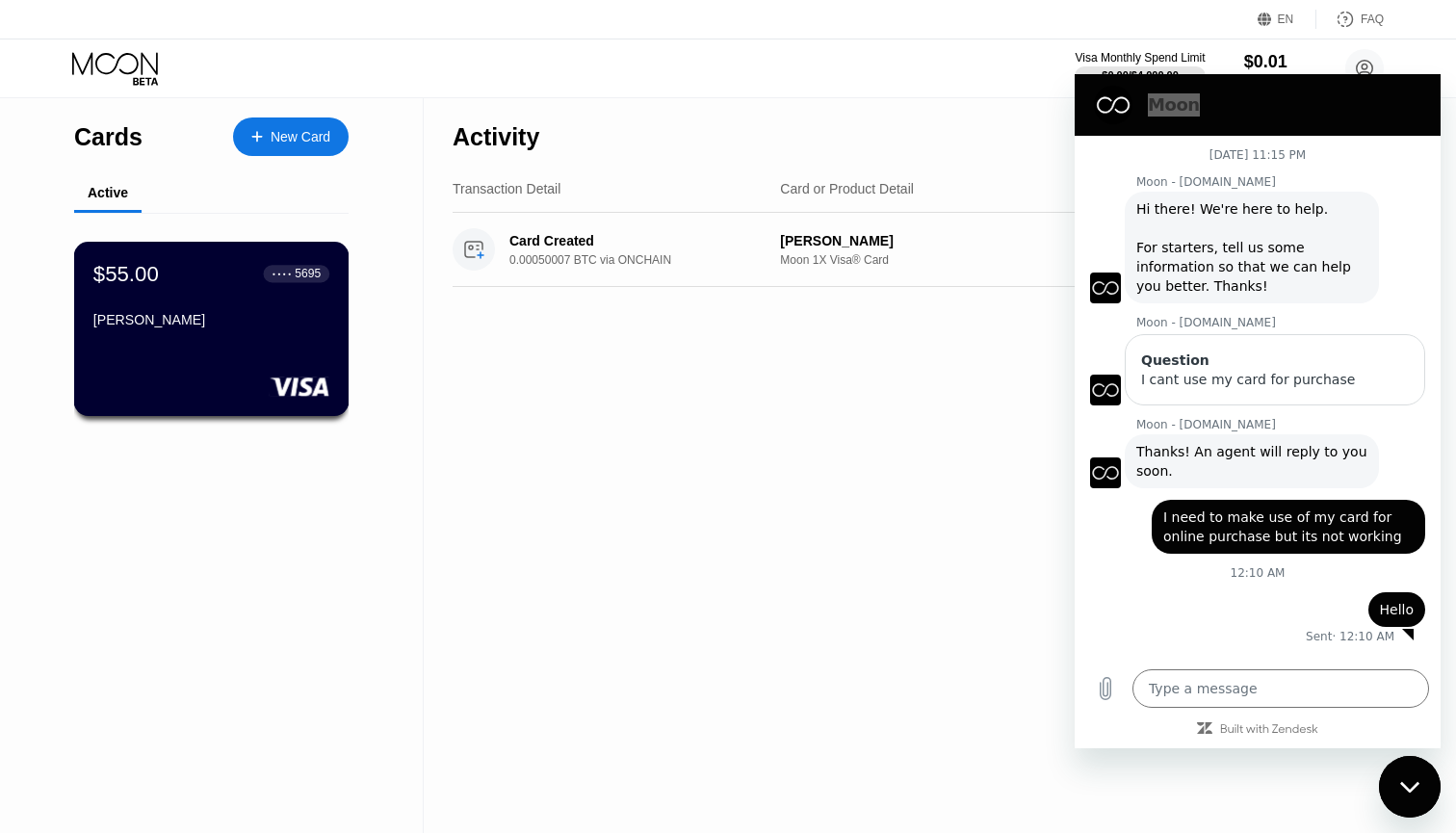
click at [178, 318] on div "[PERSON_NAME]" at bounding box center [211, 320] width 235 height 16
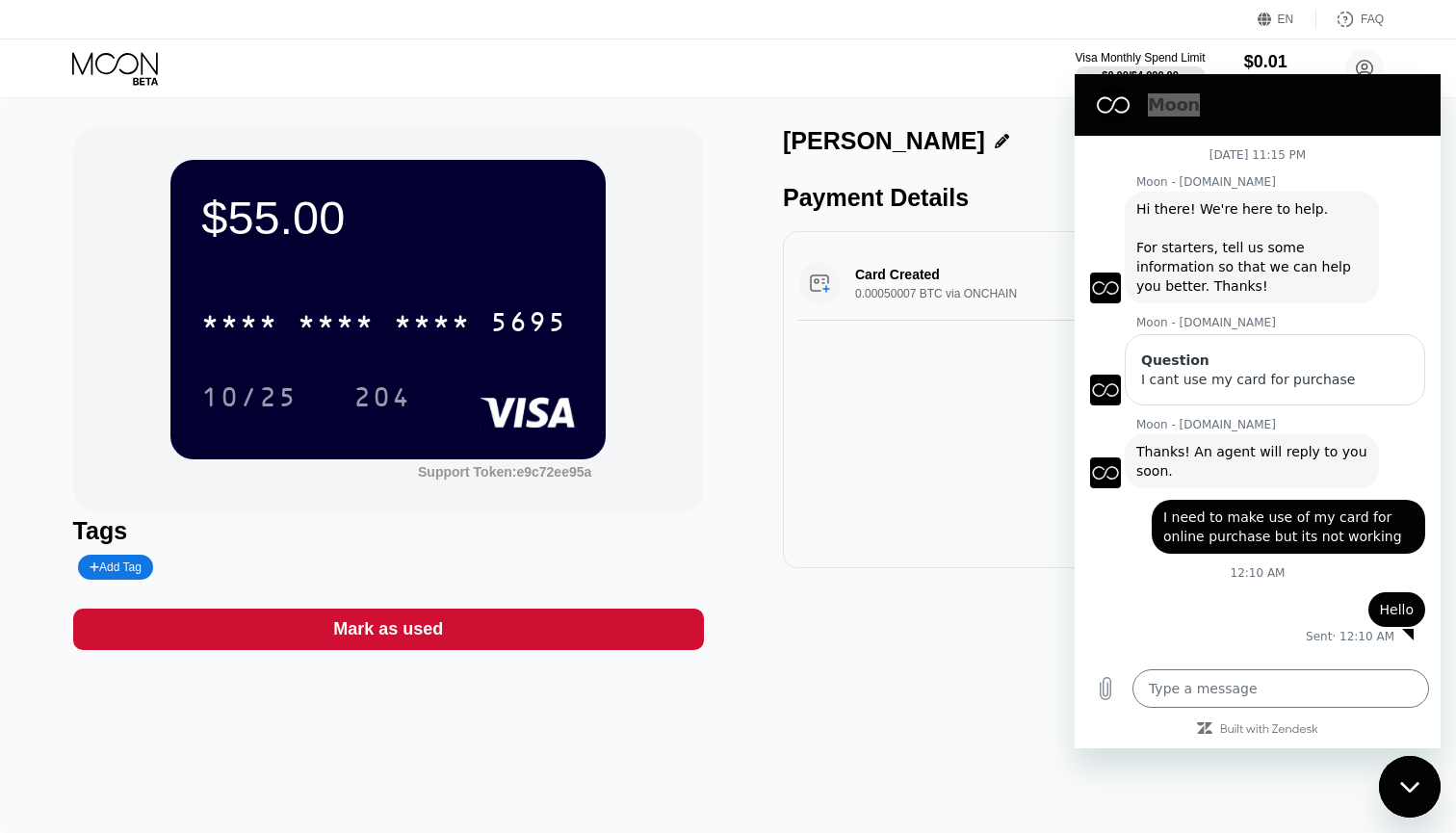
click at [115, 62] on icon at bounding box center [116, 69] width 90 height 33
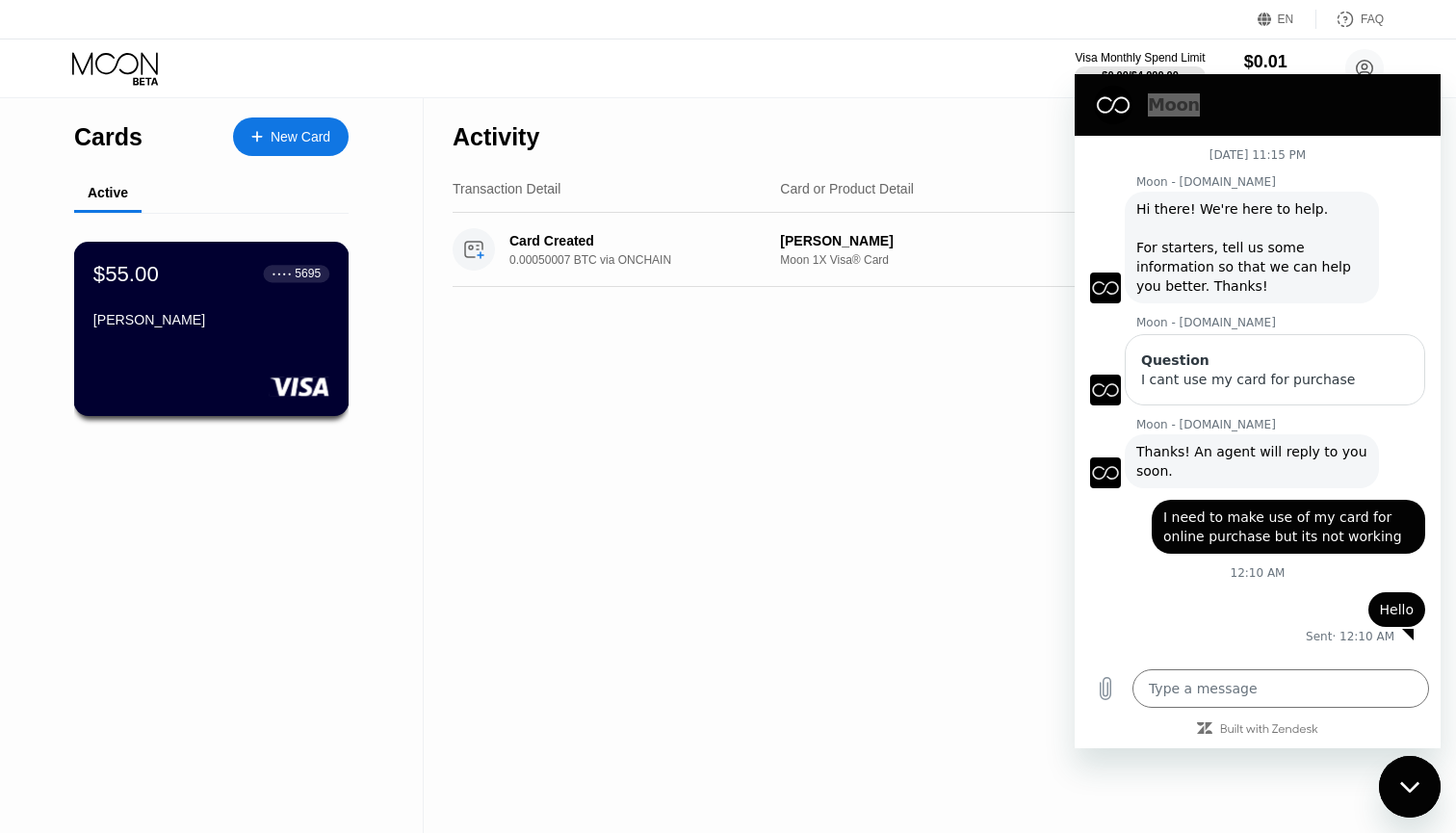
click at [227, 309] on div "$55.00 ● ● ● ● 5695 Bean [PERSON_NAME]" at bounding box center [211, 297] width 235 height 74
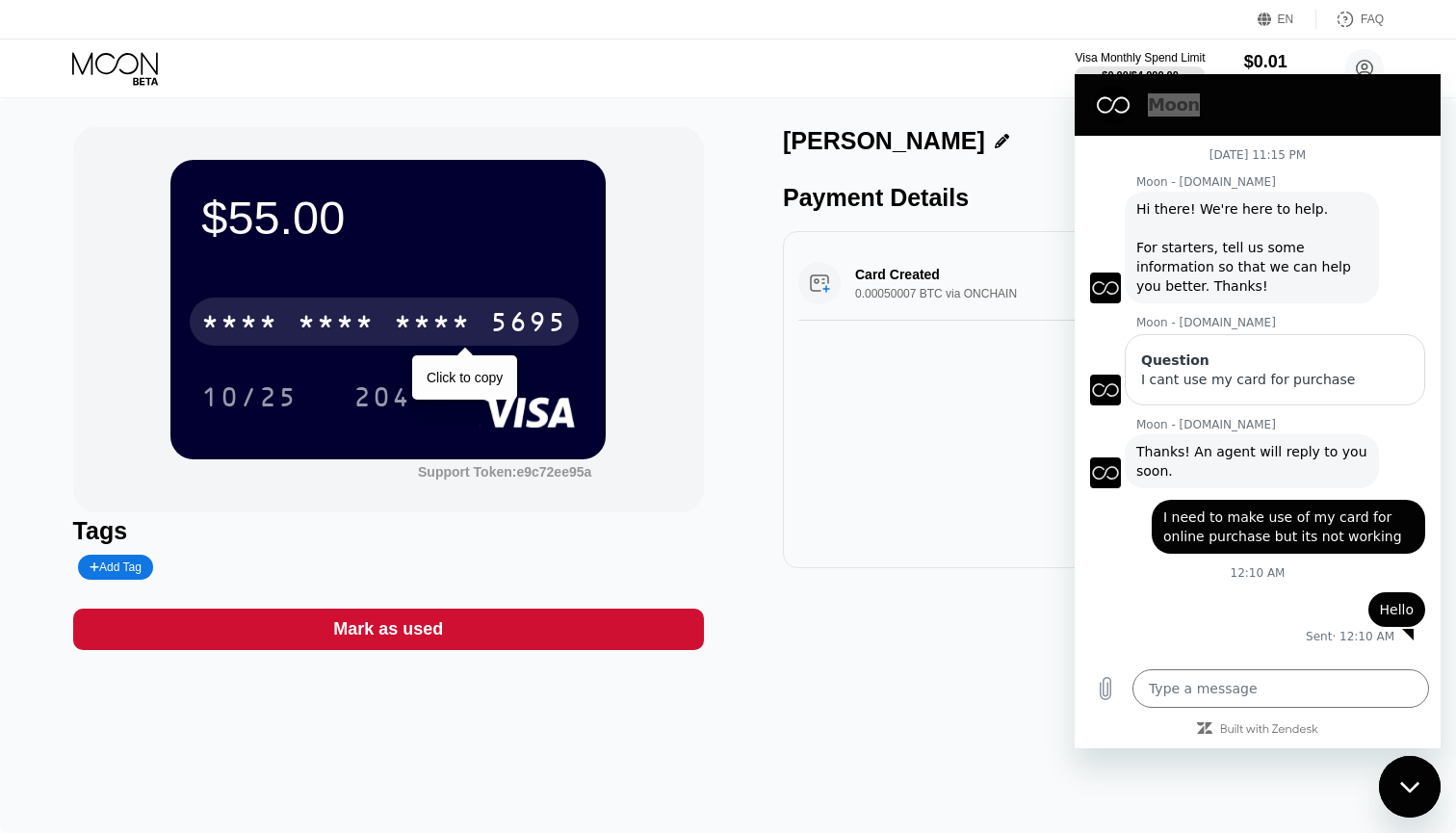
click at [404, 335] on div "* * * *" at bounding box center [432, 324] width 77 height 31
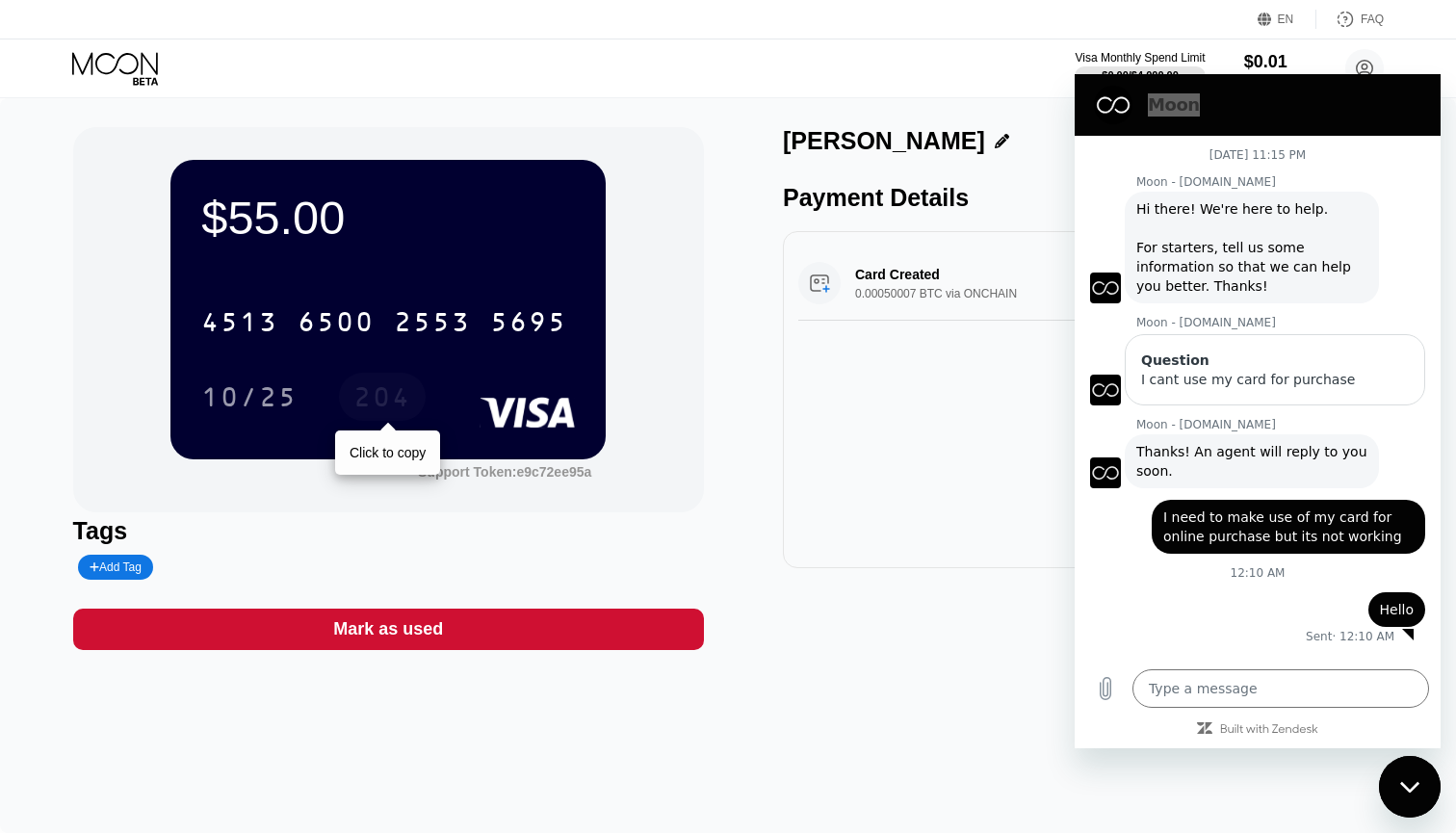
click at [375, 393] on div "204" at bounding box center [382, 399] width 58 height 31
click at [1262, 116] on div "Moon" at bounding box center [1254, 104] width 335 height 38
click at [1404, 794] on div "Close messaging window" at bounding box center [1410, 786] width 58 height 58
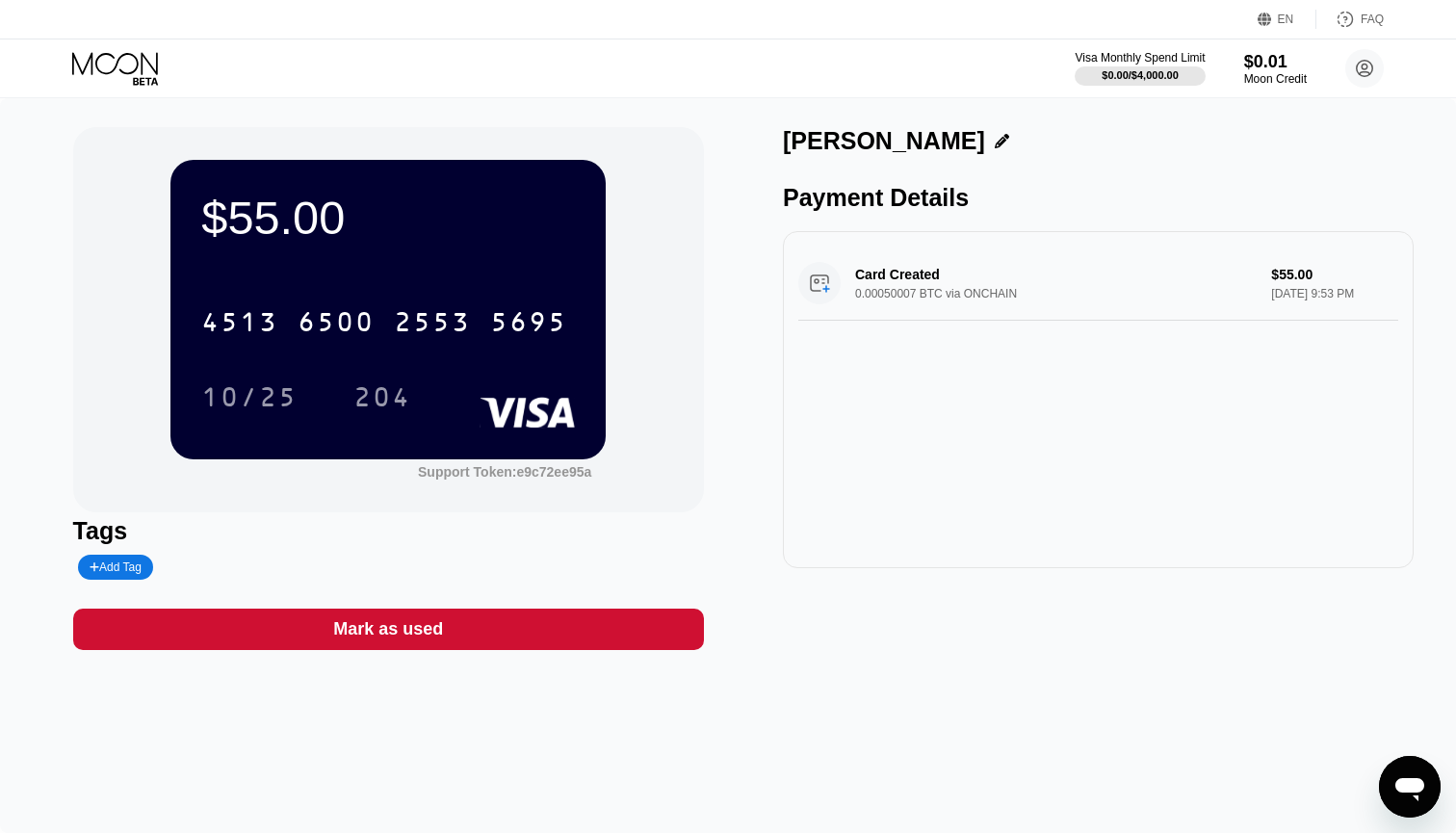
type textarea "x"
click at [1411, 775] on icon "Open messaging window" at bounding box center [1409, 786] width 34 height 34
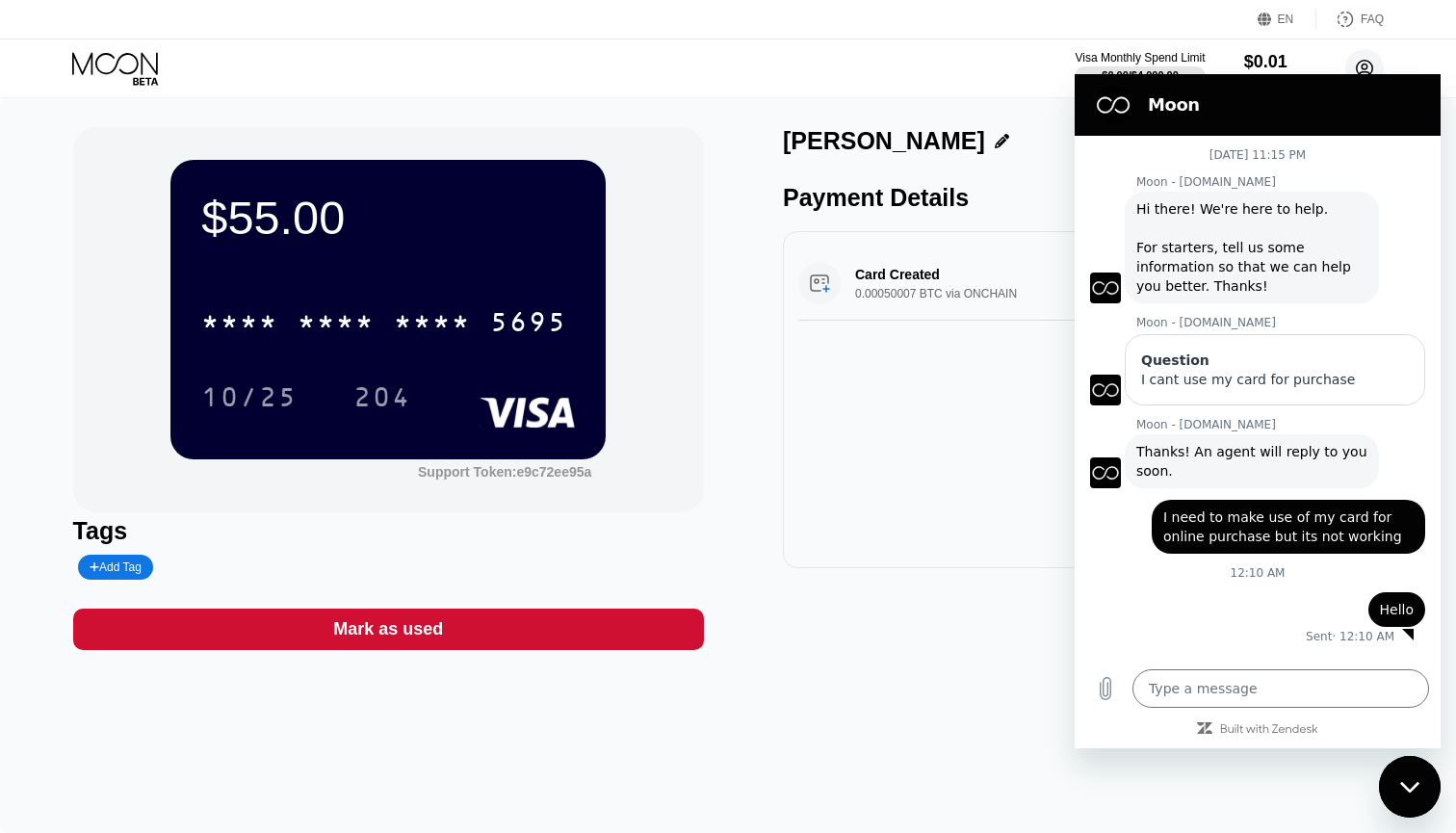
click at [1363, 55] on circle at bounding box center [1364, 68] width 38 height 38
click at [1411, 792] on icon "Close messaging window" at bounding box center [1410, 787] width 21 height 13
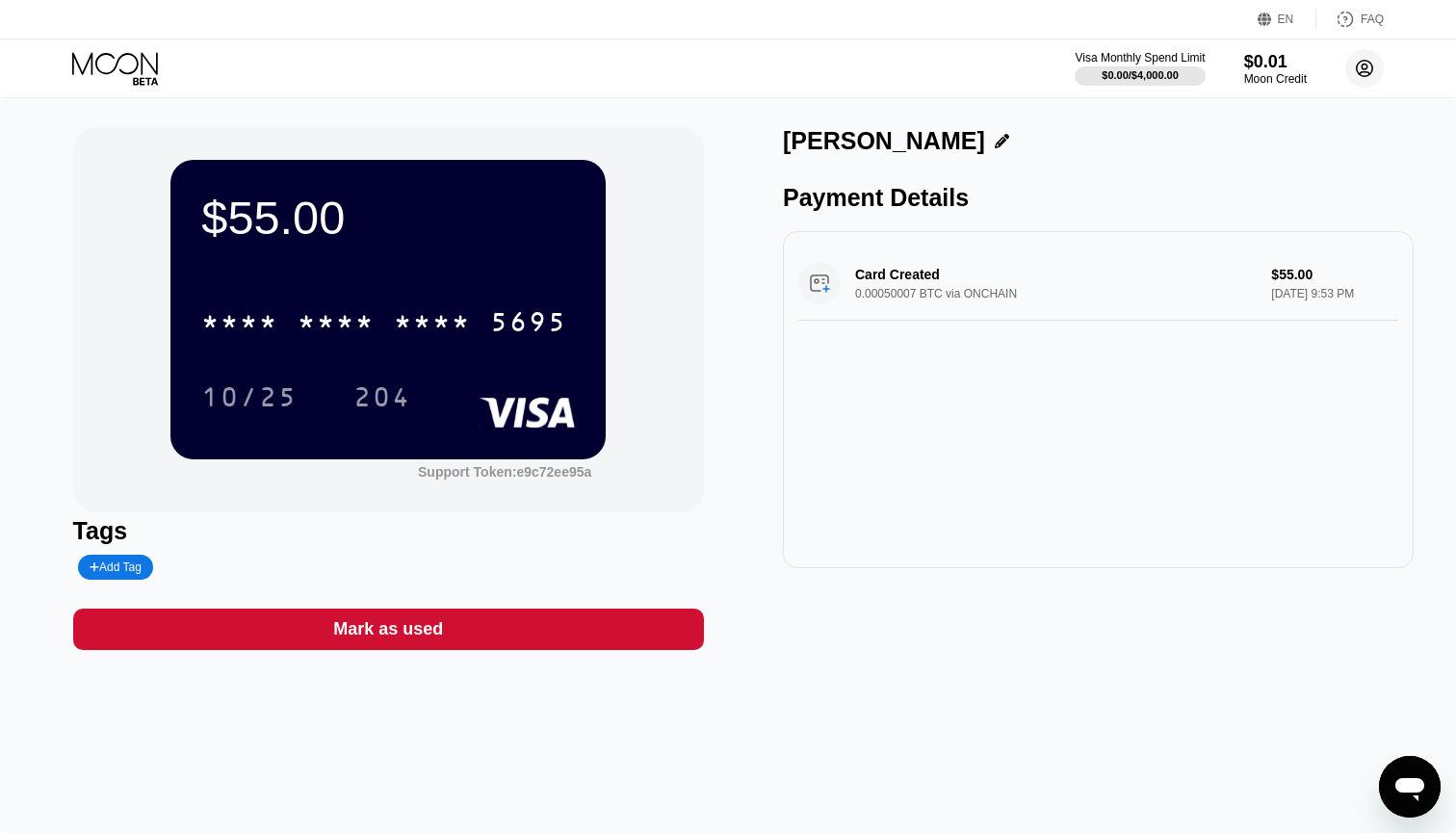
click at [1357, 67] on icon at bounding box center [1364, 69] width 17 height 17
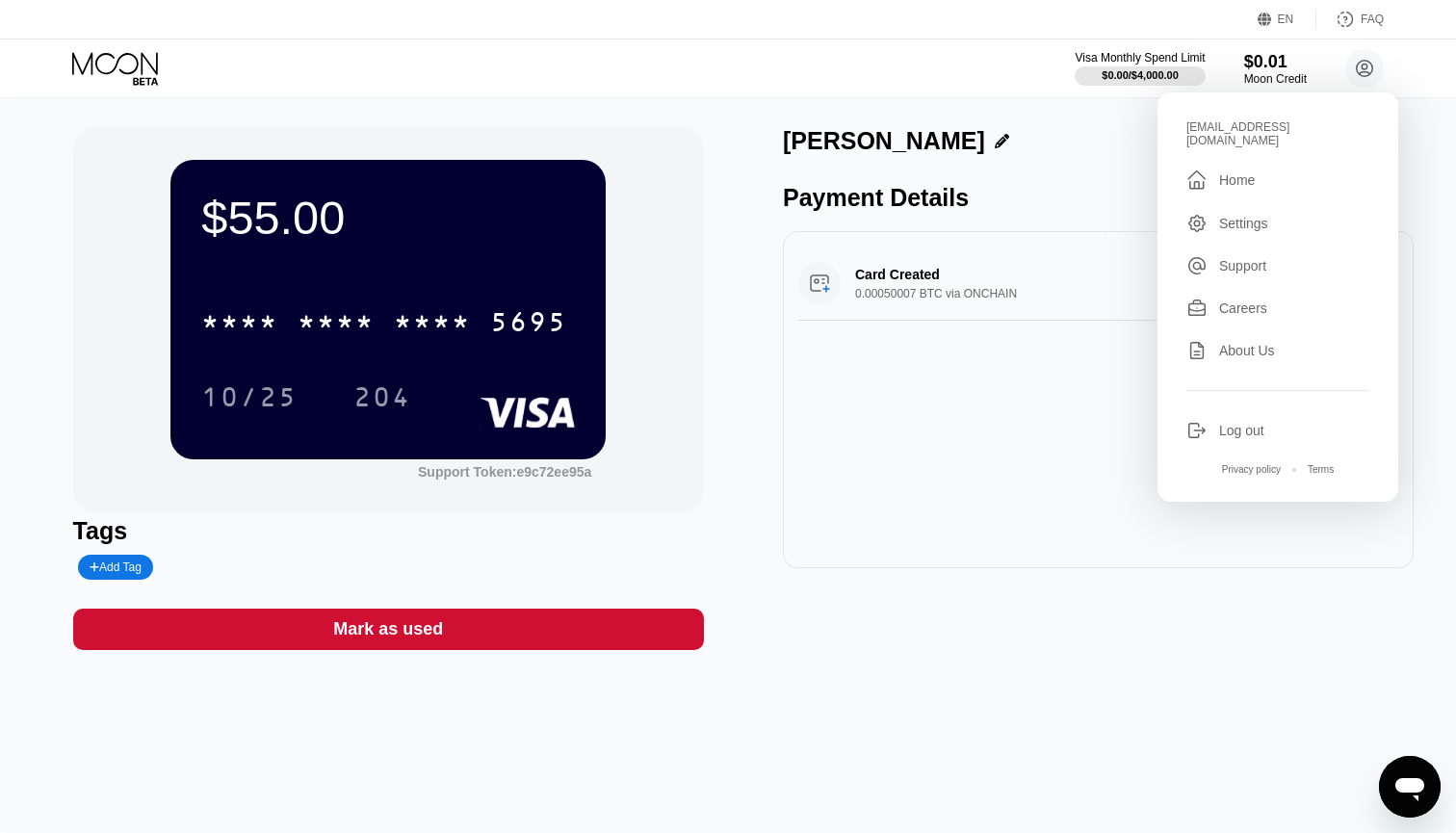
click at [1217, 255] on div "Support" at bounding box center [1278, 266] width 183 height 22
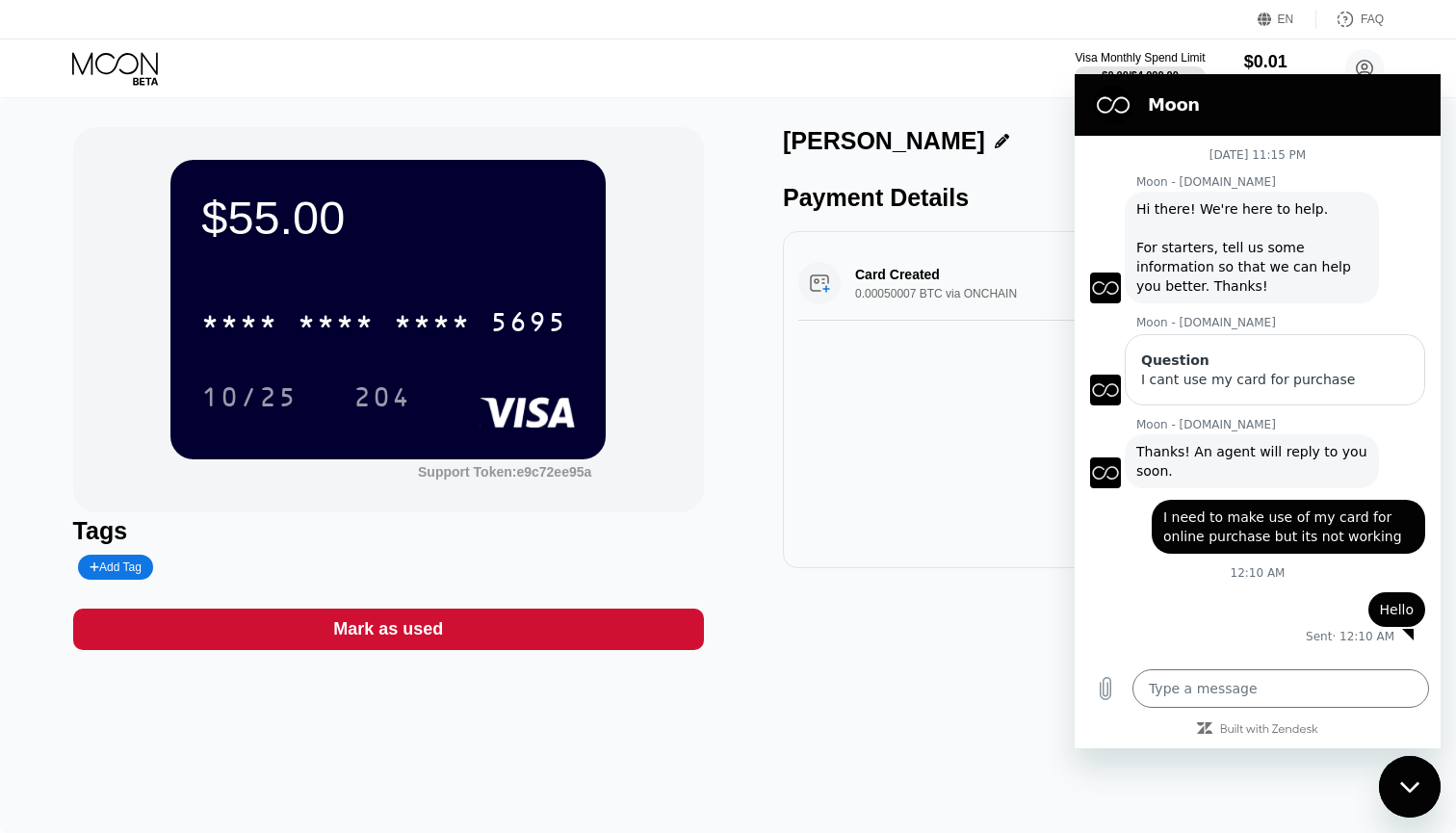
click at [1113, 101] on figure at bounding box center [1112, 104] width 38 height 38
click at [1226, 380] on div "I cant use my card for purchase" at bounding box center [1275, 379] width 268 height 20
click at [1174, 448] on span "Thanks! An agent will reply to you soon." at bounding box center [1253, 461] width 235 height 34
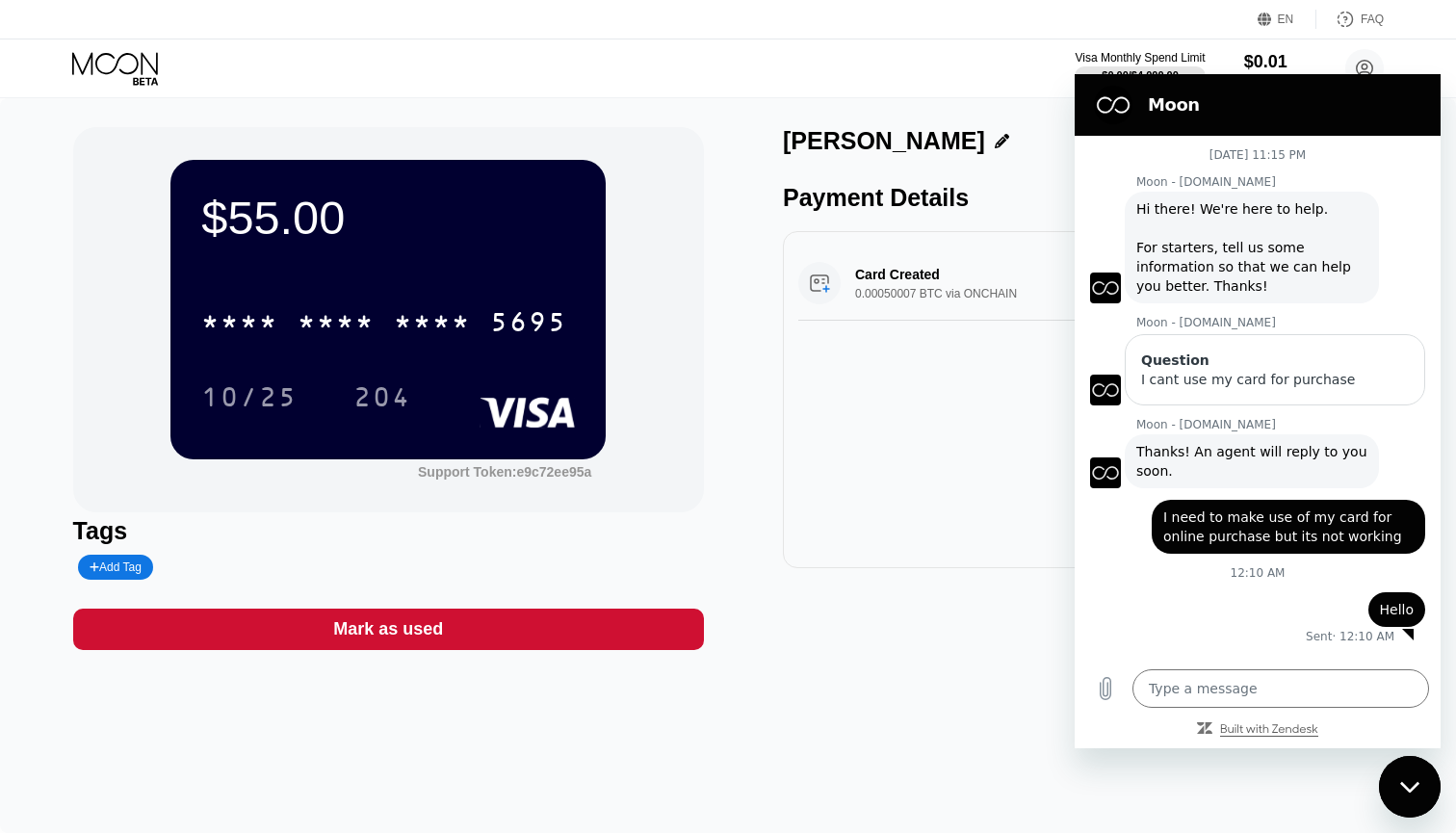
click at [1226, 726] on icon "Built with Zendesk: Visit the Zendesk website in a new tab" at bounding box center [1269, 730] width 99 height 12
click at [1364, 22] on div "FAQ" at bounding box center [1371, 20] width 23 height 14
type textarea "x"
click at [101, 78] on icon at bounding box center [116, 69] width 90 height 33
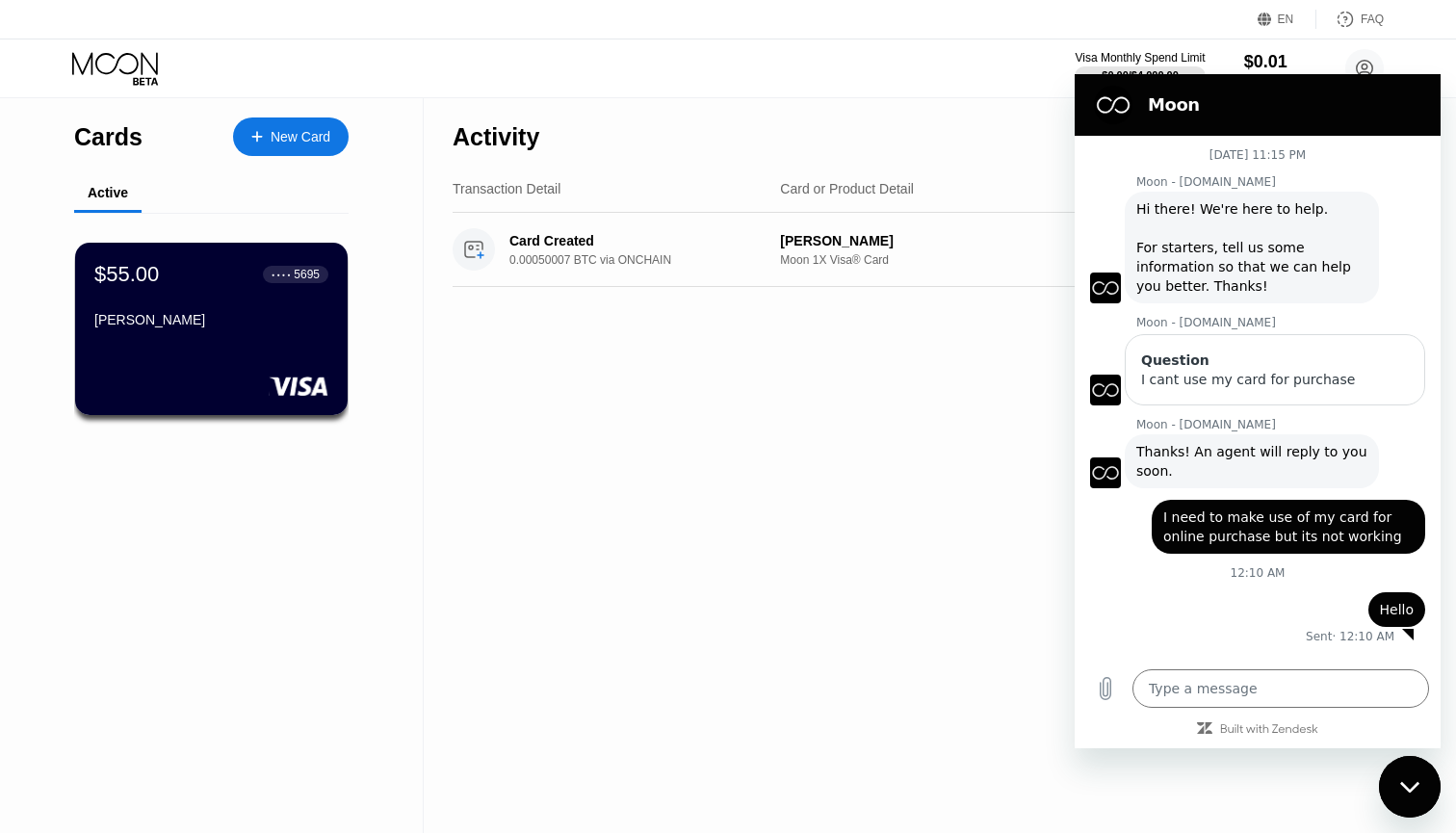
click at [268, 148] on div "New Card" at bounding box center [291, 136] width 115 height 38
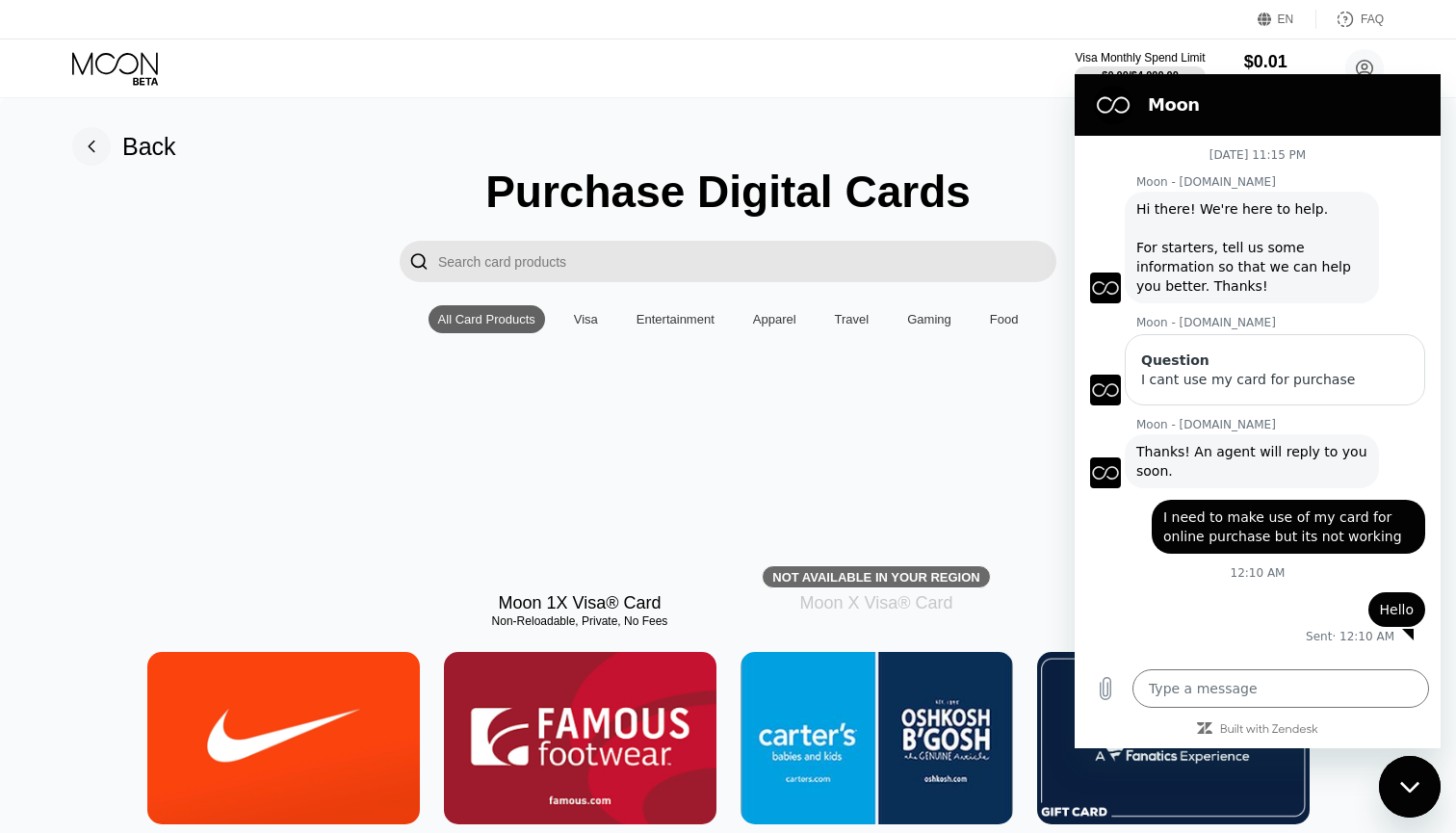
click at [588, 318] on div "Visa" at bounding box center [586, 319] width 24 height 15
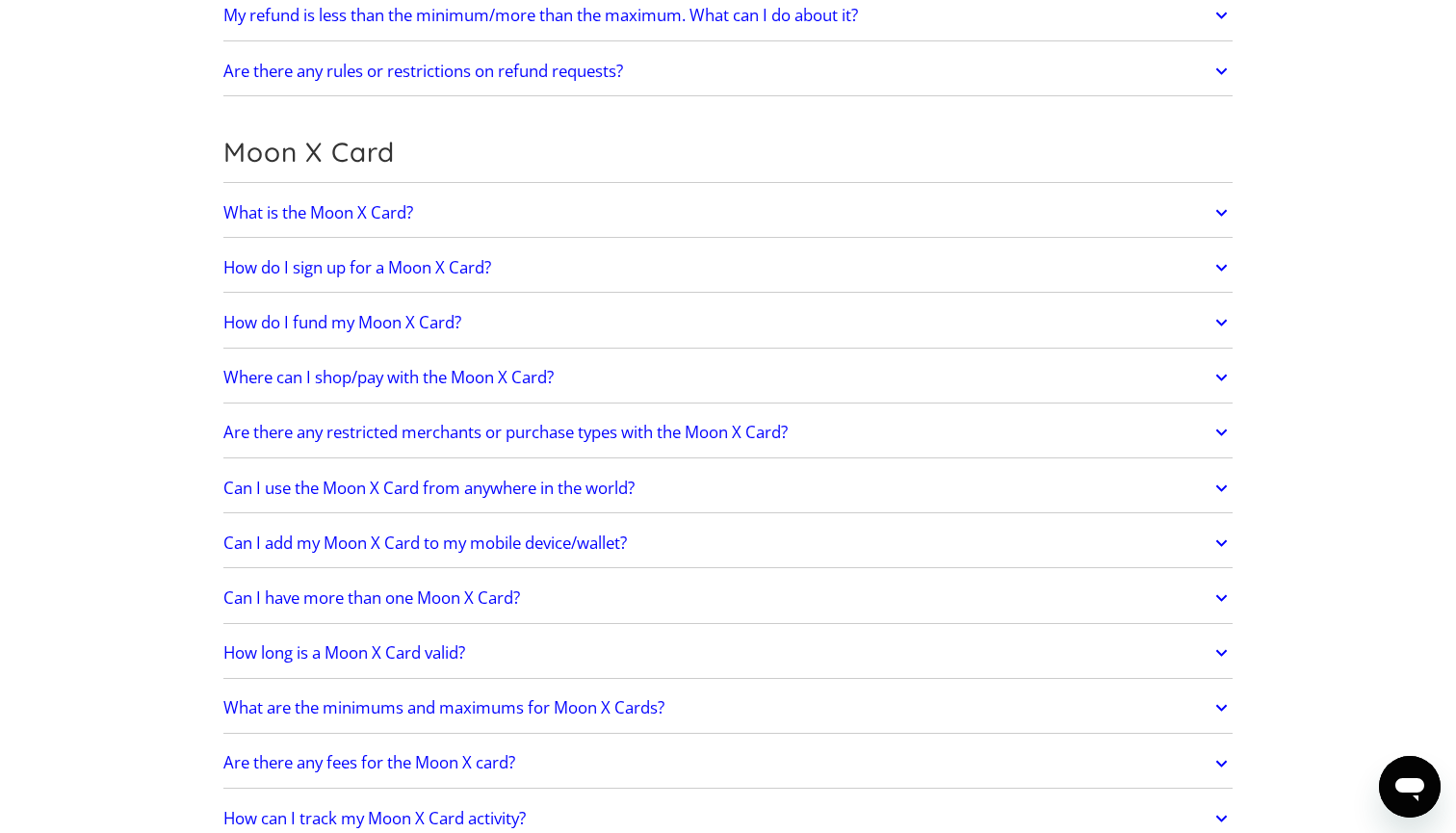
scroll to position [1297, 0]
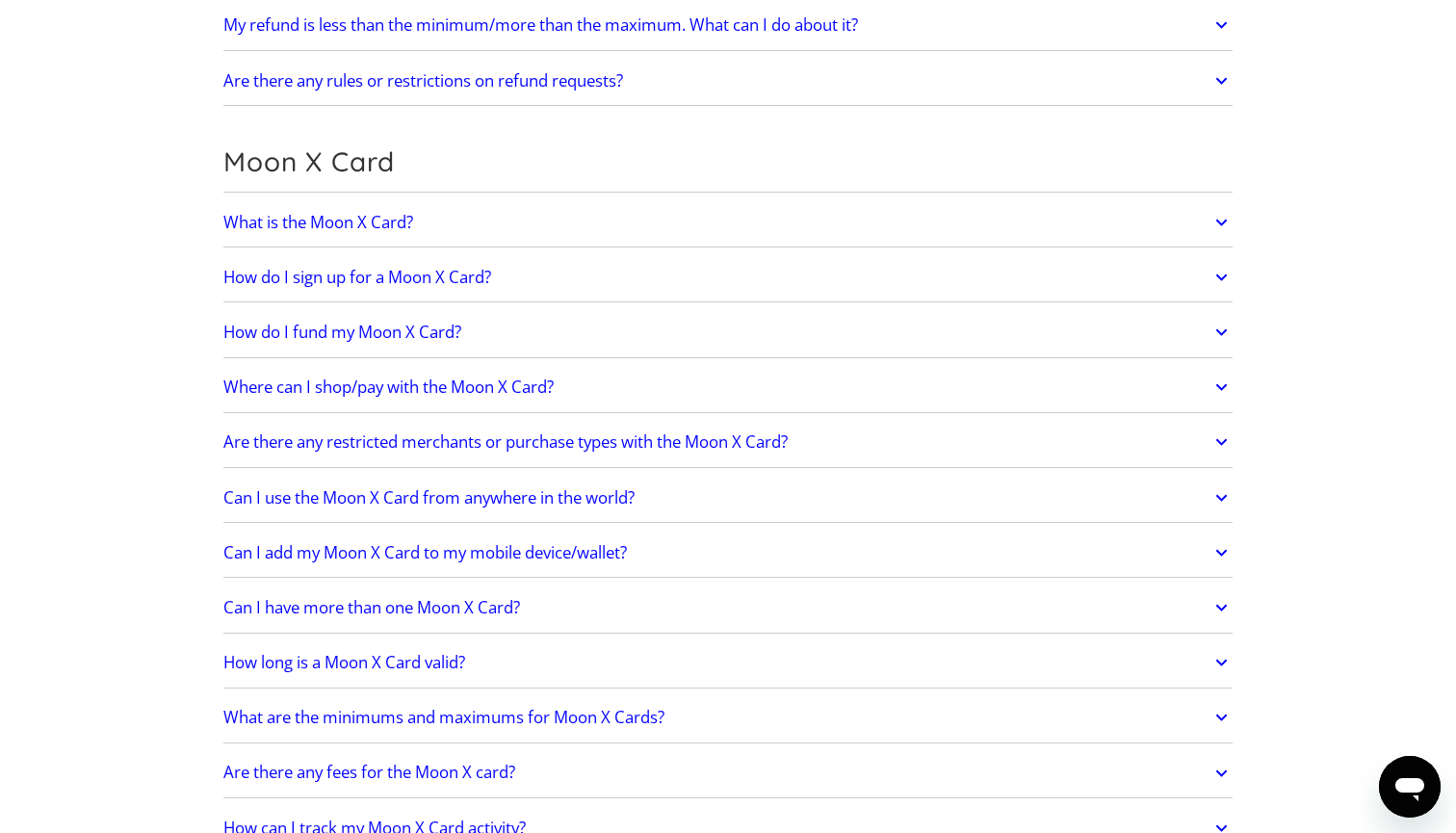
click at [1224, 437] on icon at bounding box center [1222, 441] width 22 height 34
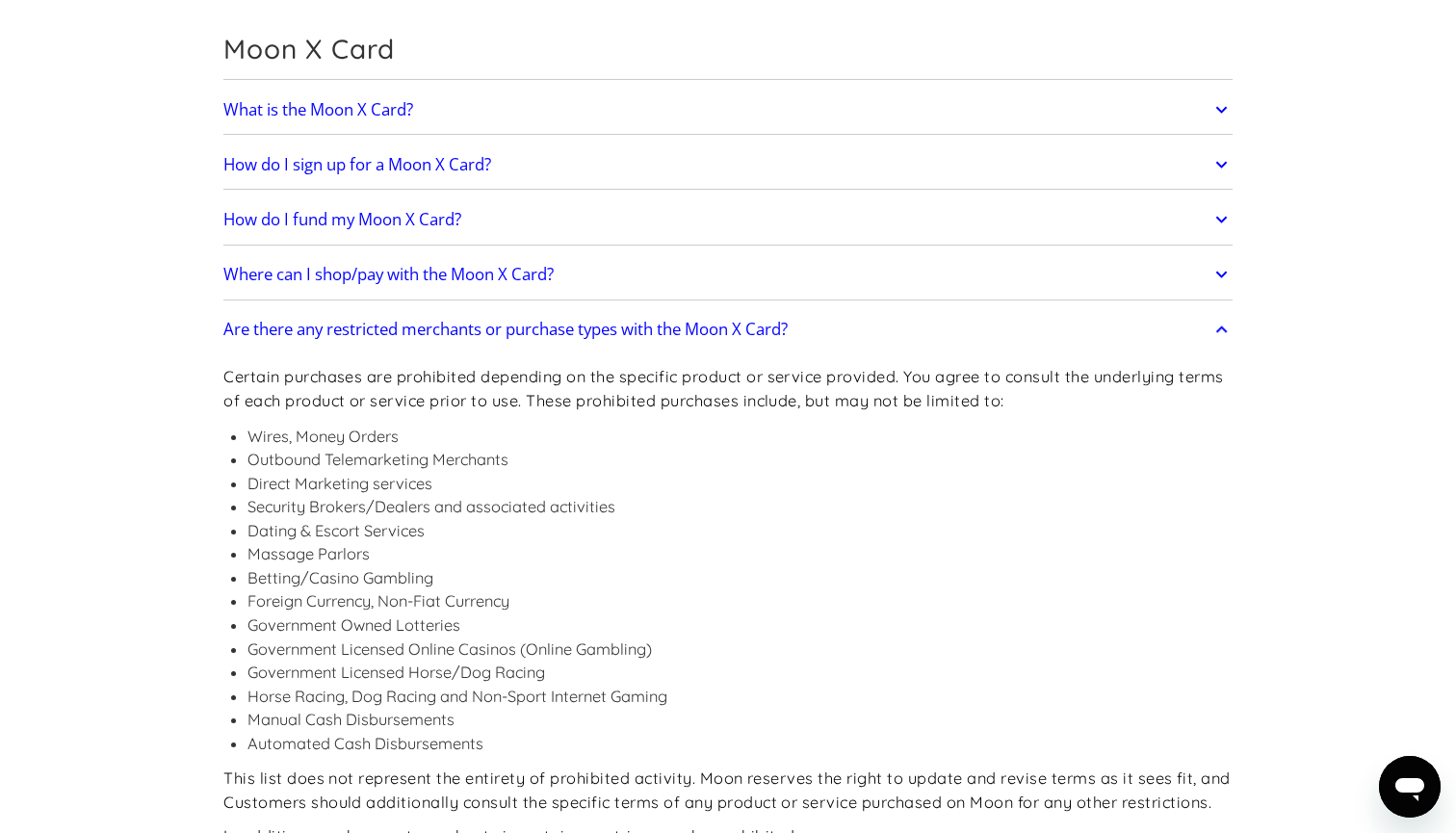
scroll to position [1426, 0]
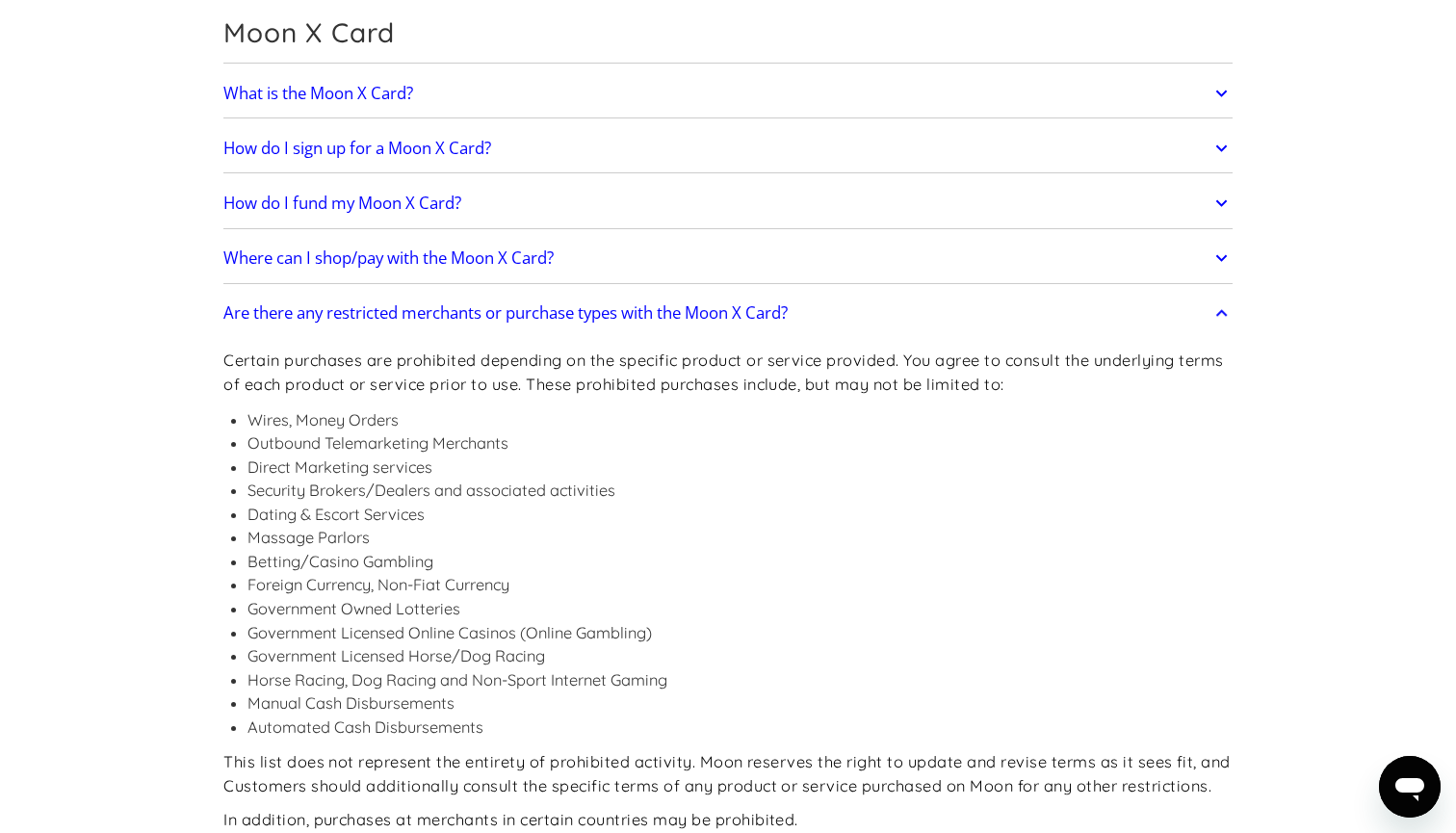
click at [1219, 314] on icon at bounding box center [1222, 312] width 22 height 34
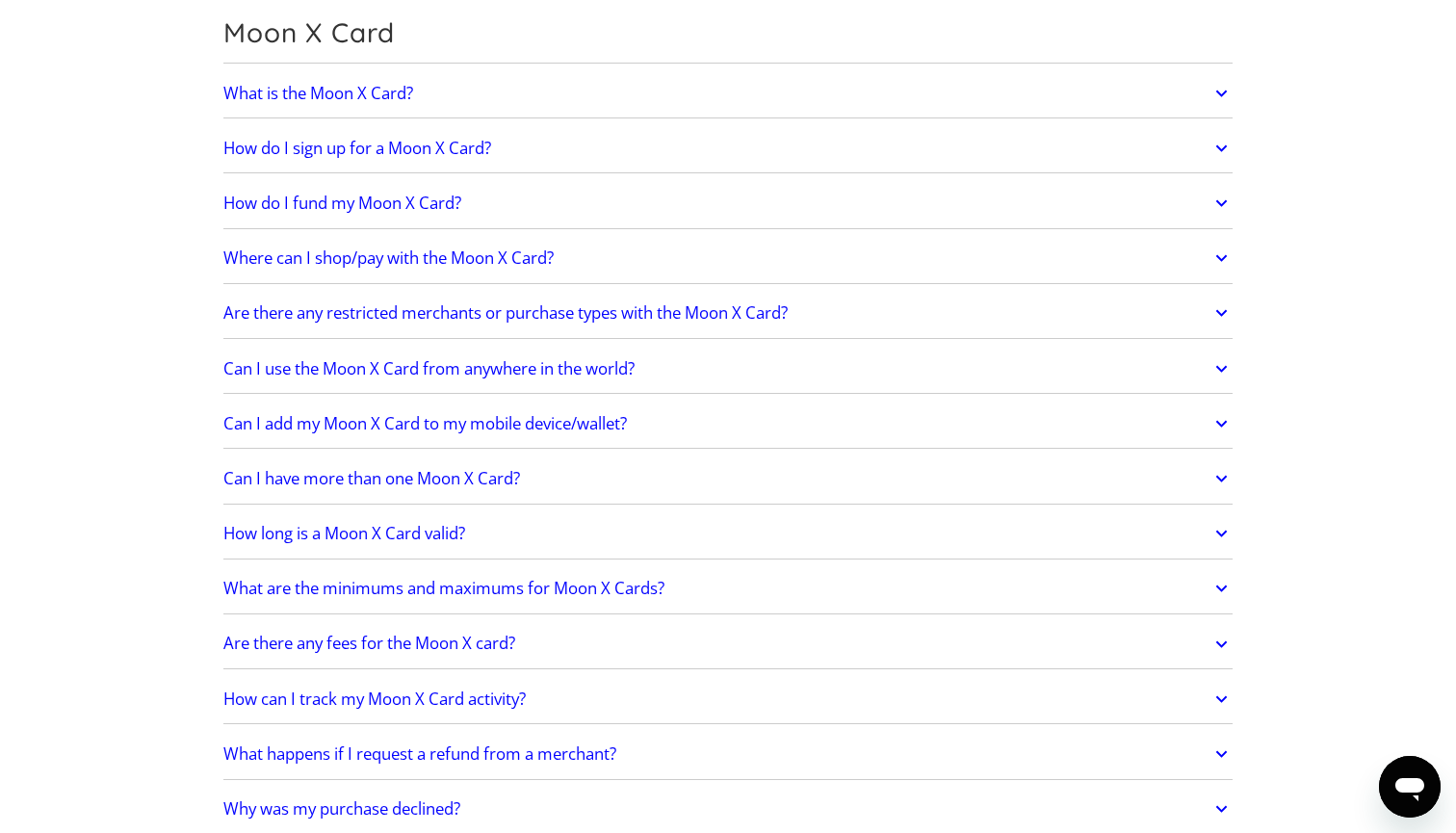
click at [1214, 259] on icon at bounding box center [1222, 257] width 22 height 34
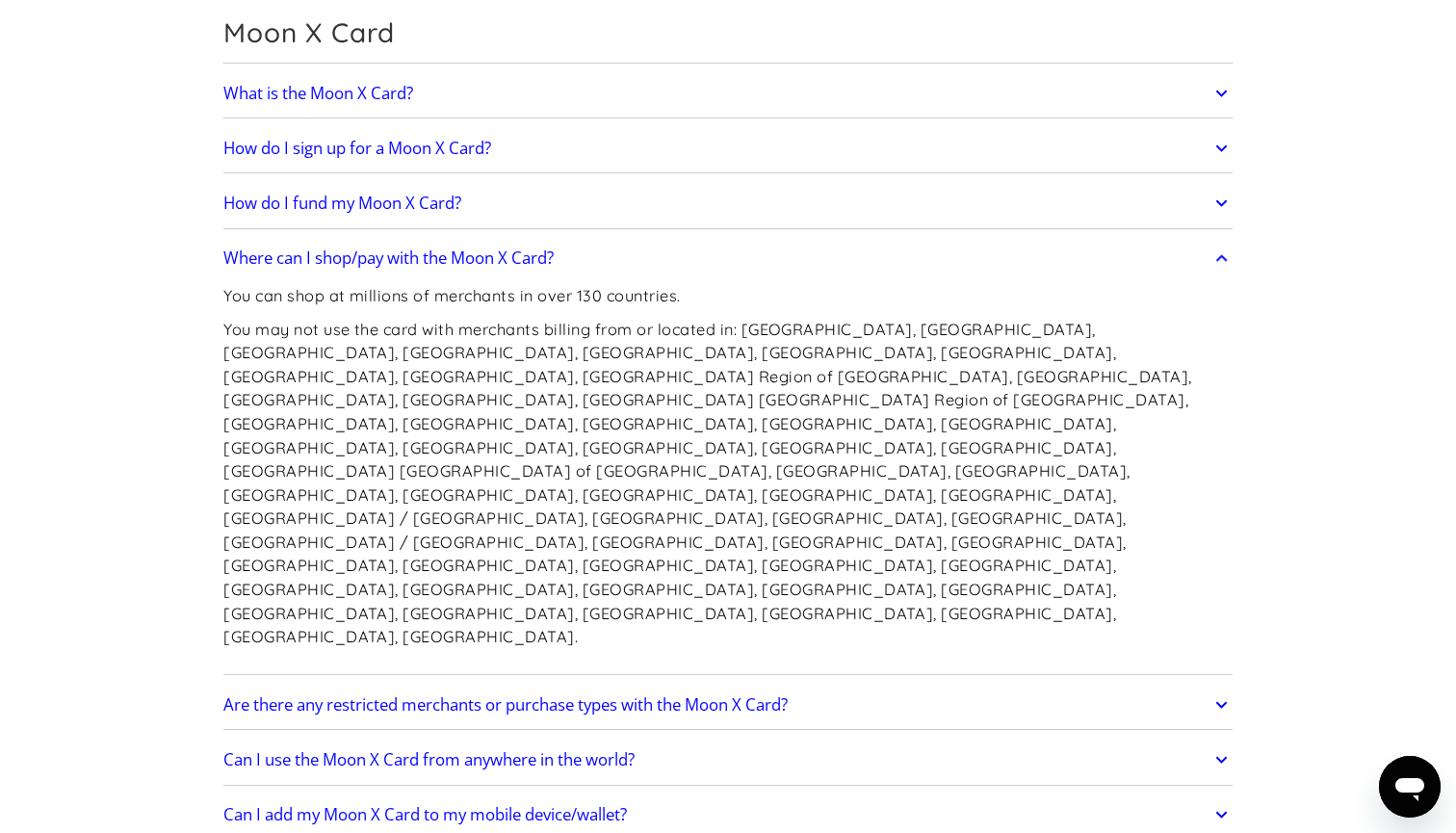
click at [423, 199] on h2 "How do I fund my Moon X Card?" at bounding box center [342, 203] width 237 height 20
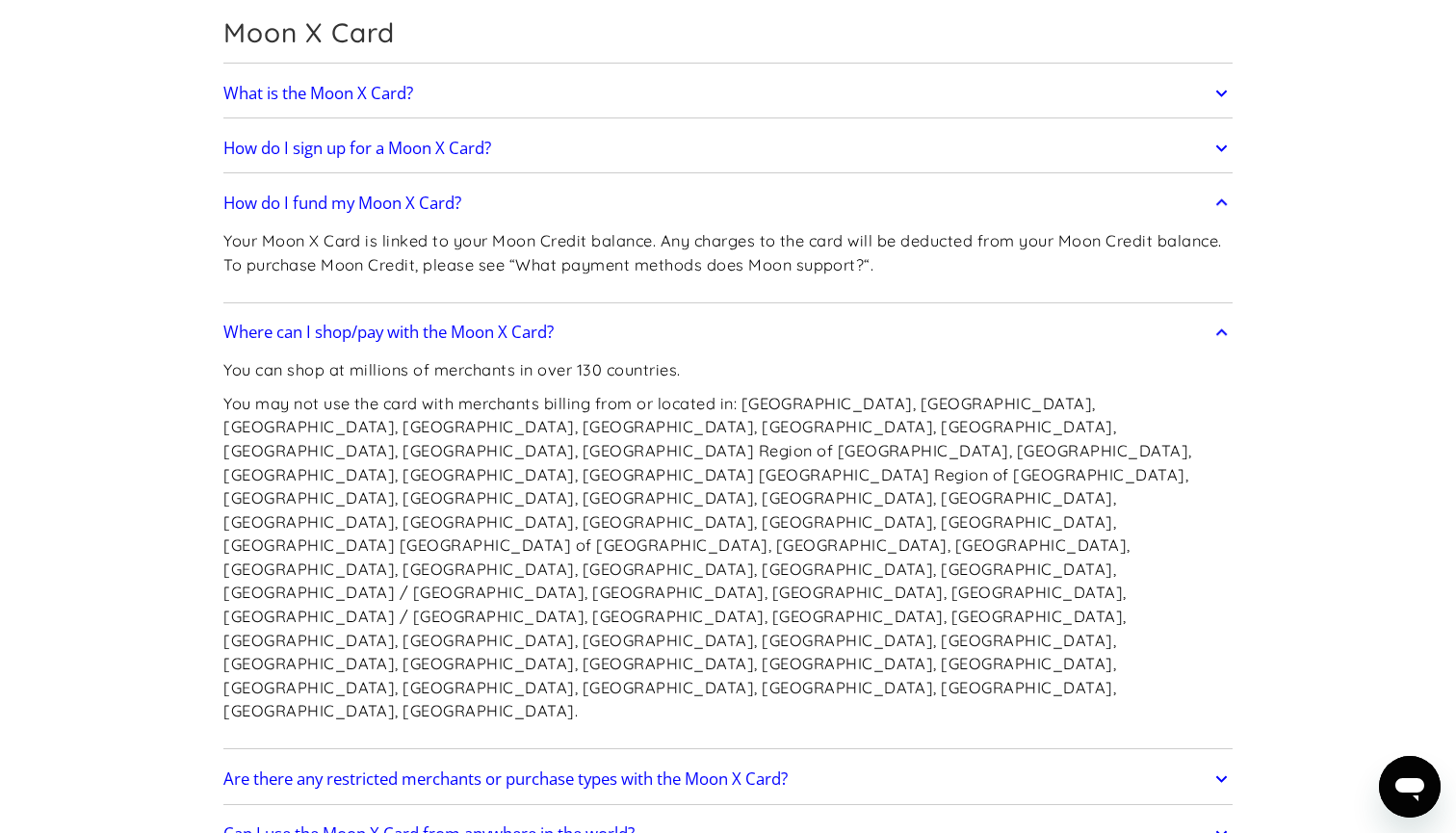
click at [423, 199] on h2 "How do I fund my Moon X Card?" at bounding box center [342, 203] width 237 height 20
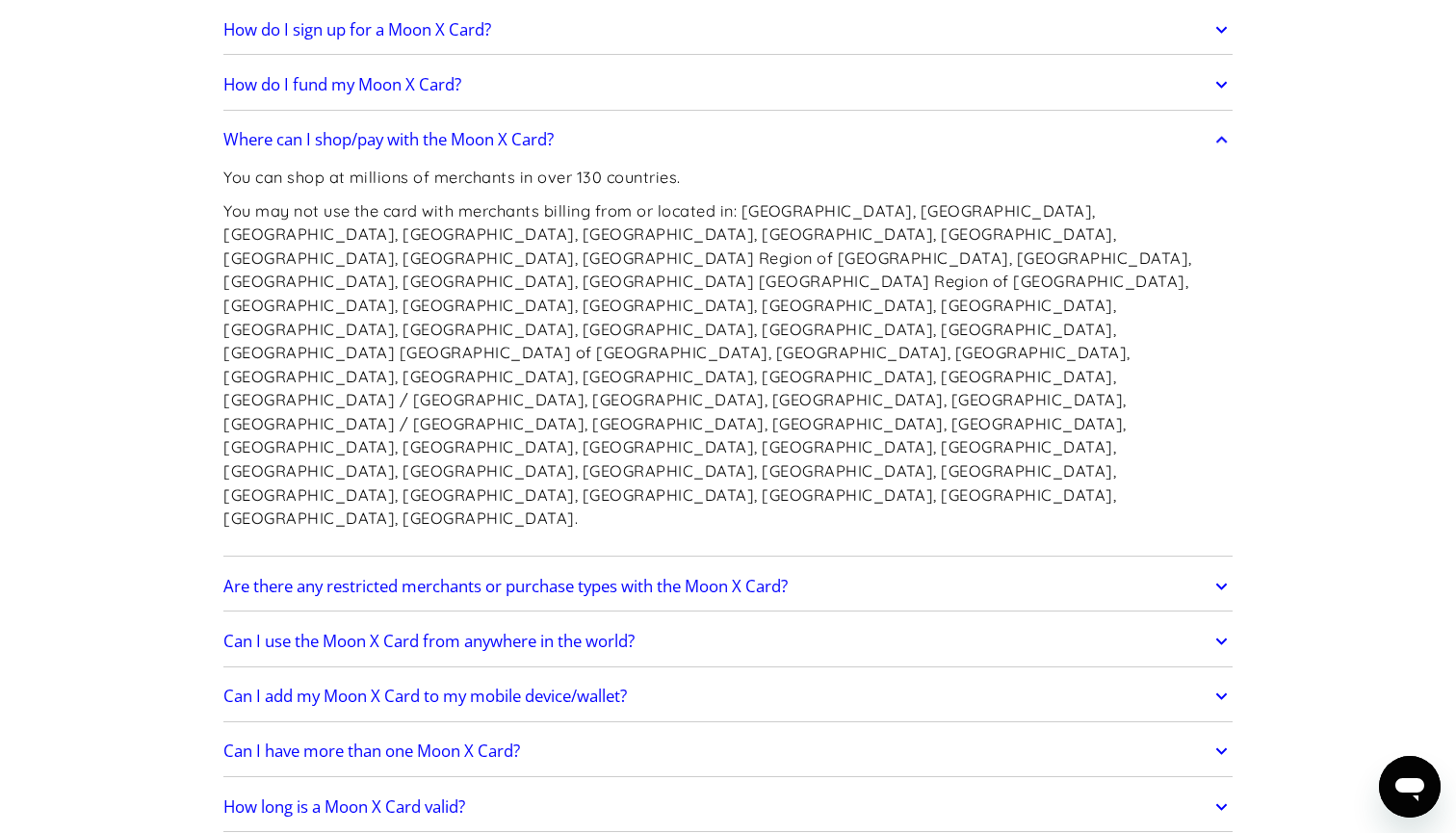
scroll to position [1544, 0]
click at [500, 631] on h2 "Can I use the Moon X Card from anywhere in the world?" at bounding box center [429, 641] width 411 height 20
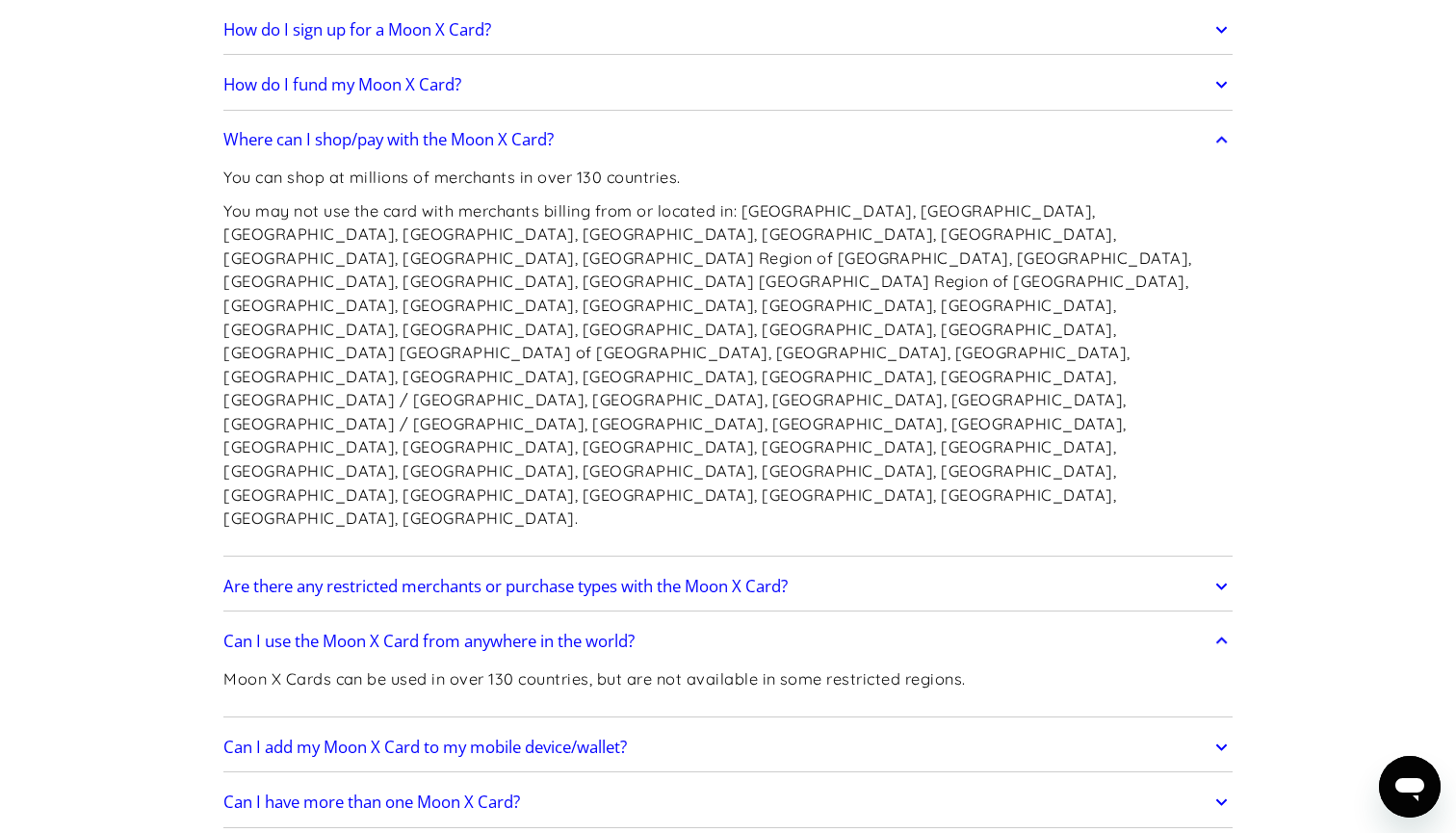
click at [500, 631] on h2 "Can I use the Moon X Card from anywhere in the world?" at bounding box center [429, 641] width 411 height 20
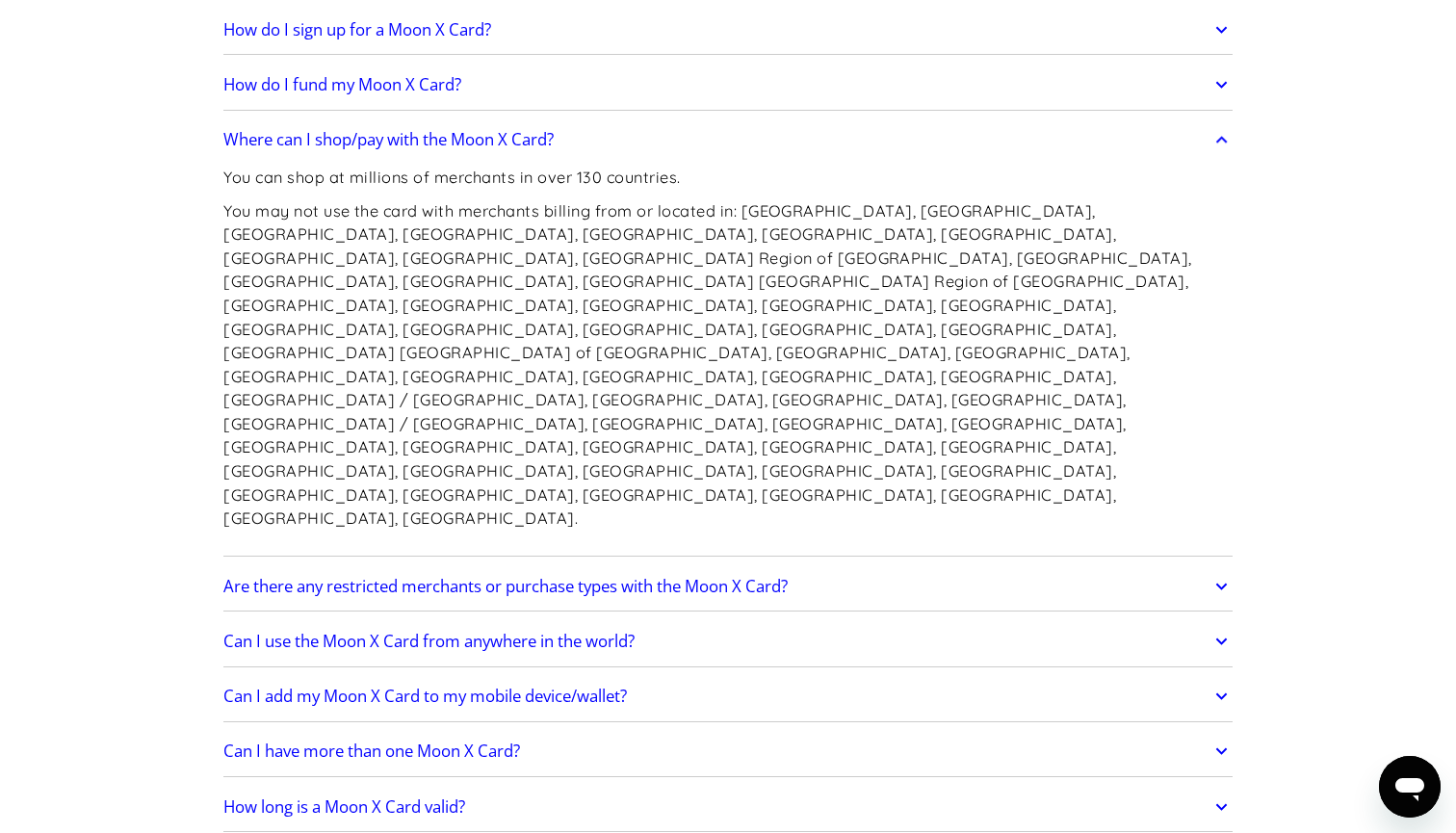
click at [540, 577] on h2 "Are there any restricted merchants or purchase types with the Moon X Card?" at bounding box center [505, 587] width 564 height 20
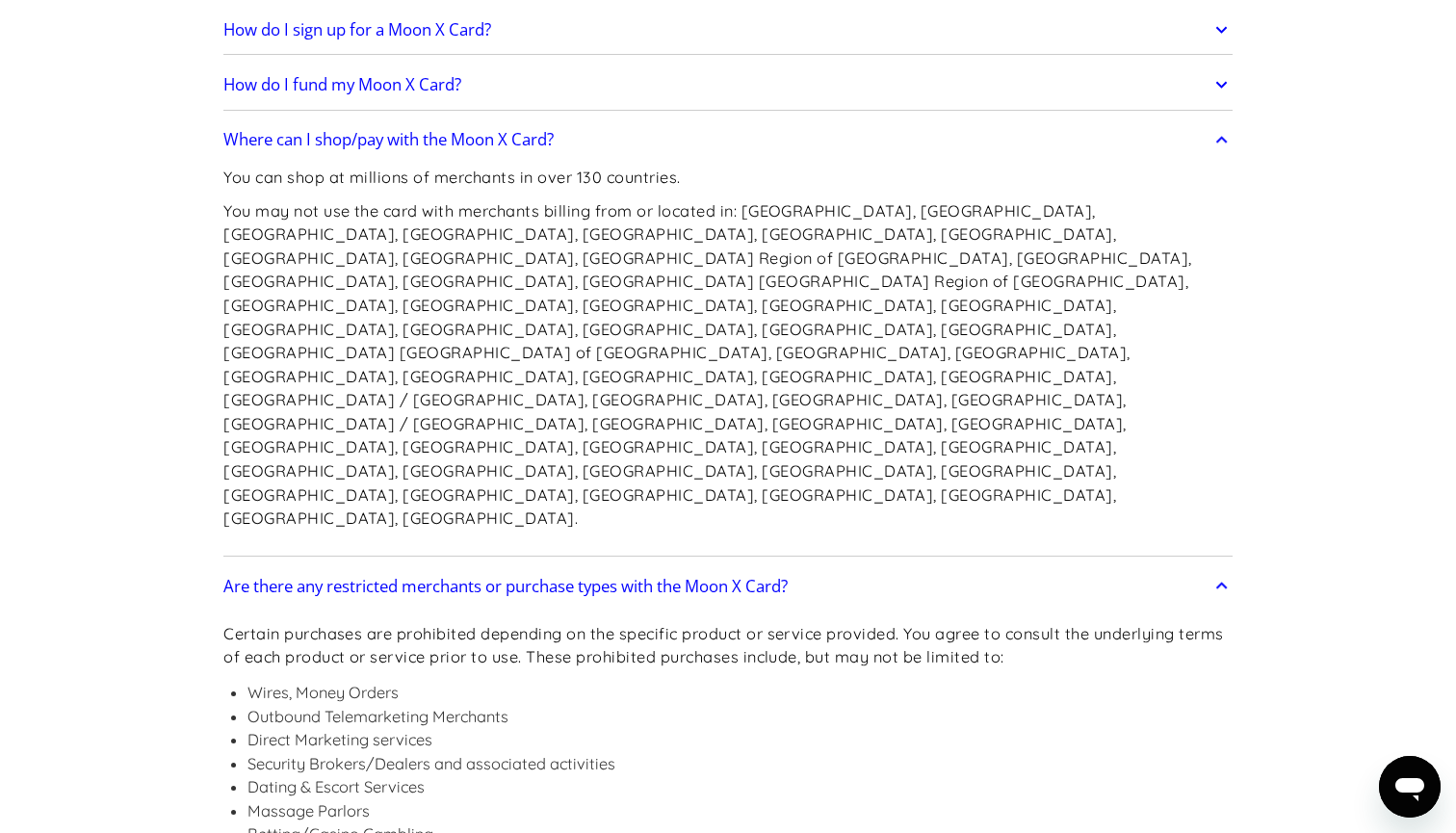
click at [540, 577] on h2 "Are there any restricted merchants or purchase types with the Moon X Card?" at bounding box center [505, 587] width 564 height 20
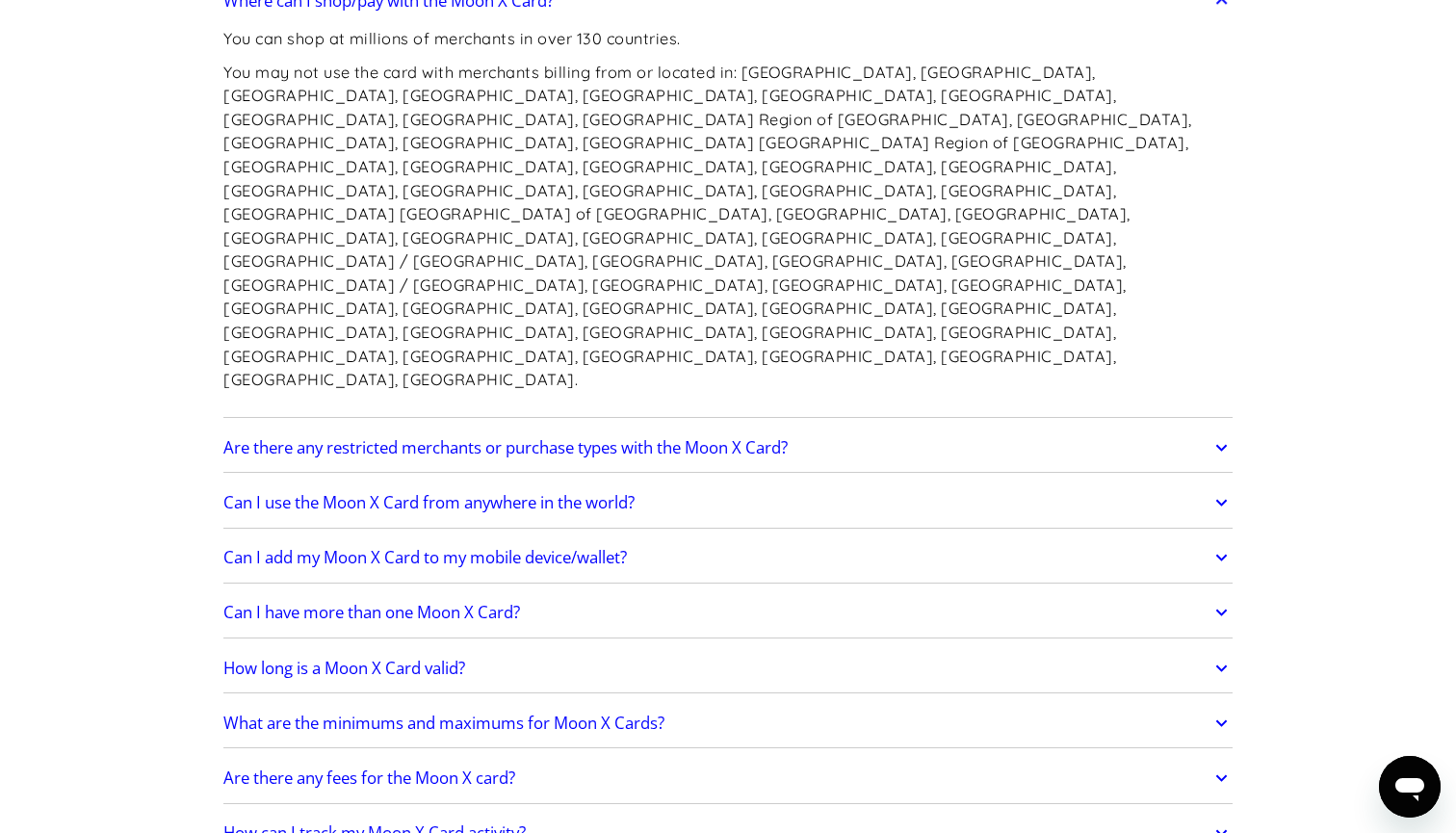
scroll to position [1685, 0]
click at [450, 657] on h2 "How long is a Moon X Card valid?" at bounding box center [344, 667] width 241 height 20
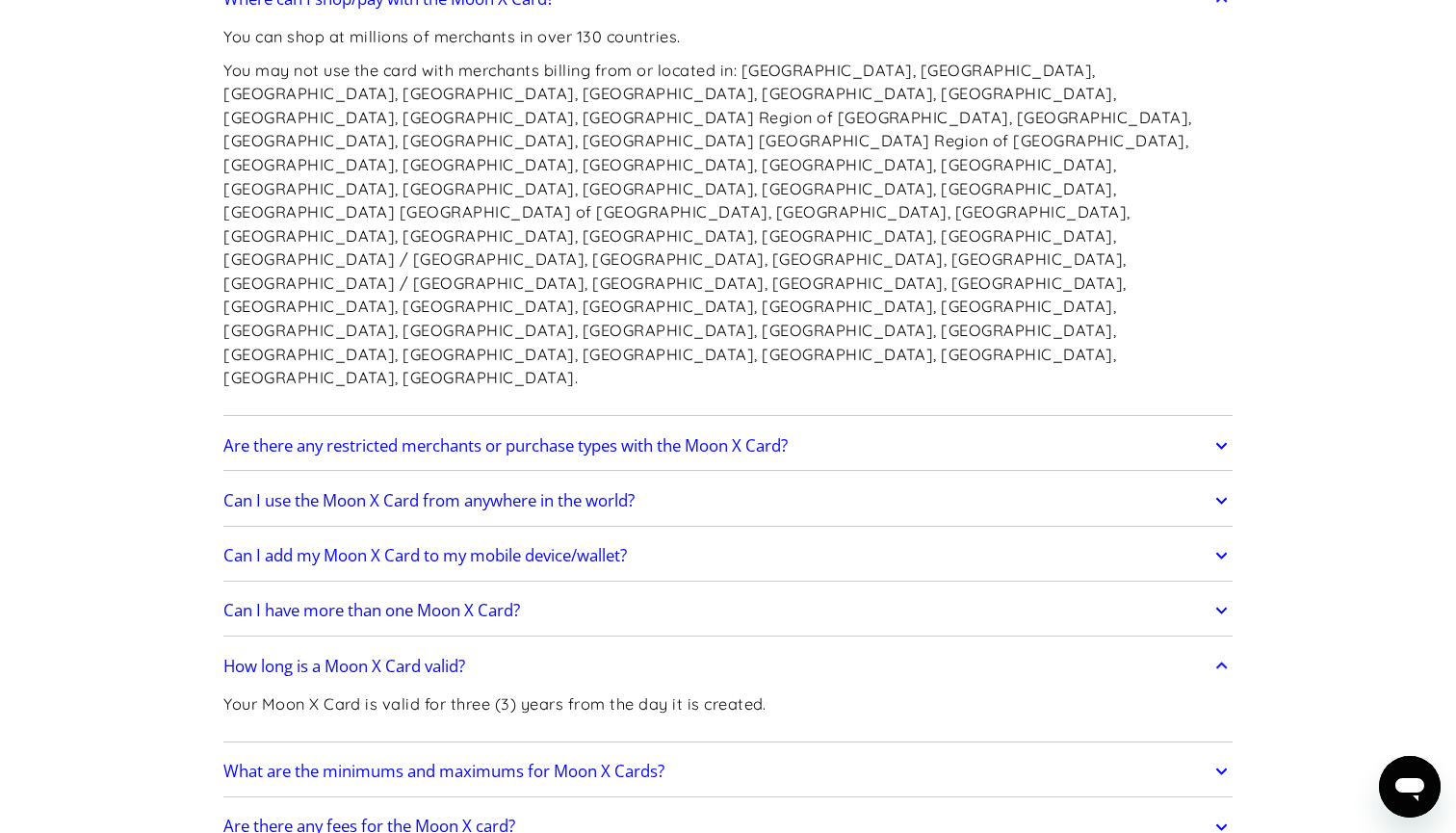
click at [450, 657] on h2 "How long is a Moon X Card valid?" at bounding box center [344, 667] width 241 height 20
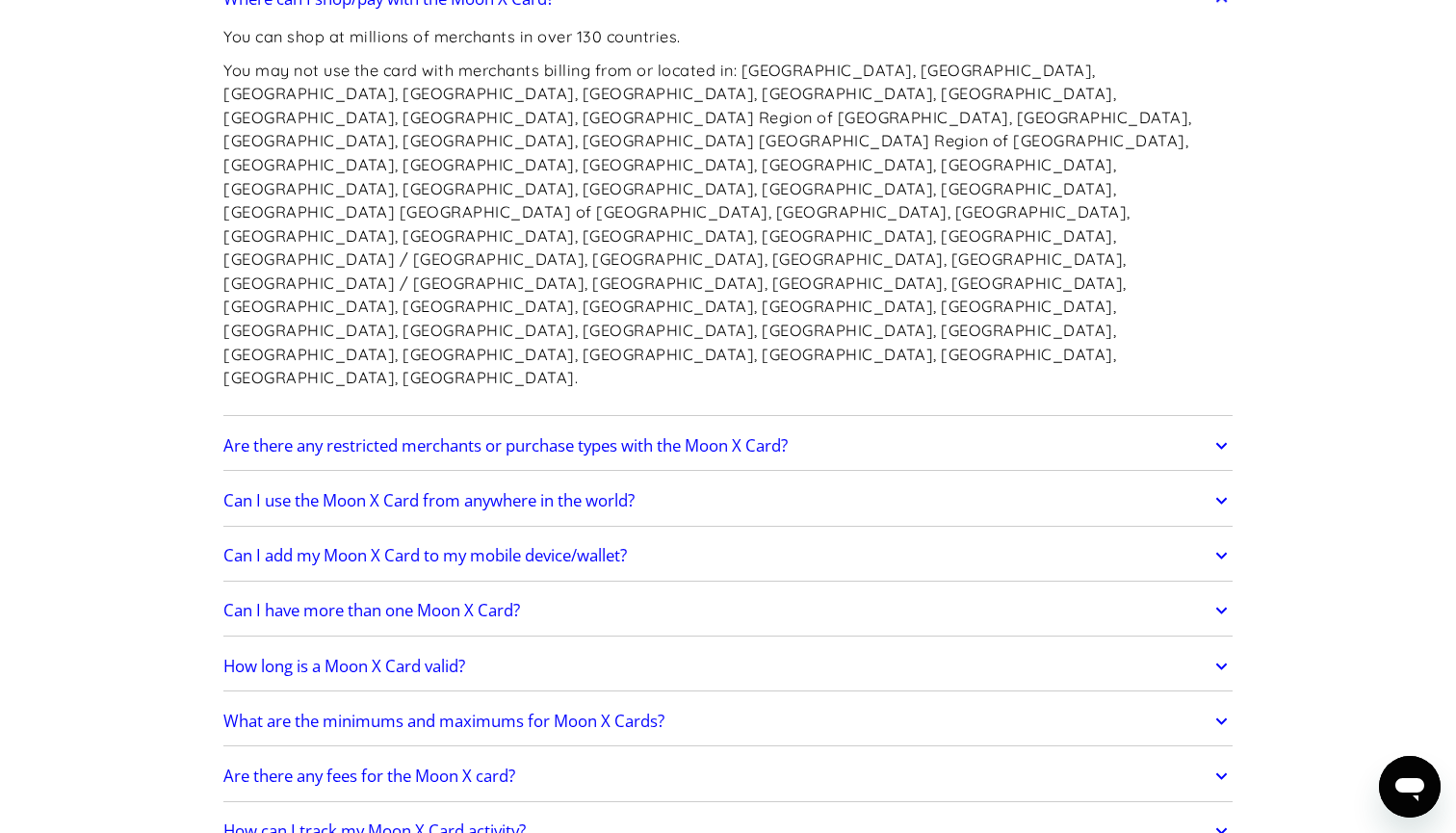
click at [465, 601] on h2 "Can I have more than one Moon X Card?" at bounding box center [371, 610] width 297 height 20
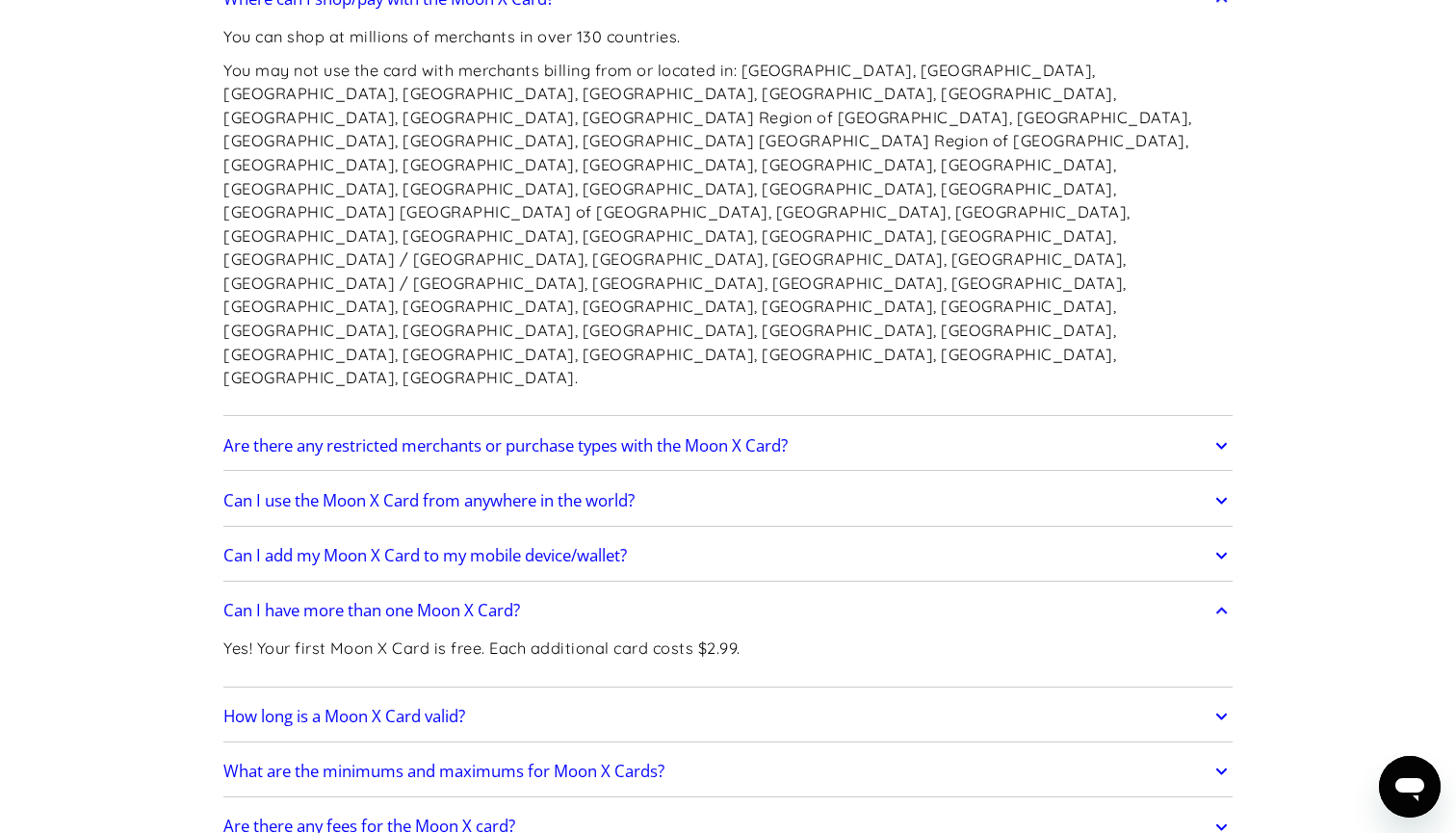
click at [465, 601] on h2 "Can I have more than one Moon X Card?" at bounding box center [371, 610] width 297 height 20
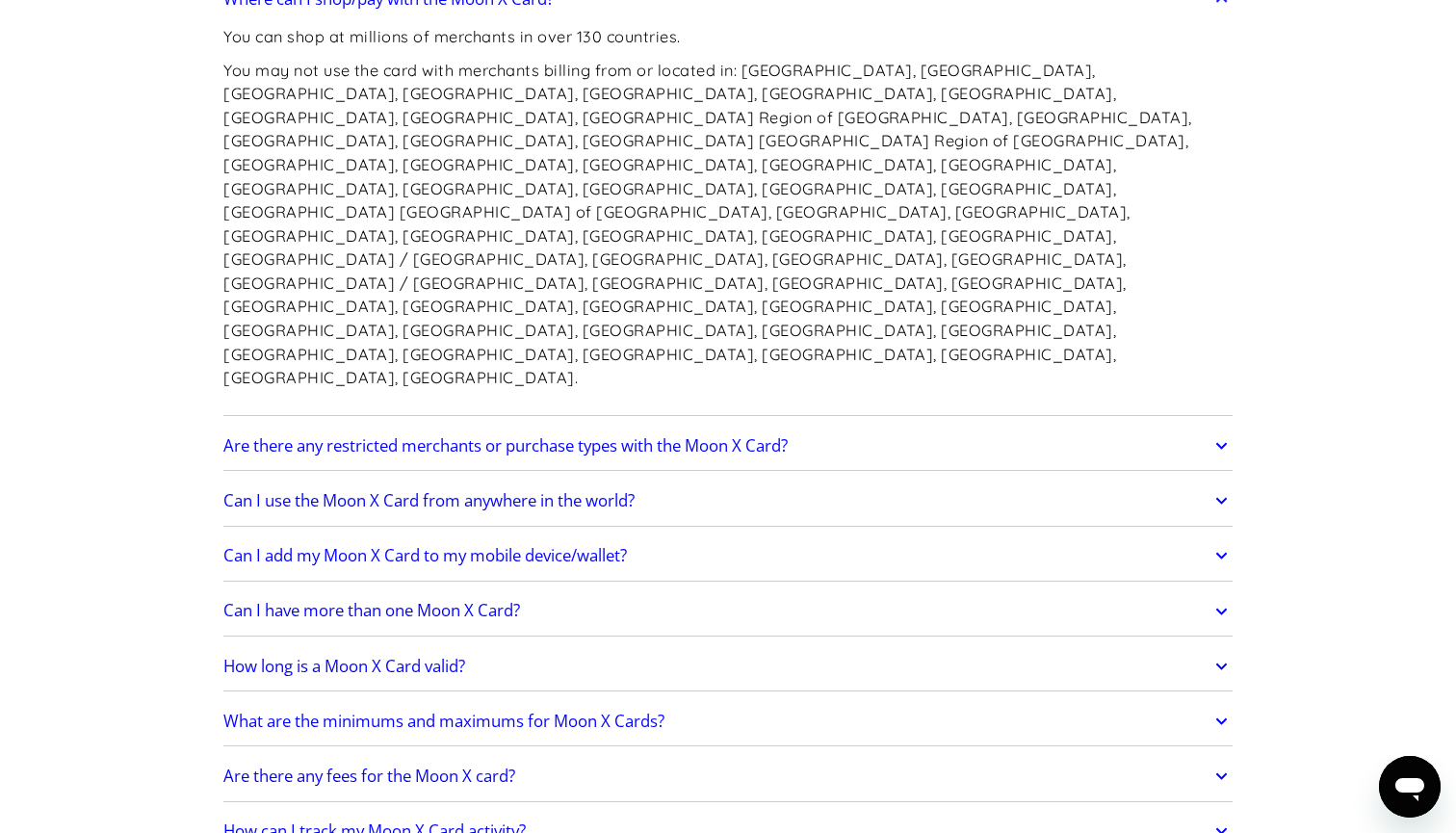
click at [502, 545] on h2 "Can I add my Moon X Card to my mobile device/wallet?" at bounding box center [426, 555] width 404 height 20
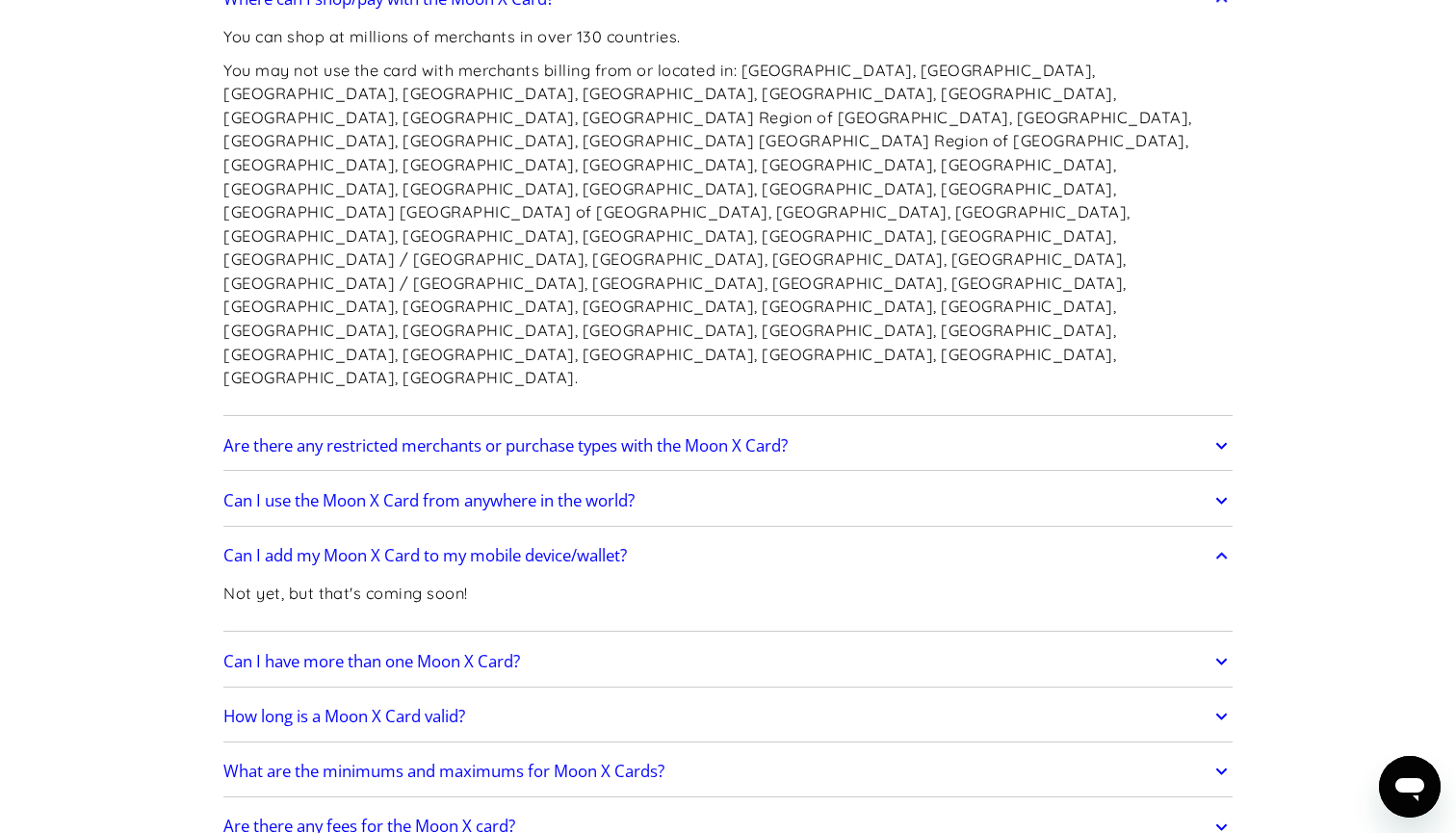
click at [502, 545] on h2 "Can I add my Moon X Card to my mobile device/wallet?" at bounding box center [426, 555] width 404 height 20
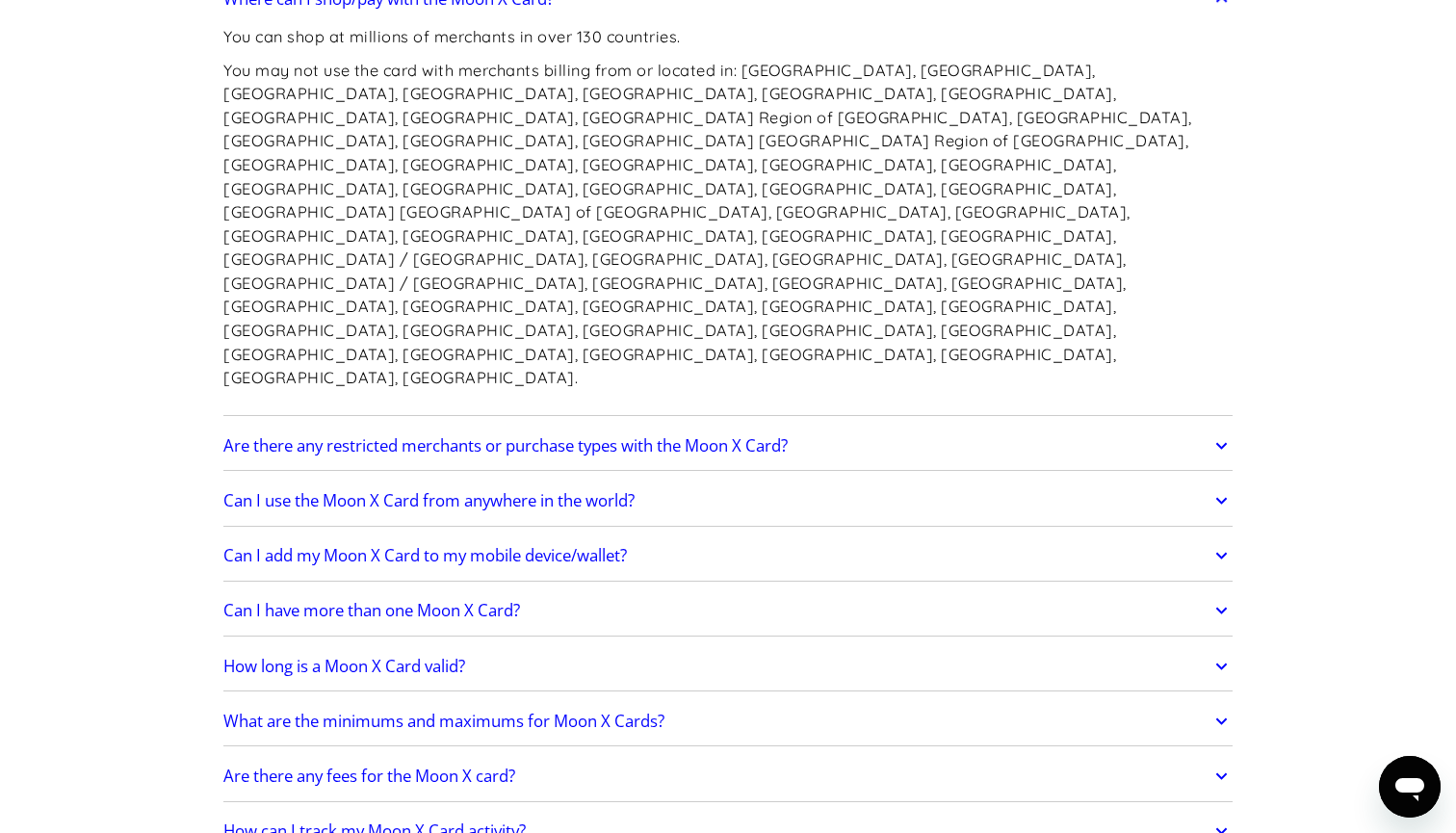
click at [535, 481] on link "Can I use the Moon X Card from anywhere in the world?" at bounding box center [728, 500] width 1009 height 40
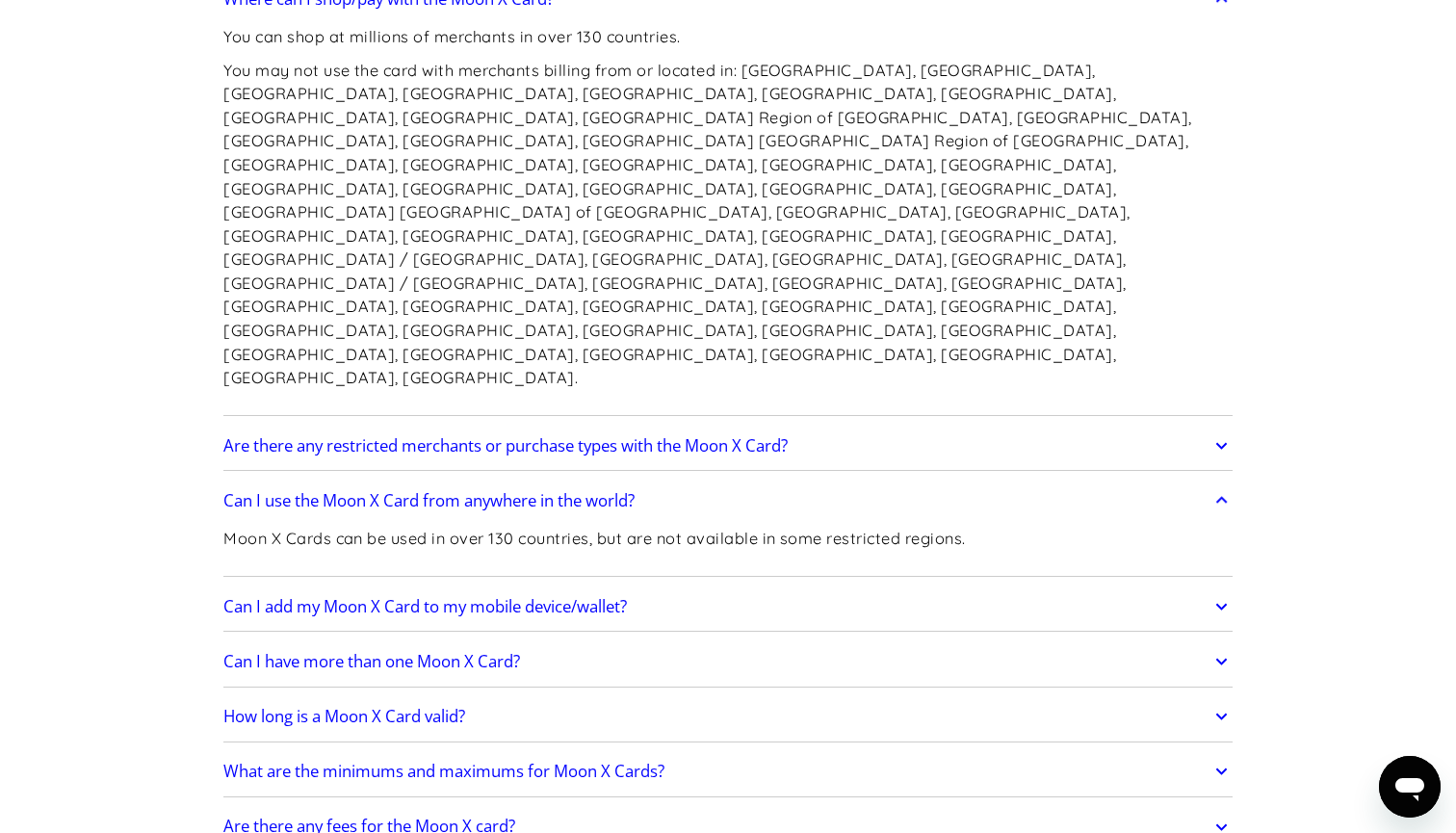
click at [535, 481] on link "Can I use the Moon X Card from anywhere in the world?" at bounding box center [728, 500] width 1009 height 40
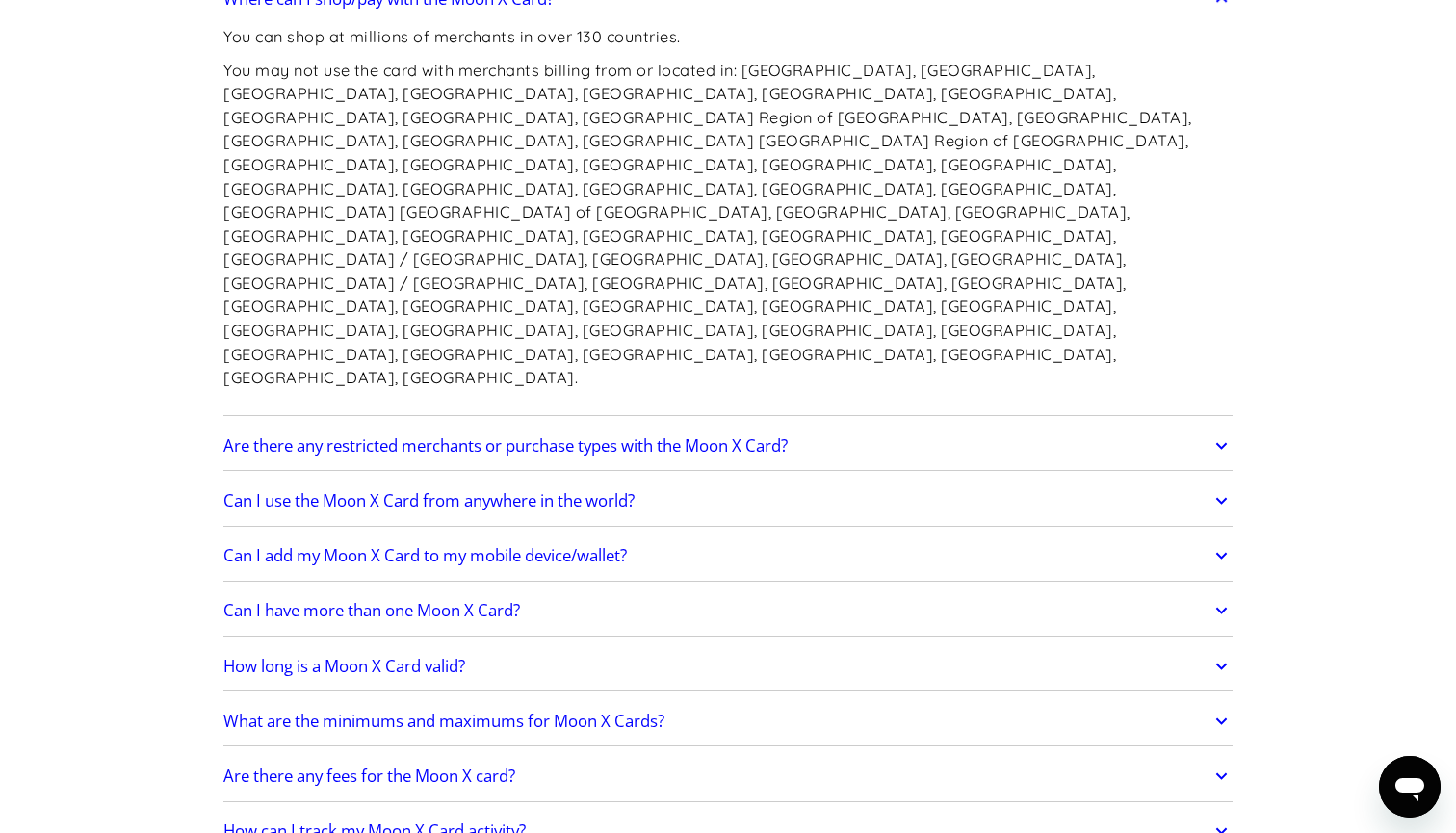
click at [418, 711] on h2 "What are the minimums and maximums for Moon X Cards?" at bounding box center [444, 721] width 441 height 20
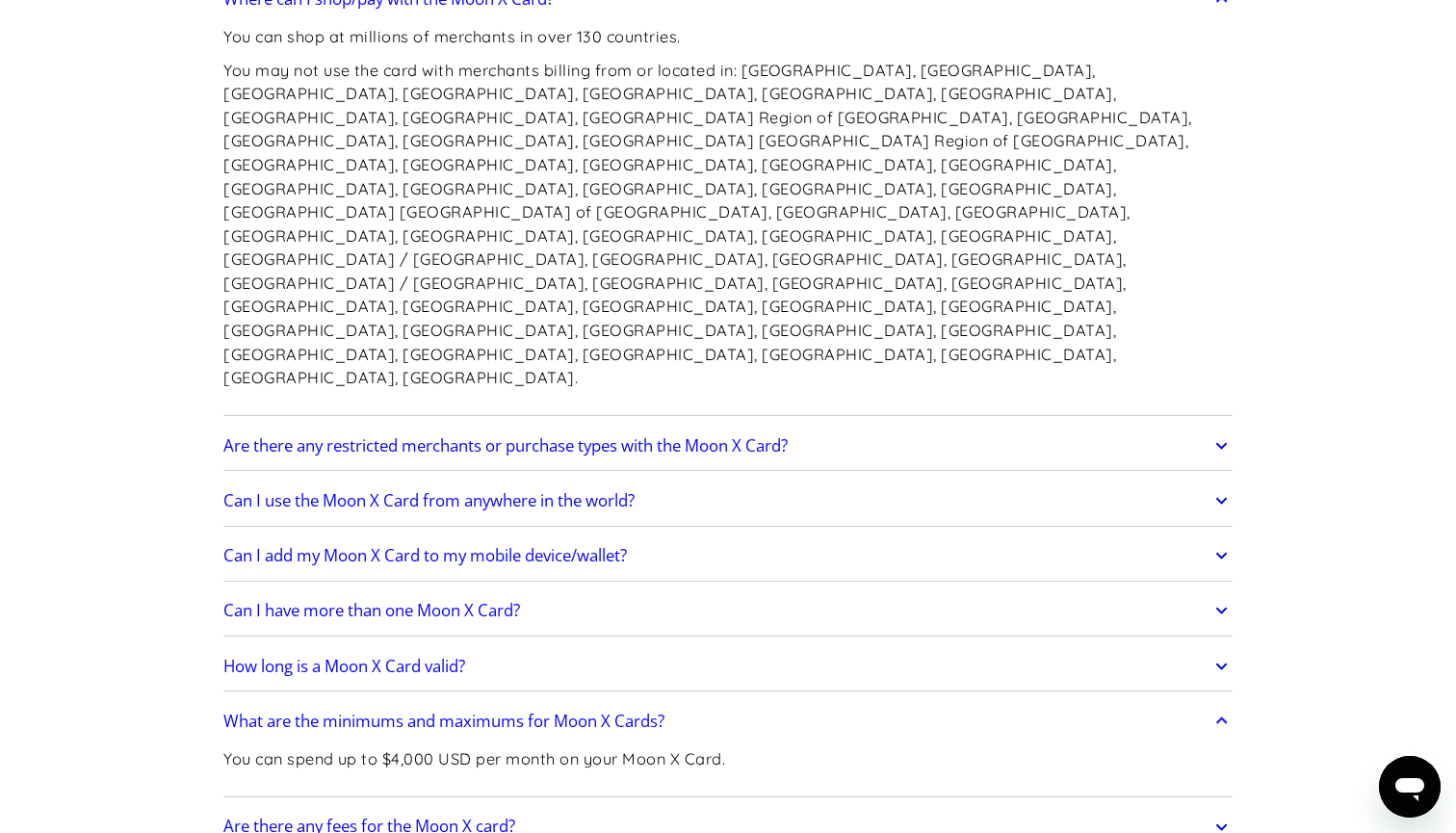
click at [418, 711] on h2 "What are the minimums and maximums for Moon X Cards?" at bounding box center [444, 721] width 441 height 20
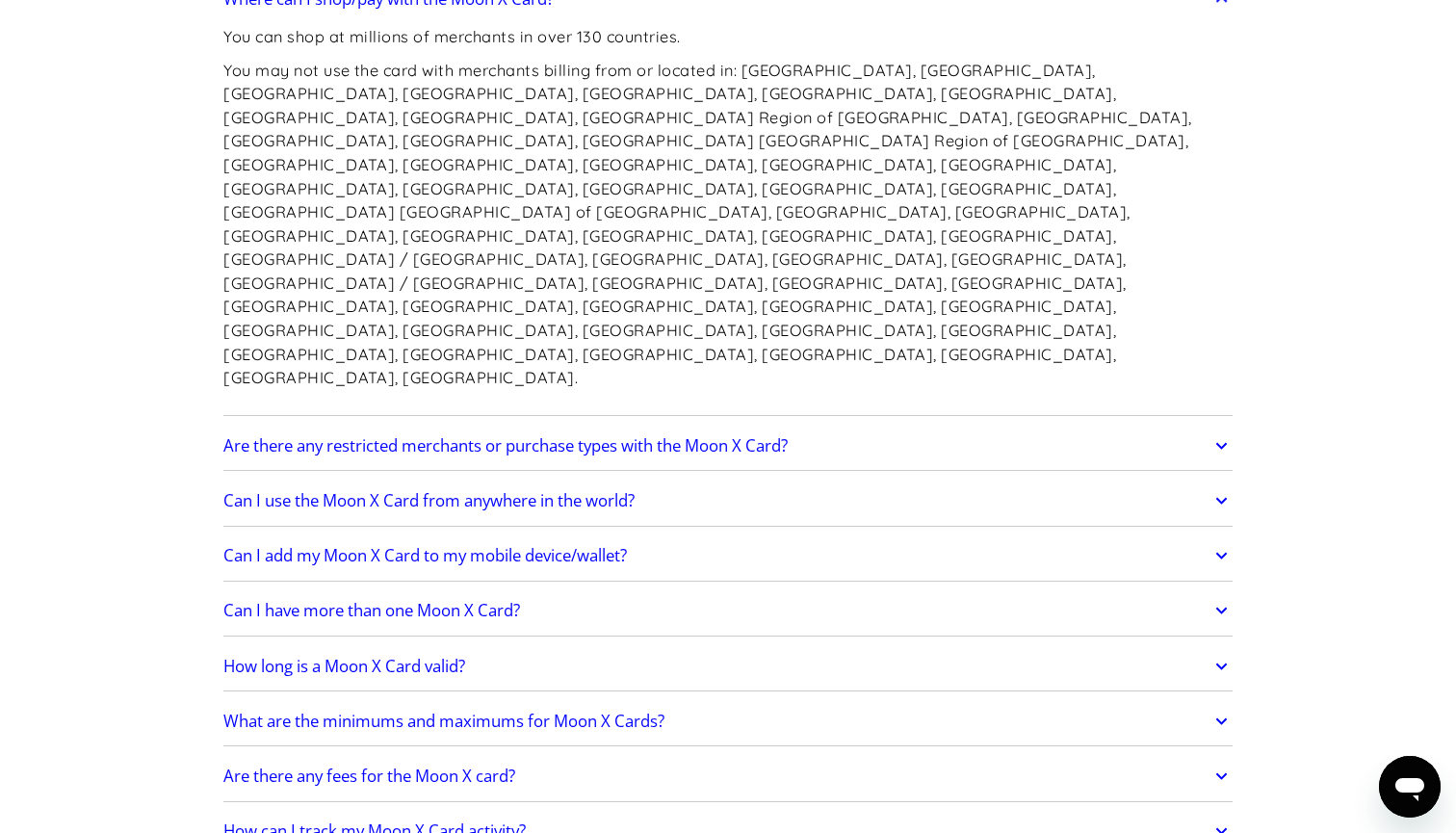
click at [425, 657] on h2 "How long is a Moon X Card valid?" at bounding box center [344, 667] width 241 height 20
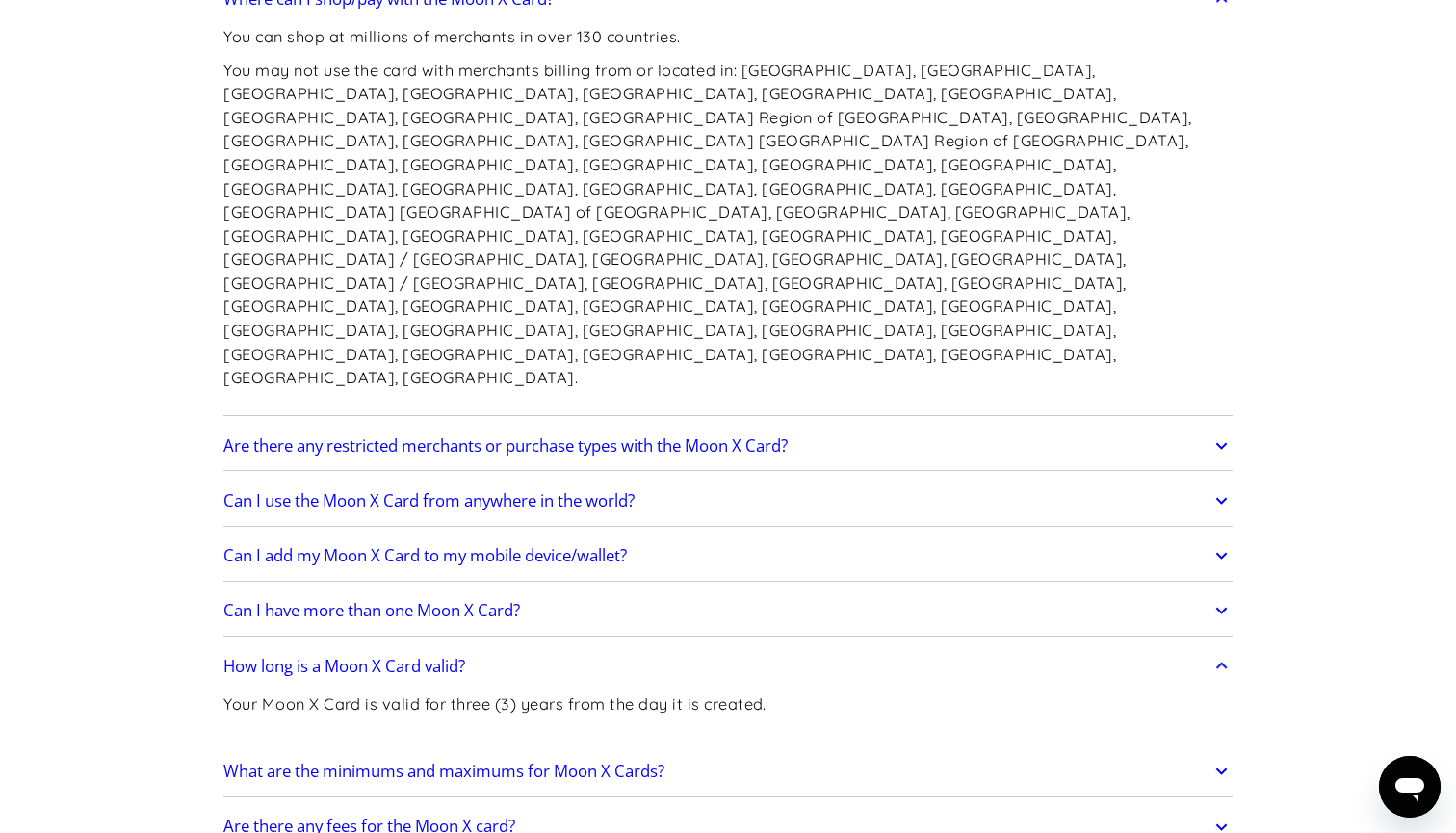
click at [425, 657] on h2 "How long is a Moon X Card valid?" at bounding box center [344, 667] width 241 height 20
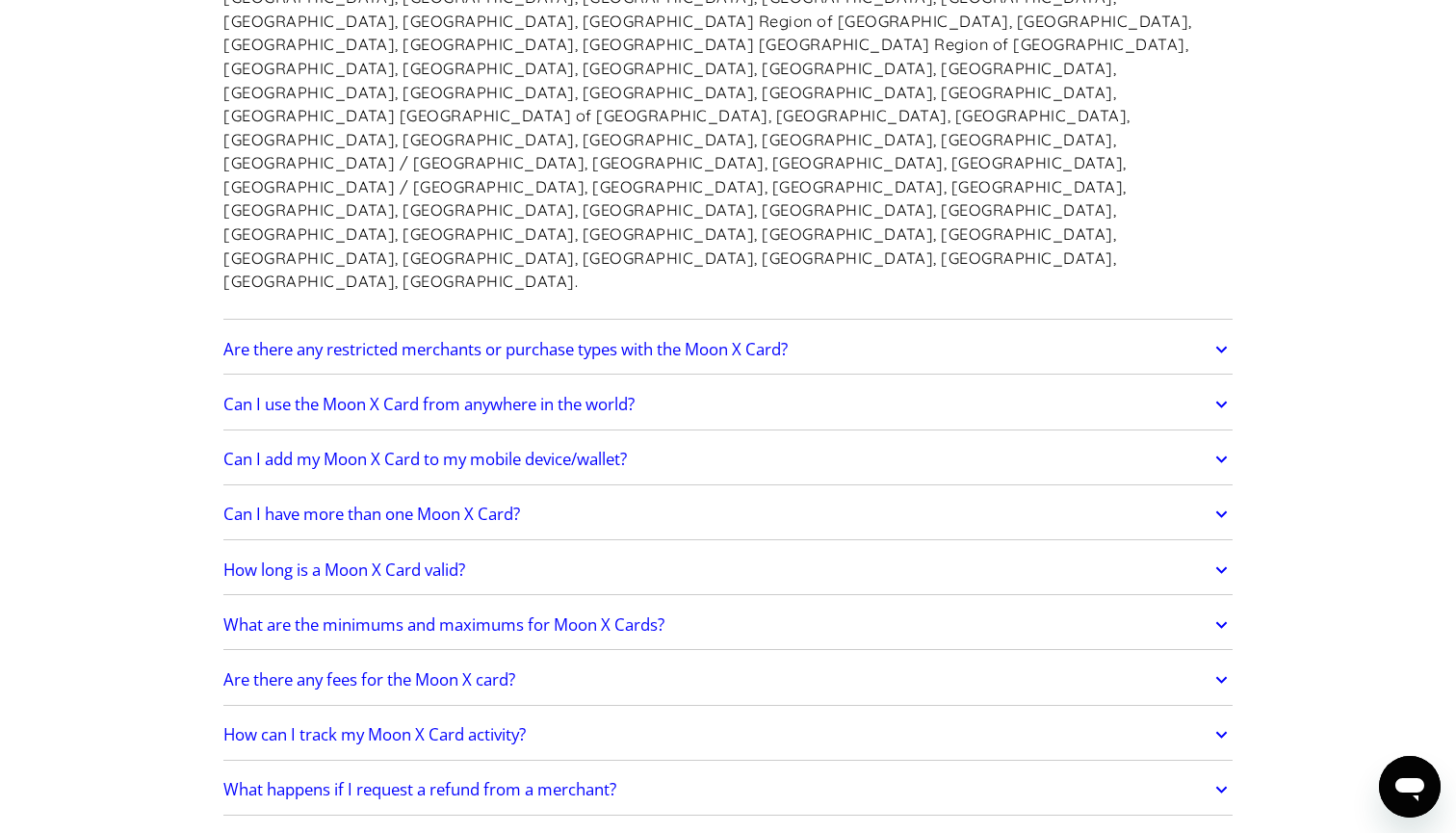
scroll to position [1792, 0]
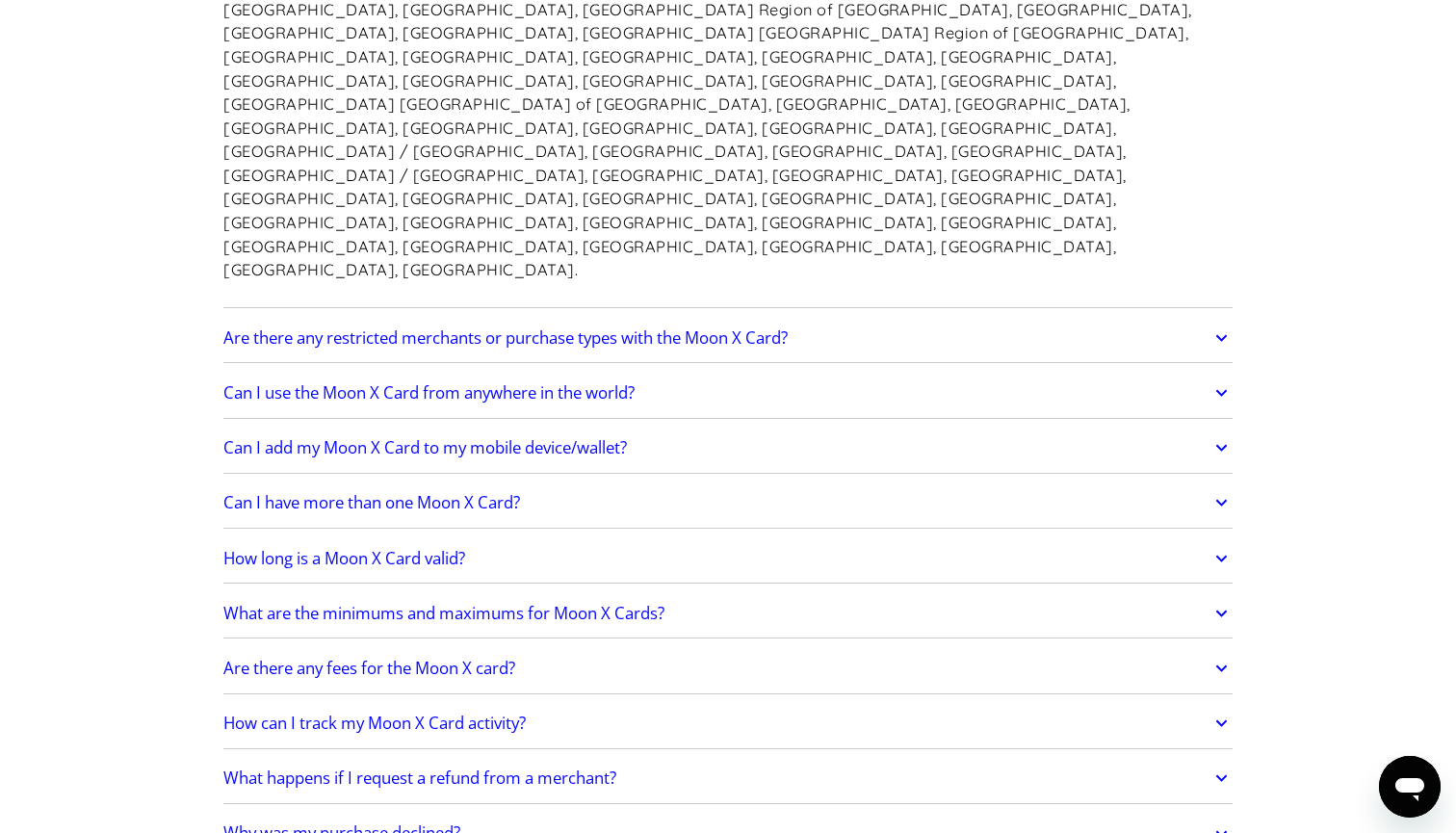
click at [361, 768] on h2 "What happens if I request a refund from a merchant?" at bounding box center [420, 778] width 393 height 20
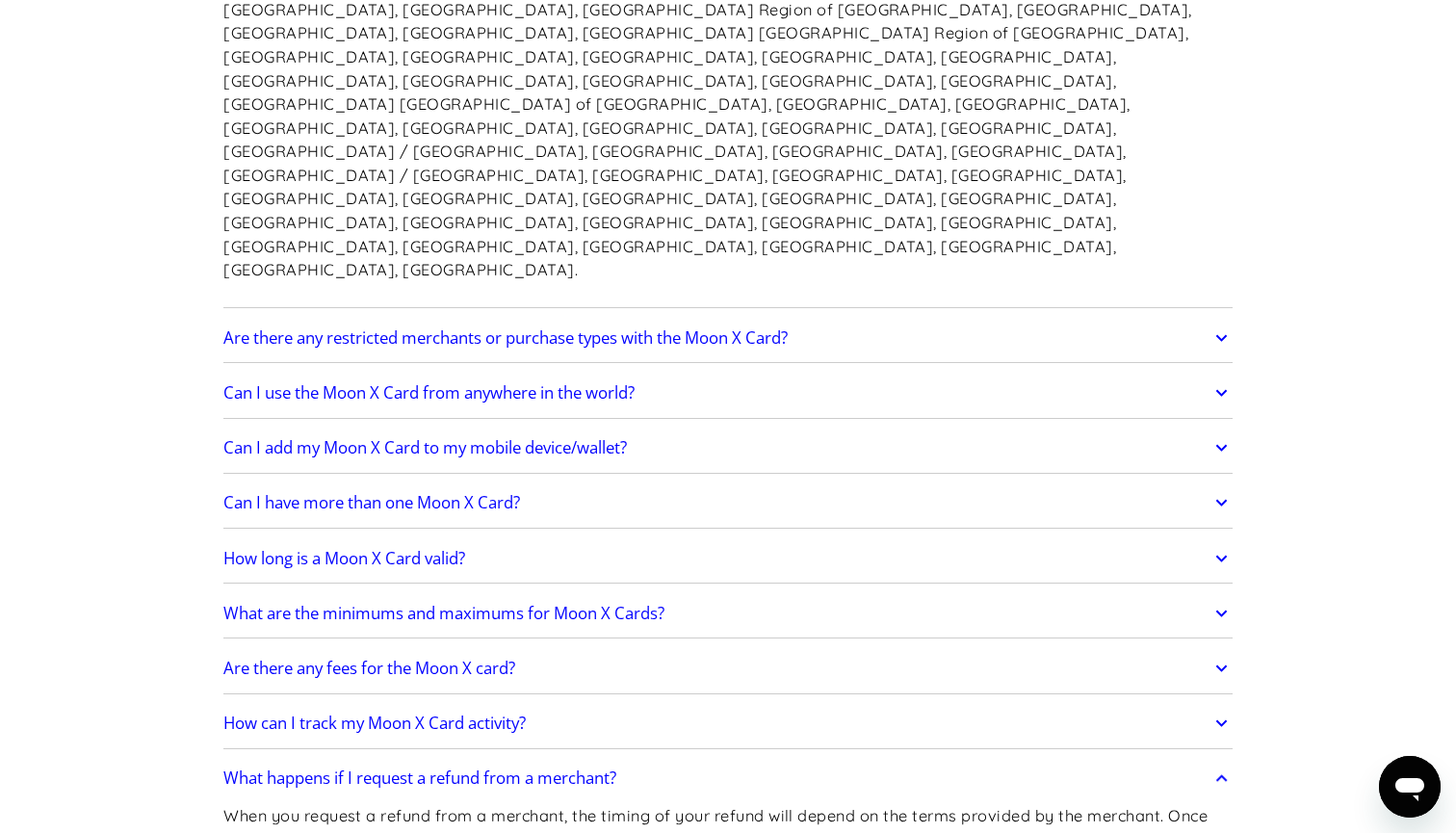
click at [361, 768] on h2 "What happens if I request a refund from a merchant?" at bounding box center [420, 778] width 393 height 20
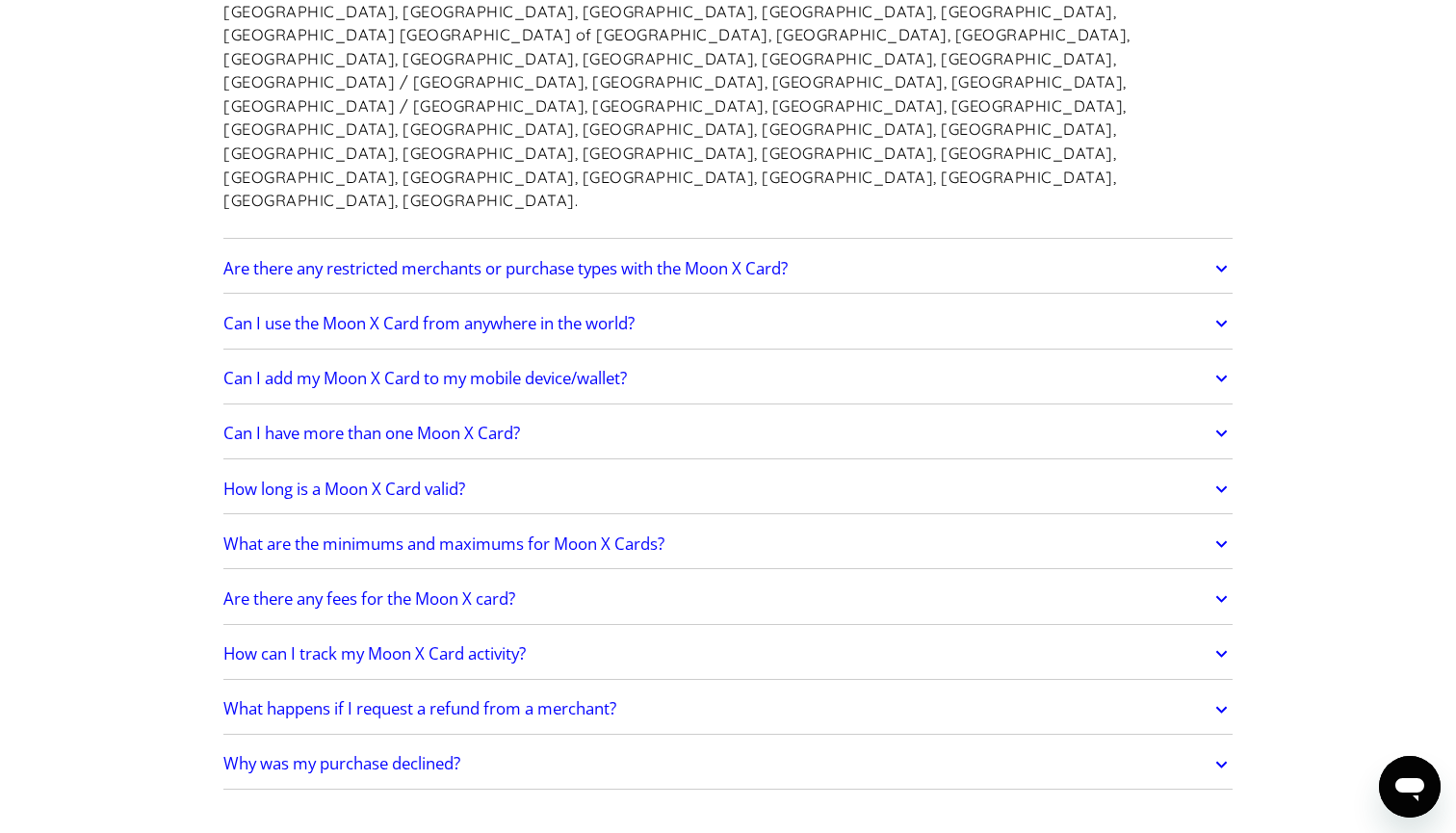
scroll to position [1865, 0]
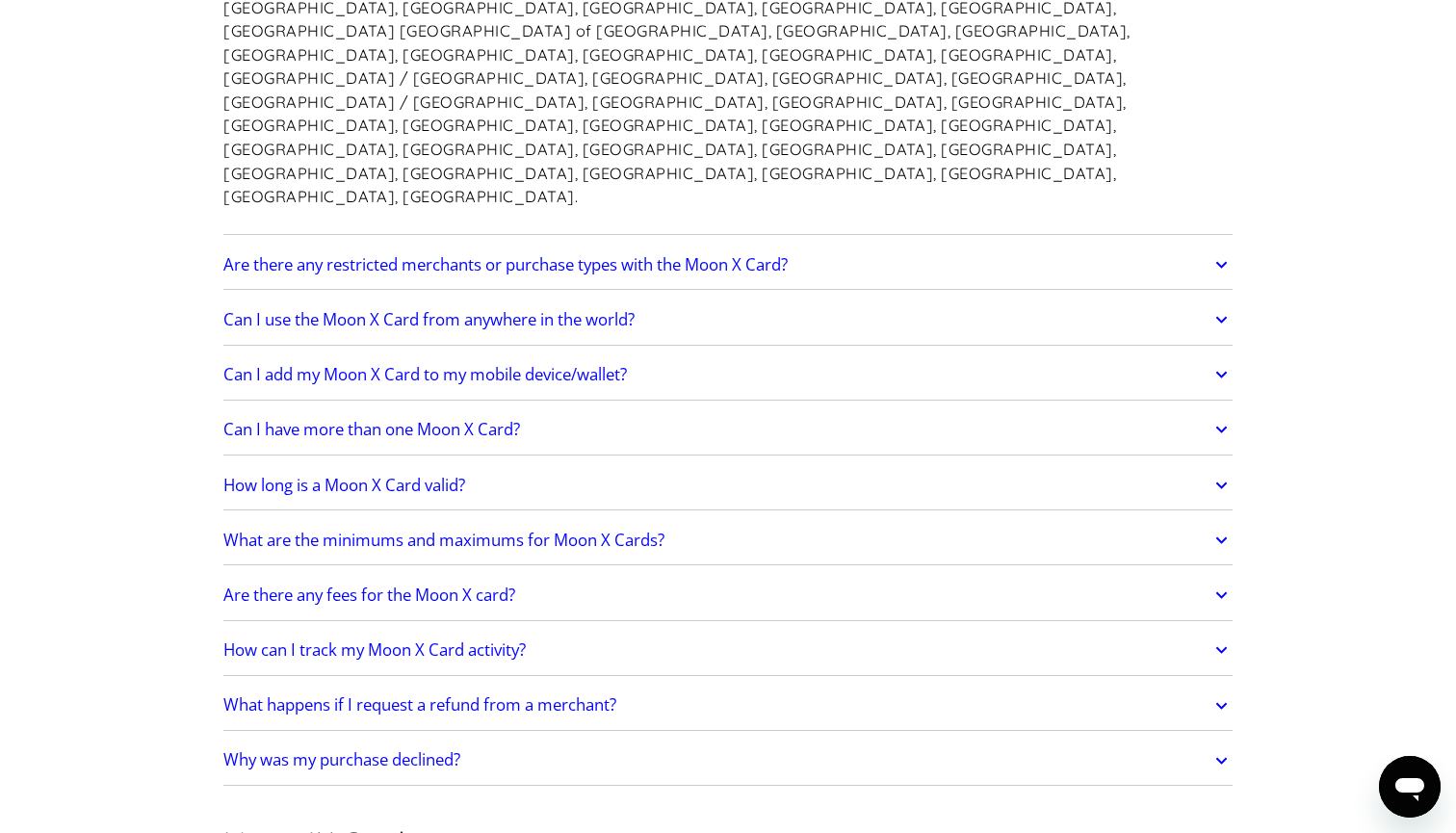
click at [339, 749] on h2 "Why was my purchase declined?" at bounding box center [342, 759] width 236 height 20
click at [416, 476] on h2 "How long is a Moon X Card valid?" at bounding box center [344, 485] width 241 height 20
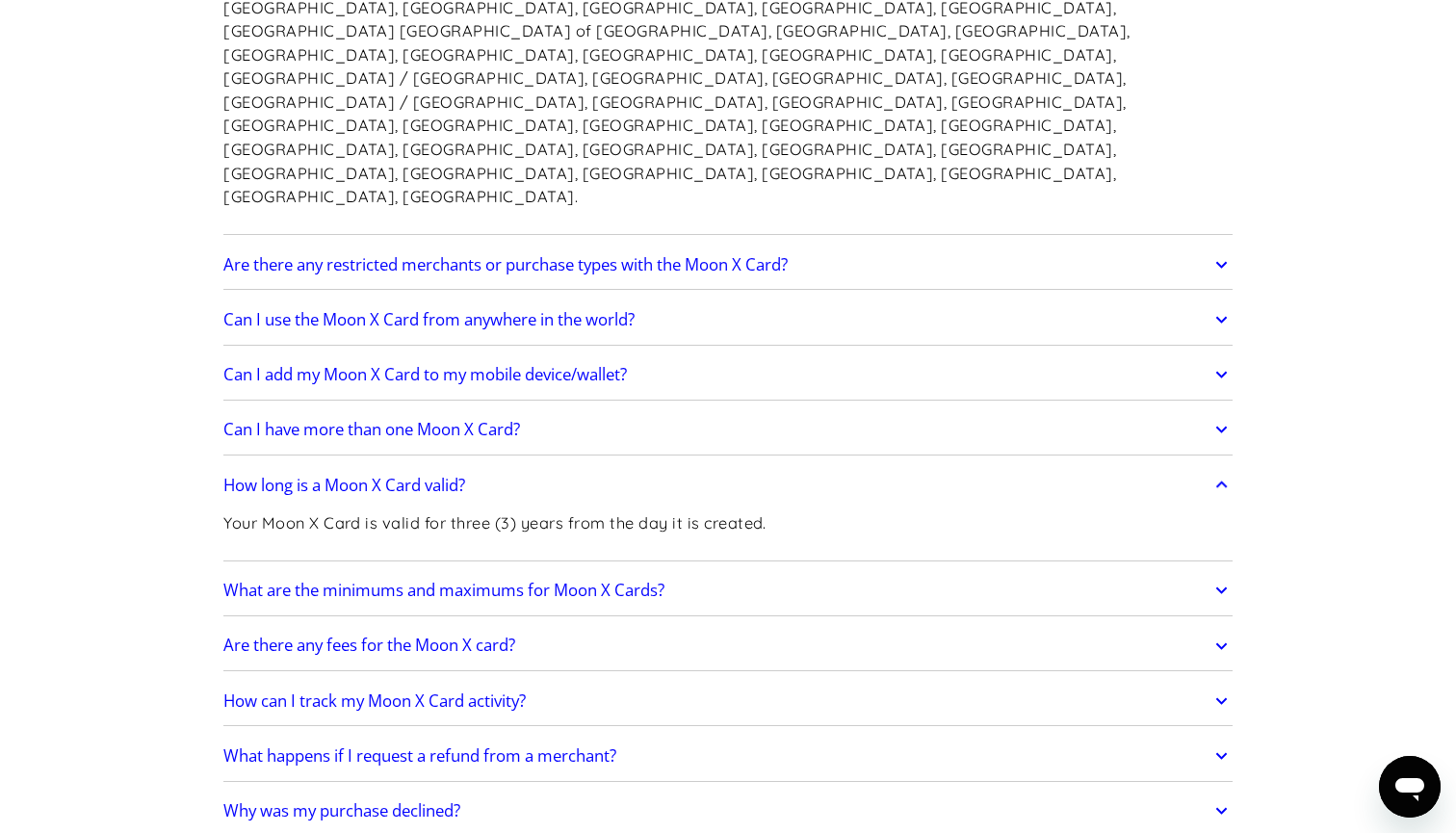
click at [416, 476] on h2 "How long is a Moon X Card valid?" at bounding box center [344, 485] width 241 height 20
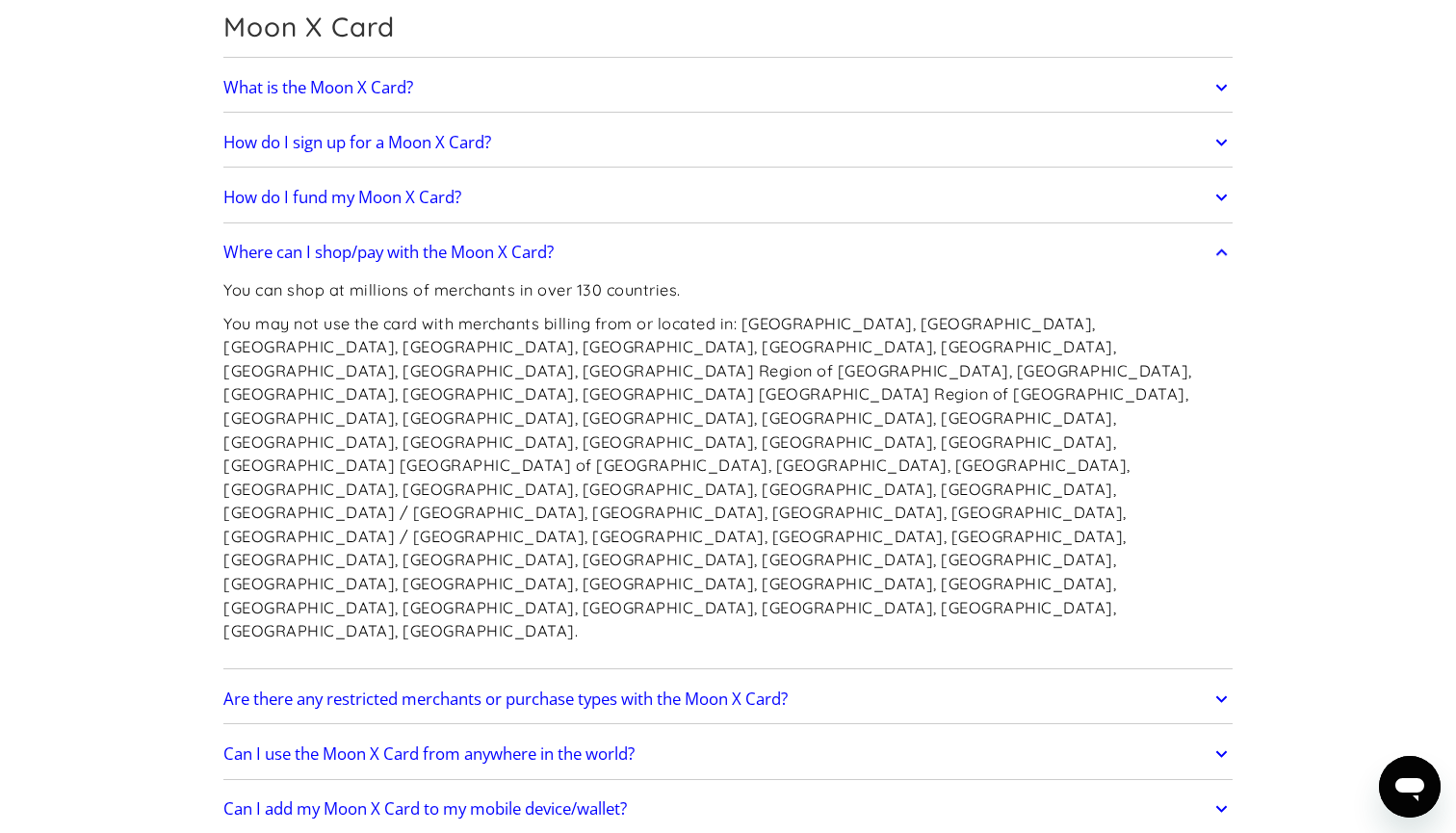
scroll to position [1443, 0]
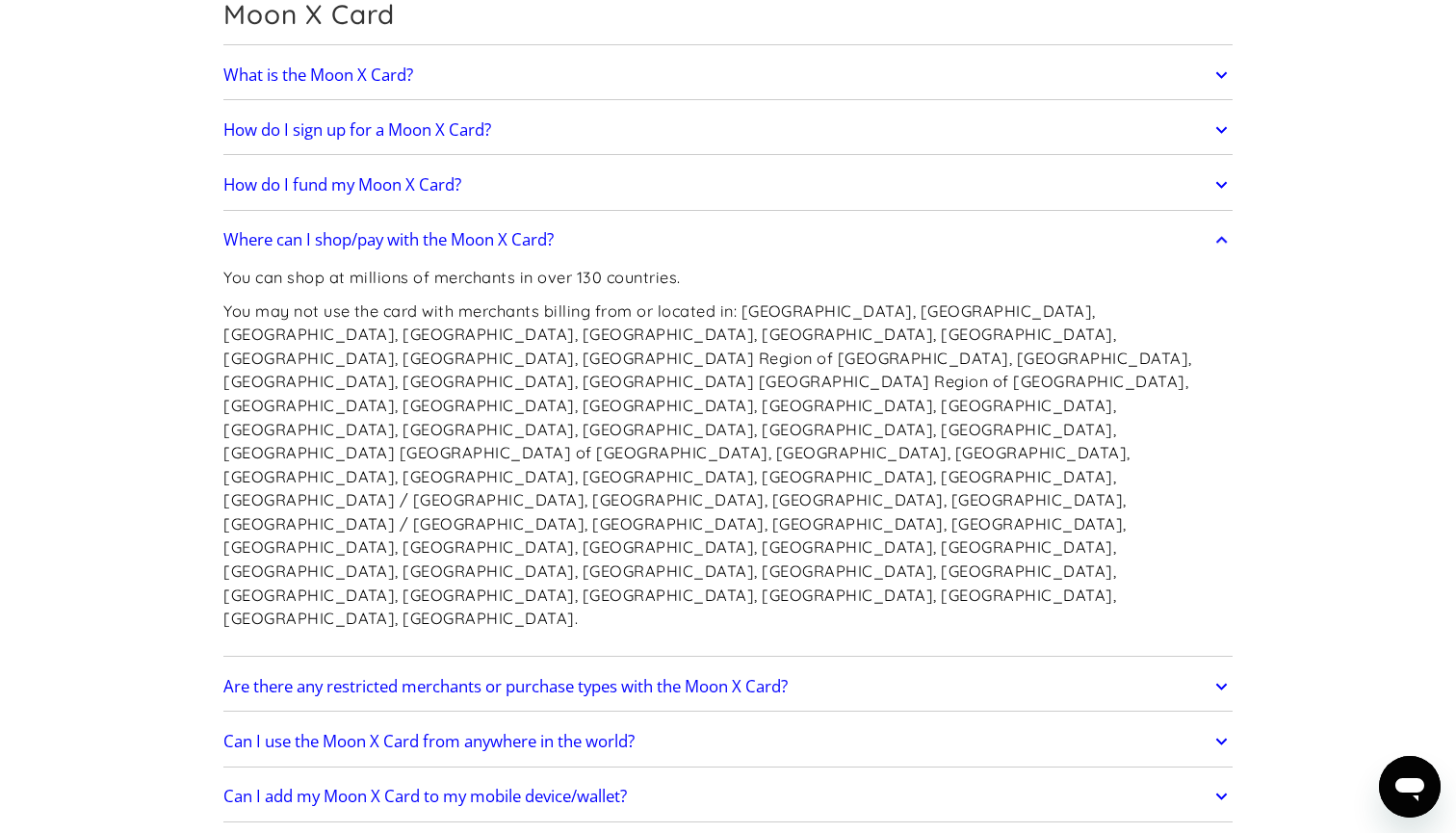
click at [572, 676] on h2 "Are there any restricted merchants or purchase types with the Moon X Card?" at bounding box center [505, 686] width 564 height 20
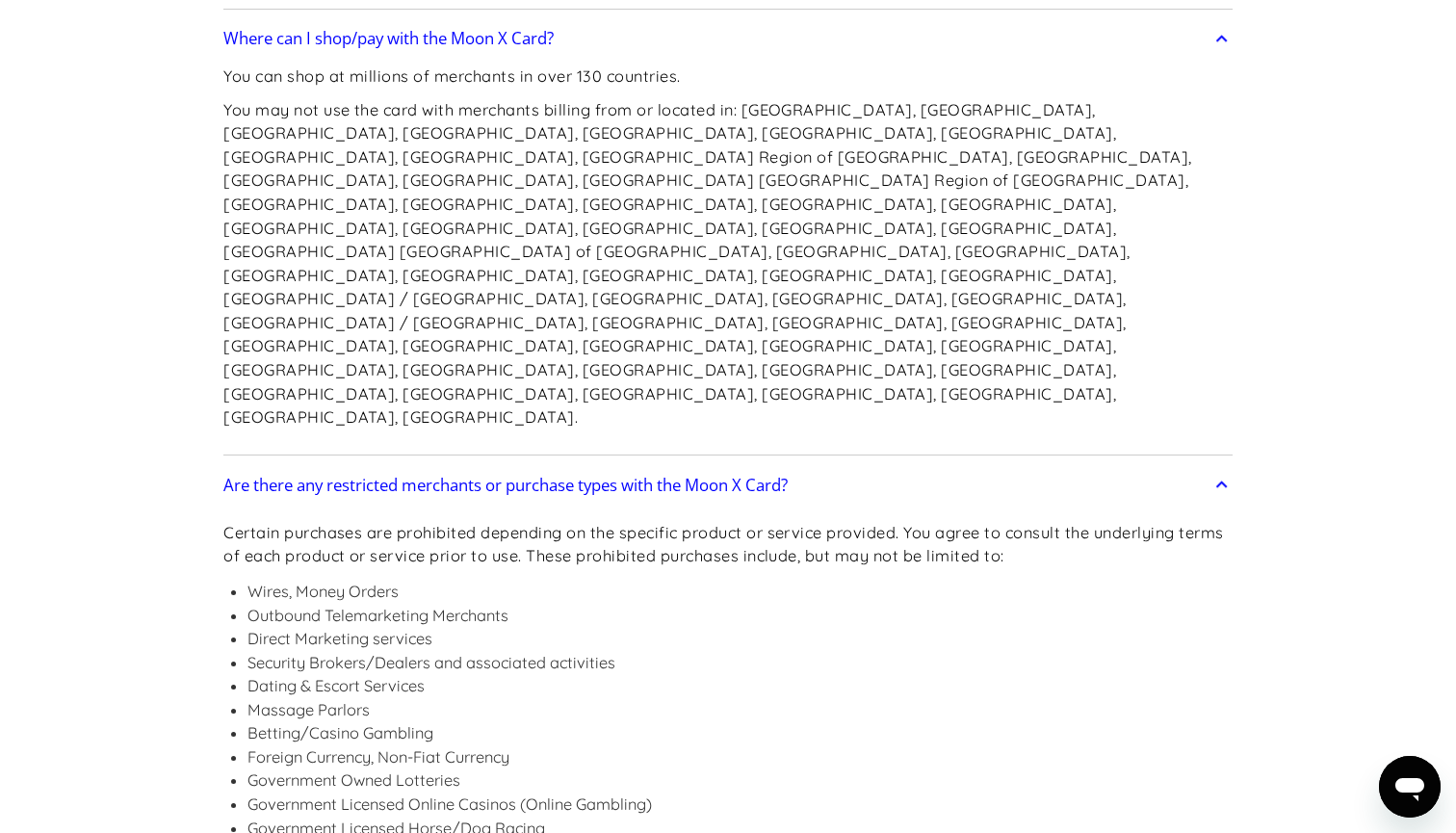
scroll to position [1694, 0]
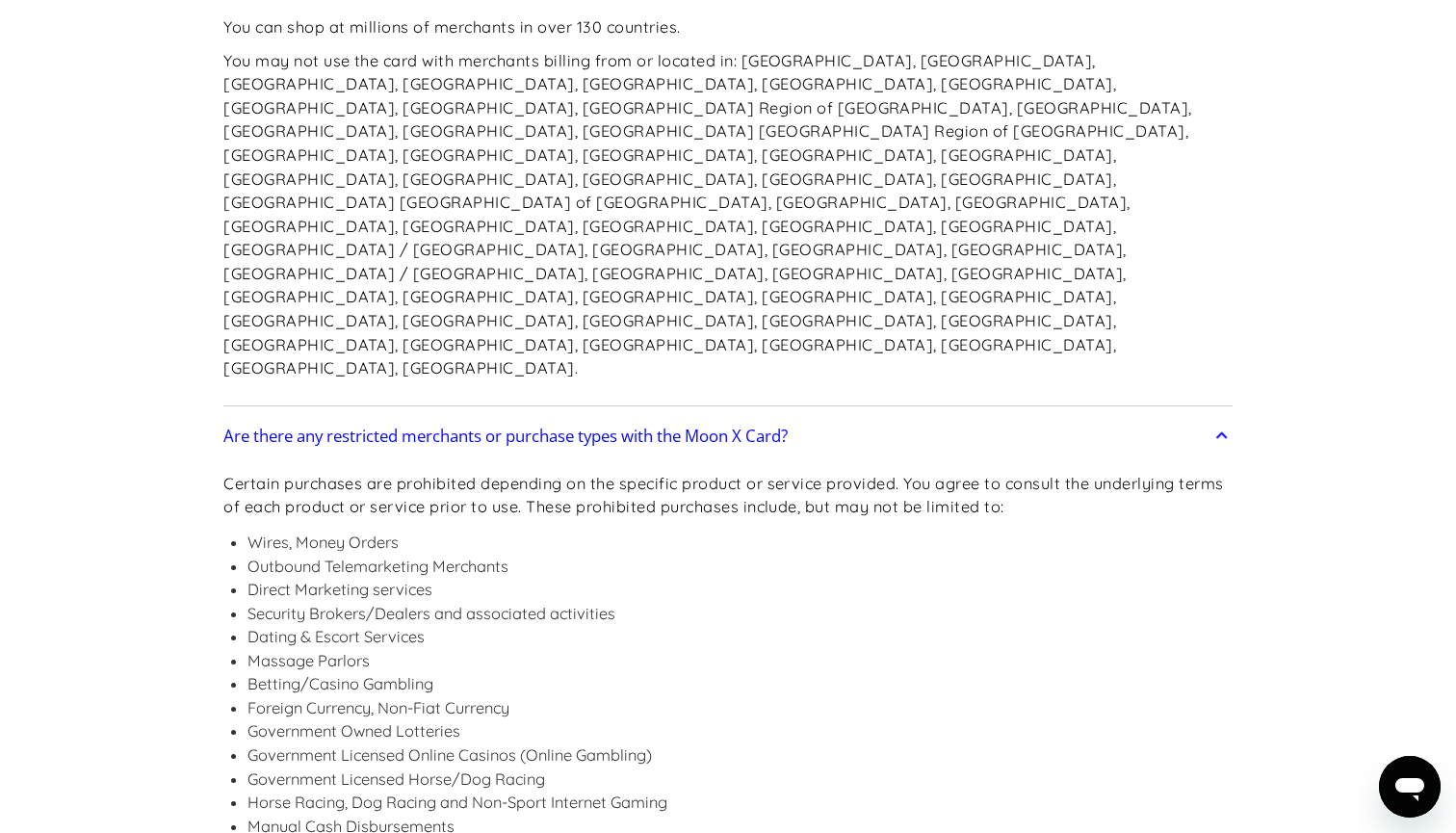
click at [807, 416] on link "Are there any restricted merchants or purchase types with the Moon X Card?" at bounding box center [728, 435] width 1009 height 40
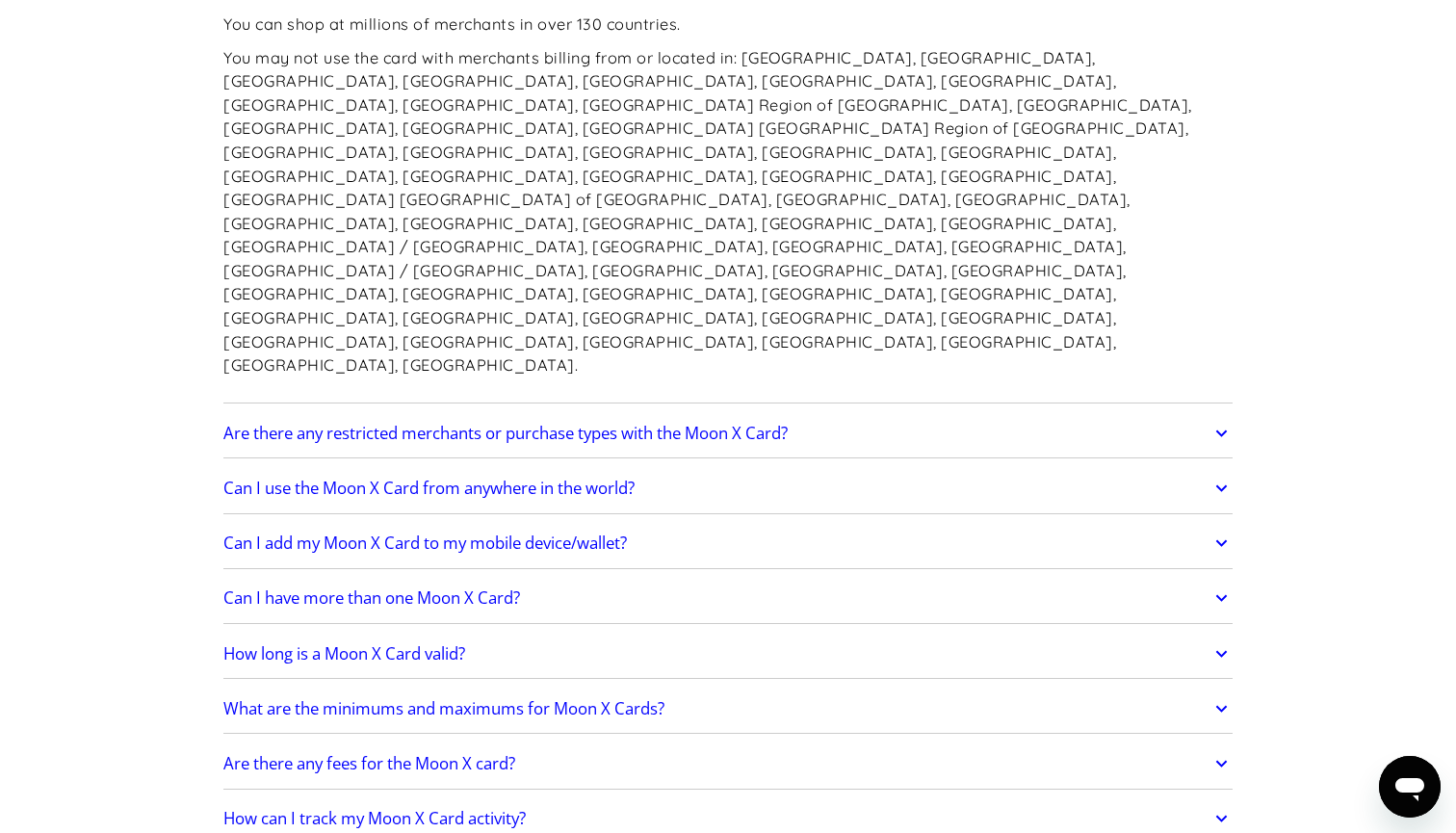
scroll to position [1656, 0]
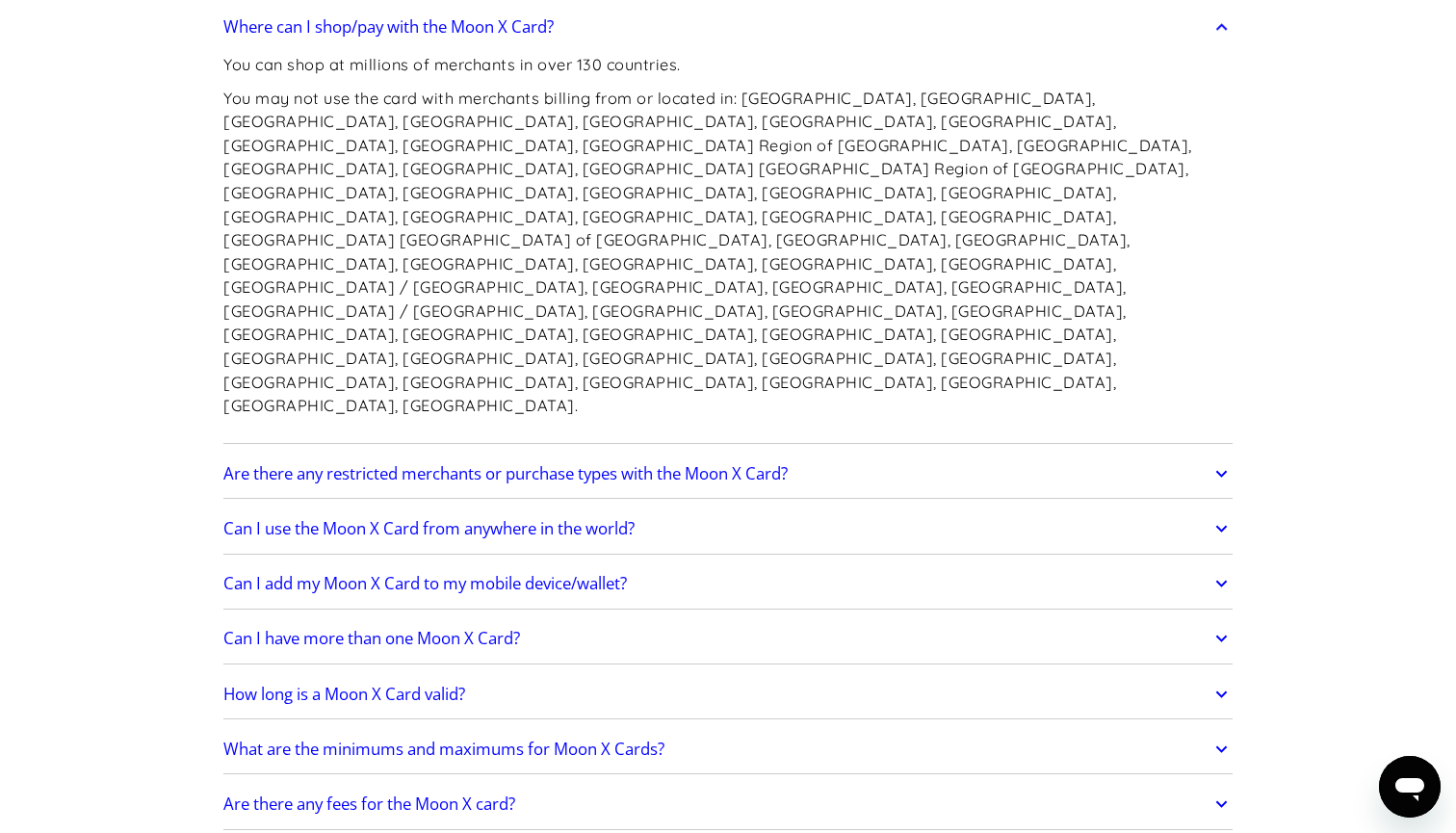
click at [612, 519] on h2 "Can I use the Moon X Card from anywhere in the world?" at bounding box center [429, 529] width 411 height 20
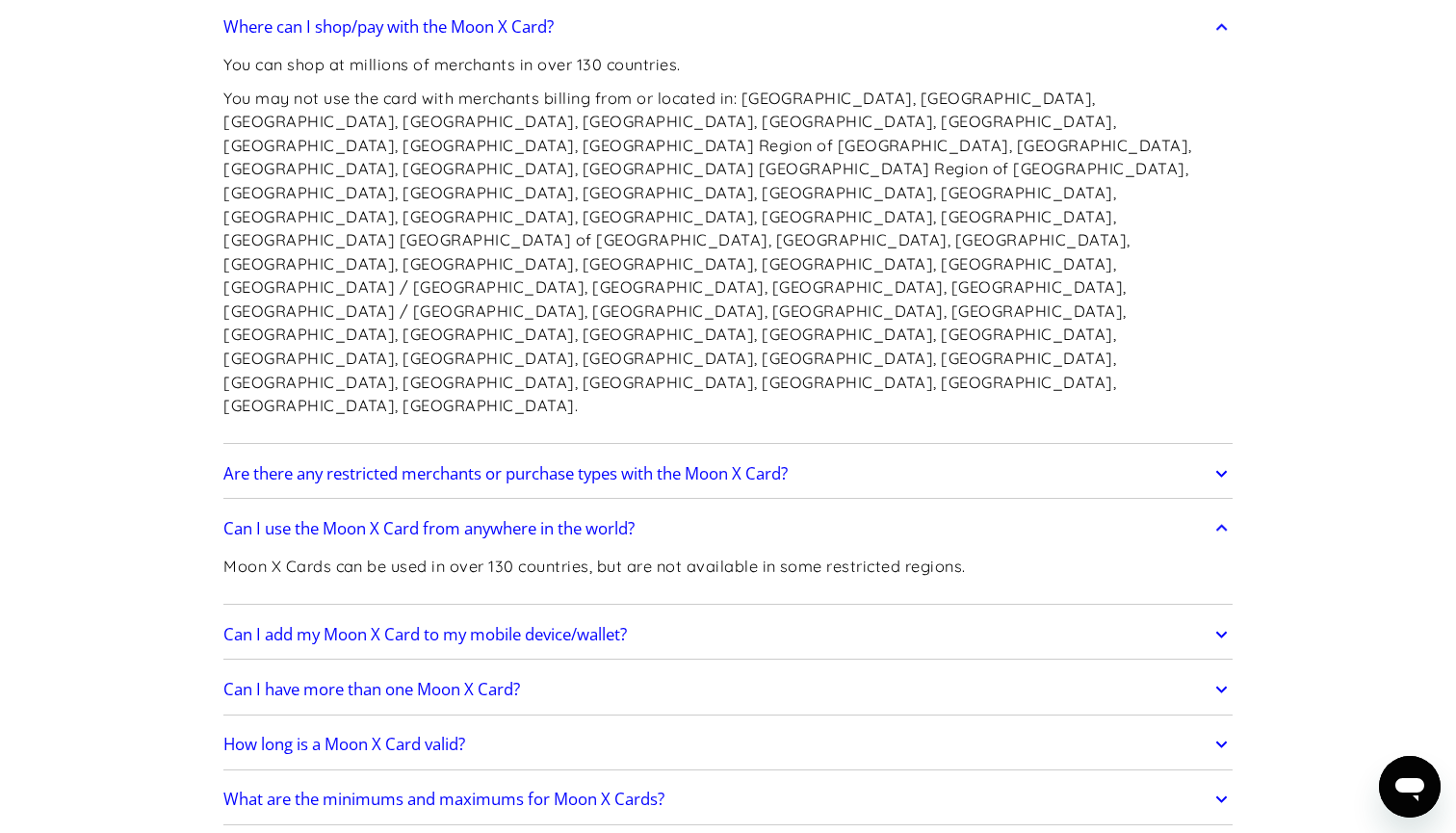
click at [612, 519] on h2 "Can I use the Moon X Card from anywhere in the world?" at bounding box center [429, 529] width 411 height 20
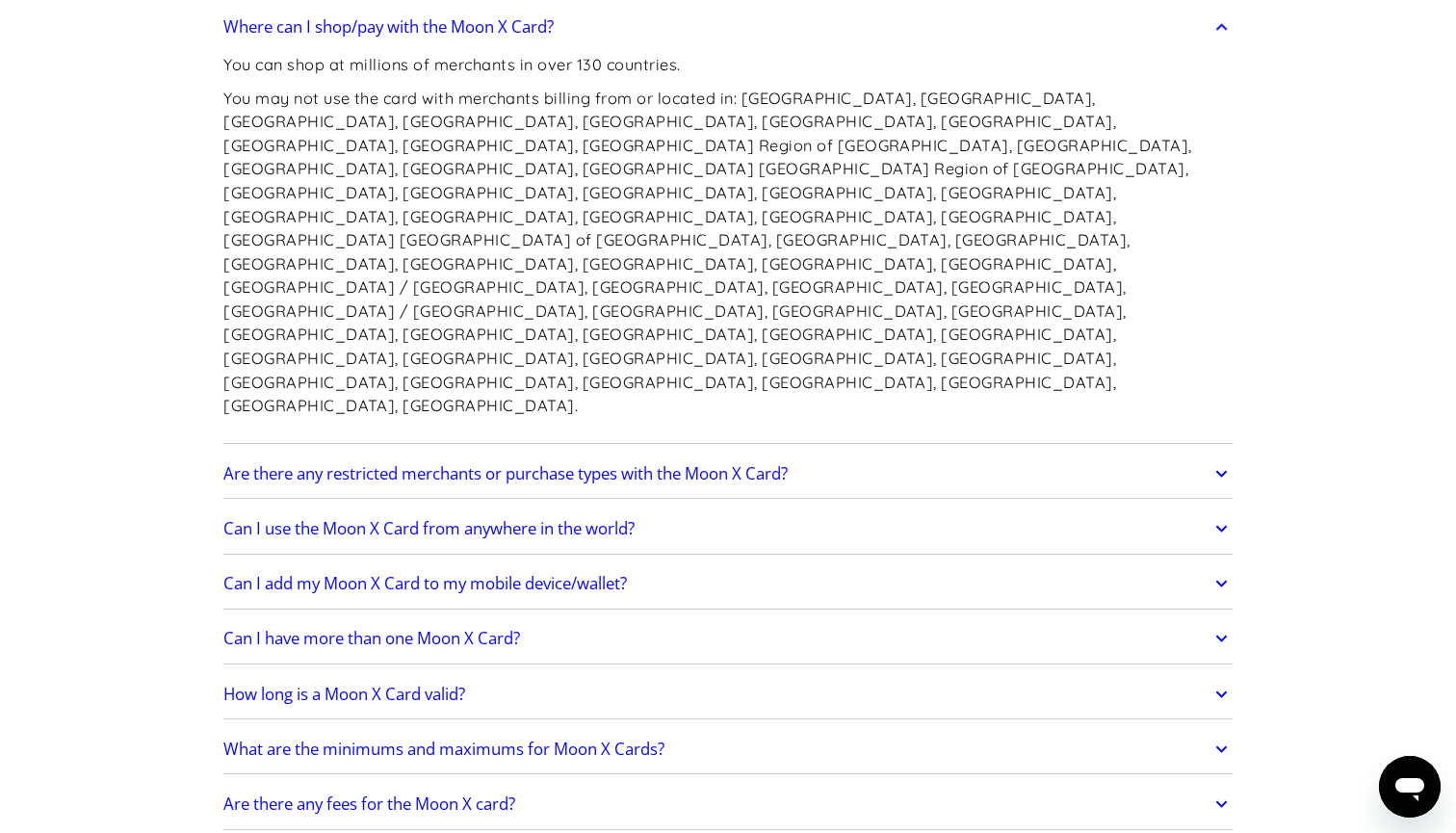
click at [493, 574] on h2 "Can I add my Moon X Card to my mobile device/wallet?" at bounding box center [426, 584] width 404 height 20
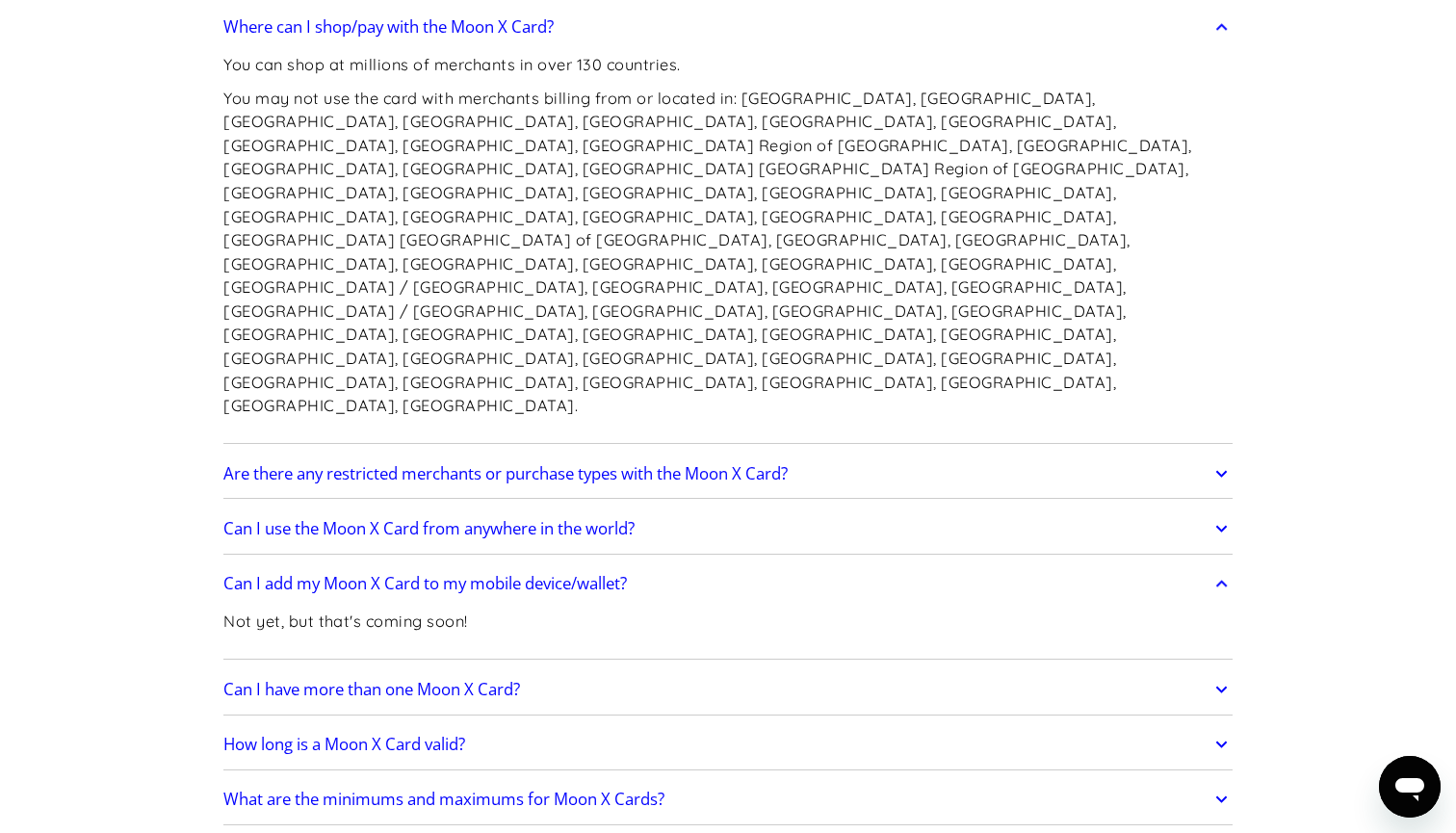
click at [517, 574] on h2 "Can I add my Moon X Card to my mobile device/wallet?" at bounding box center [426, 584] width 404 height 20
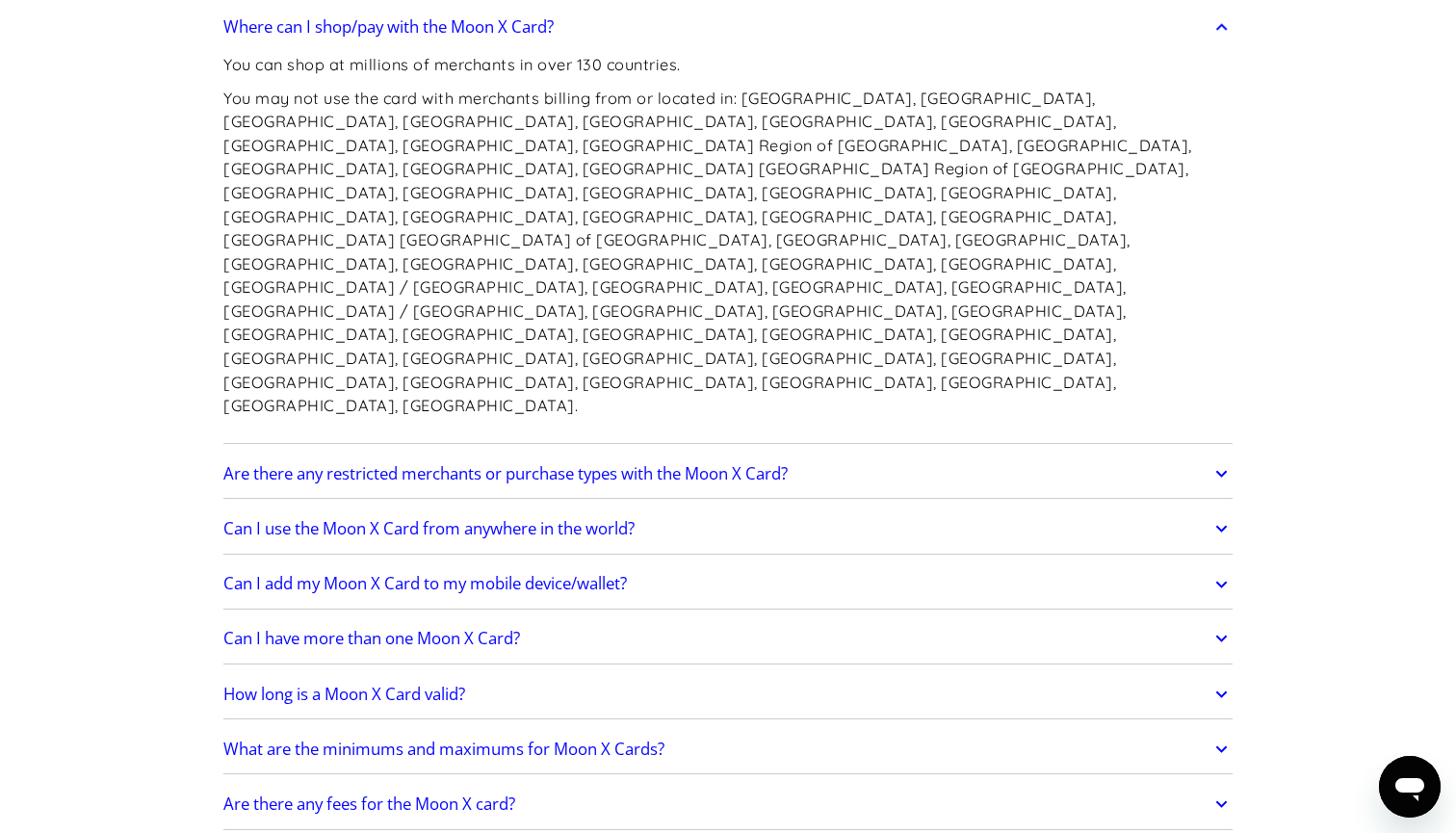
click at [457, 628] on h2 "Can I have more than one Moon X Card?" at bounding box center [371, 638] width 297 height 20
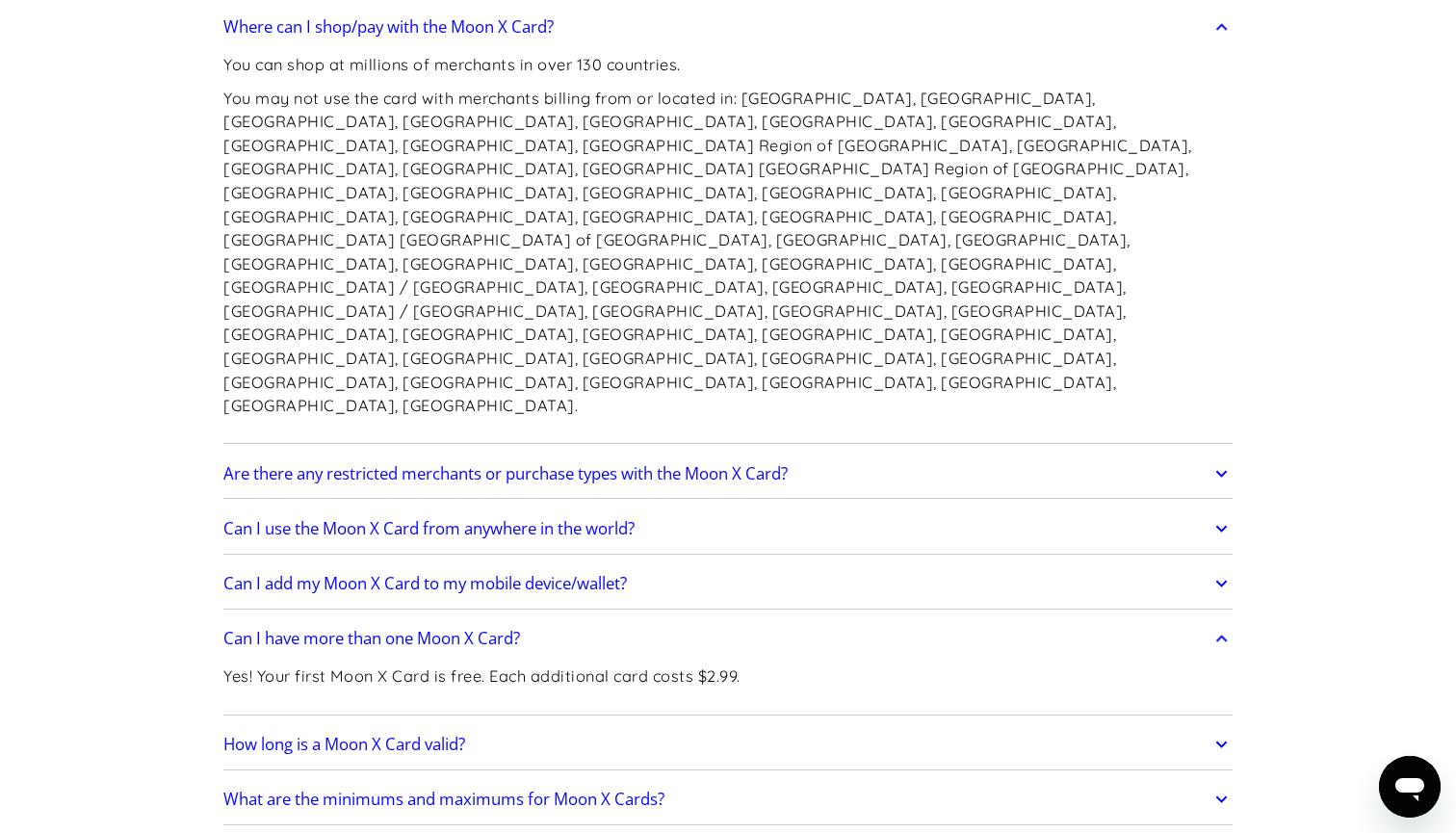
click at [457, 628] on h2 "Can I have more than one Moon X Card?" at bounding box center [371, 638] width 297 height 20
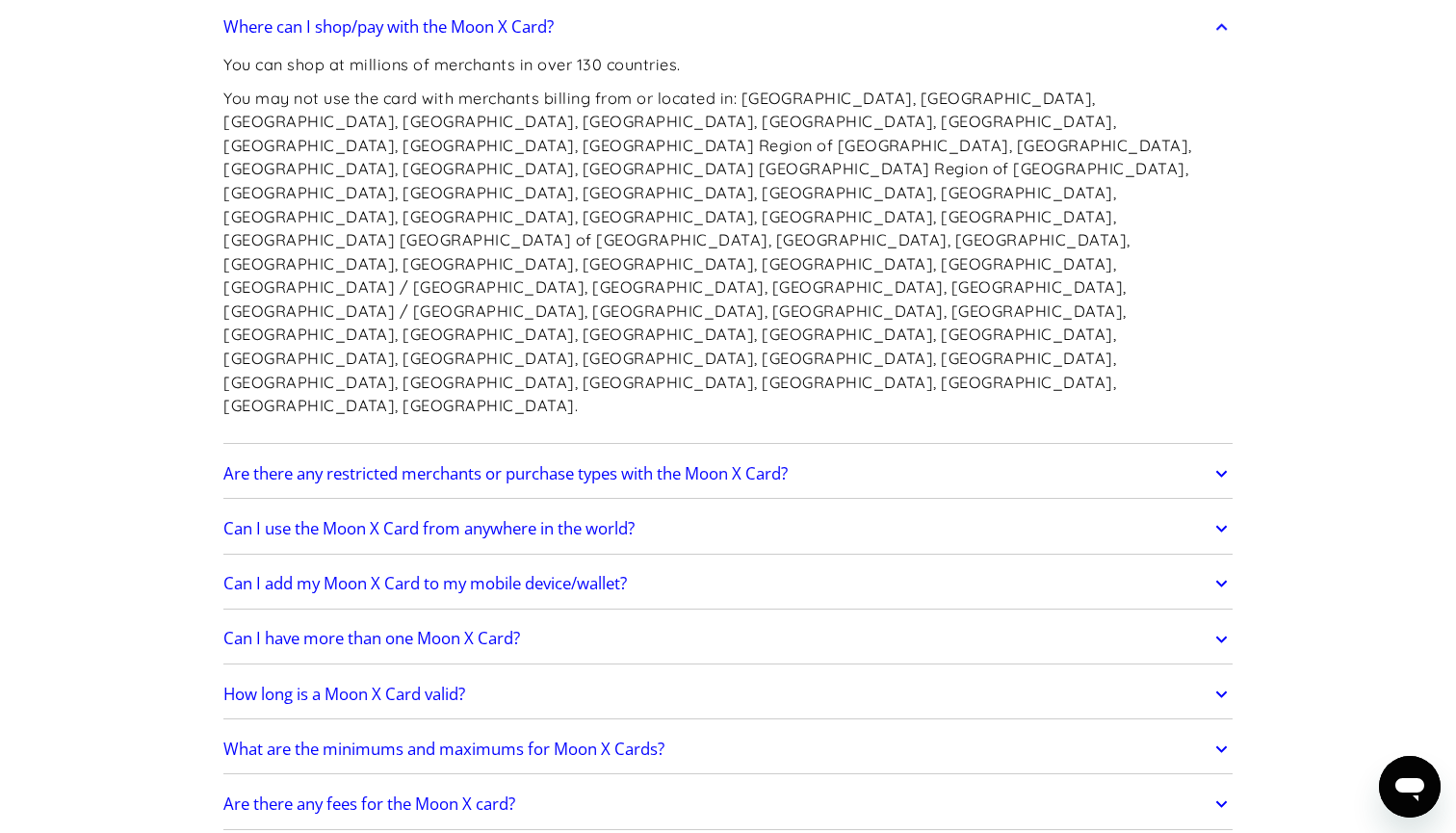
click at [418, 684] on h2 "How long is a Moon X Card valid?" at bounding box center [344, 694] width 241 height 20
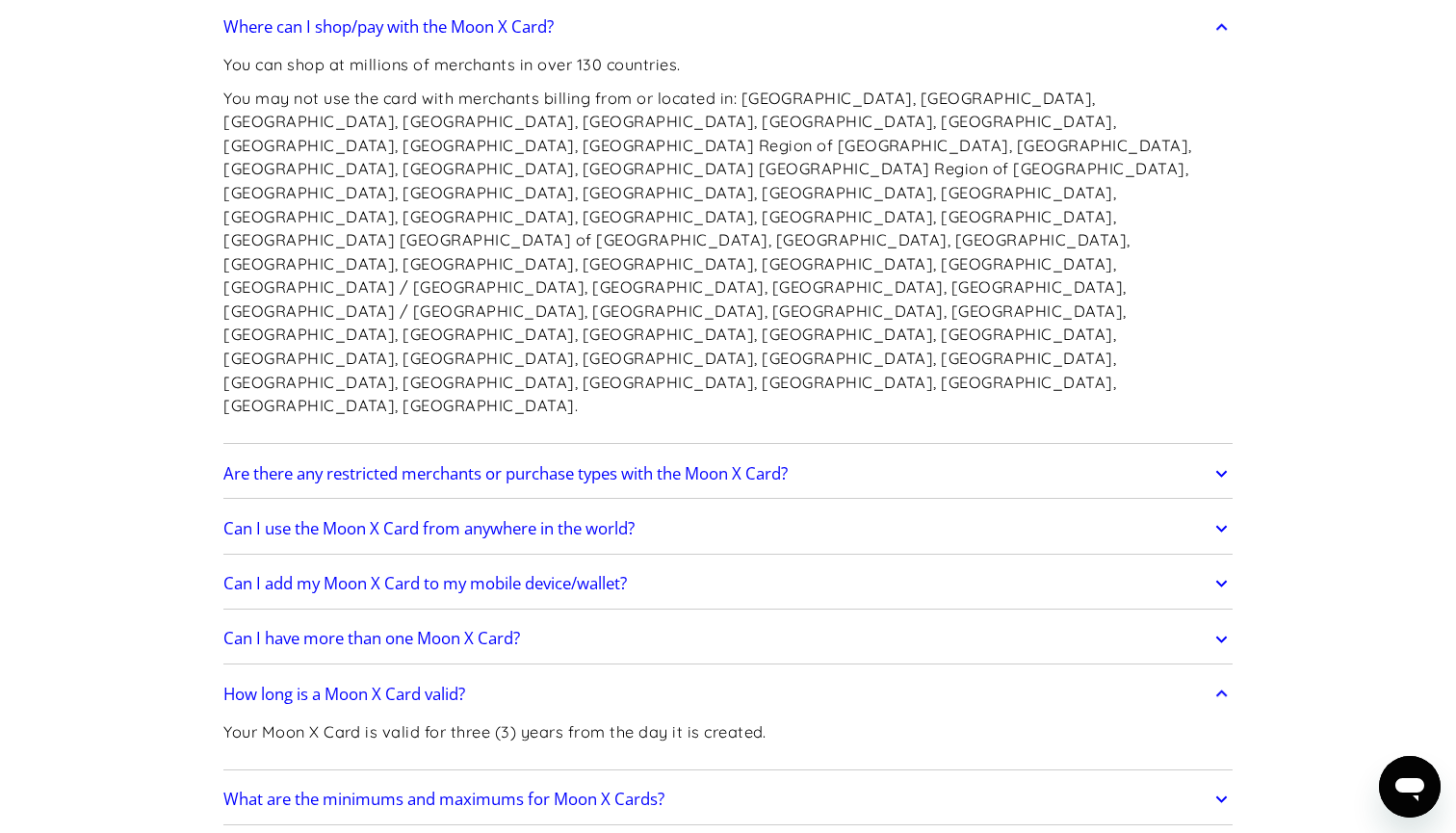
click at [418, 684] on h2 "How long is a Moon X Card valid?" at bounding box center [344, 694] width 241 height 20
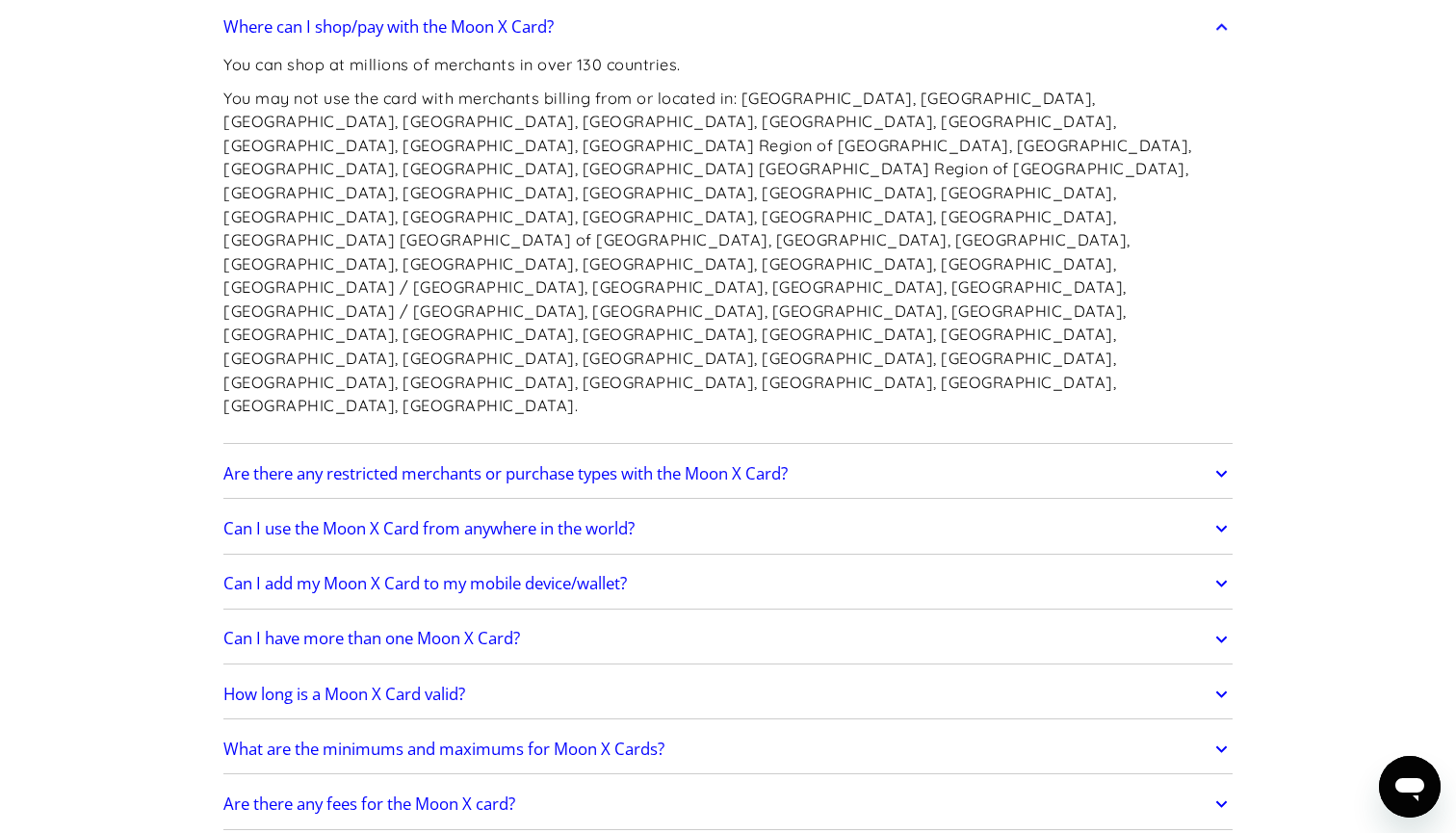
click at [453, 739] on h2 "What are the minimums and maximums for Moon X Cards?" at bounding box center [444, 749] width 441 height 20
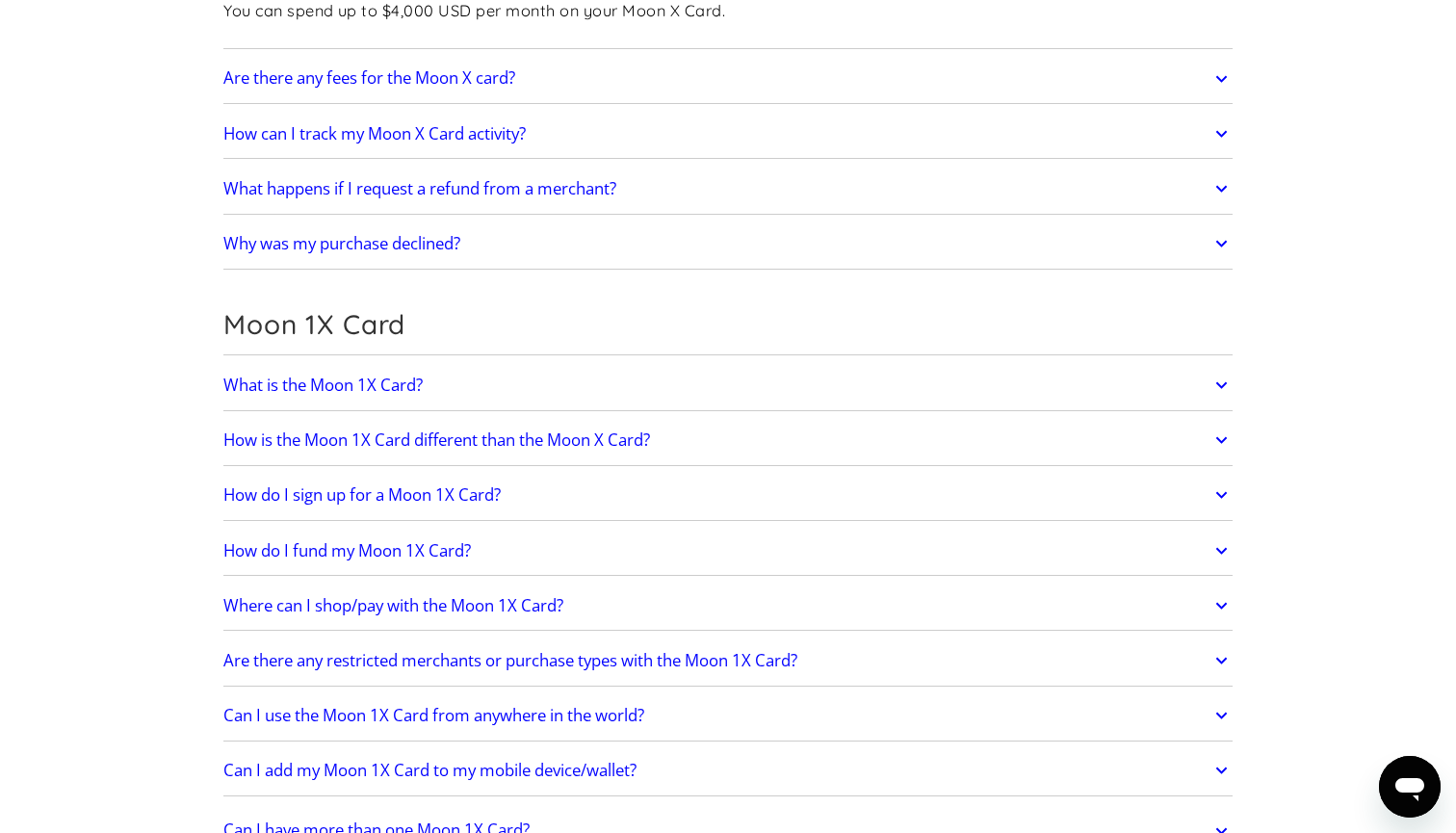
scroll to position [2443, 0]
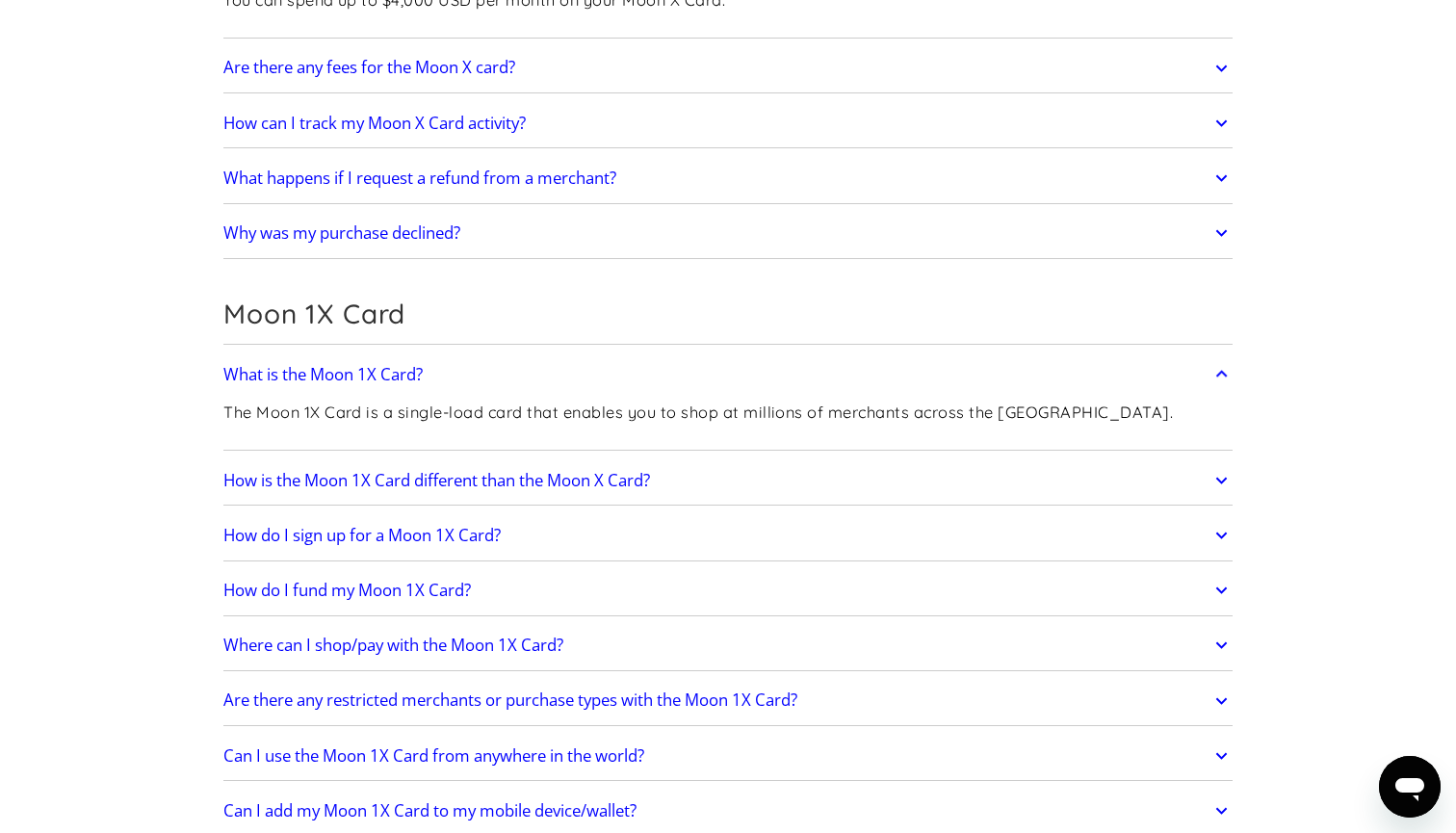
click at [598, 471] on h2 "How is the Moon 1X Card different than the Moon X Card?" at bounding box center [436, 481] width 427 height 20
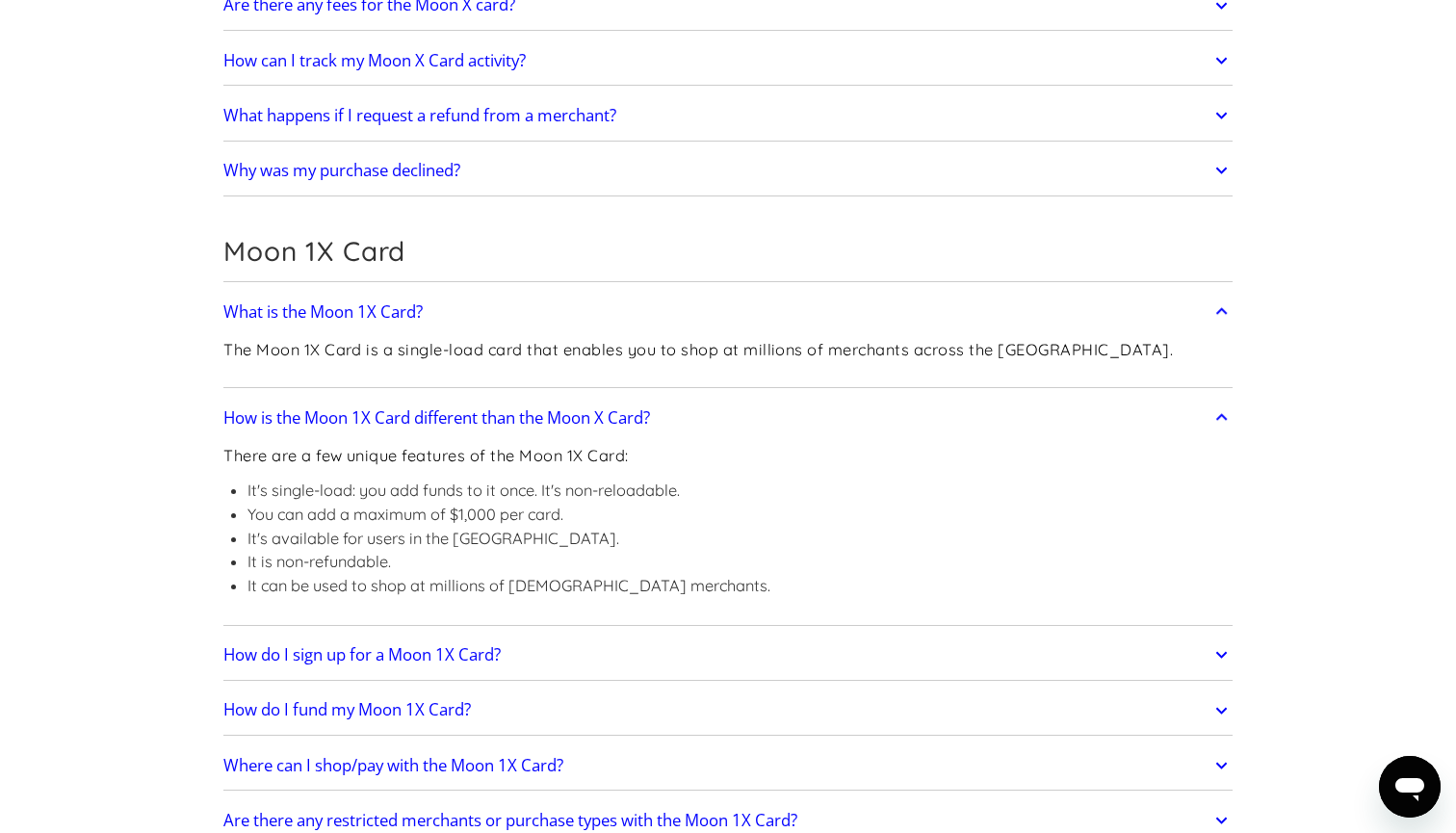
scroll to position [2506, 0]
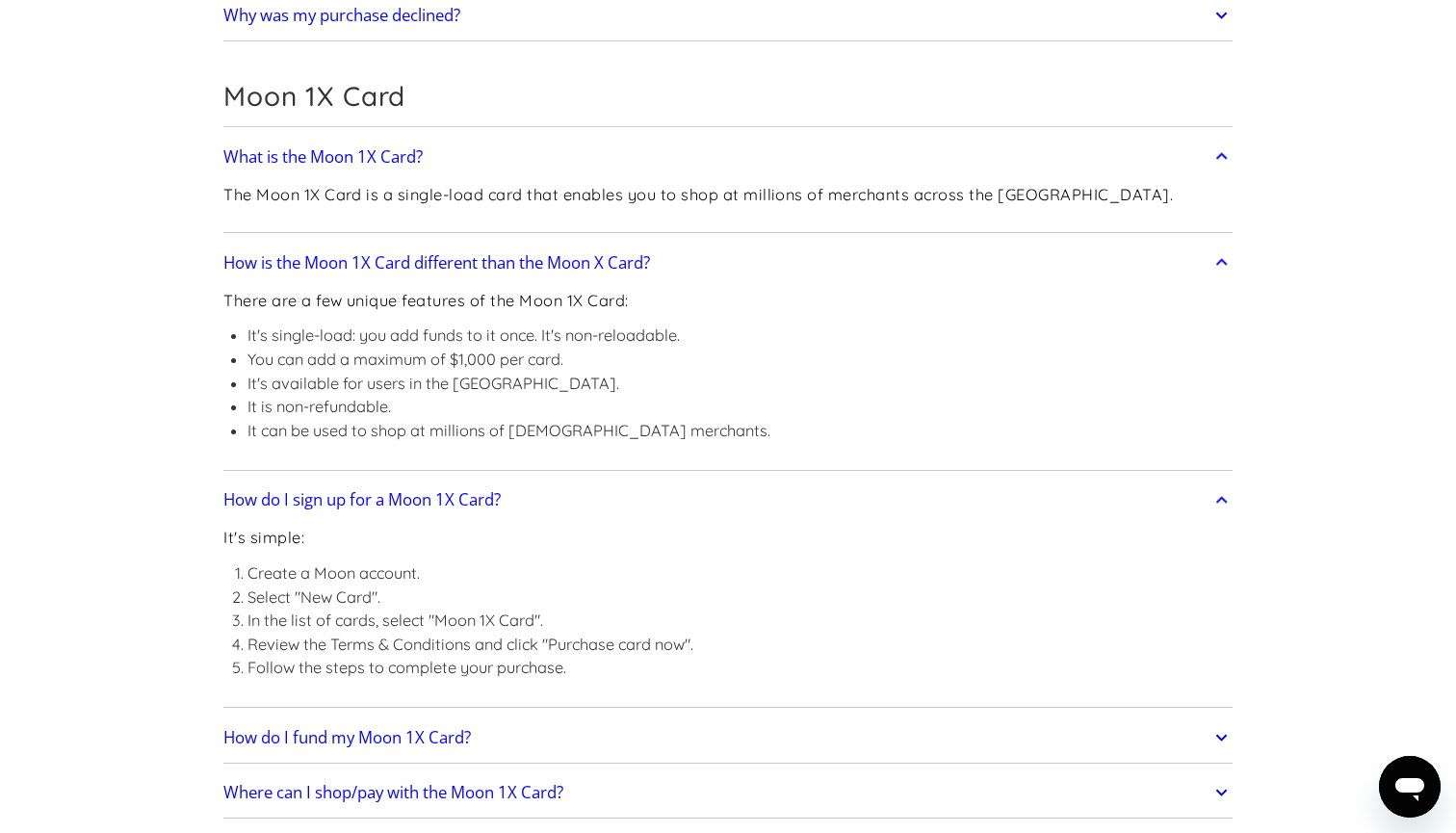
scroll to position [2674, 0]
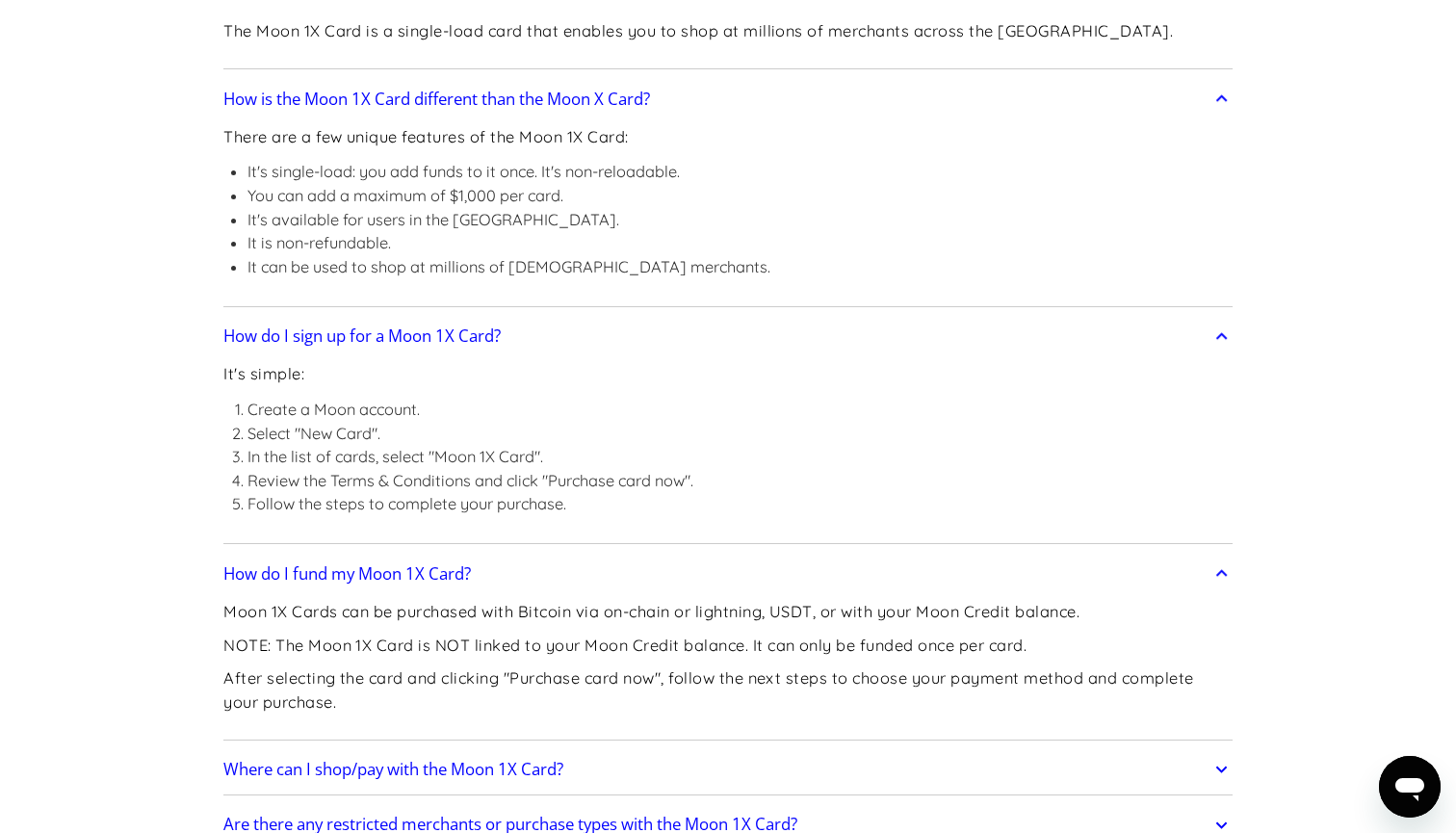
scroll to position [2898, 0]
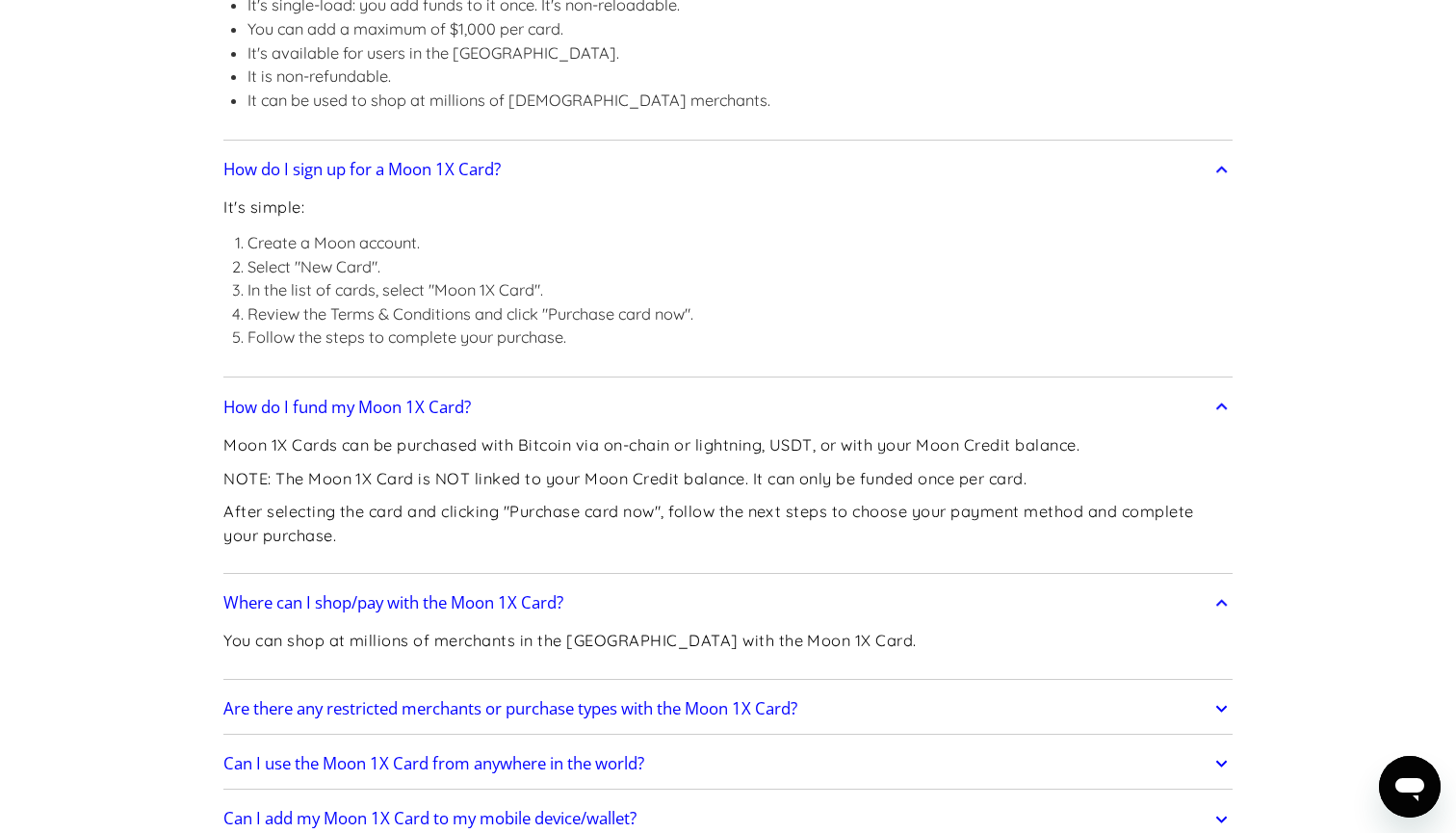
scroll to position [2997, 0]
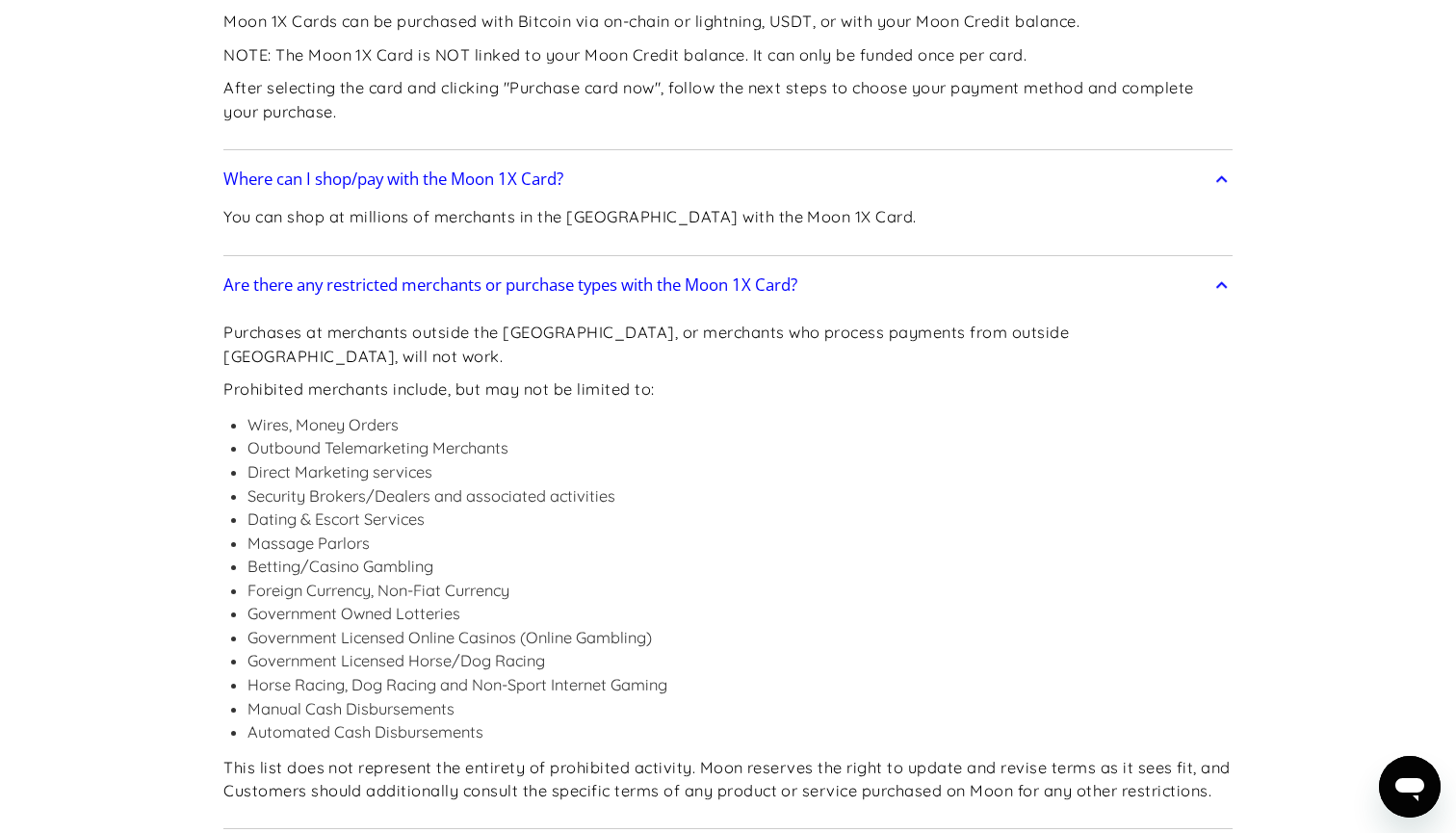
scroll to position [3527, 0]
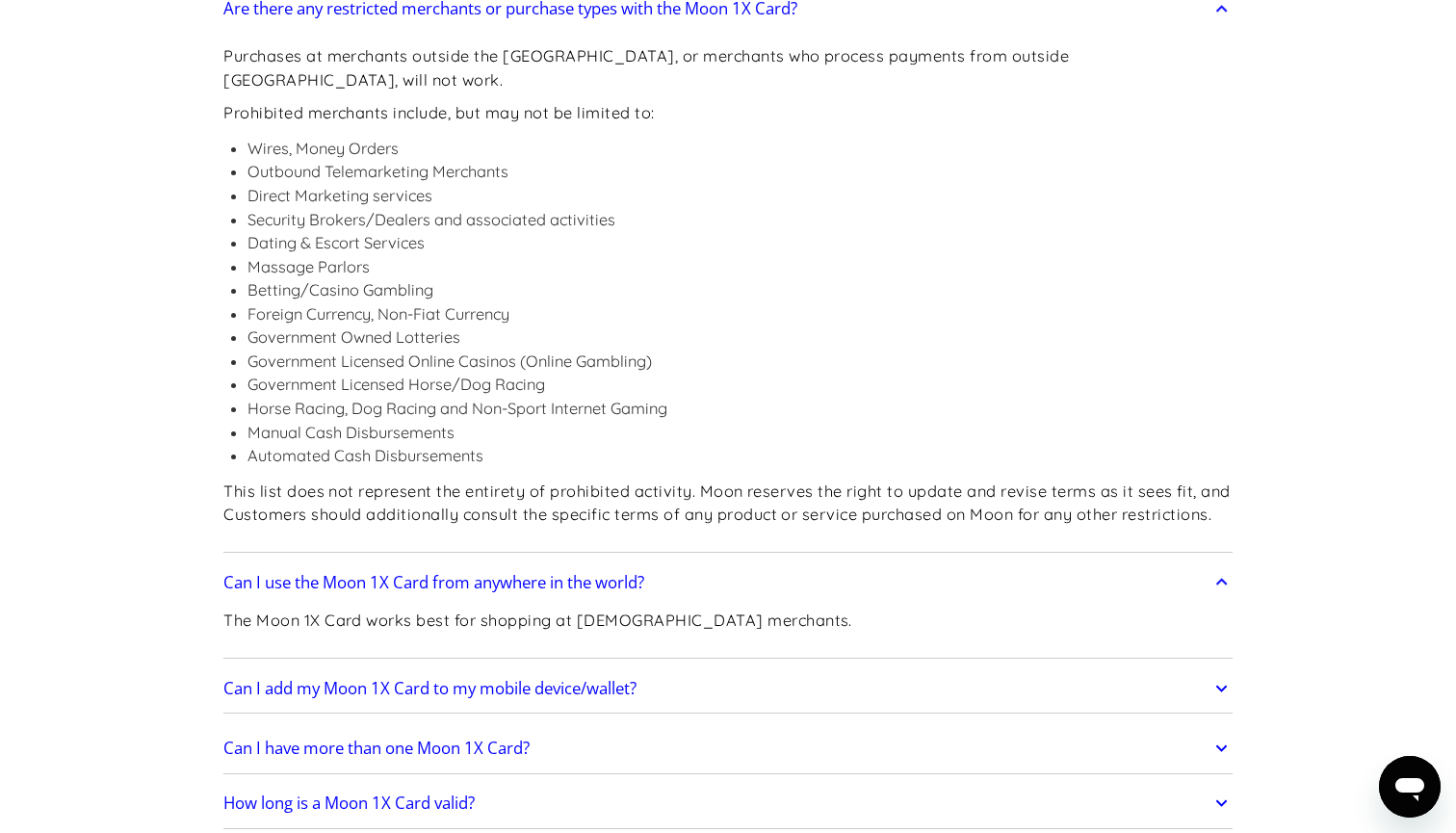
scroll to position [3723, 0]
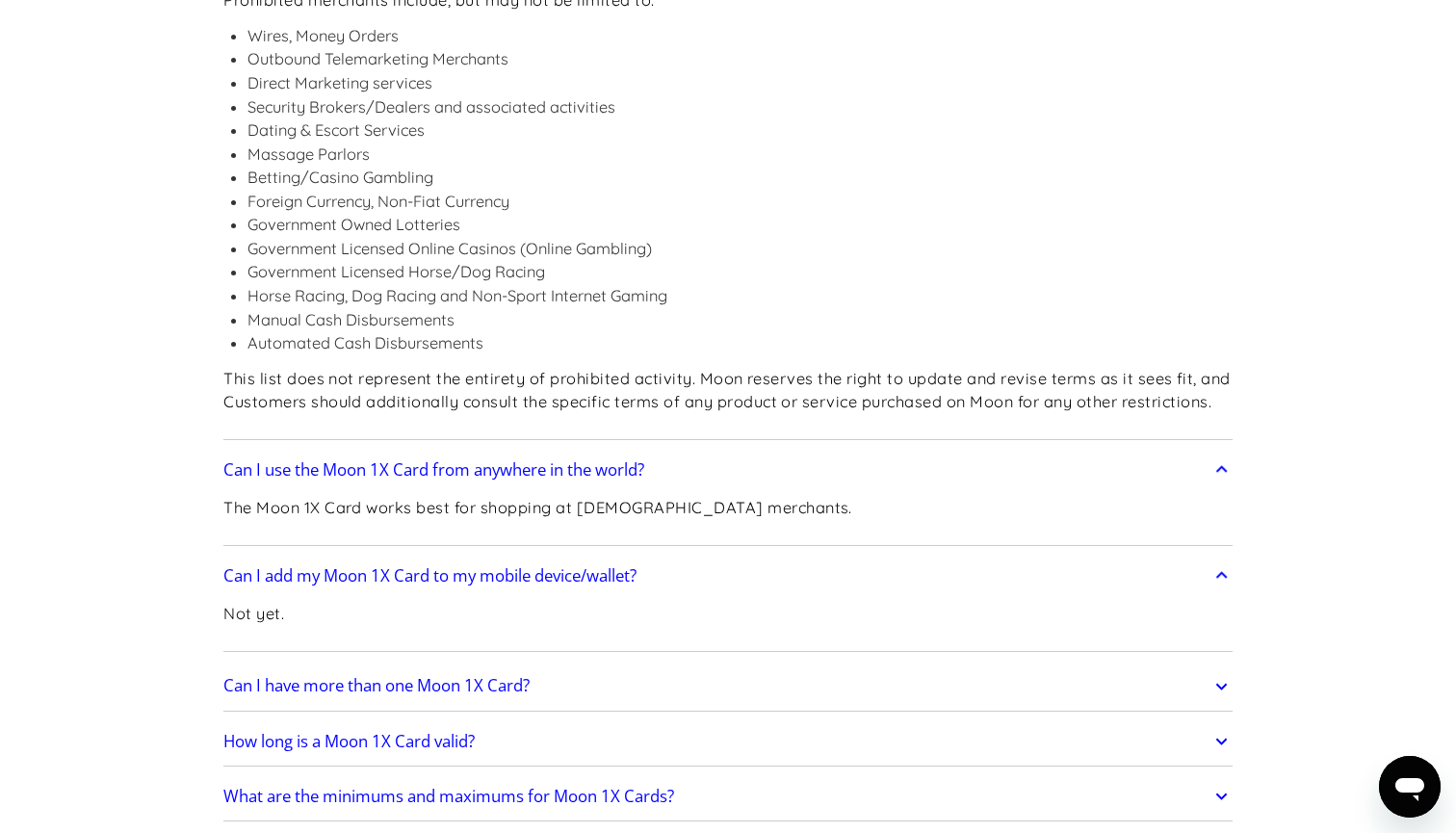
scroll to position [3836, 0]
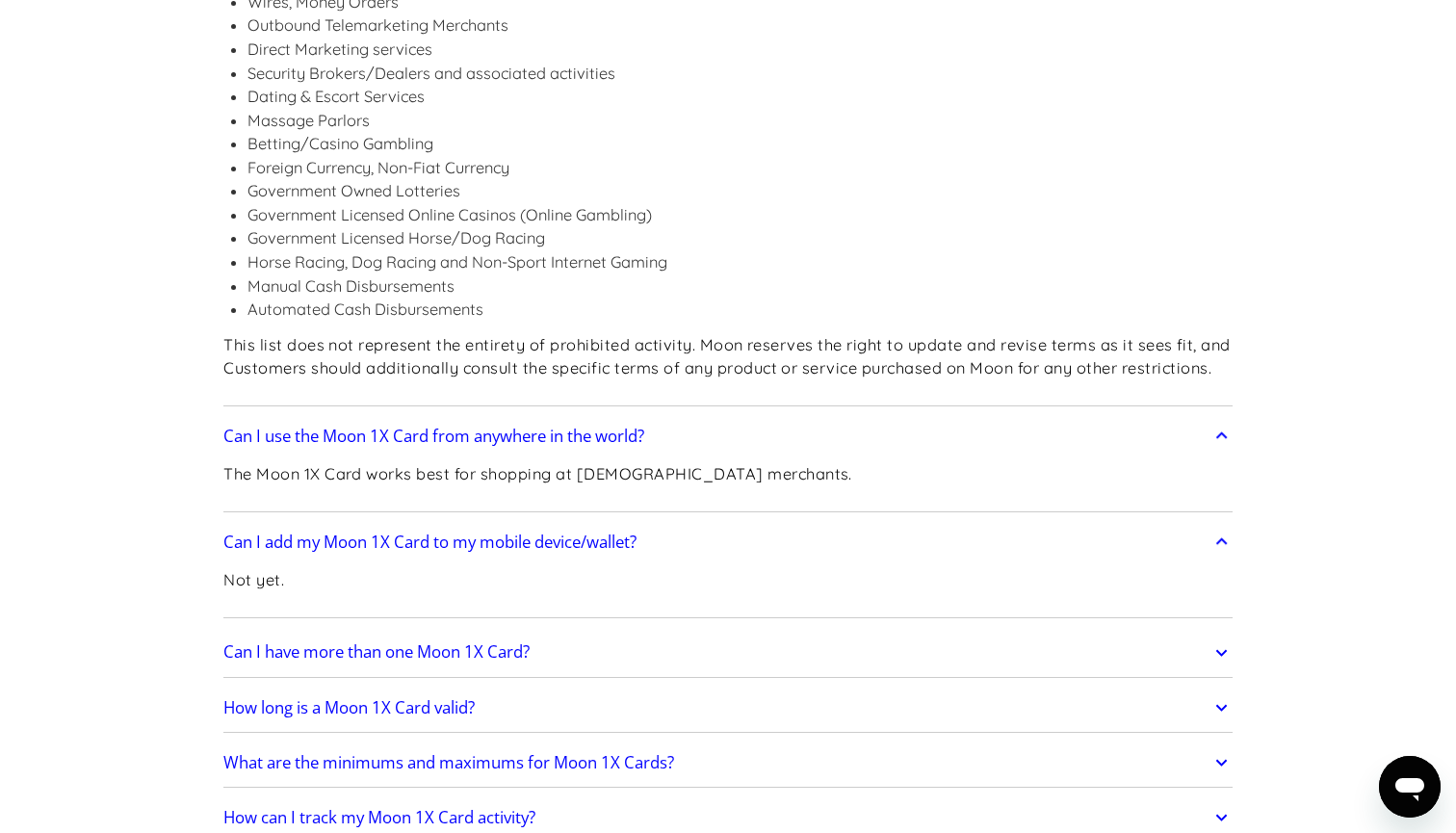
click at [471, 632] on link "Can I have more than one Moon 1X Card?" at bounding box center [728, 652] width 1009 height 40
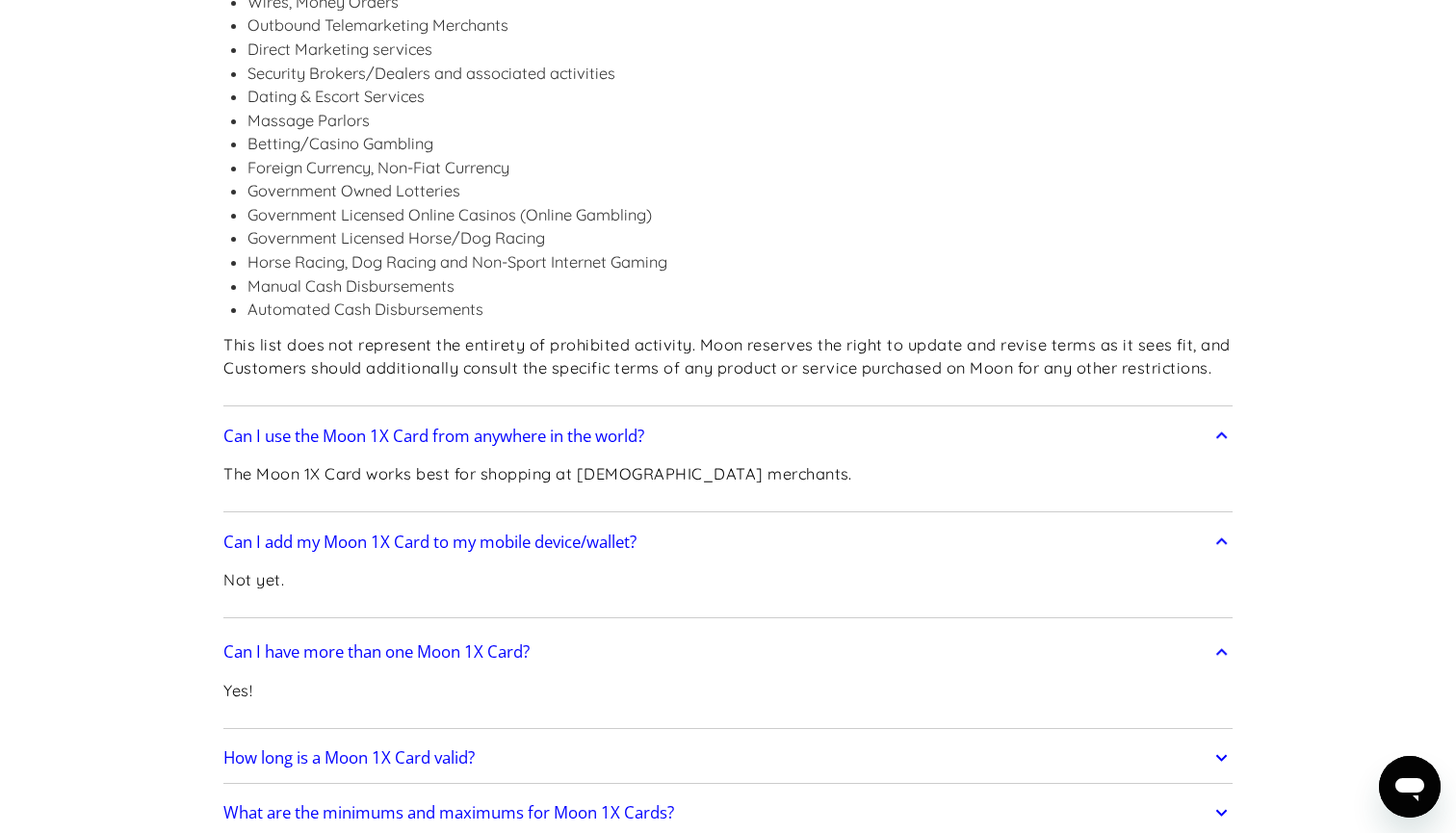
click at [442, 748] on h2 "How long is a Moon 1X Card valid?" at bounding box center [349, 758] width 251 height 20
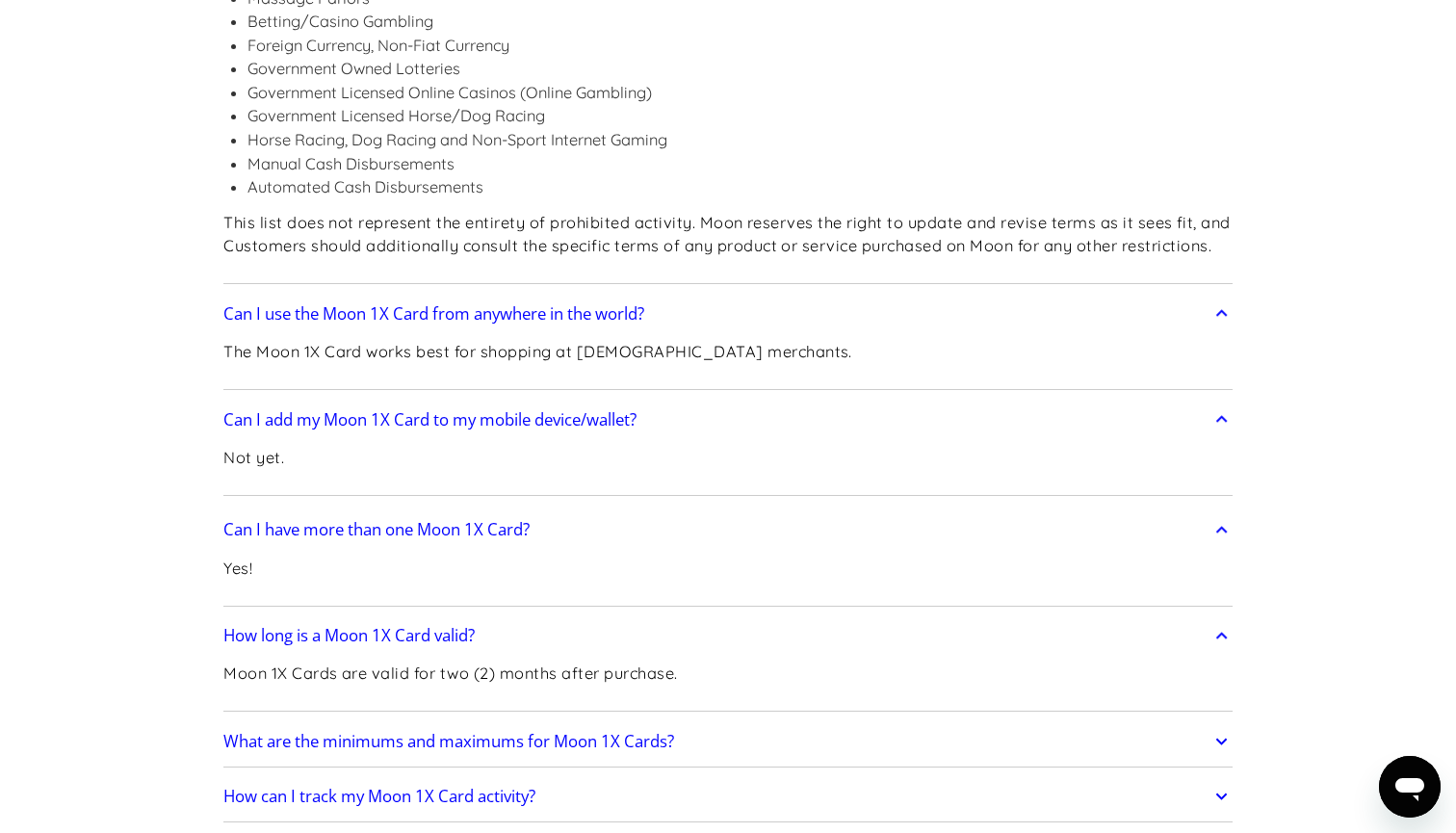
scroll to position [3962, 0]
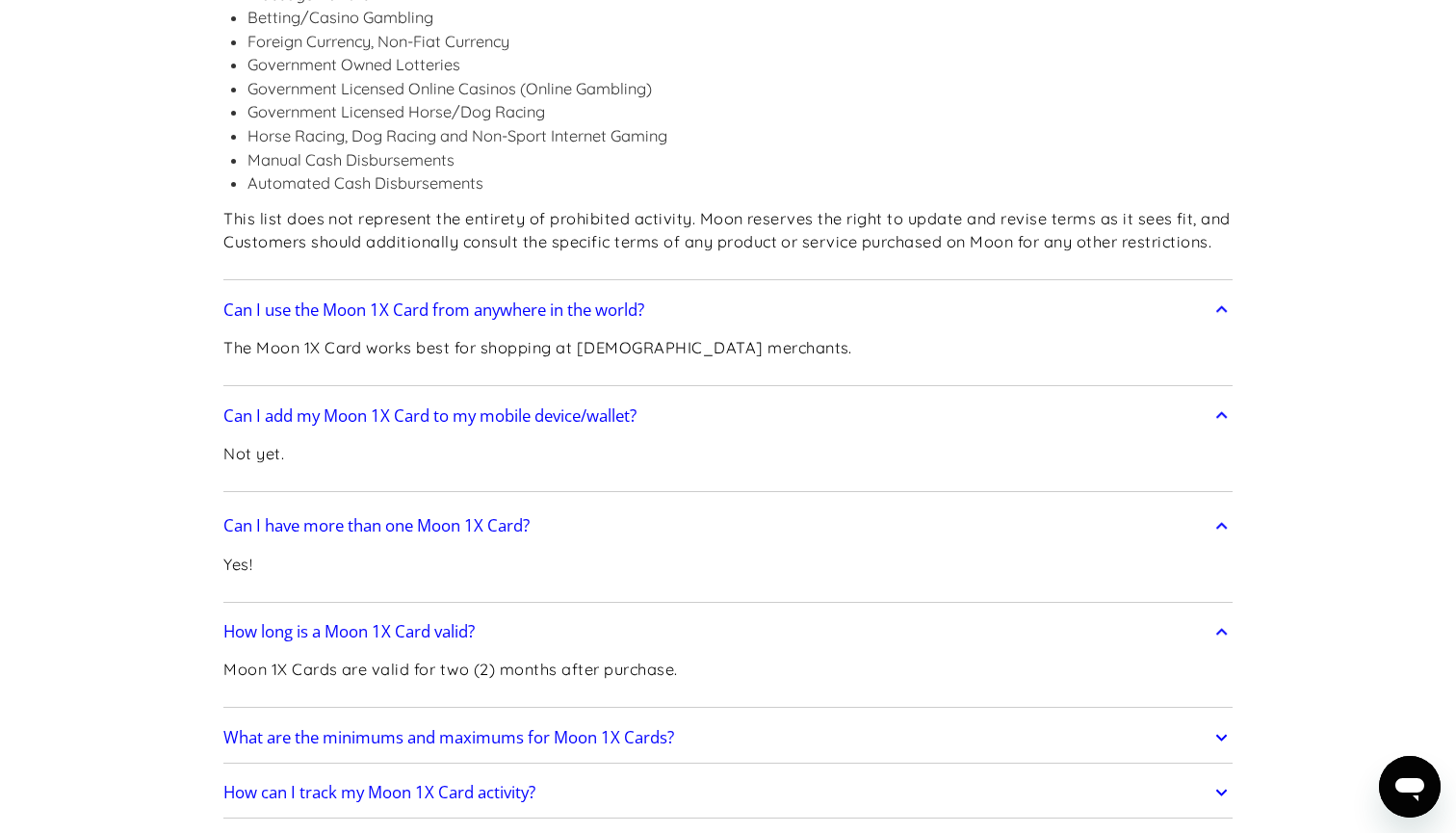
click at [501, 728] on h2 "What are the minimums and maximums for Moon 1X Cards?" at bounding box center [448, 737] width 450 height 20
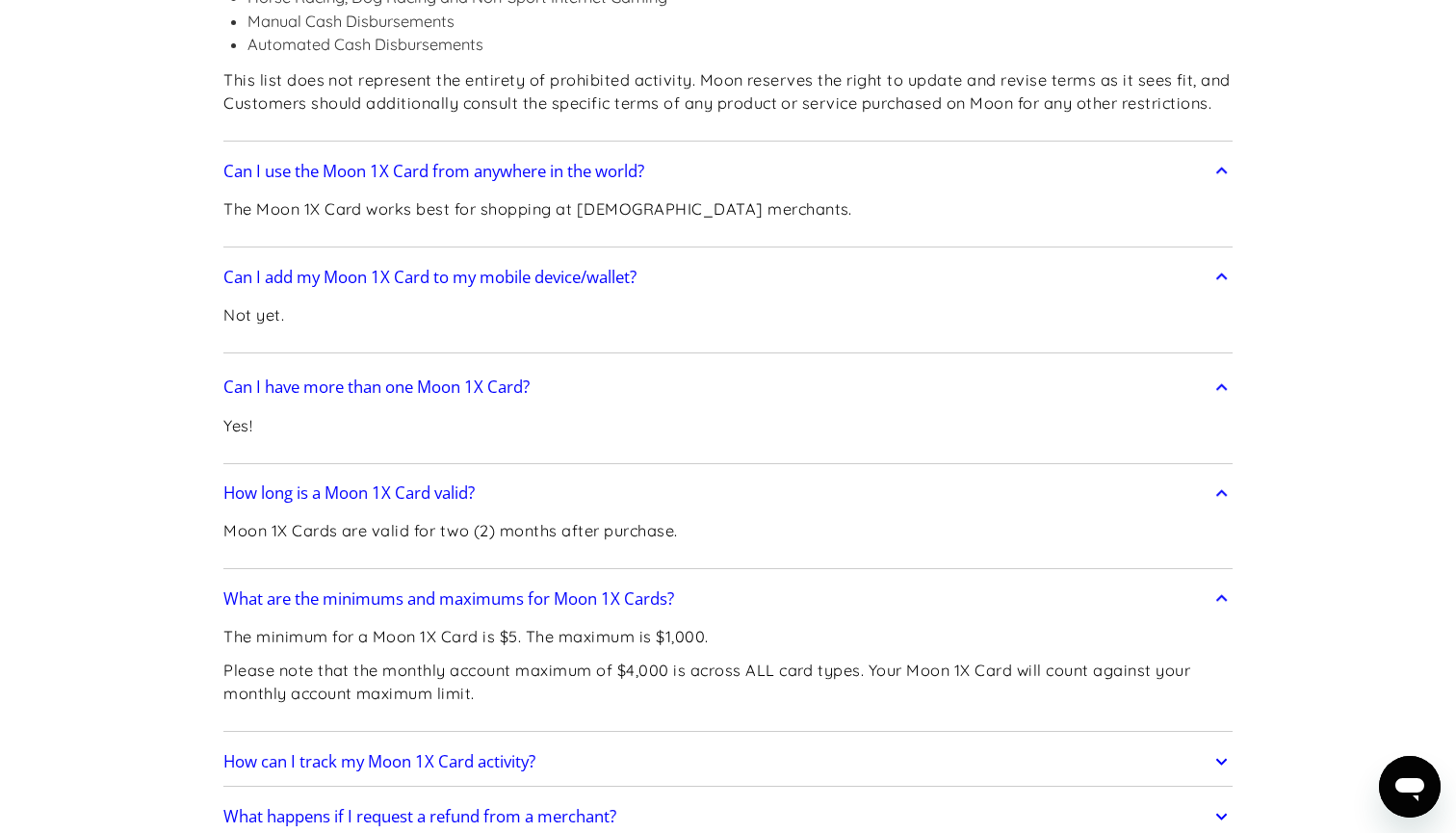
scroll to position [4126, 0]
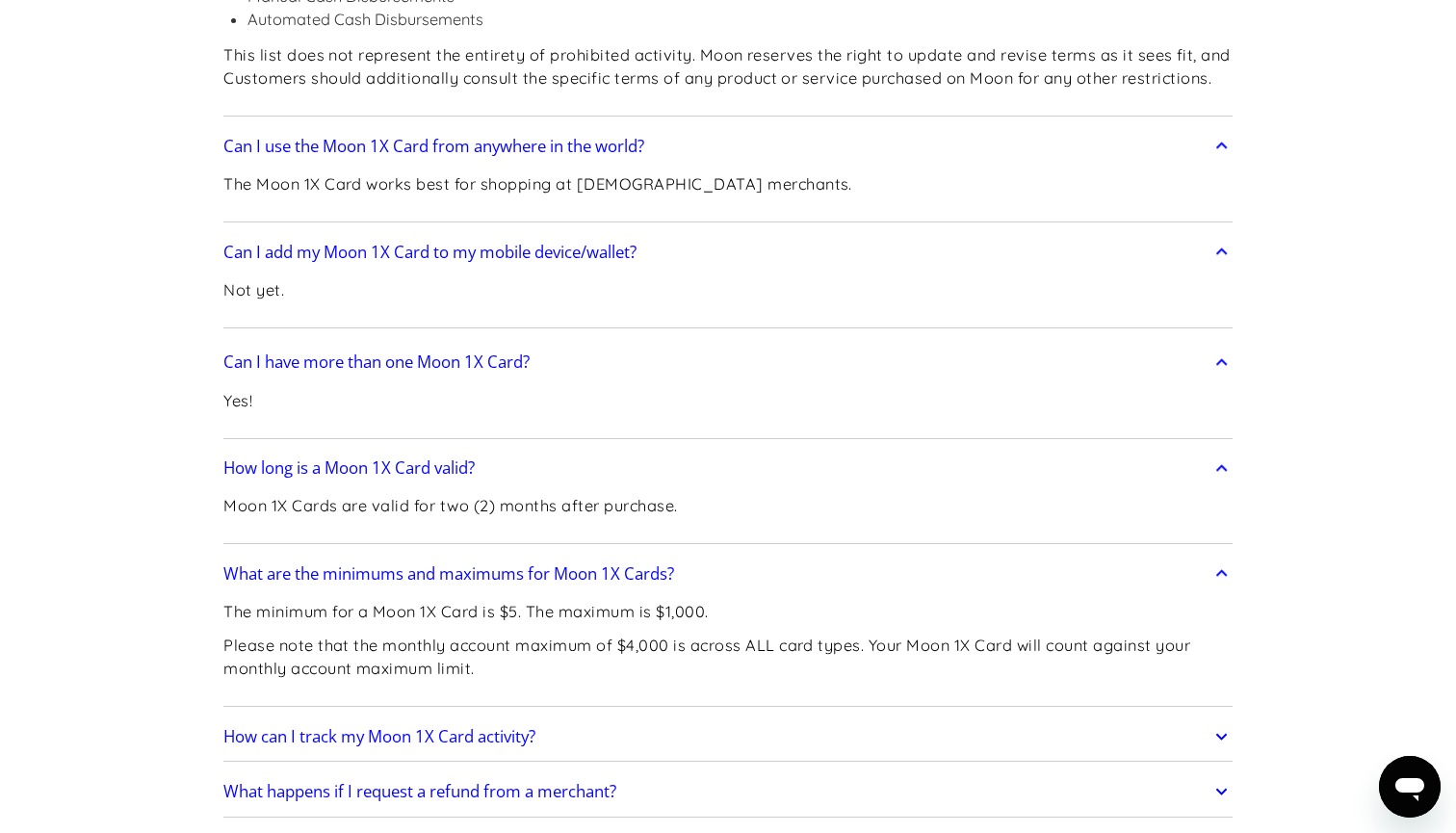
click at [453, 727] on h2 "How can I track my Moon 1X Card activity?" at bounding box center [379, 737] width 312 height 20
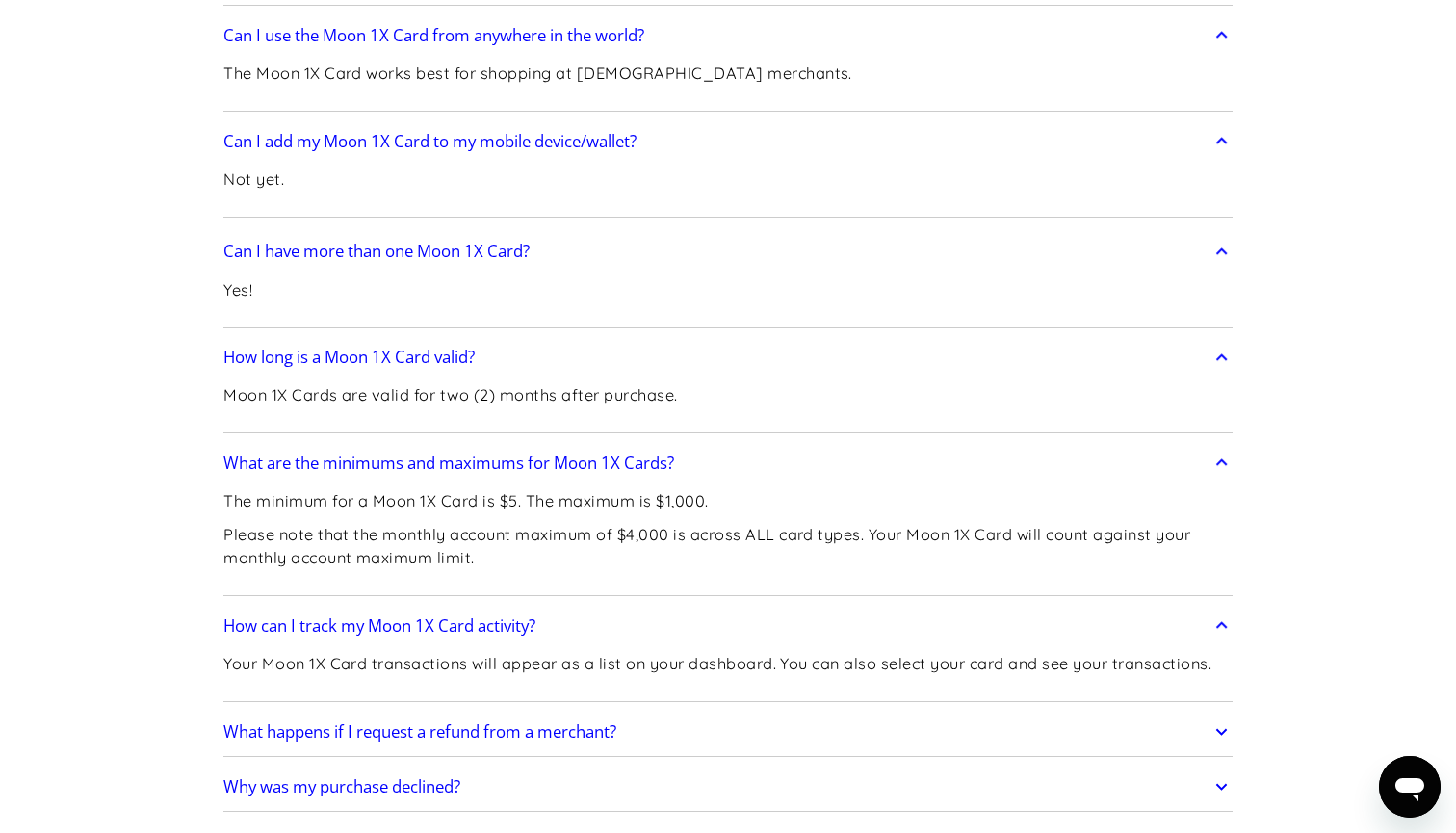
scroll to position [4251, 0]
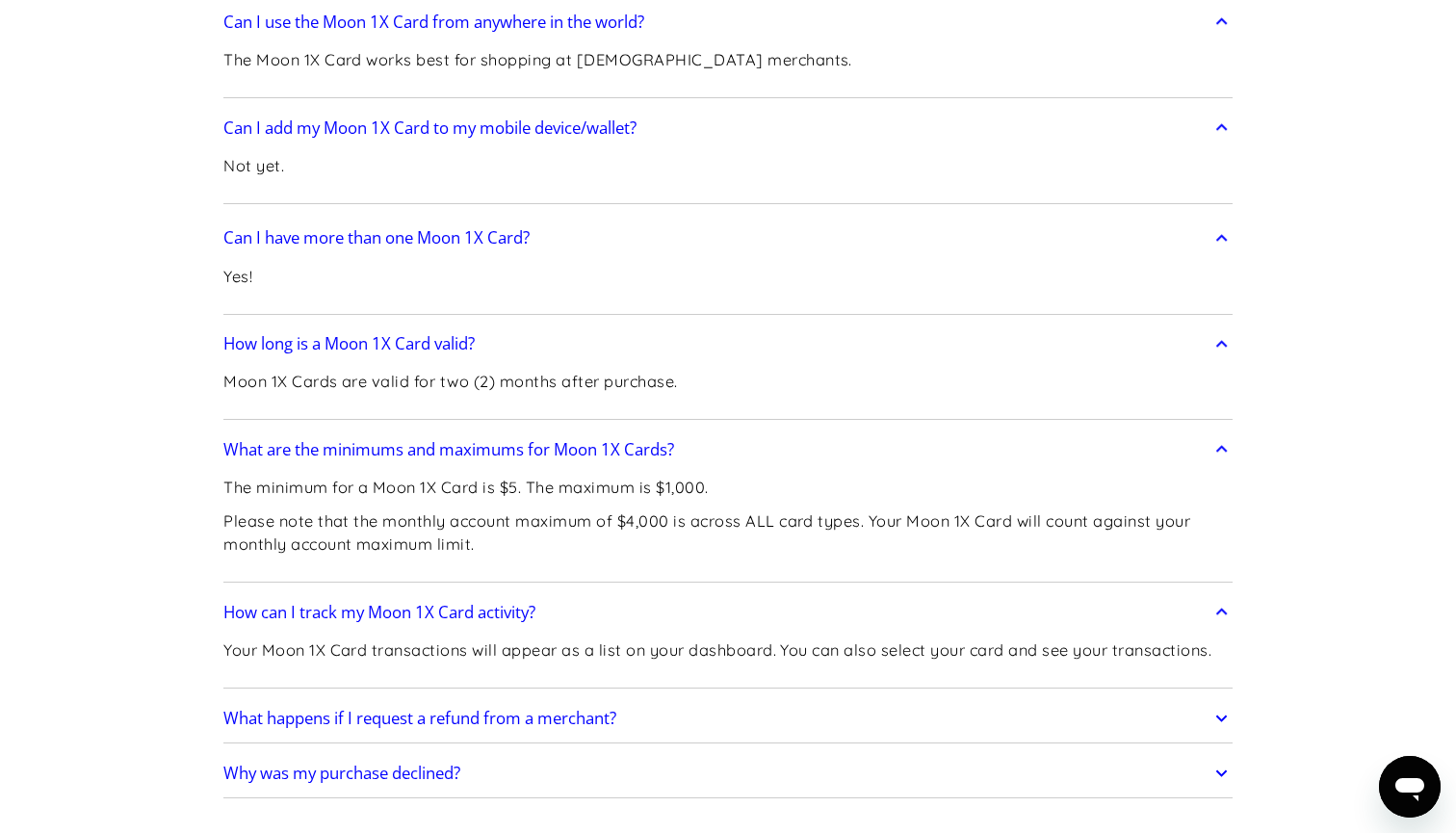
click at [523, 708] on h2 "What happens if I request a refund from a merchant?" at bounding box center [420, 718] width 393 height 20
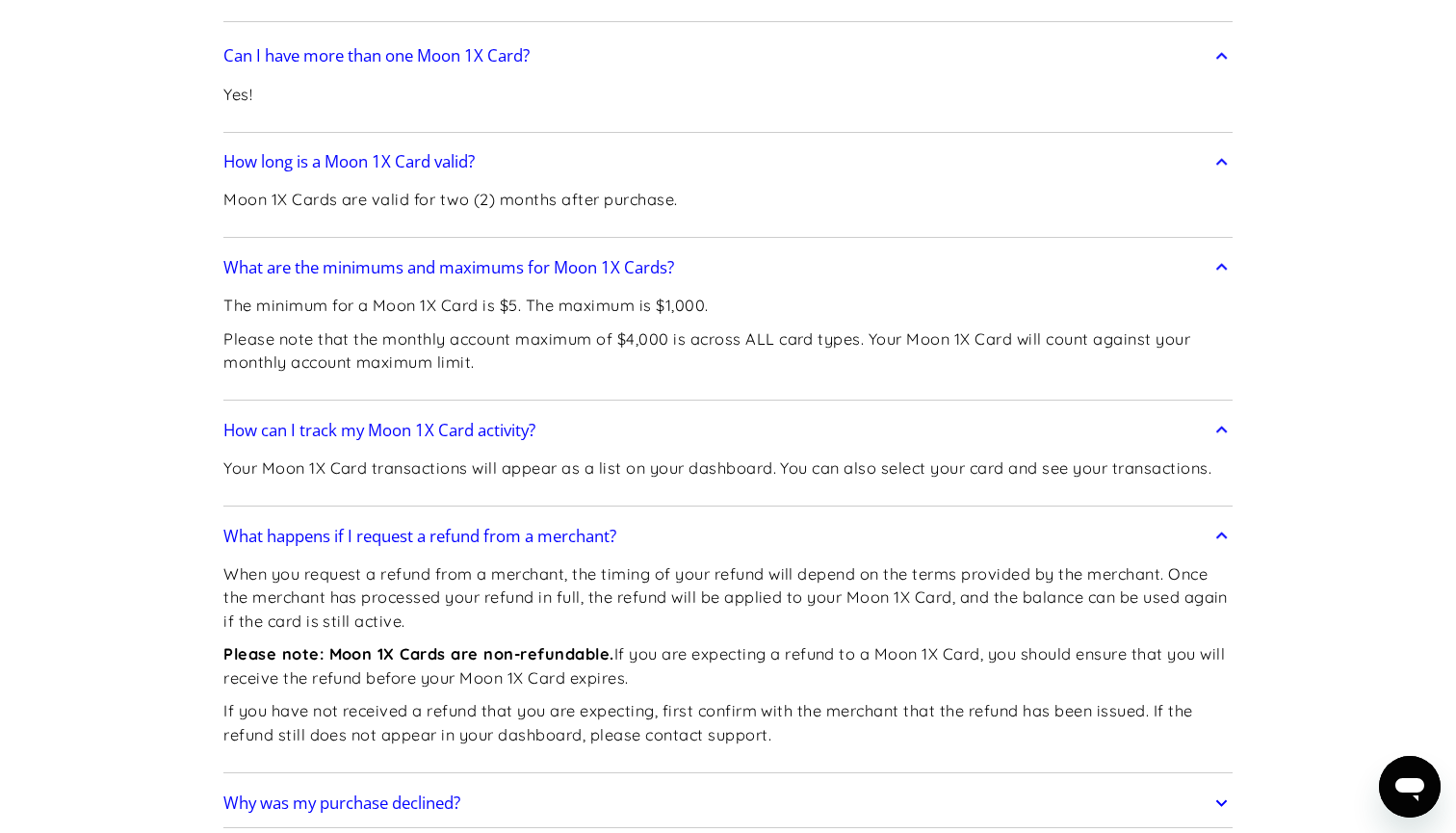
scroll to position [4477, 0]
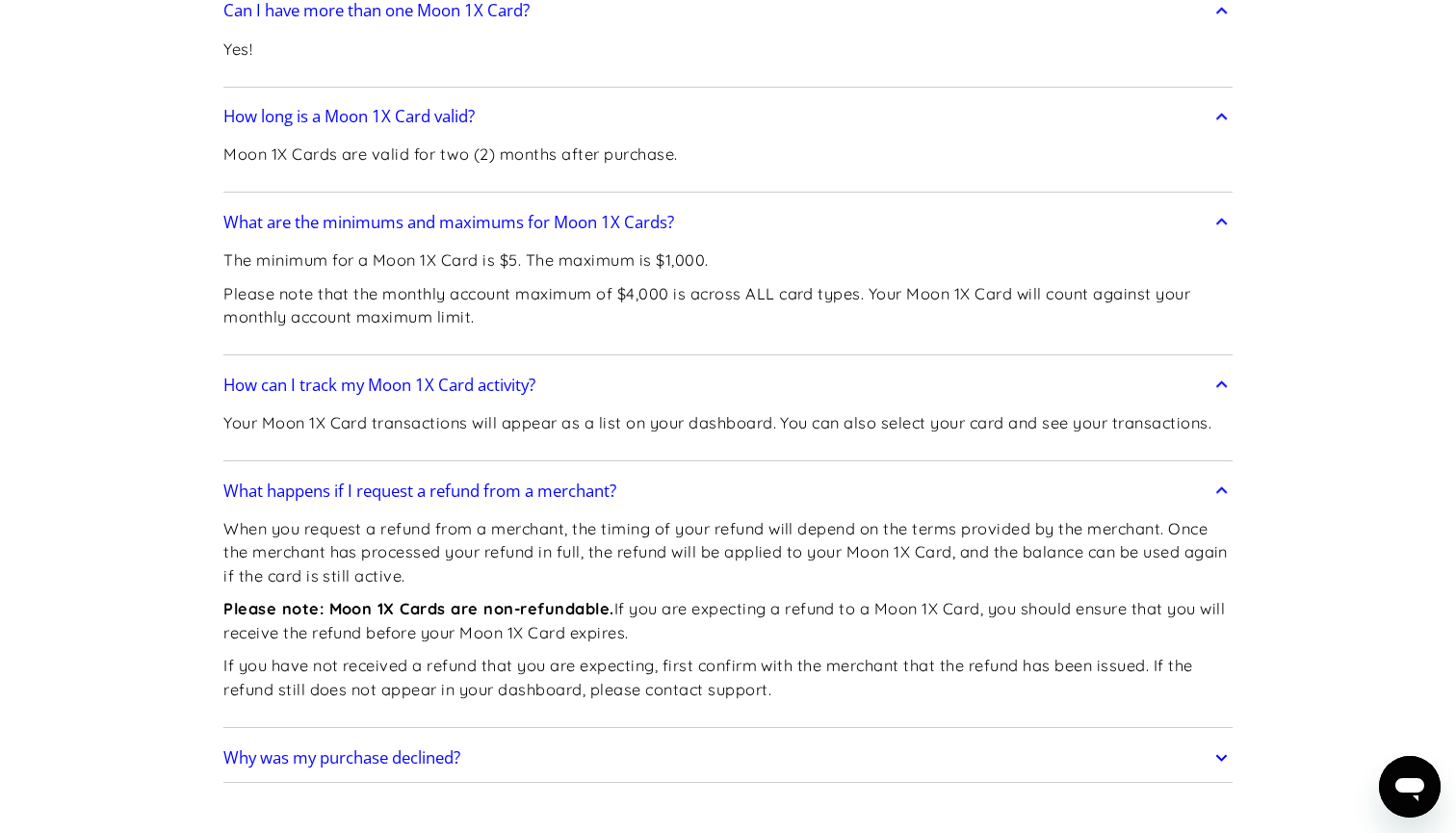
click at [437, 748] on h2 "Why was my purchase declined?" at bounding box center [342, 758] width 236 height 20
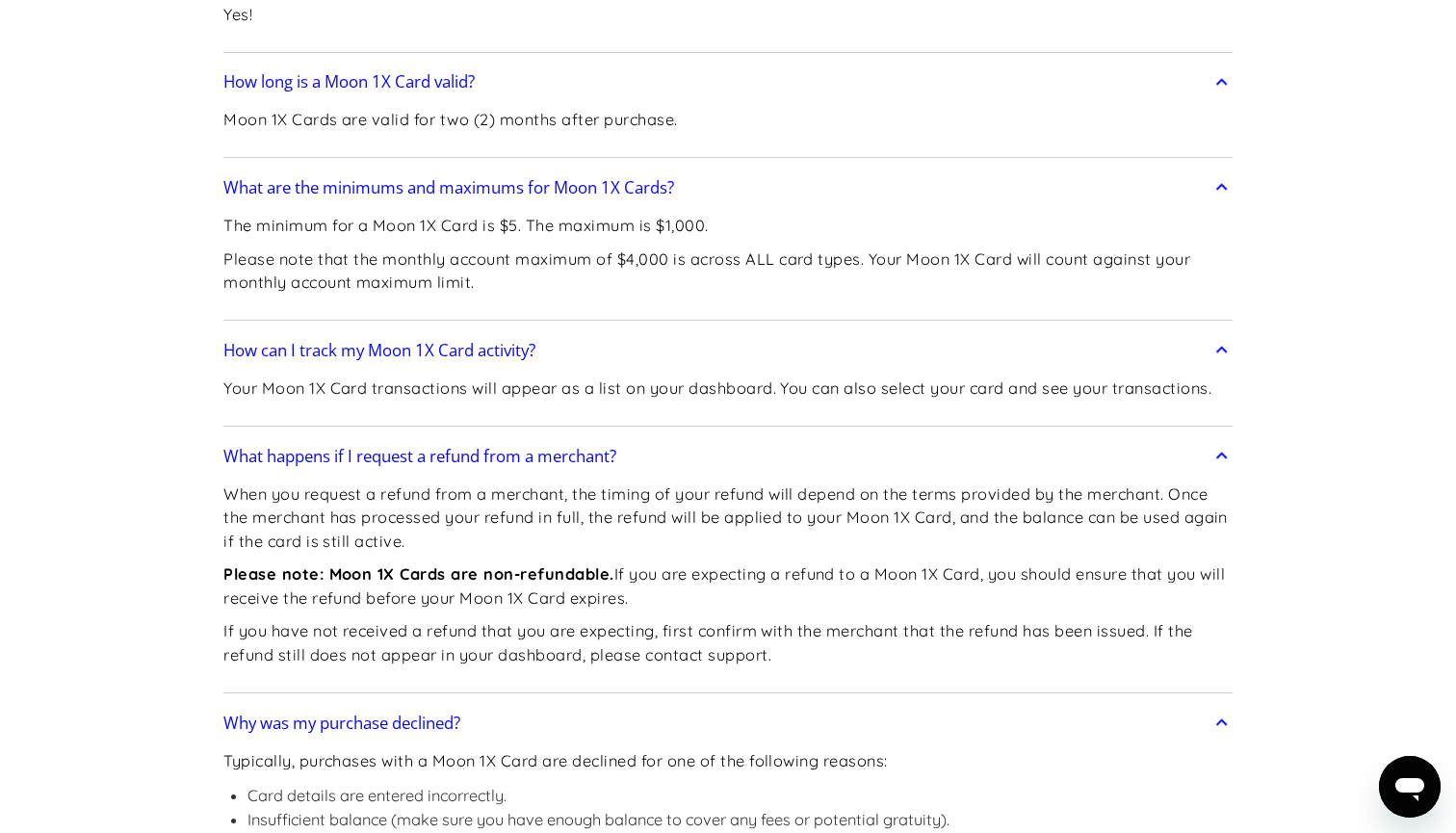
scroll to position [4507, 0]
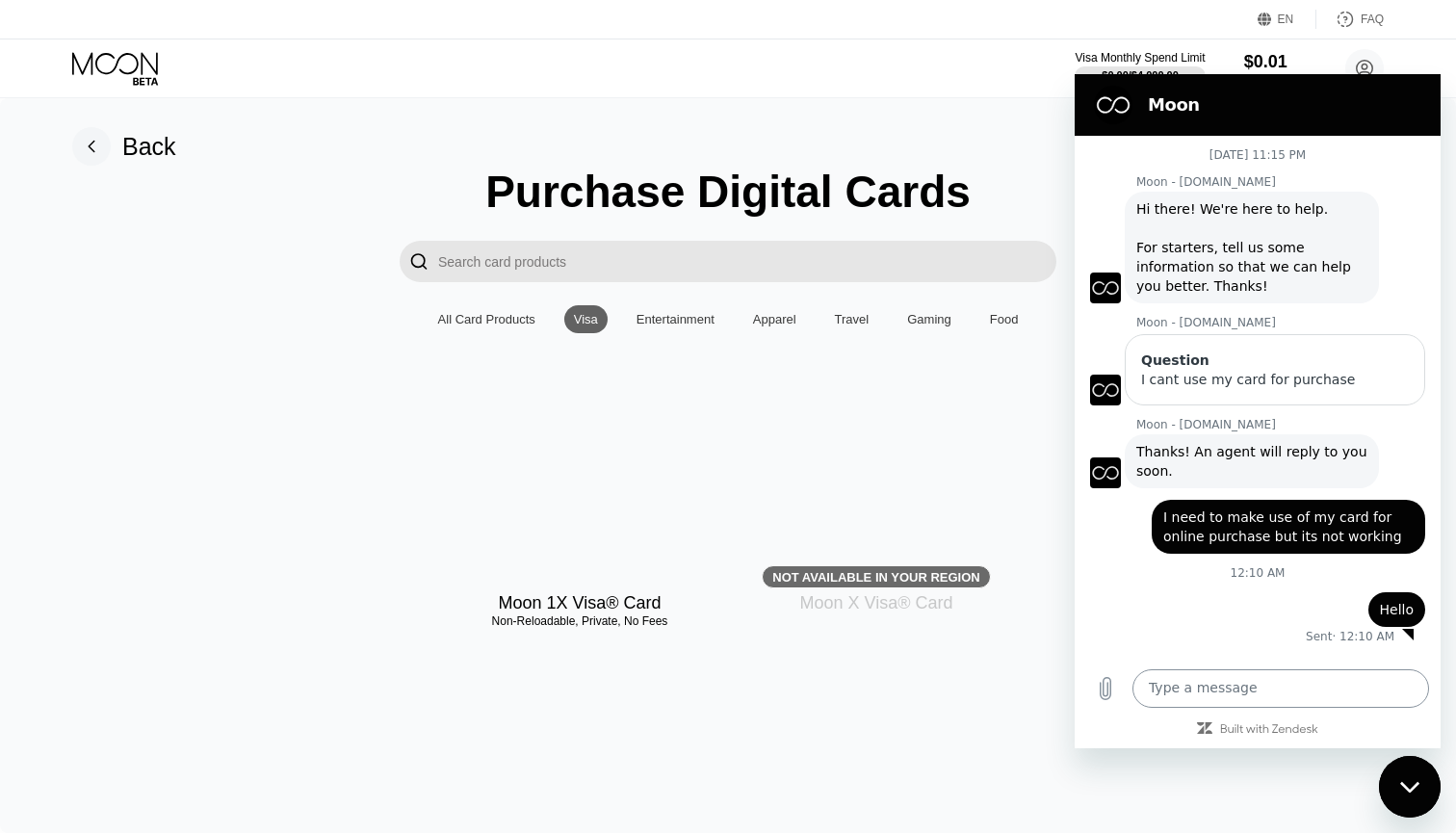
click at [1183, 692] on textarea at bounding box center [1281, 687] width 297 height 38
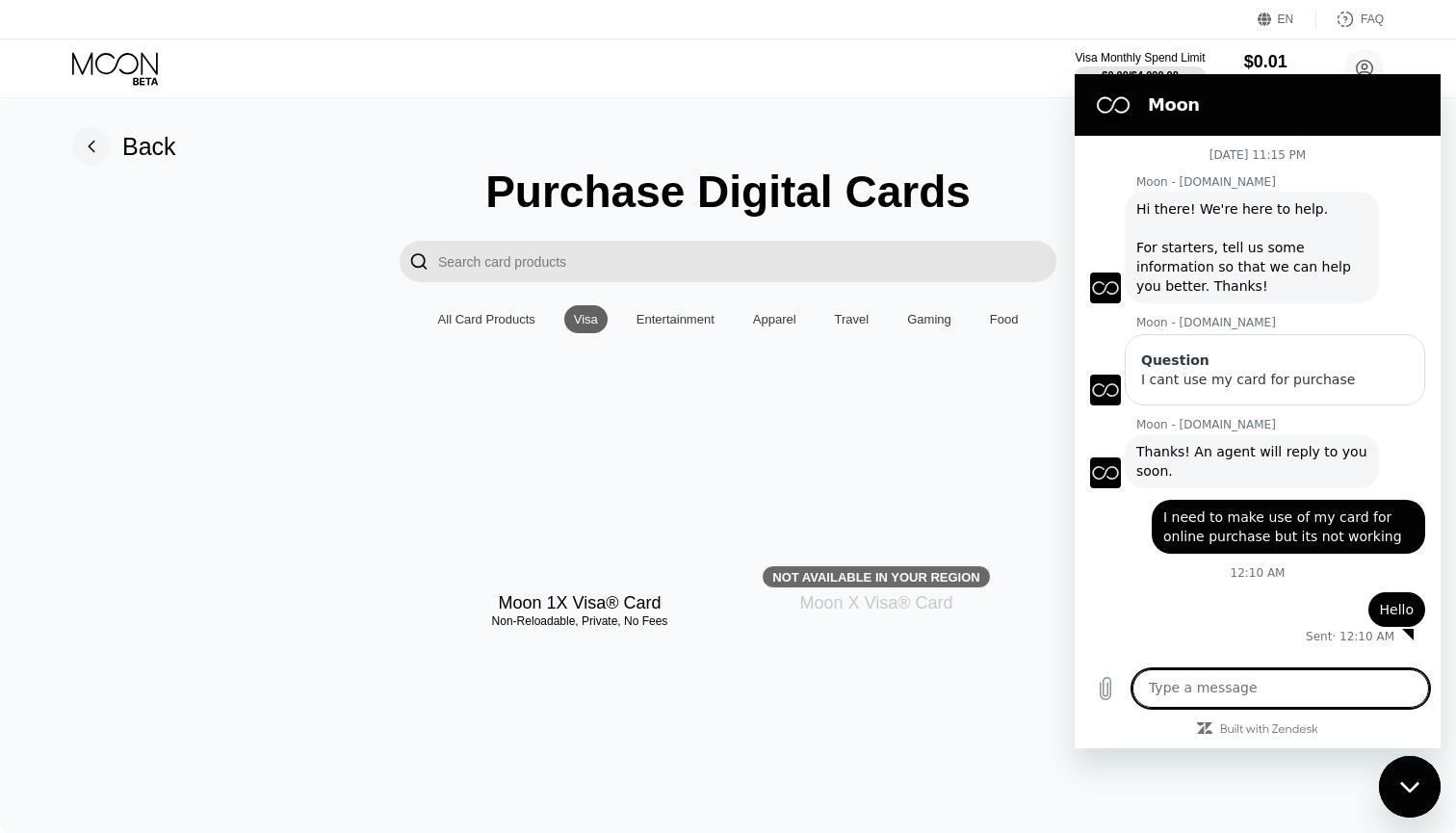
drag, startPoint x: 1109, startPoint y: 114, endPoint x: 1234, endPoint y: 683, distance: 582.6
click at [1234, 683] on textarea at bounding box center [1281, 687] width 297 height 38
type textarea "Hello"
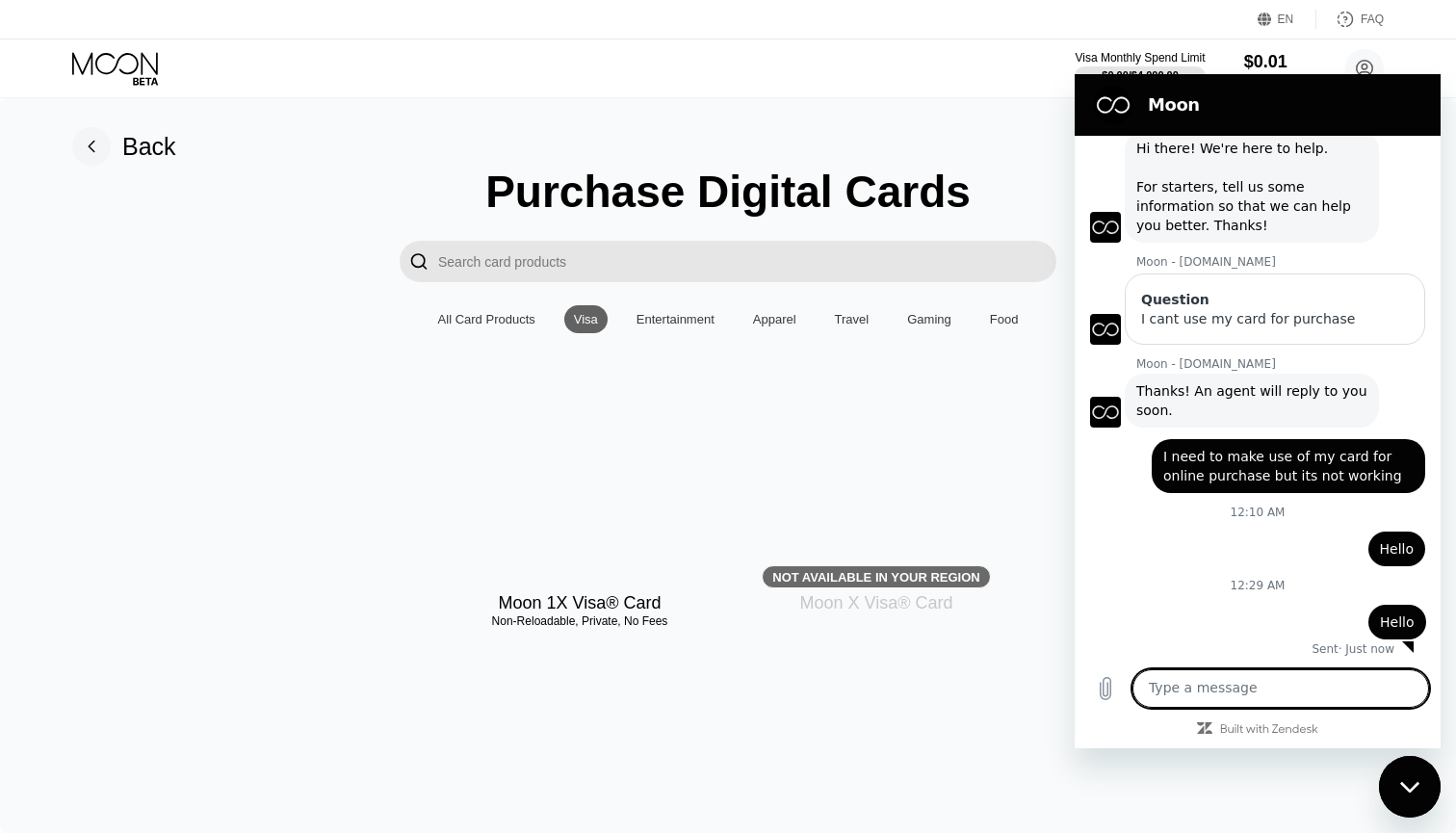
scroll to position [64, 0]
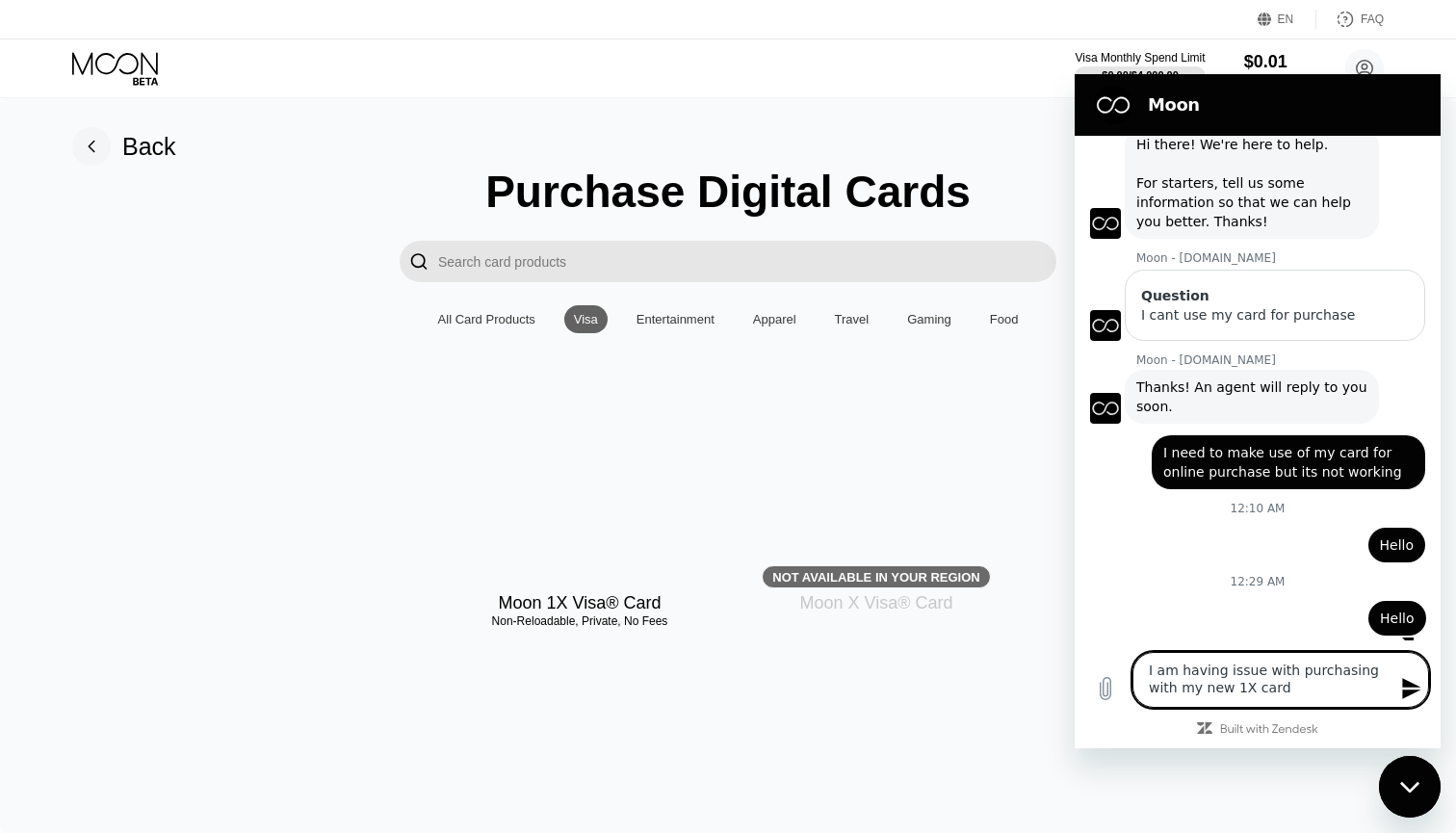
type textarea "I am having issue with purchasing with my new 1X card"
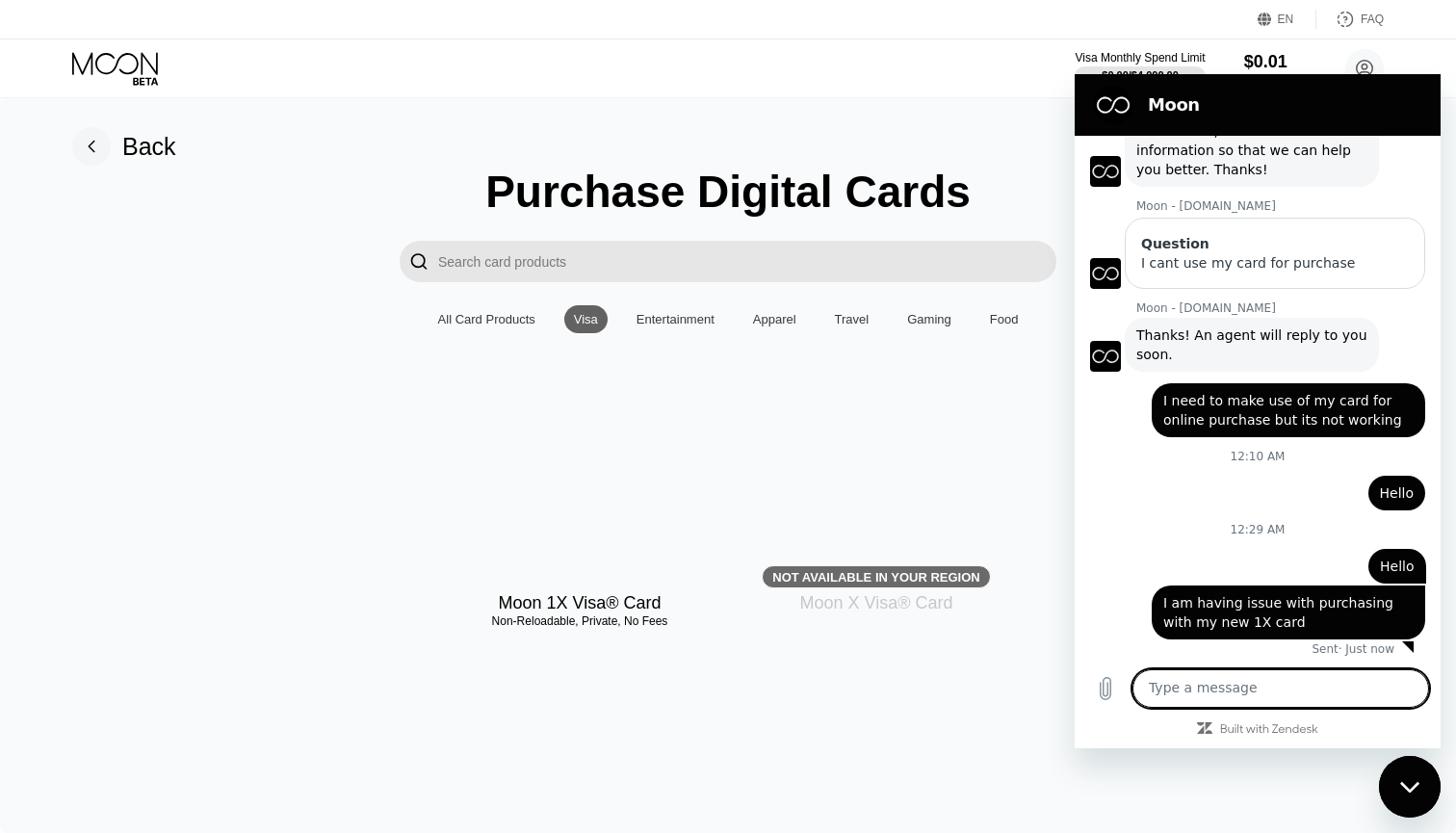
scroll to position [120, 0]
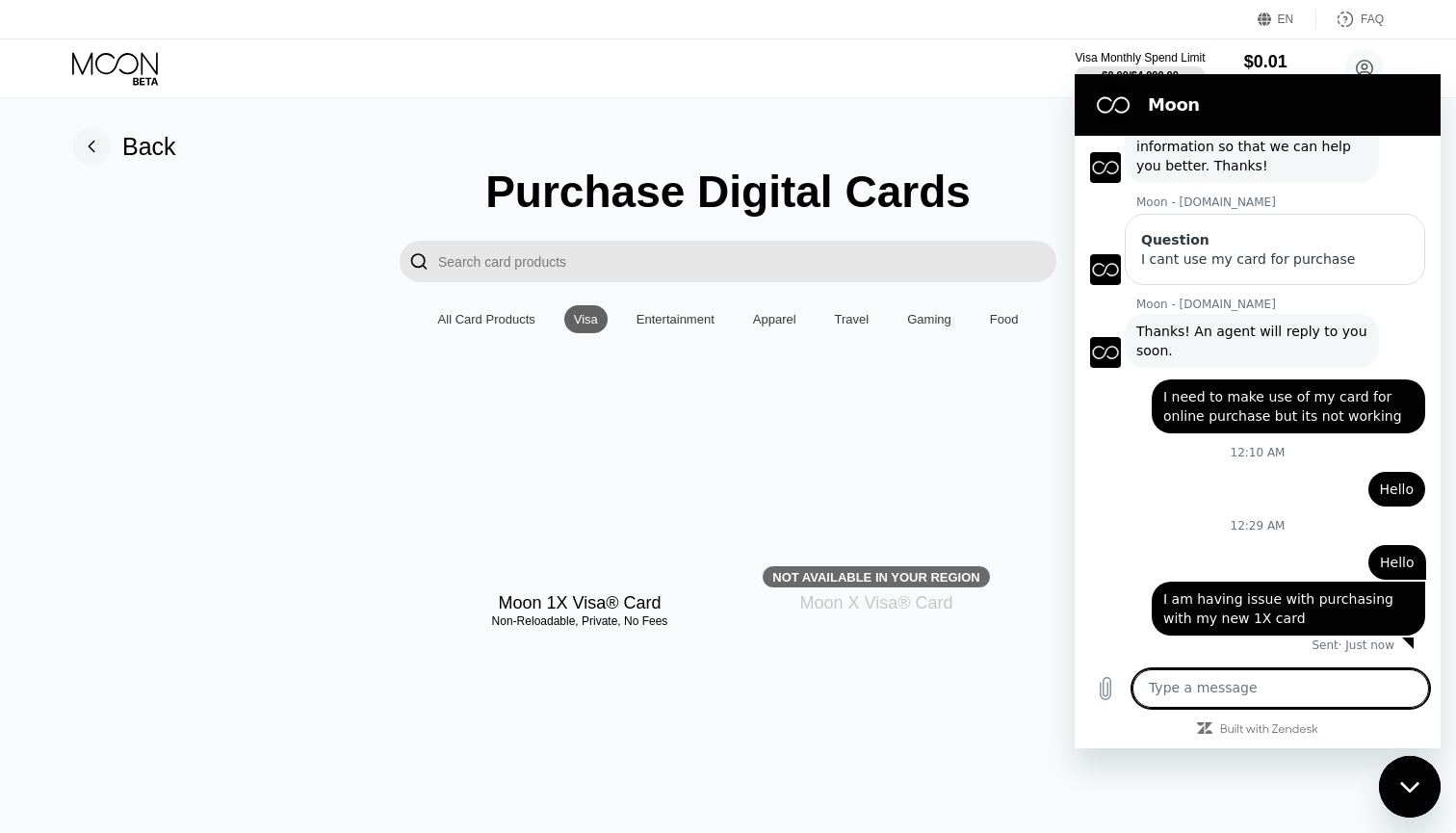
click at [953, 78] on div "Visa Monthly Spend Limit $0.00 / $4,000.00 $0.01 Moon Credit bean_taylor@aol.co…" at bounding box center [728, 68] width 1456 height 58
click at [1112, 107] on figure at bounding box center [1112, 104] width 38 height 38
click at [1109, 166] on figure at bounding box center [1105, 166] width 31 height 31
click at [1407, 639] on div at bounding box center [1408, 643] width 12 height 12
click at [1407, 776] on div "Close messaging window" at bounding box center [1410, 786] width 58 height 58
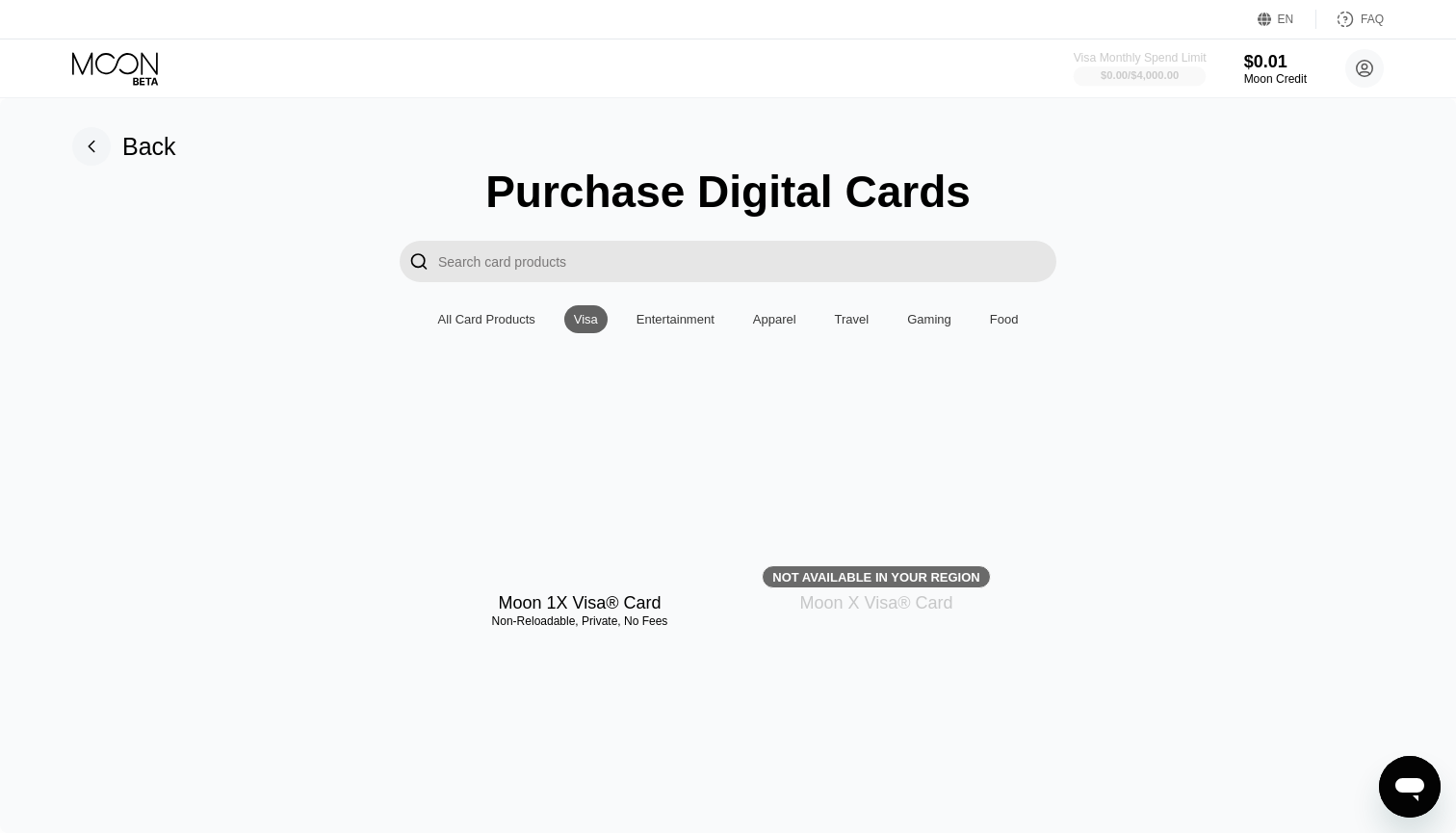
click at [1132, 76] on div "$0.00 / $4,000.00" at bounding box center [1139, 75] width 78 height 12
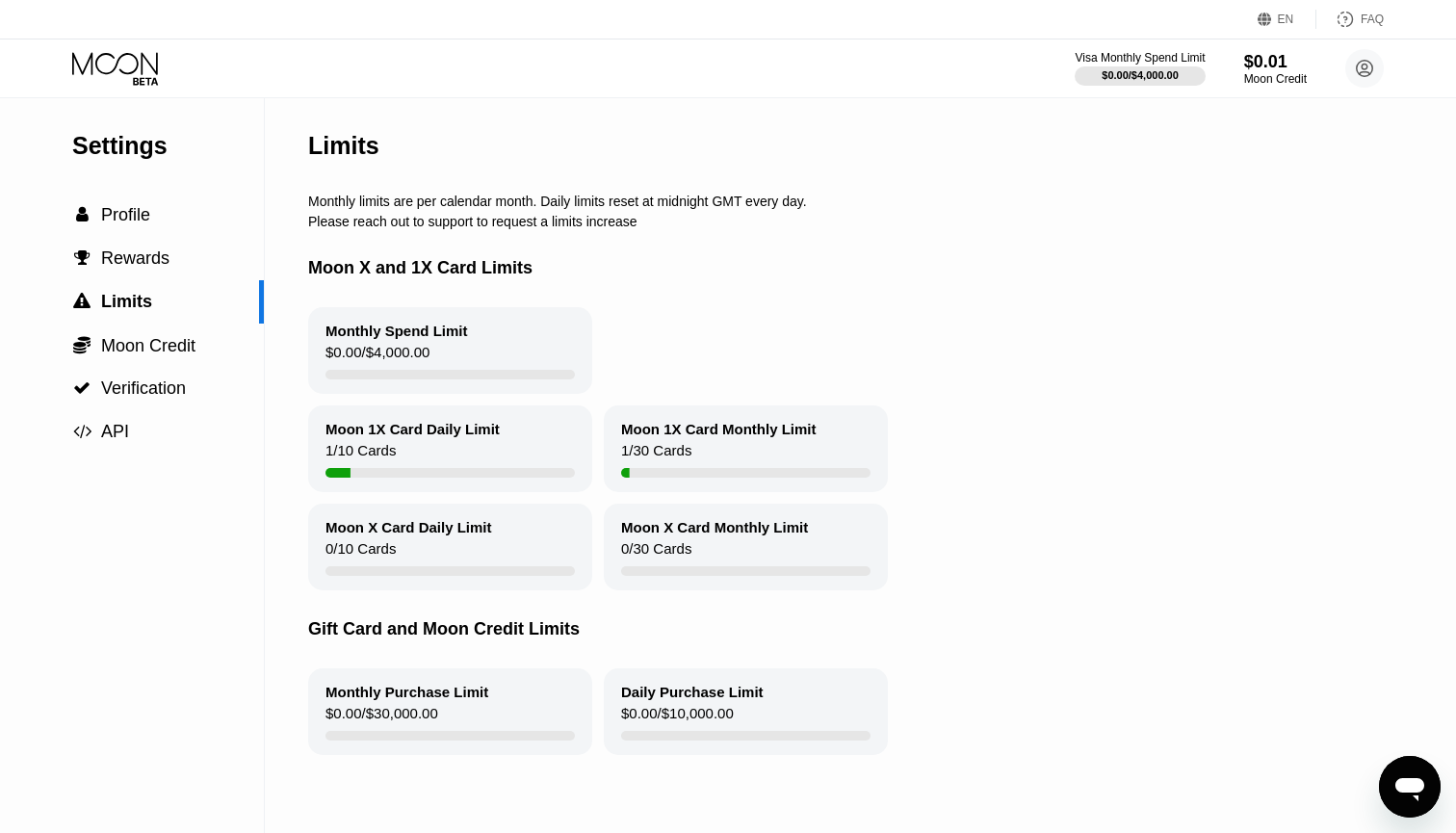
click at [401, 449] on div "Moon 1X Card Daily Limit 1 / 10 Cards" at bounding box center [450, 449] width 284 height 87
click at [383, 431] on div "Moon 1X Card Daily Limit" at bounding box center [412, 428] width 174 height 17
click at [131, 275] on div " Rewards" at bounding box center [132, 258] width 264 height 43
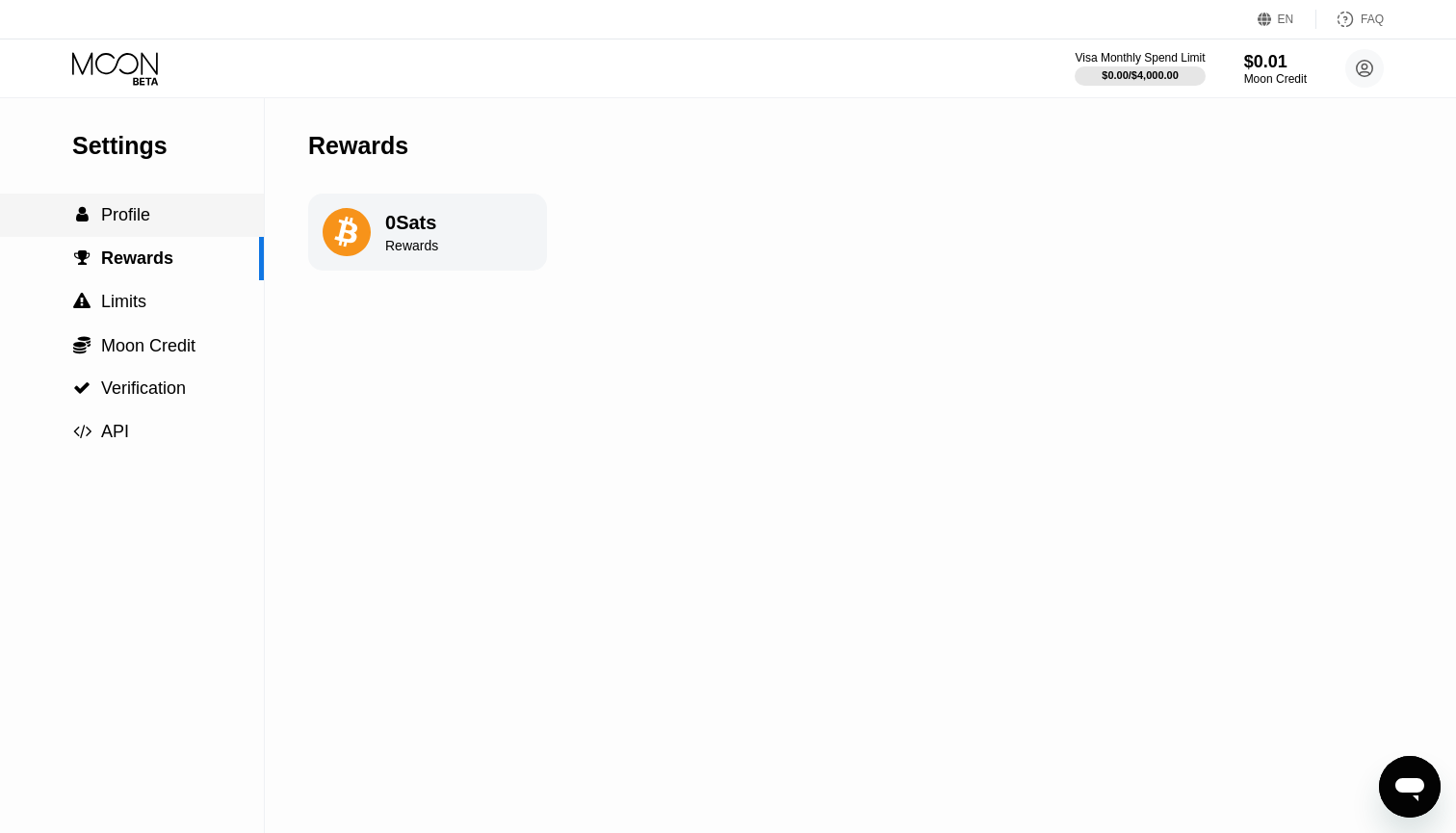
click at [104, 219] on span "Profile" at bounding box center [126, 215] width 49 height 20
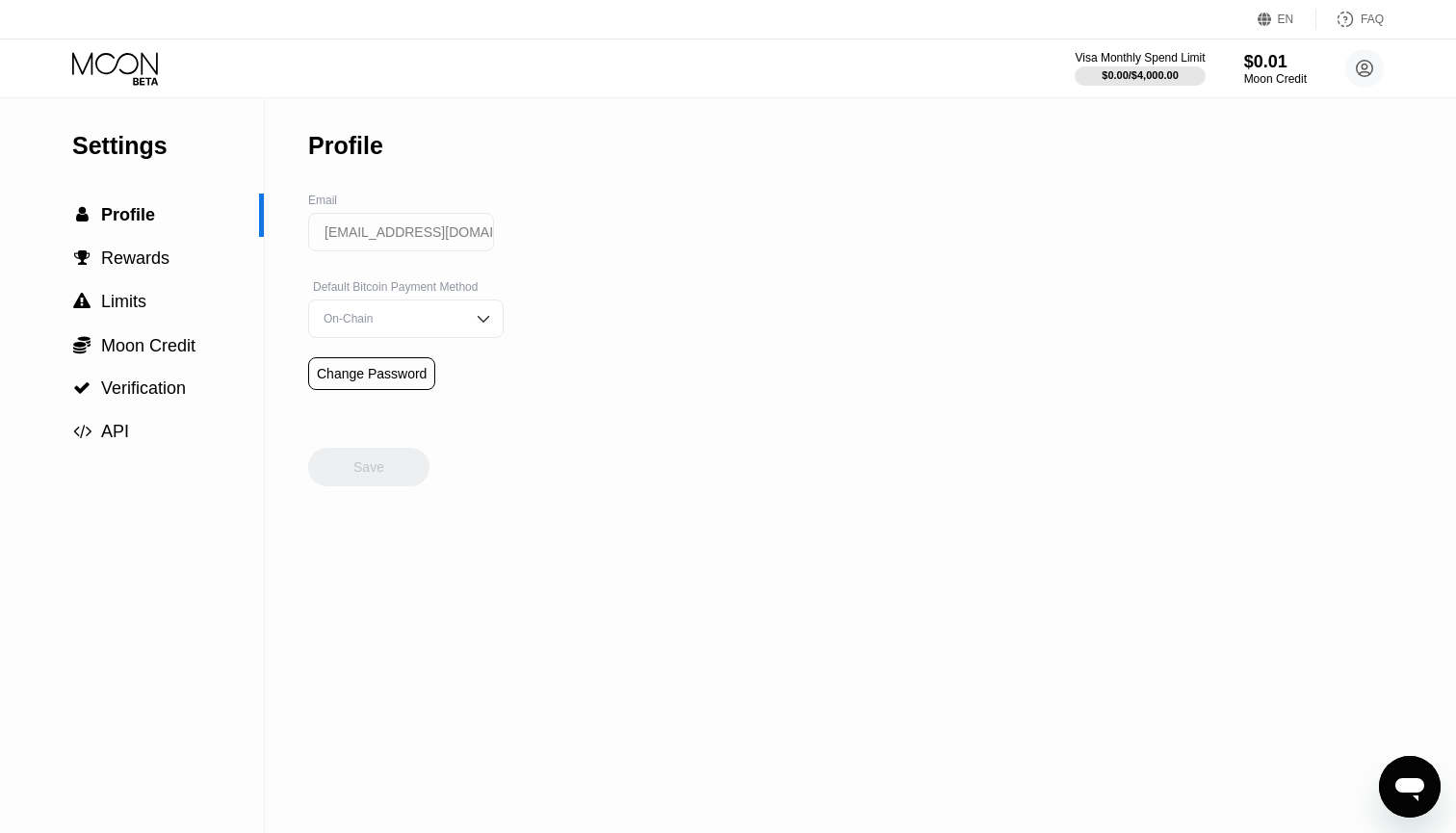
click at [113, 62] on icon at bounding box center [116, 69] width 90 height 33
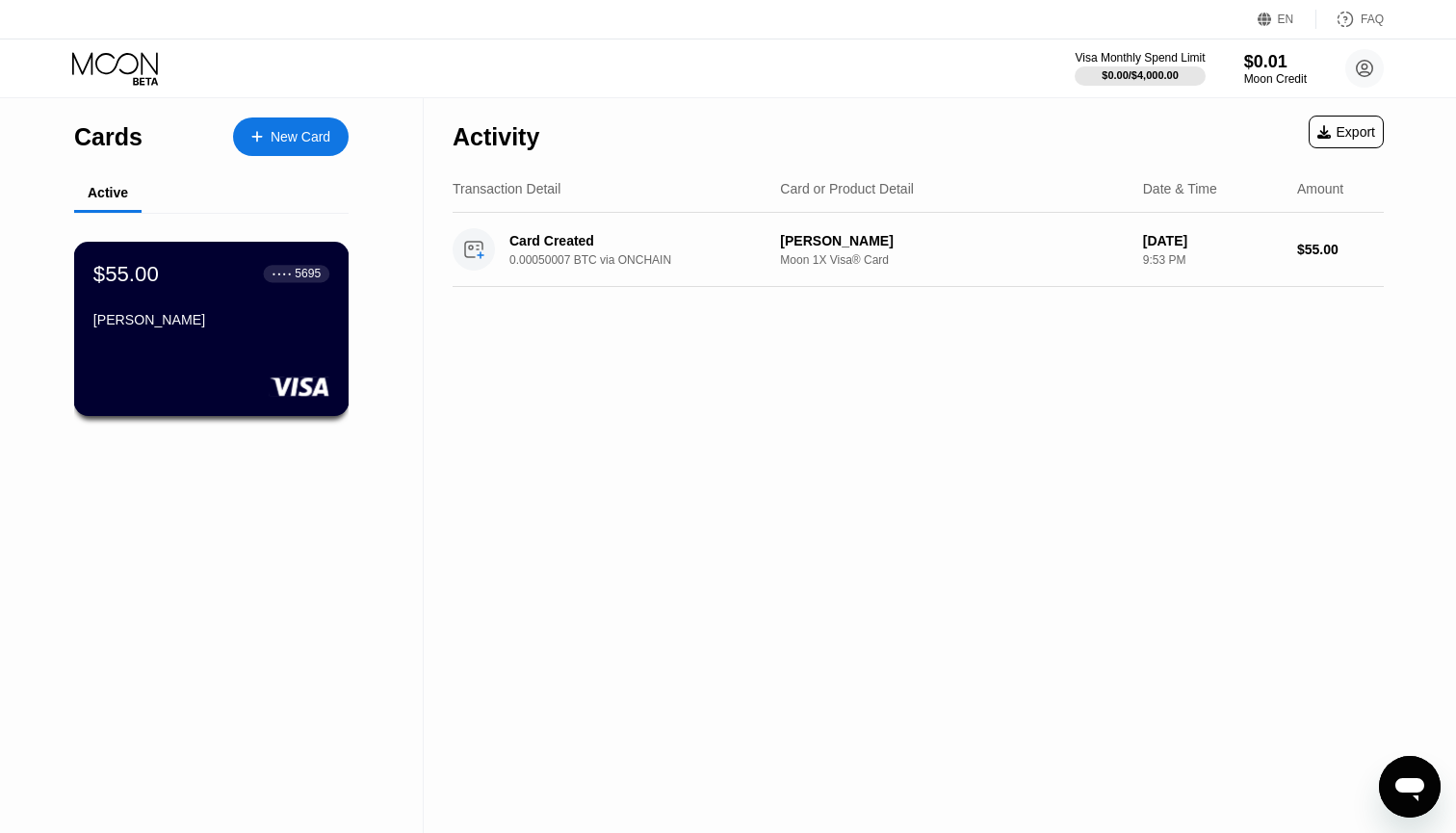
click at [209, 278] on div "$55.00 ● ● ● ● 5695" at bounding box center [211, 273] width 235 height 25
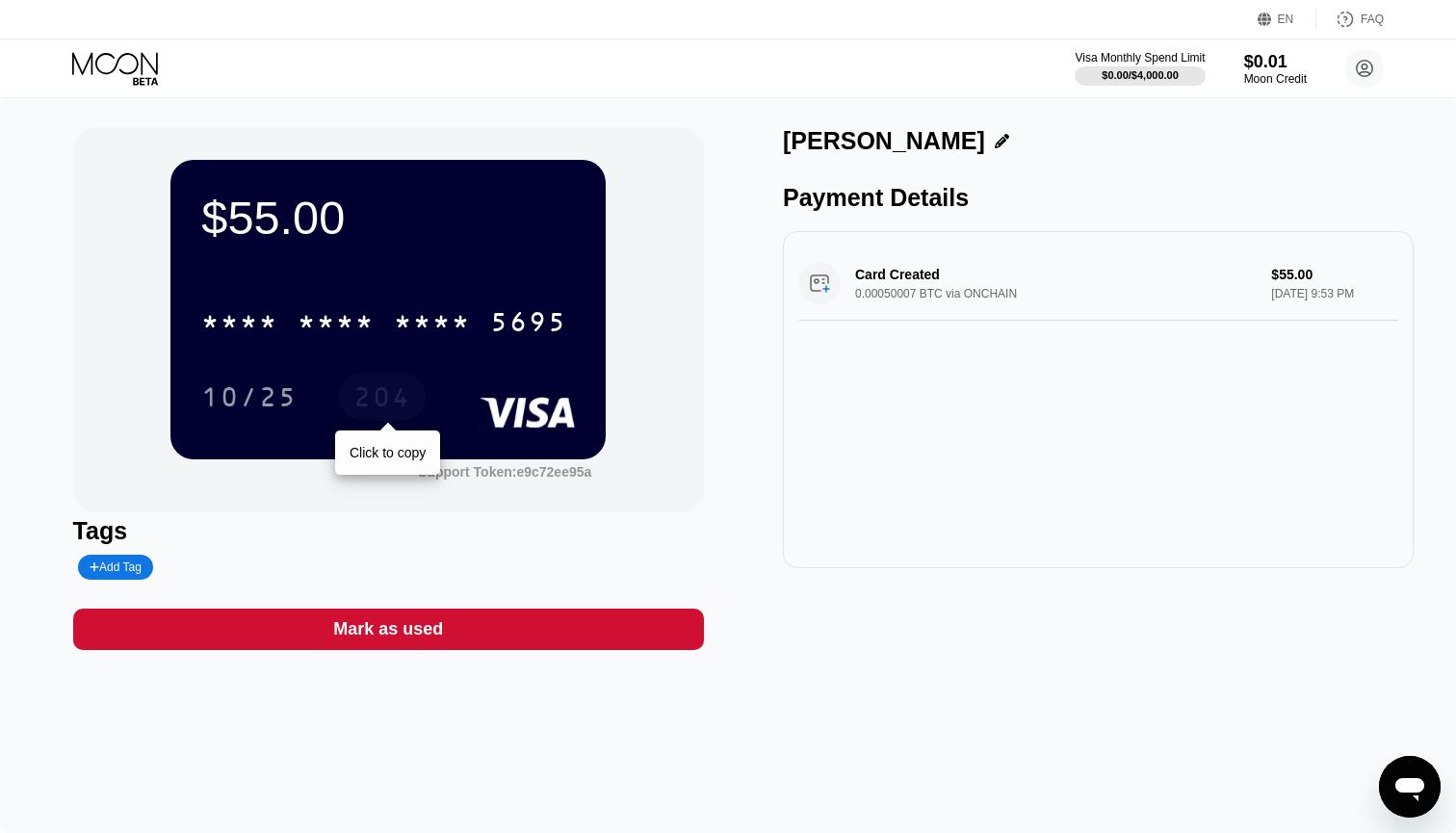
click at [357, 388] on div "204" at bounding box center [382, 399] width 58 height 31
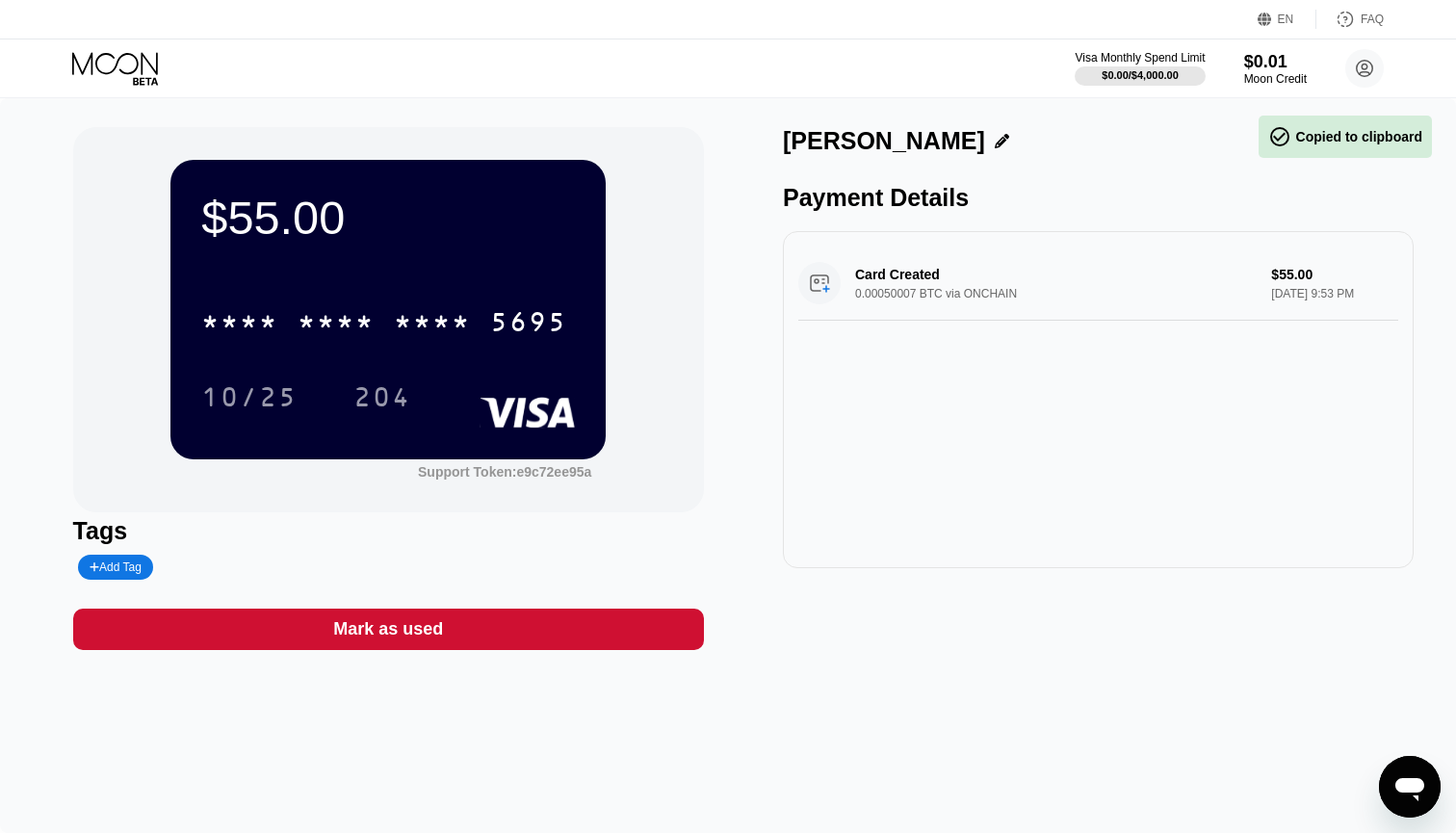
click at [364, 258] on div "$55.00 * * * * * * * * * * * * 5695 10/25 204" at bounding box center [388, 308] width 435 height 298
click at [317, 242] on div "$55.00" at bounding box center [387, 218] width 373 height 54
click at [317, 241] on div "$55.00" at bounding box center [387, 218] width 373 height 54
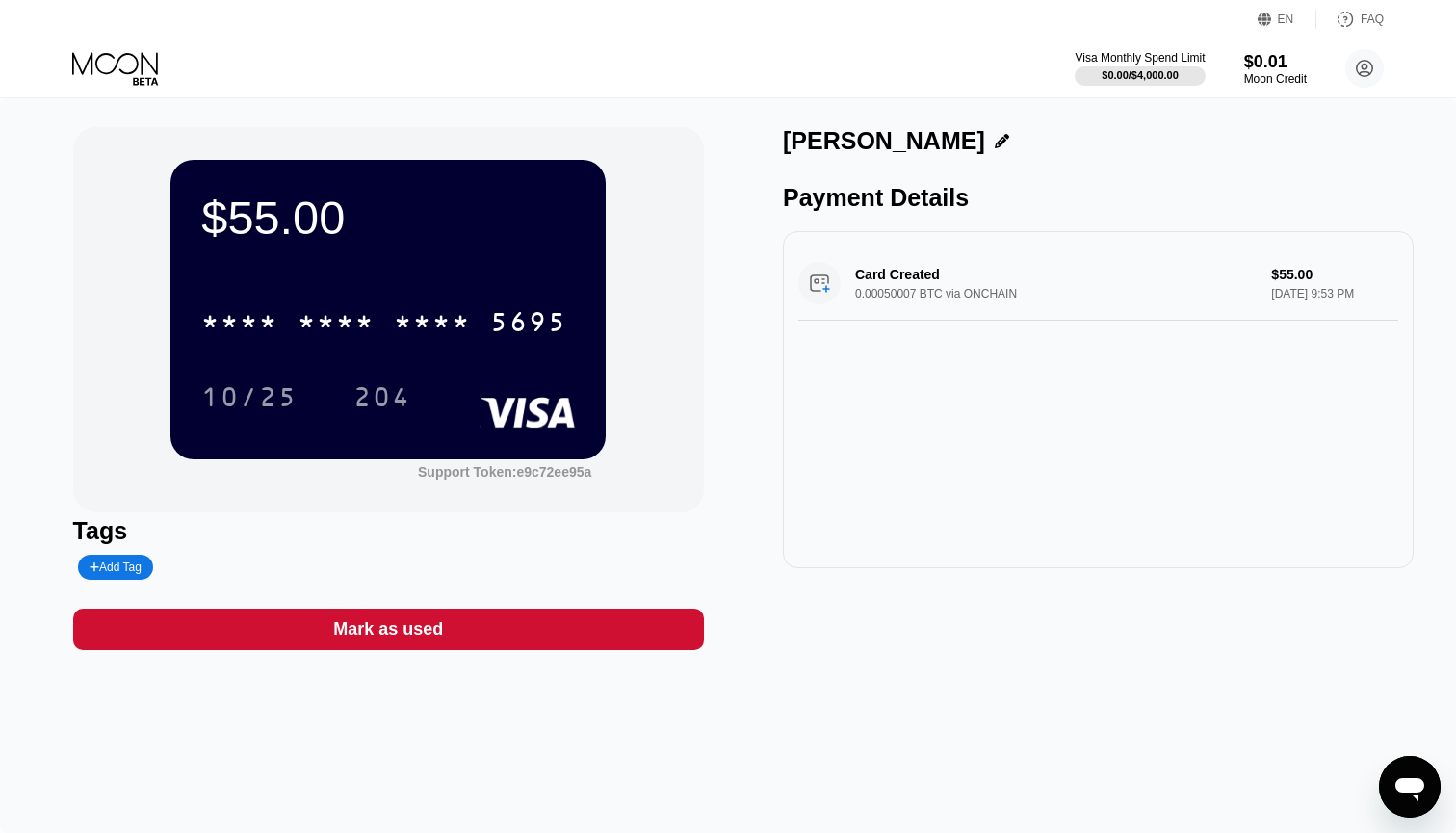
click at [106, 57] on icon at bounding box center [116, 69] width 90 height 33
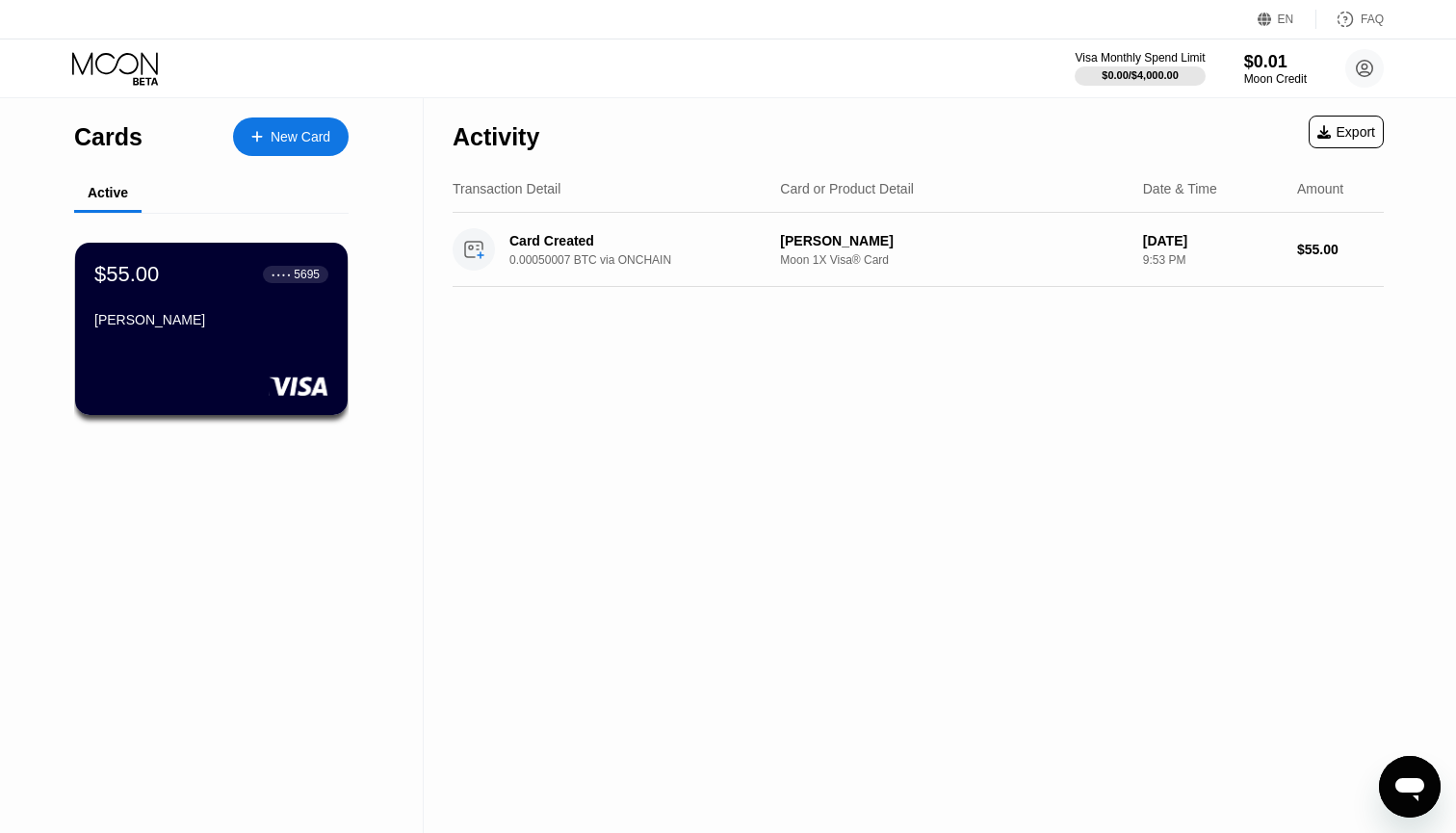
click at [1422, 781] on icon "Open messaging window" at bounding box center [1409, 789] width 29 height 23
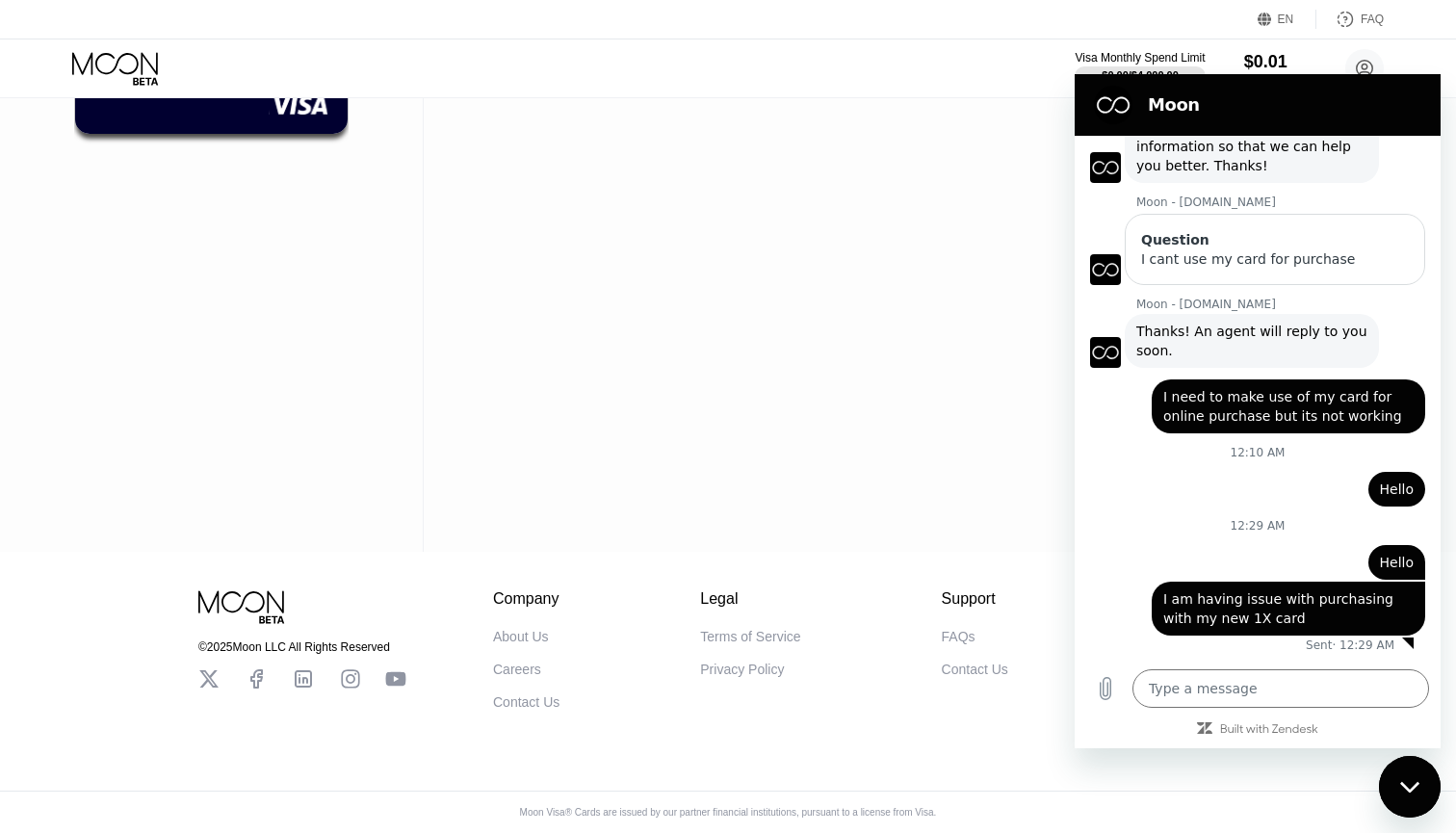
scroll to position [285, 0]
click at [970, 666] on div "Contact Us" at bounding box center [974, 670] width 66 height 16
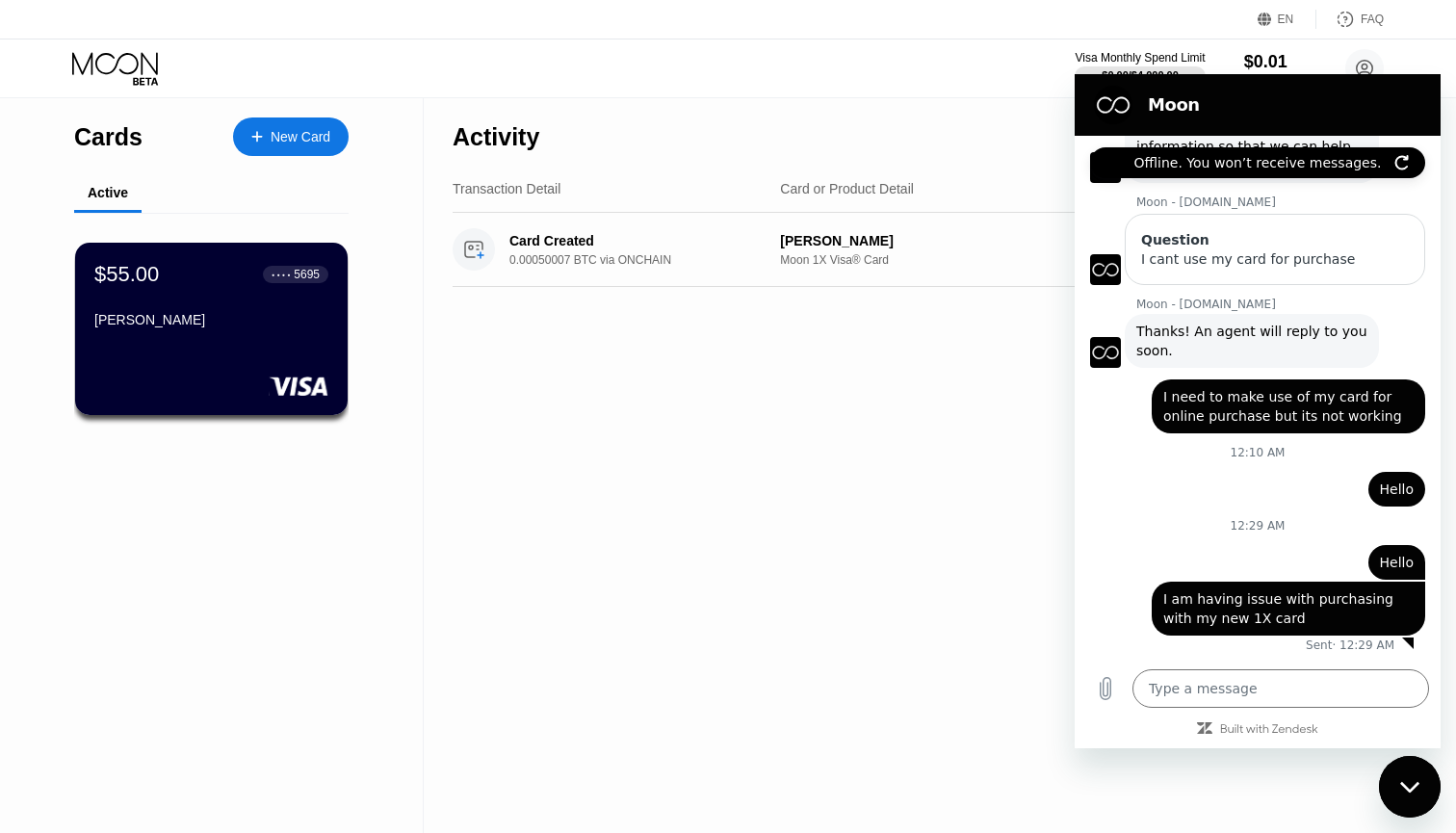
scroll to position [0, 0]
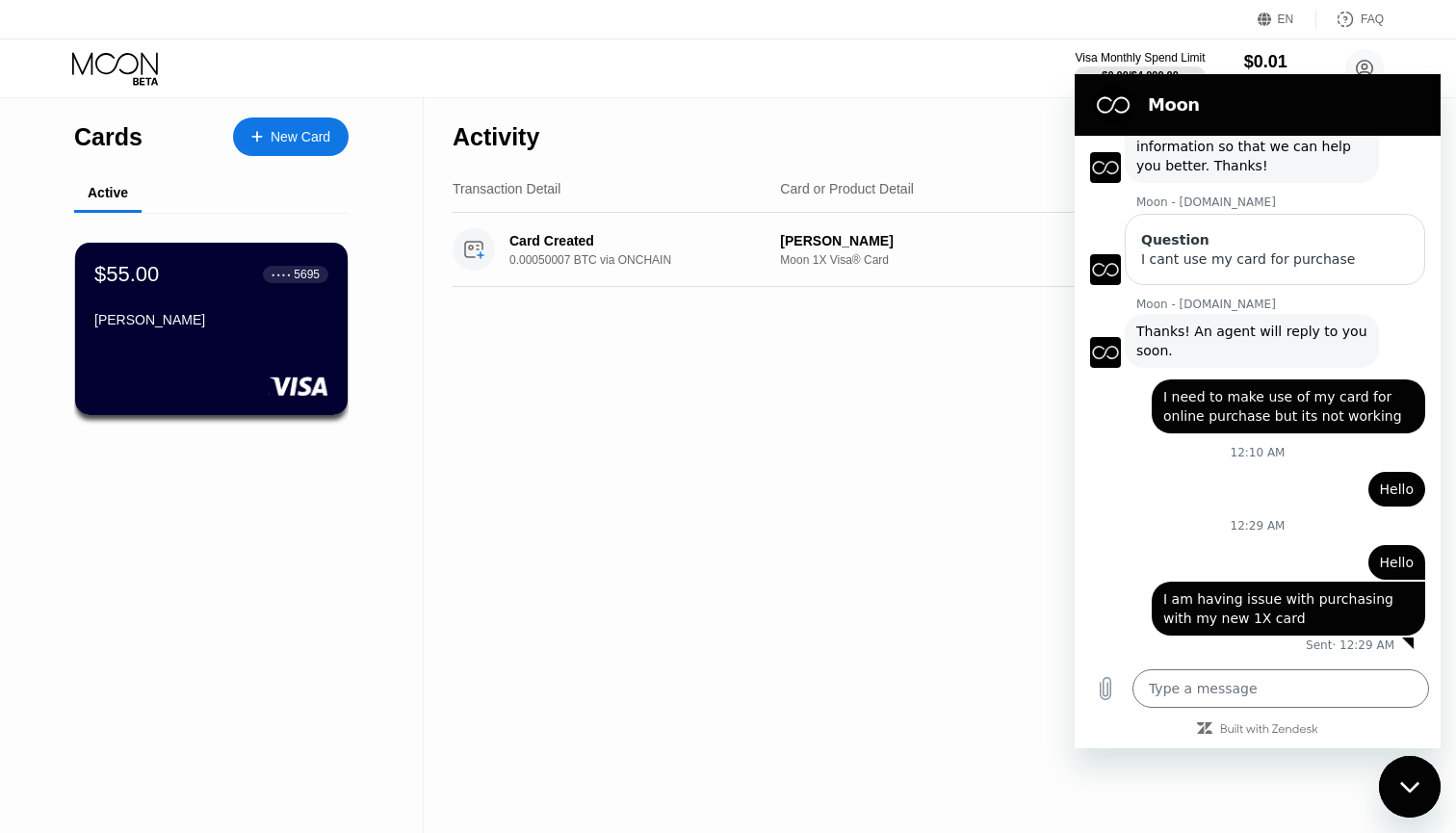
type textarea "x"
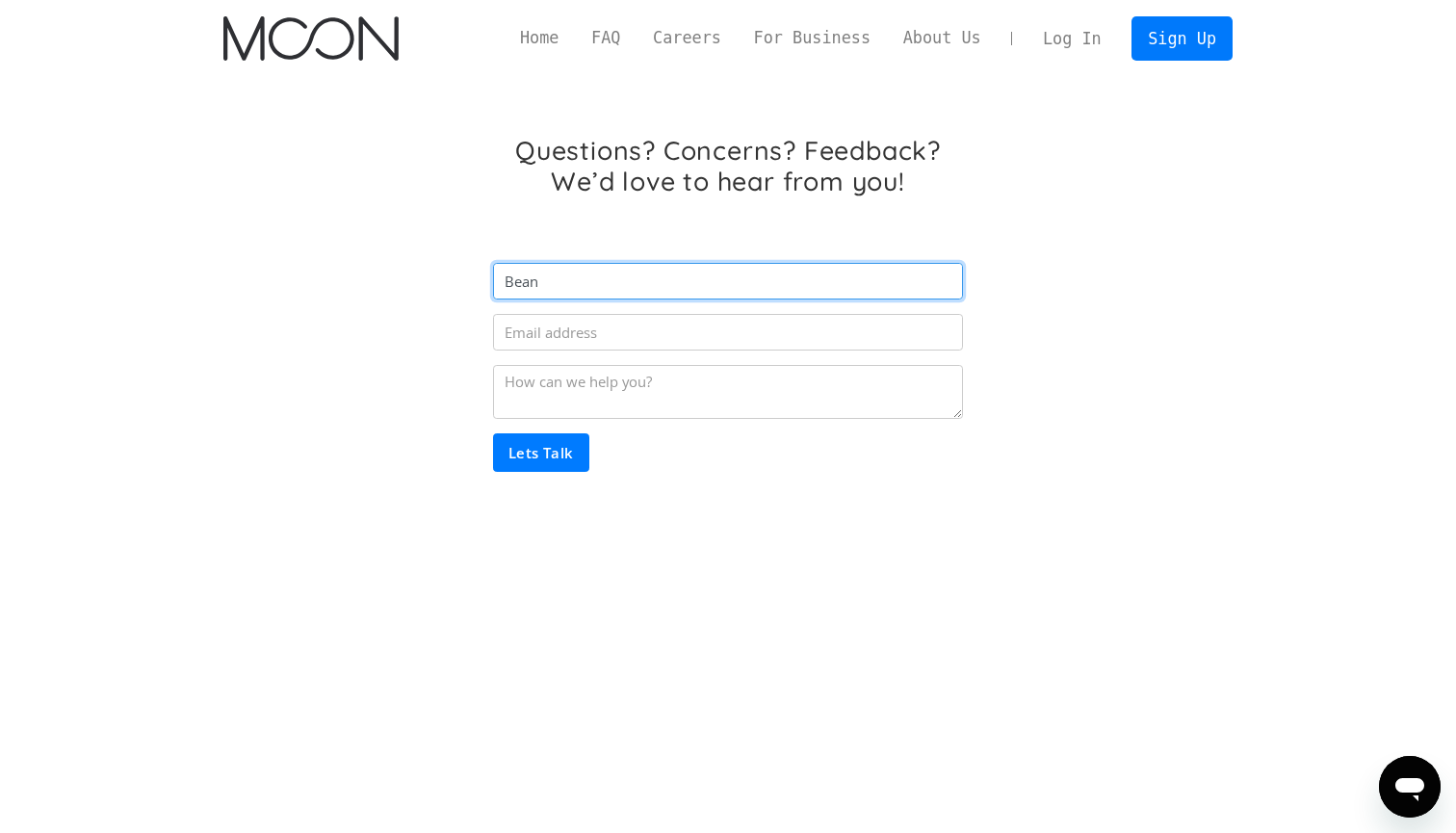
type input "Bean"
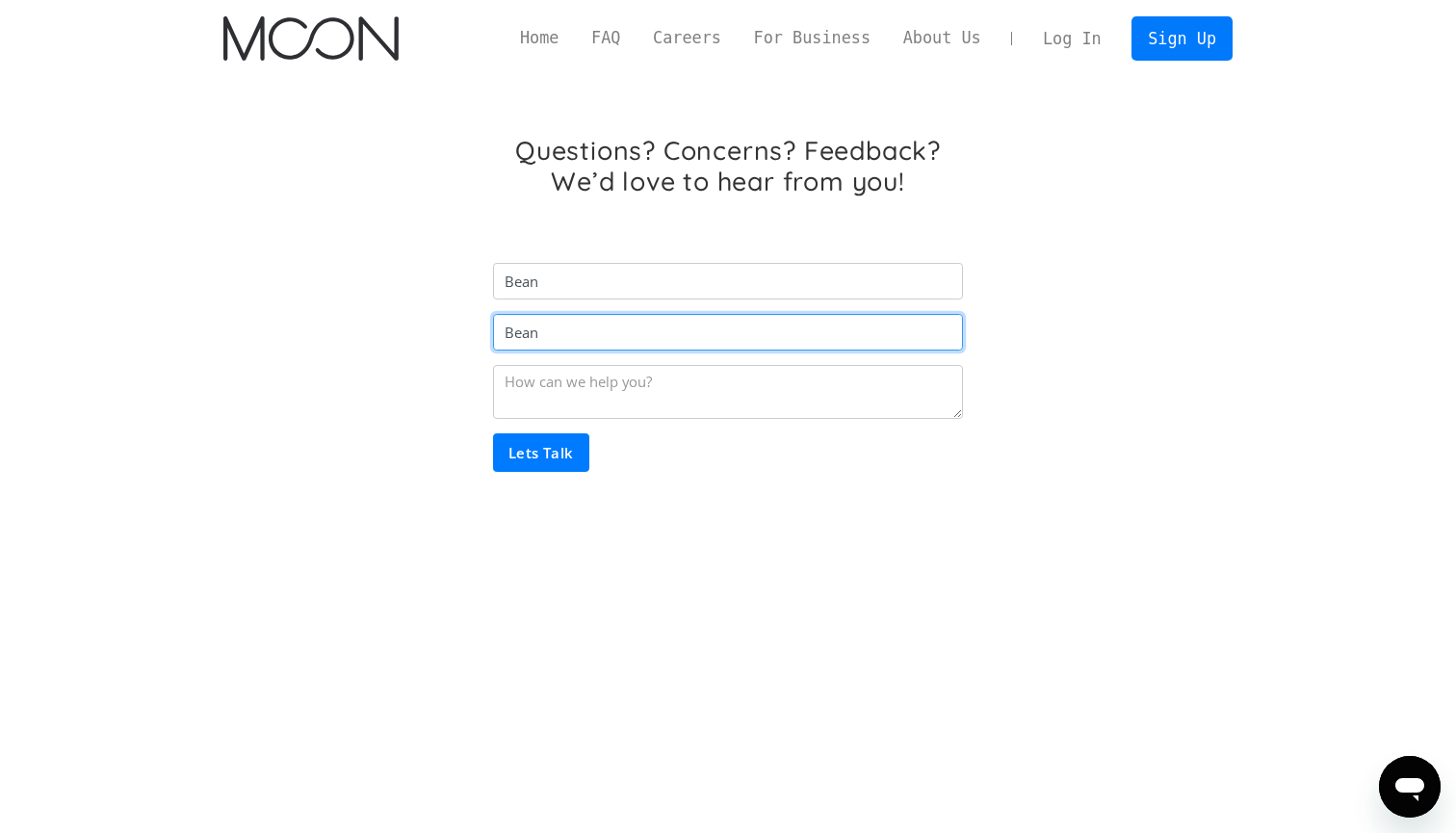
type input "Bean_"
type input "[EMAIL_ADDRESS][DOMAIN_NAME]"
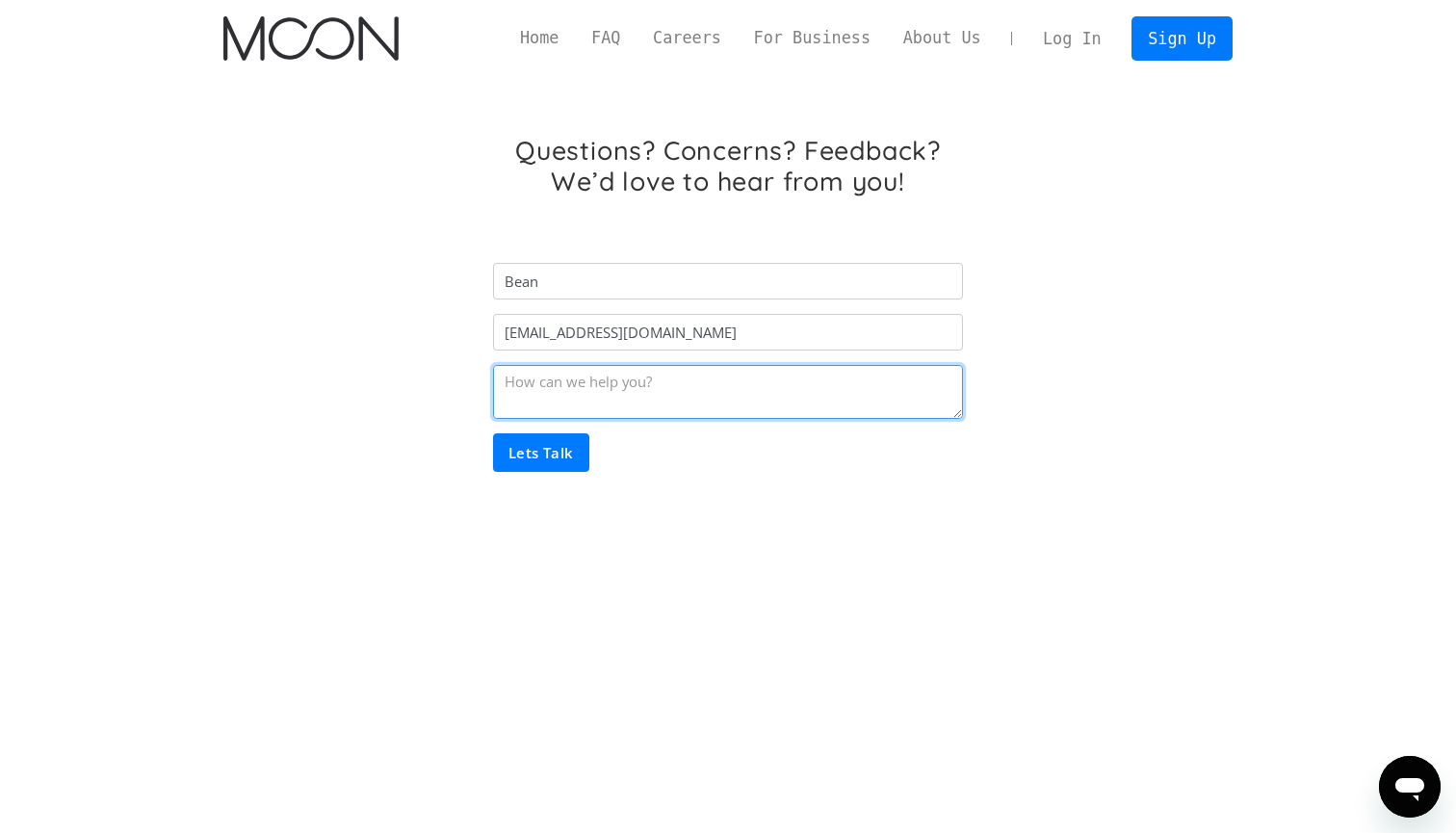
click at [577, 410] on textarea "Email Form" at bounding box center [727, 391] width 470 height 54
click at [668, 379] on textarea "I am having a problem with purchasing online" at bounding box center [727, 391] width 470 height 54
click at [817, 386] on textarea "I am having a problem purchasing online" at bounding box center [727, 391] width 470 height 54
type textarea "I am having a problem purchasing online with my Moon 1X card. I will like to be…"
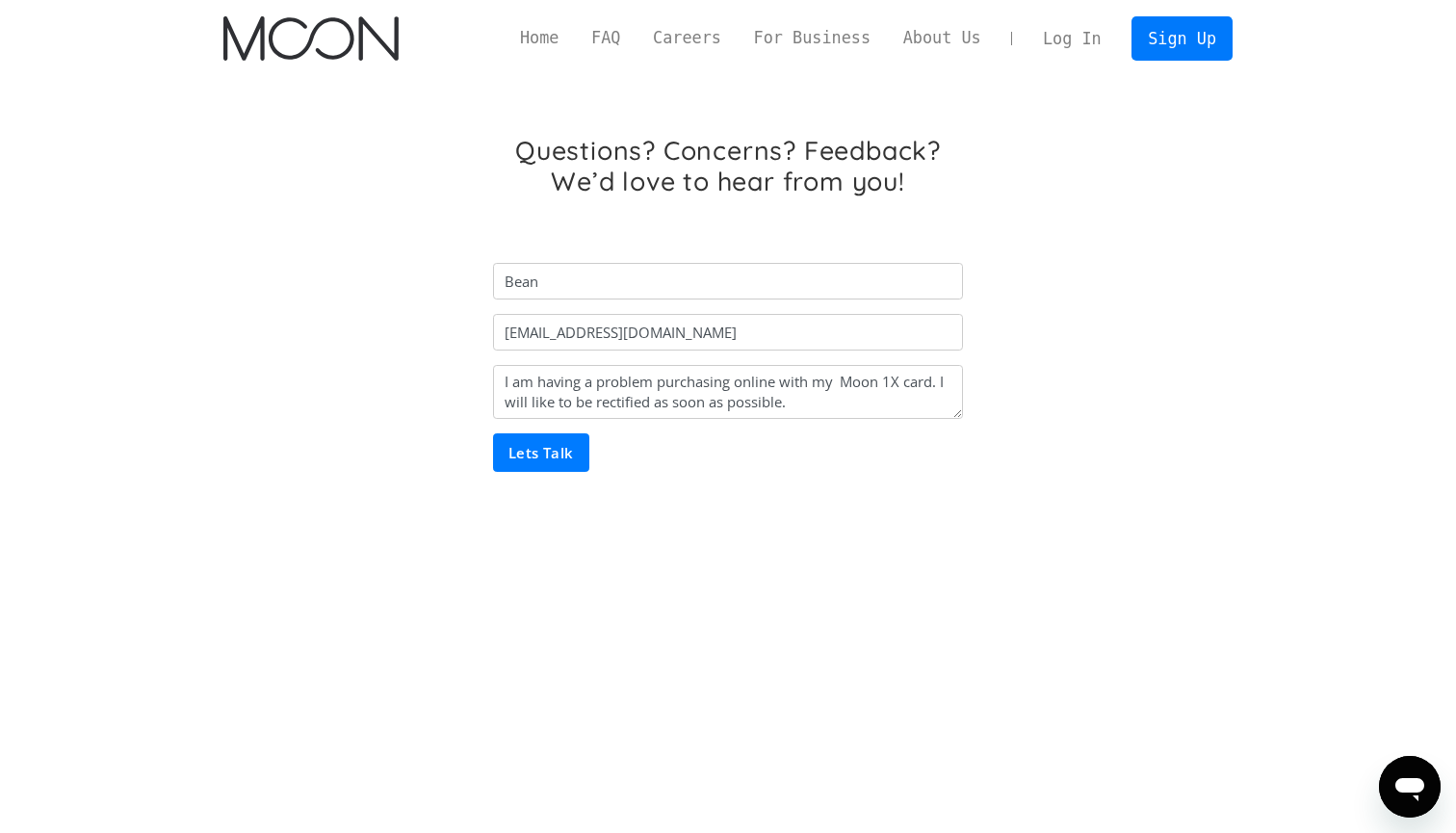
click at [567, 455] on input "Lets Talk" at bounding box center [541, 452] width 97 height 38
type input "Please wait..."
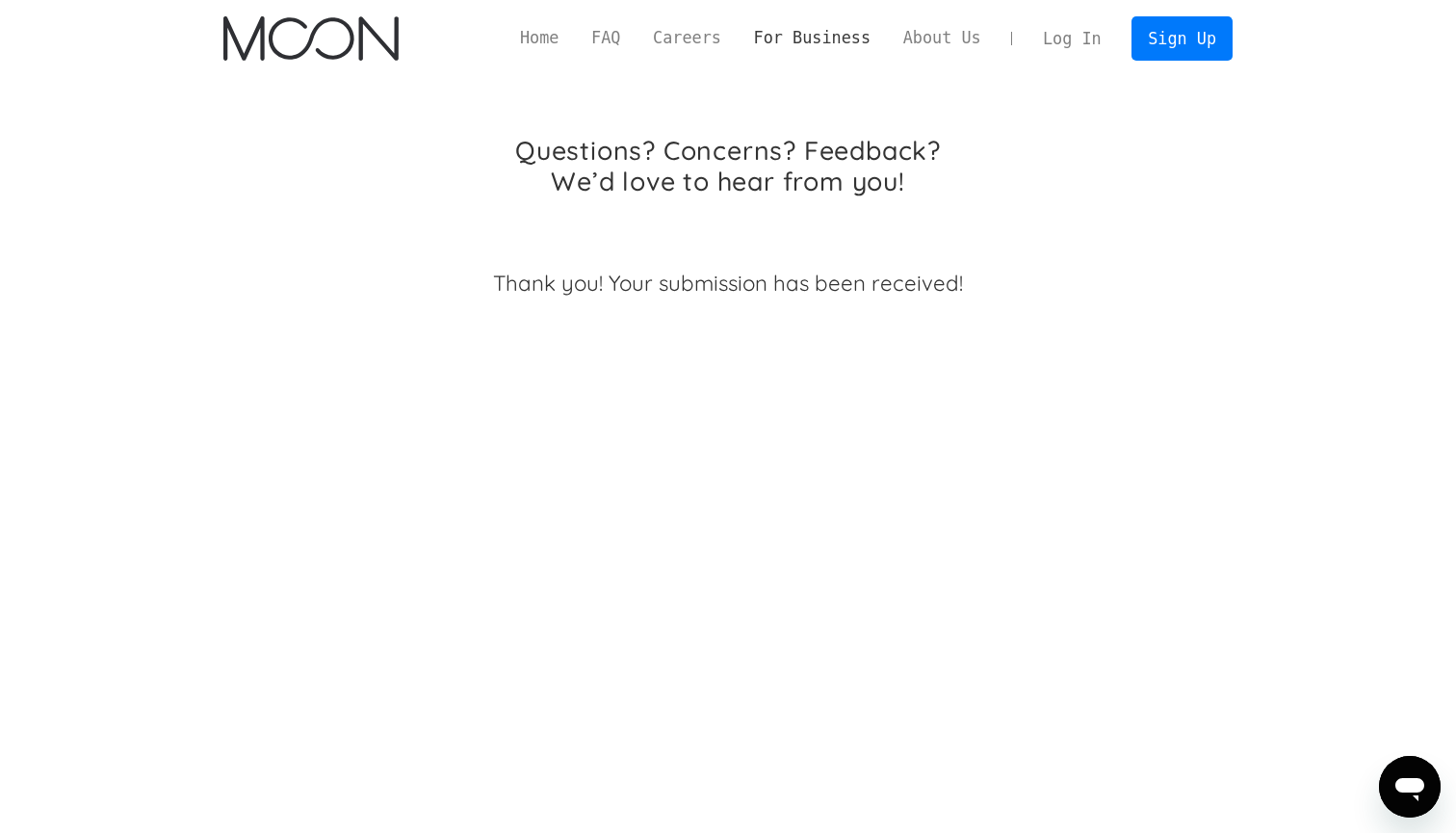
click at [795, 43] on link "For Business" at bounding box center [813, 37] width 150 height 24
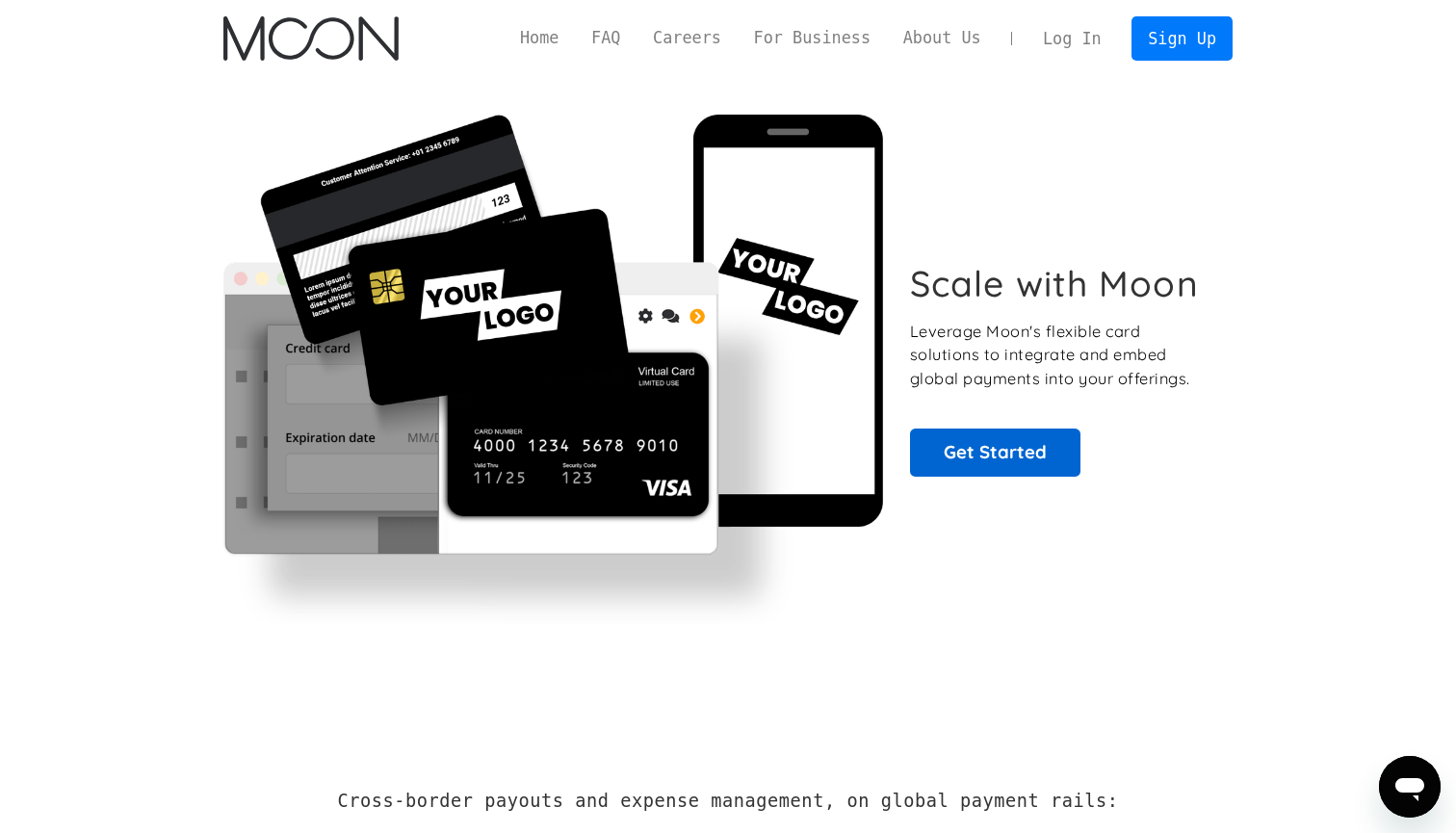
click at [993, 457] on link "Get Started" at bounding box center [995, 452] width 170 height 48
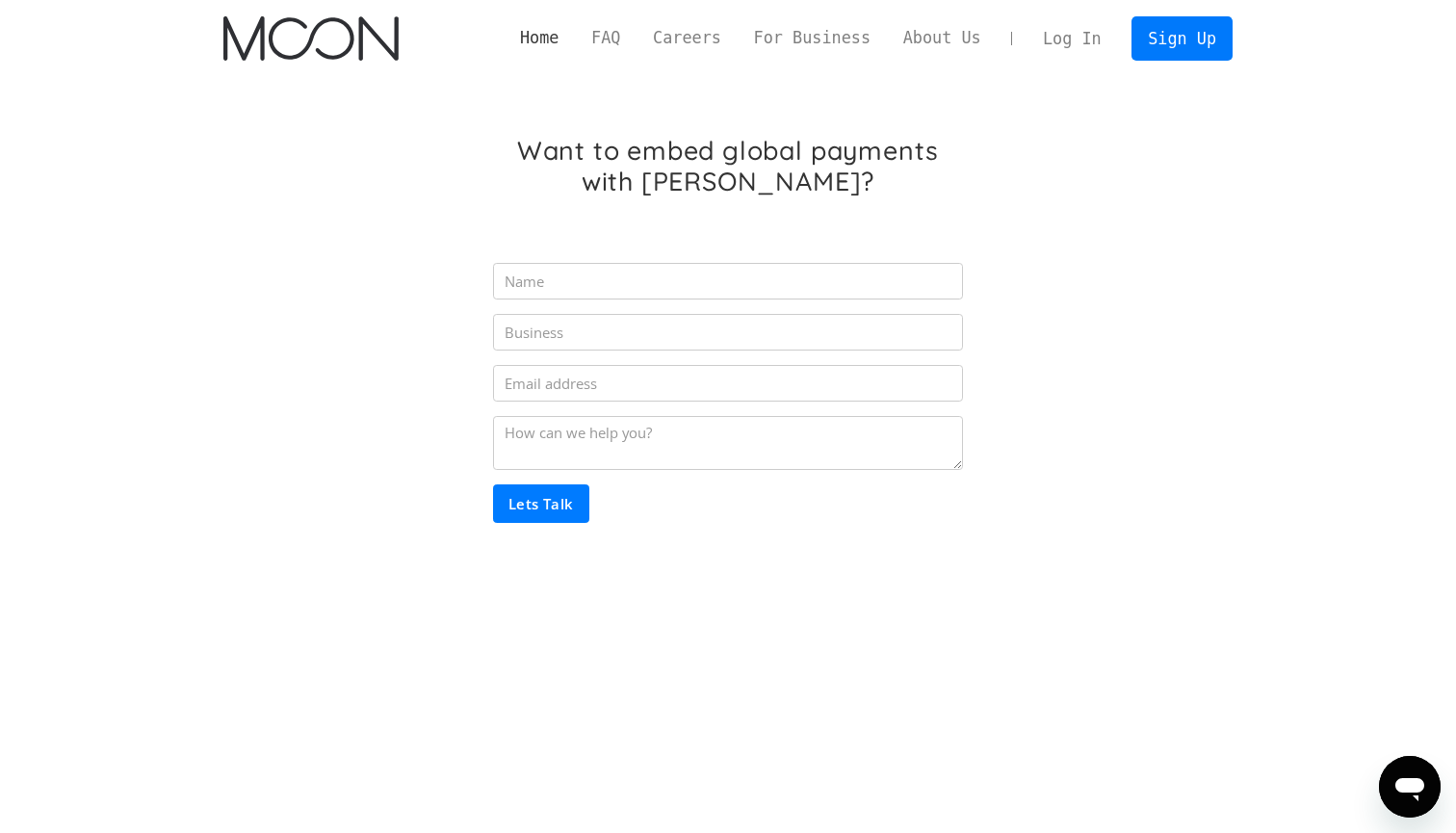
click at [538, 37] on link "Home" at bounding box center [539, 37] width 71 height 24
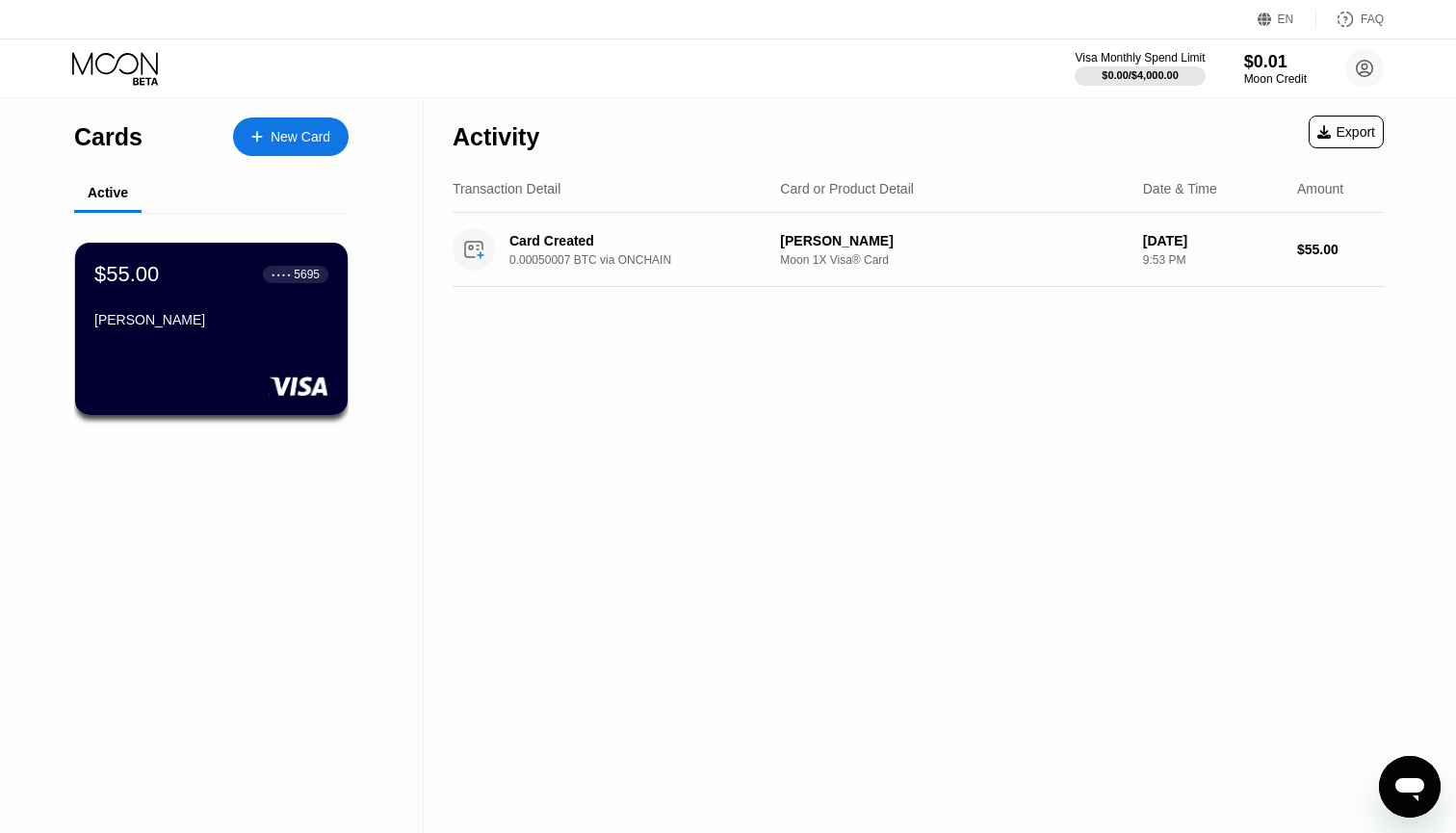
click at [1371, 16] on div "FAQ" at bounding box center [1371, 20] width 23 height 14
click at [483, 257] on circle at bounding box center [473, 249] width 42 height 42
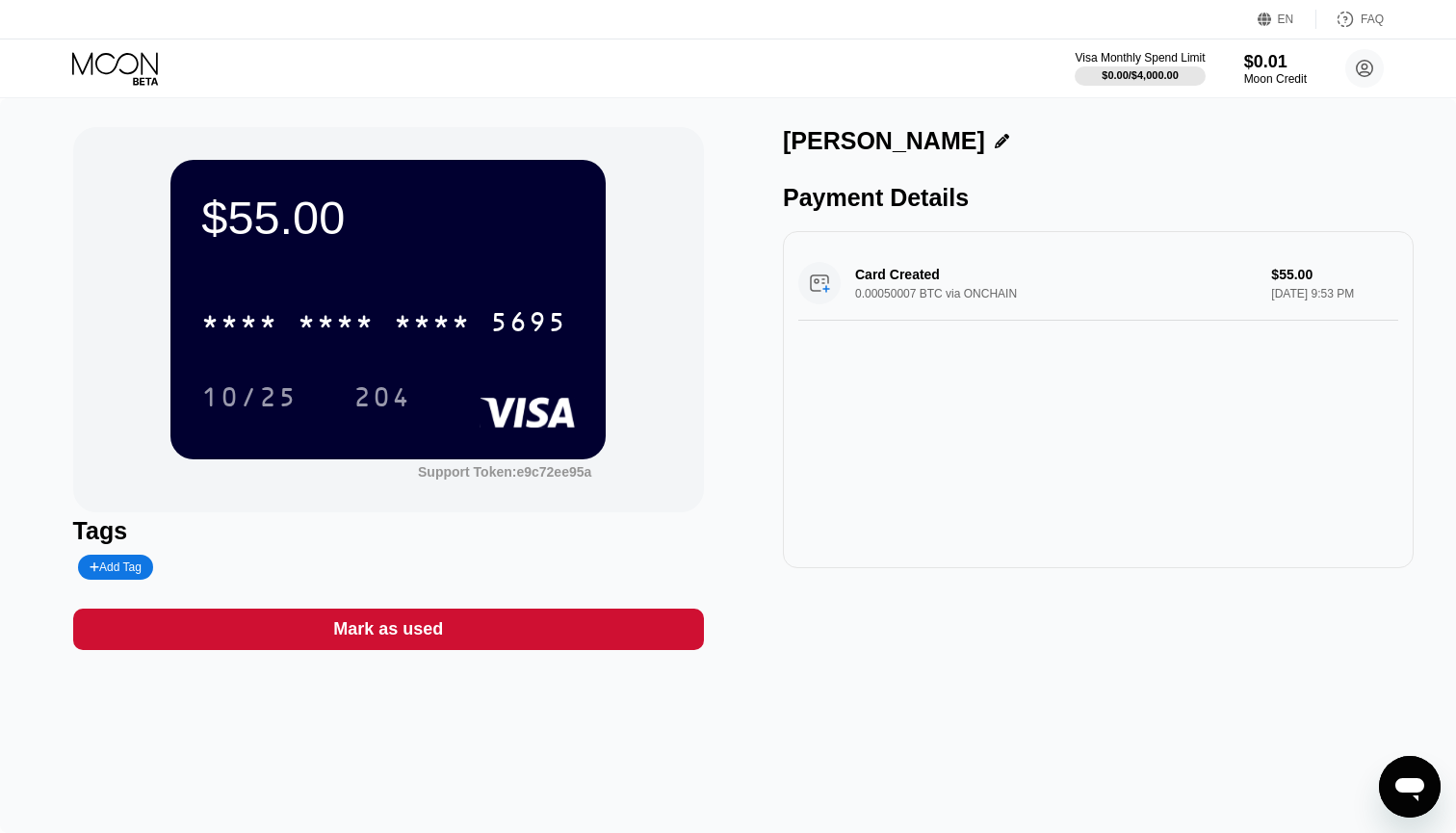
click at [945, 293] on div "Card Created 0.00050007 BTC via ONCHAIN $55.00 Aug 20, 2025 9:53 PM" at bounding box center [1097, 283] width 600 height 74
click at [93, 56] on icon at bounding box center [114, 63] width 86 height 22
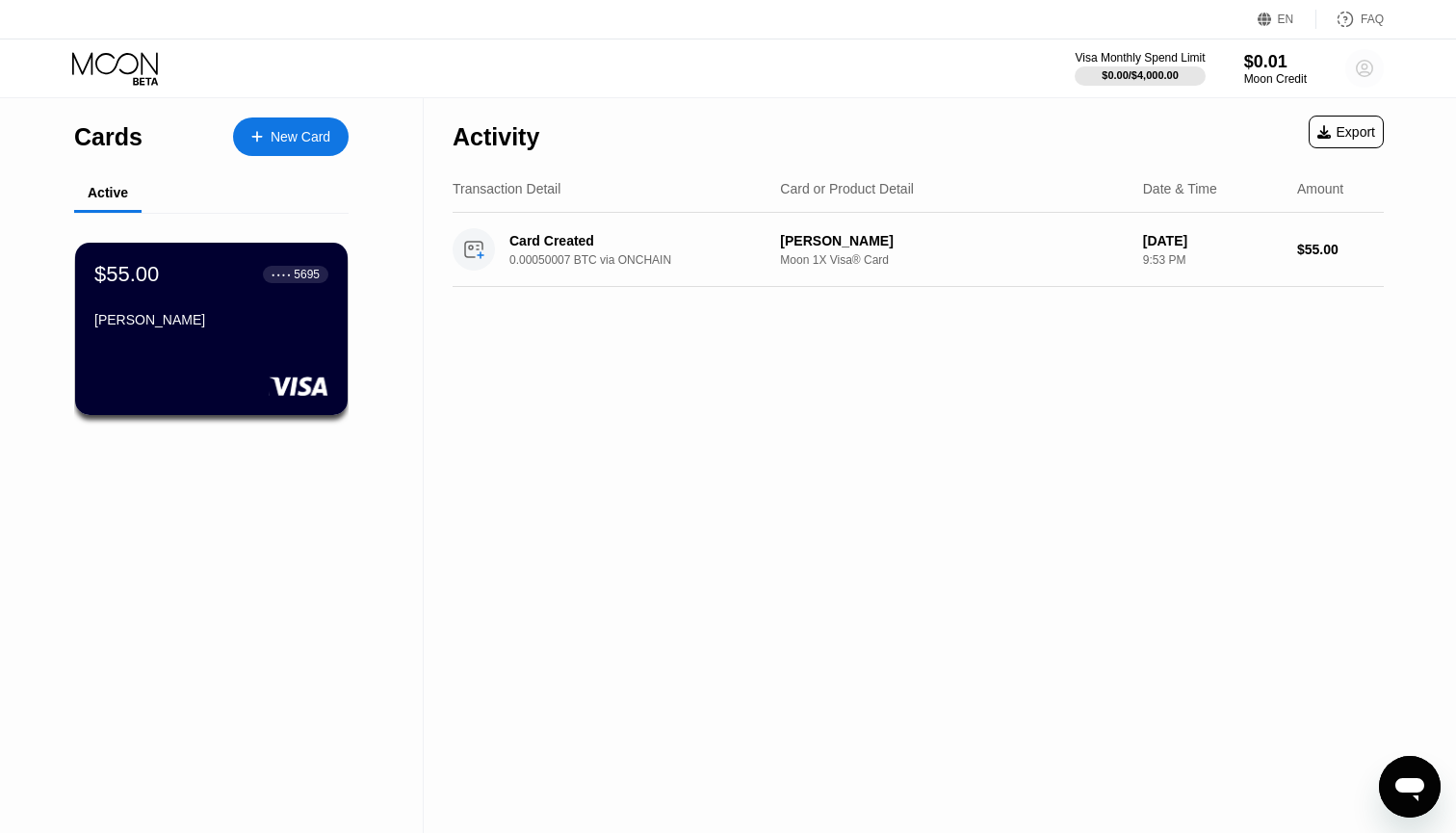
click at [1368, 71] on circle at bounding box center [1364, 68] width 38 height 38
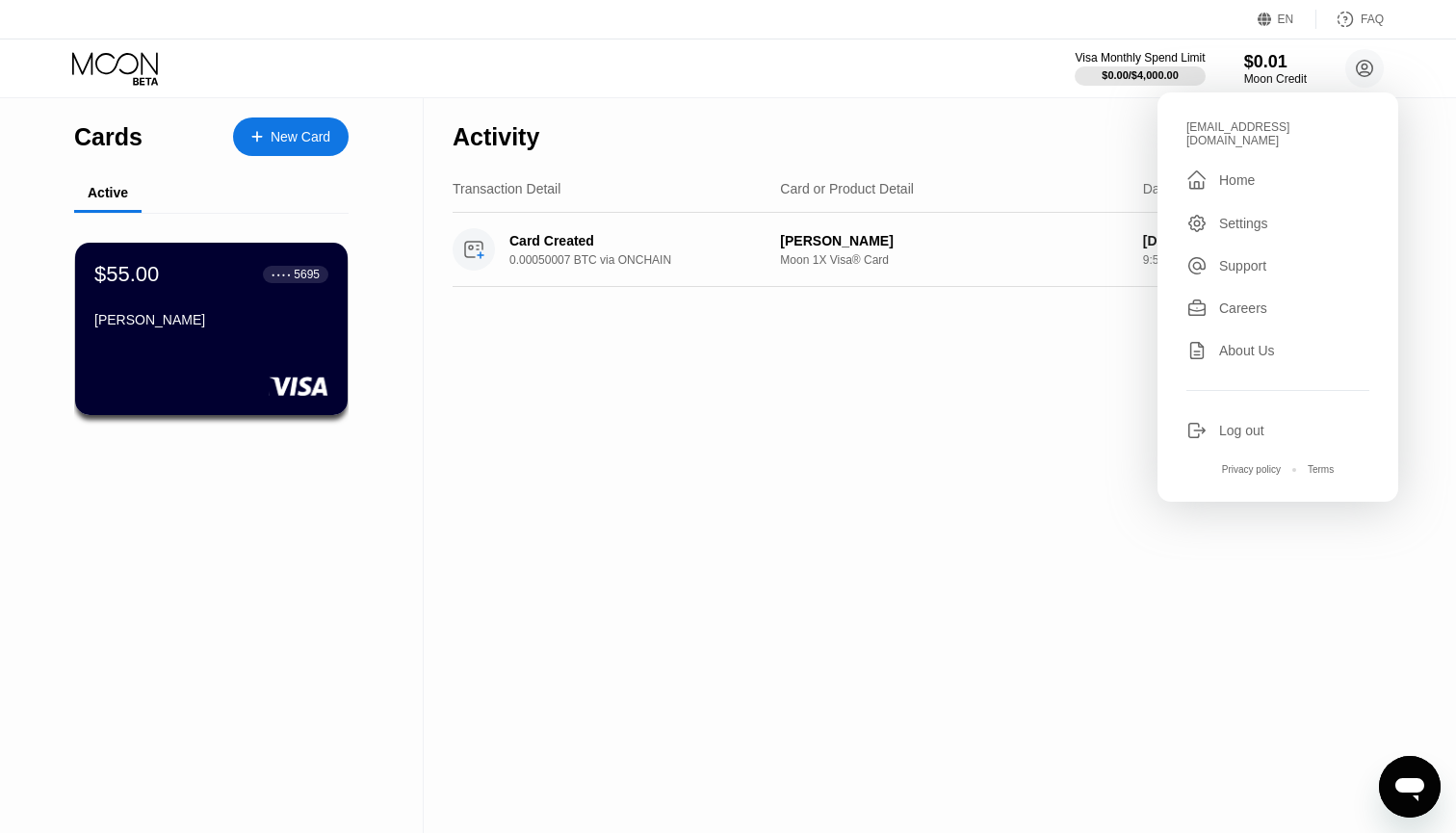
click at [1241, 216] on div "Settings" at bounding box center [1243, 224] width 49 height 16
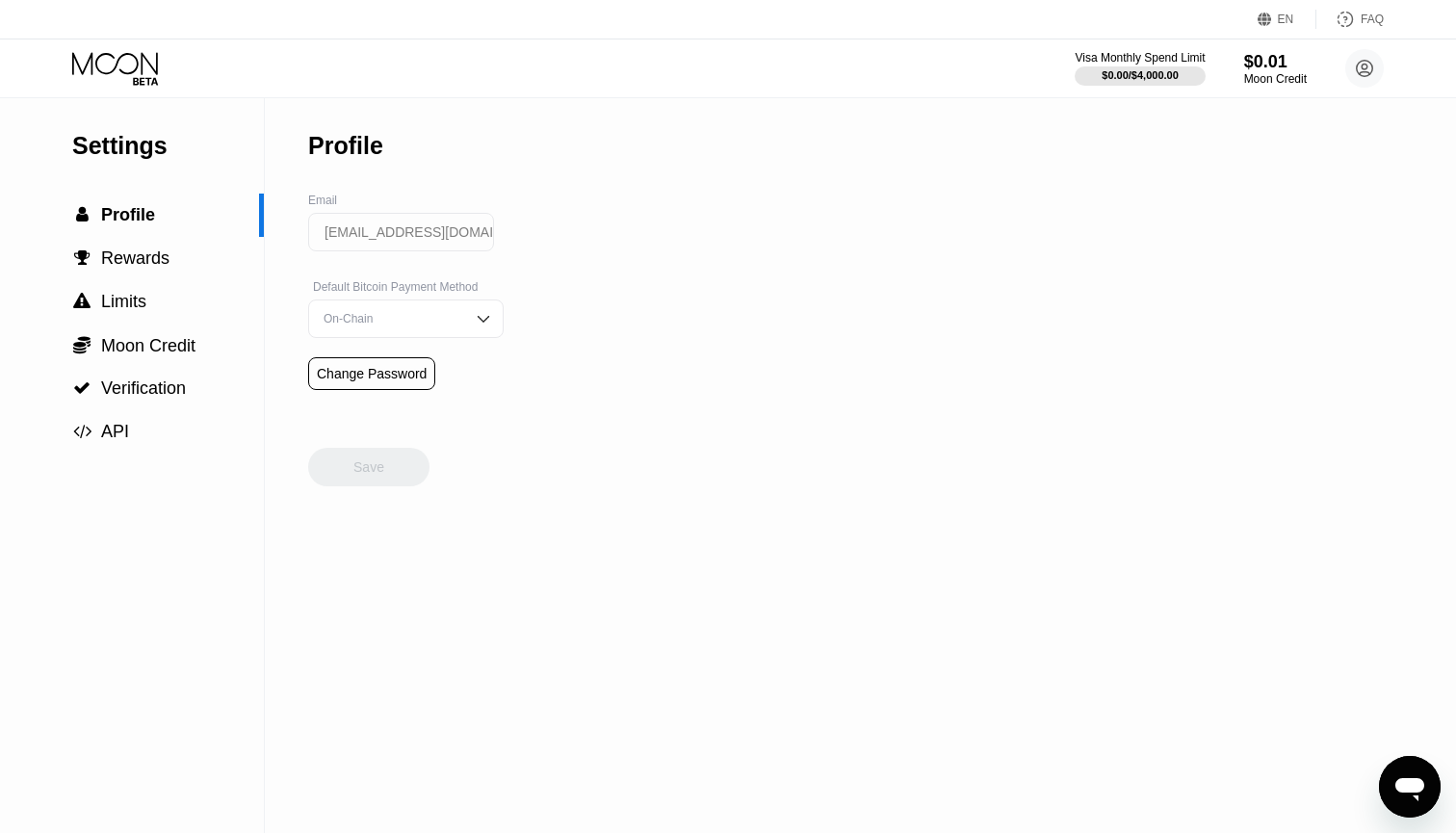
click at [116, 64] on icon at bounding box center [114, 63] width 86 height 22
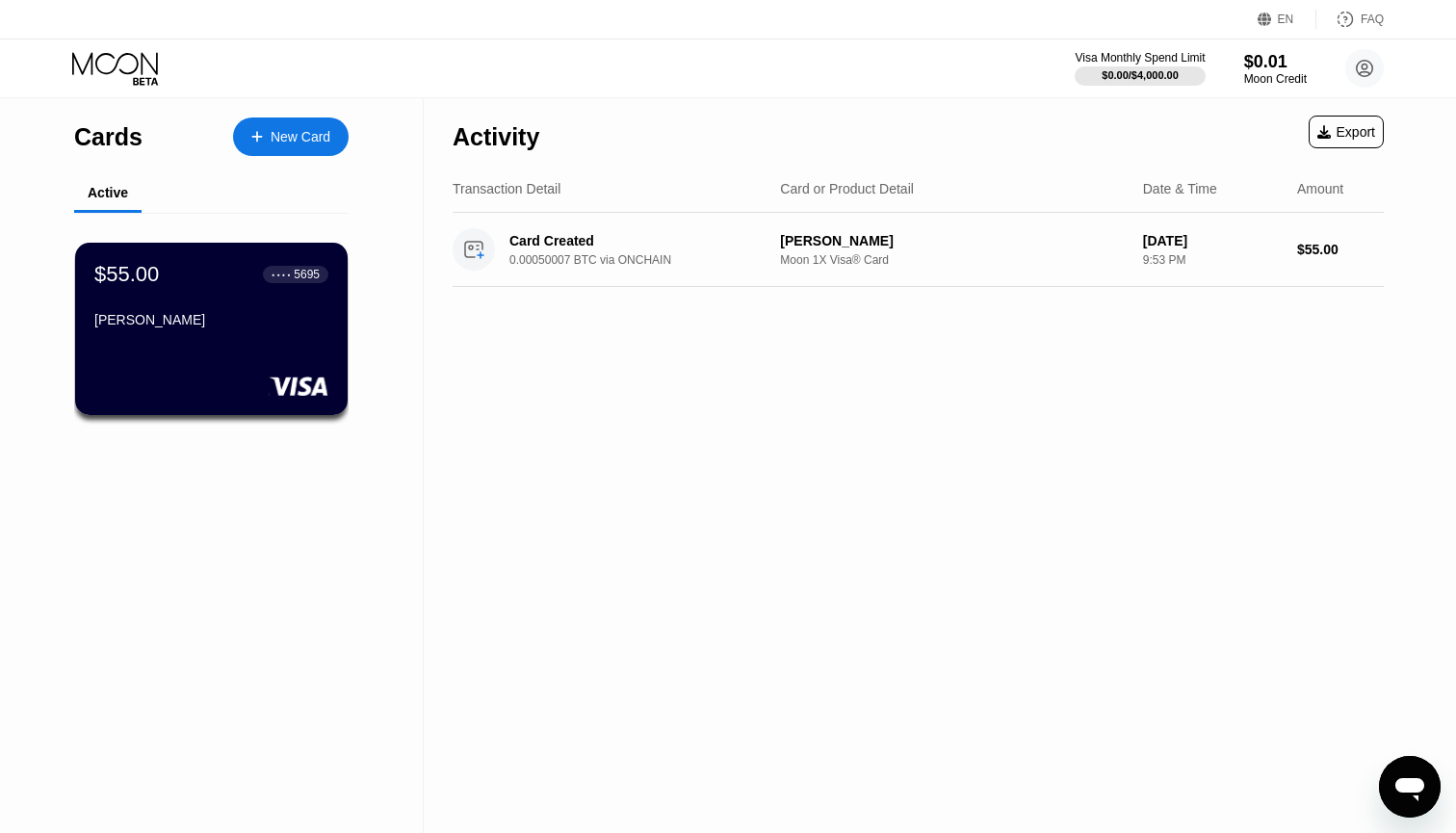
click at [1408, 782] on icon "Open messaging window" at bounding box center [1409, 789] width 29 height 23
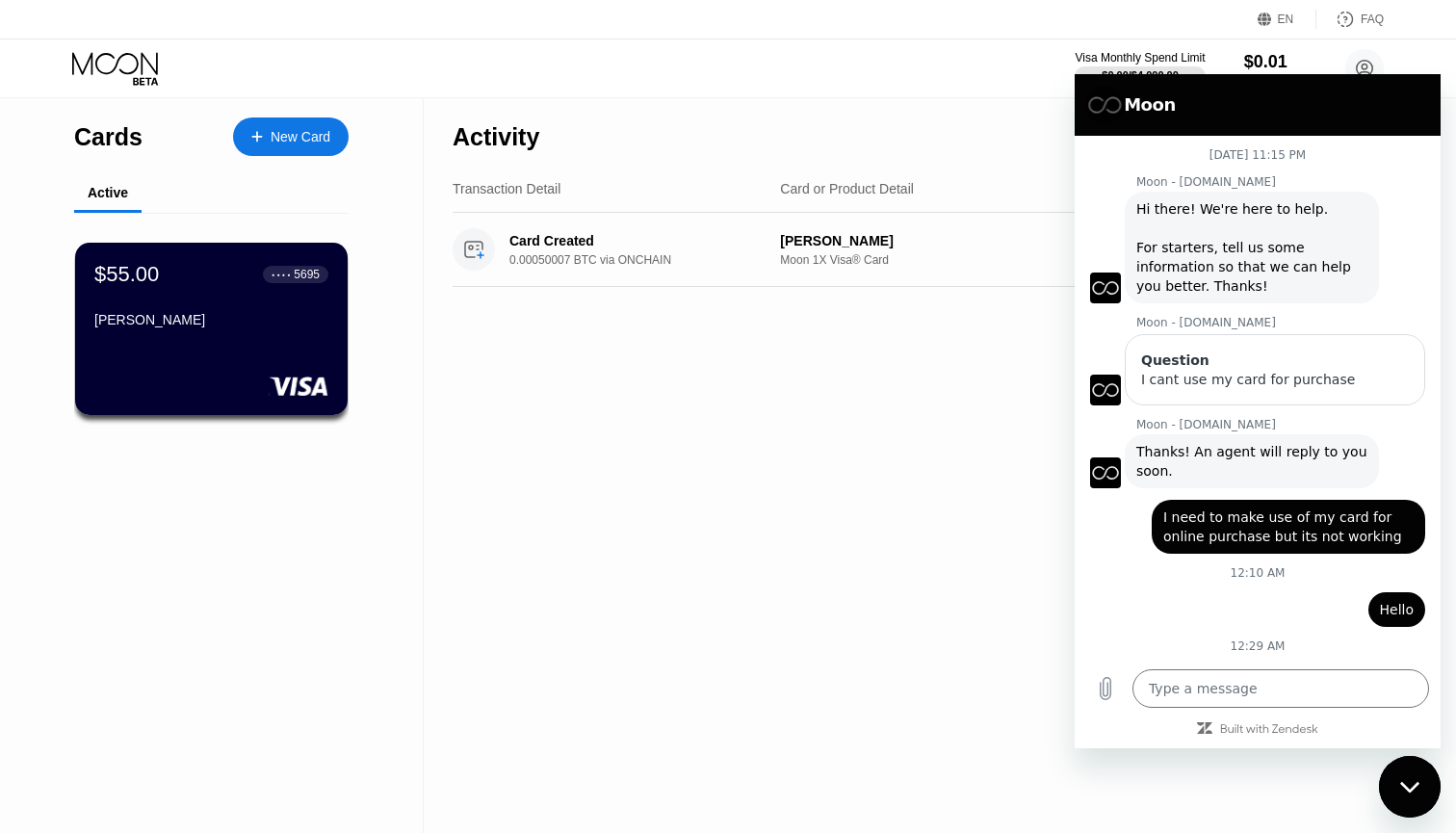
click at [1175, 363] on div "Question" at bounding box center [1275, 360] width 268 height 20
click at [1218, 320] on p "Moon - paywithmoon.com" at bounding box center [1288, 323] width 304 height 16
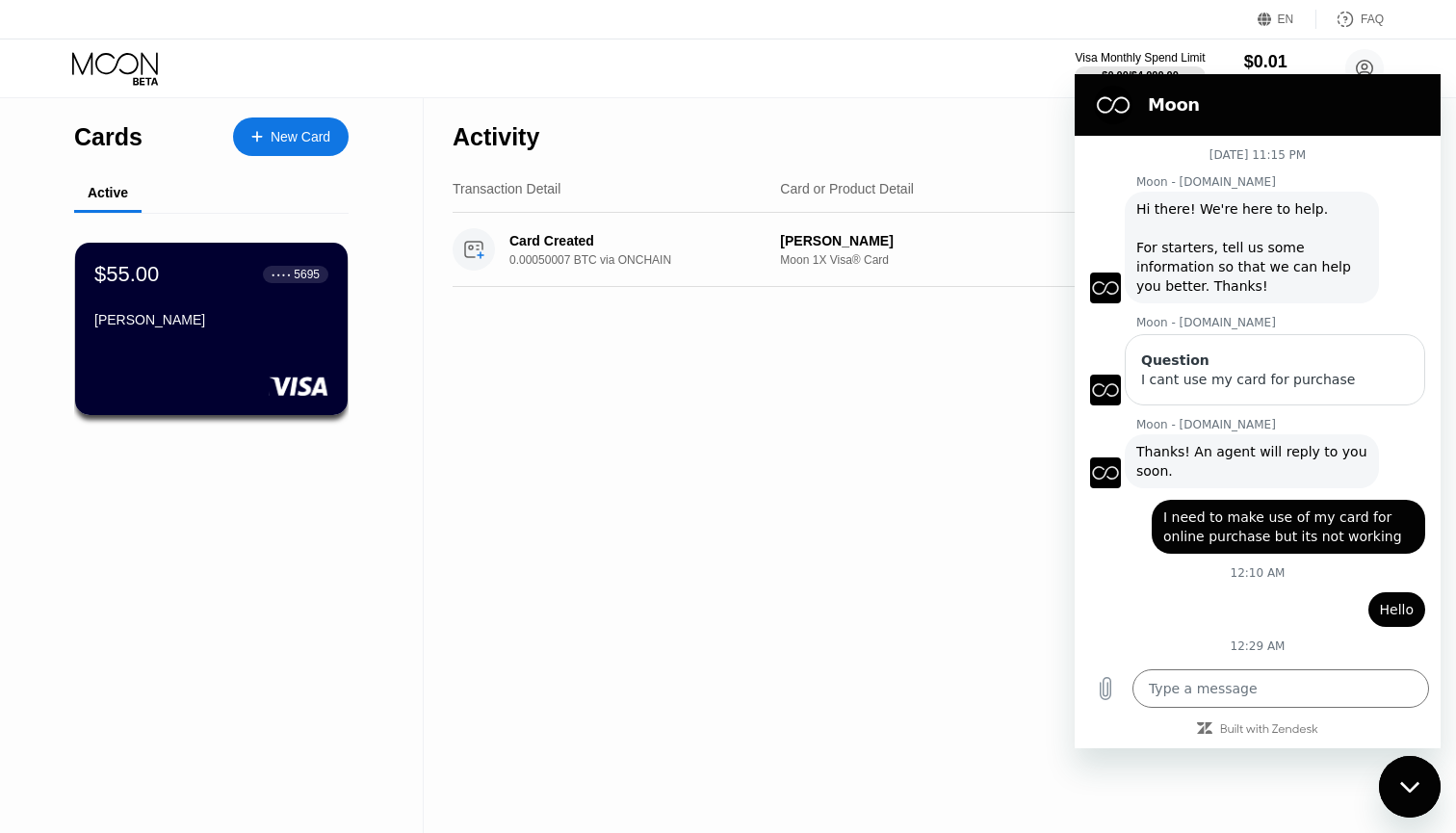
click at [873, 535] on div "Activity Export Transaction Detail Card or Product Detail Date & Time Amount Ca…" at bounding box center [918, 466] width 989 height 735
type textarea "x"
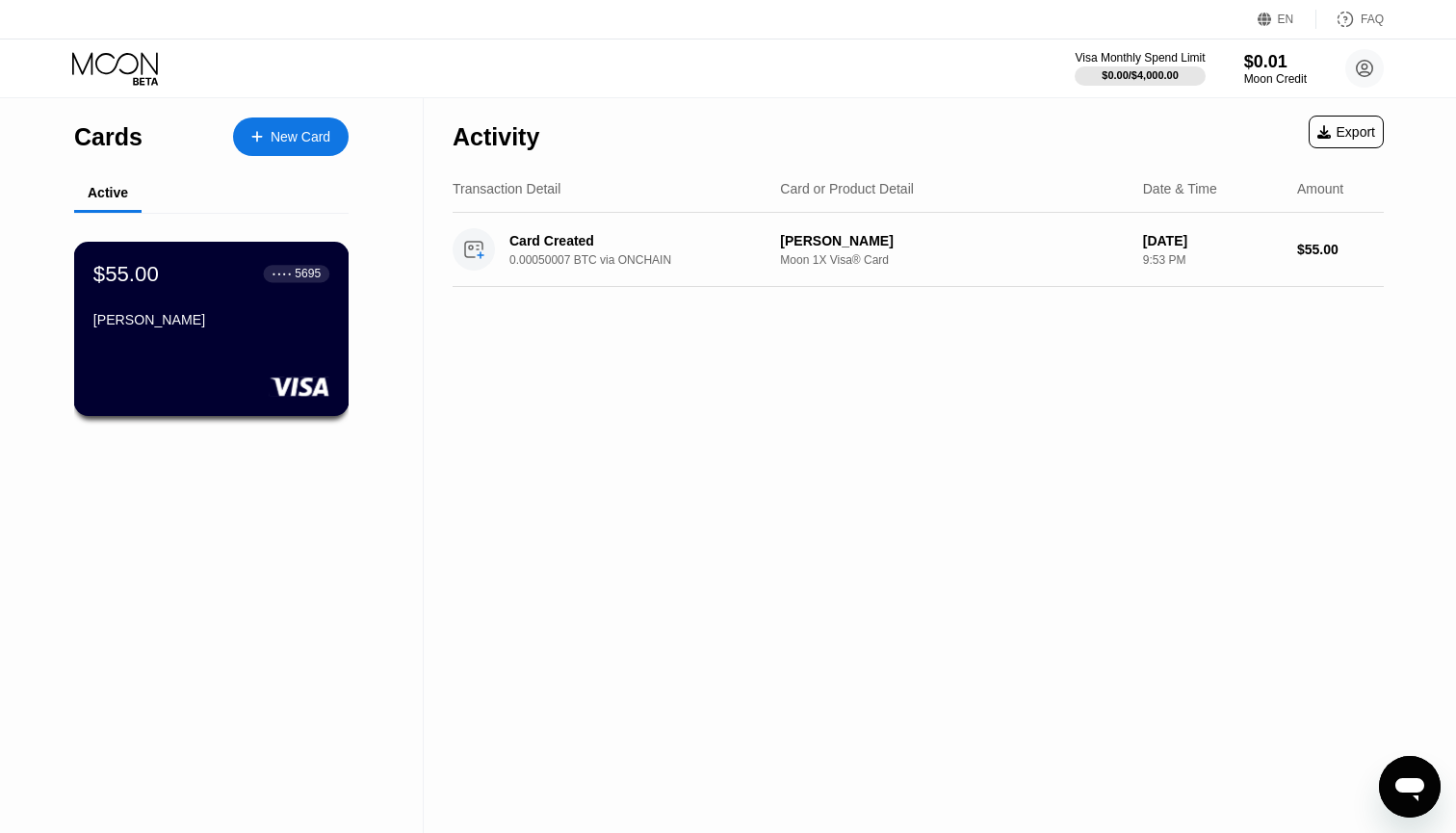
click at [179, 321] on div "[PERSON_NAME]" at bounding box center [211, 320] width 235 height 16
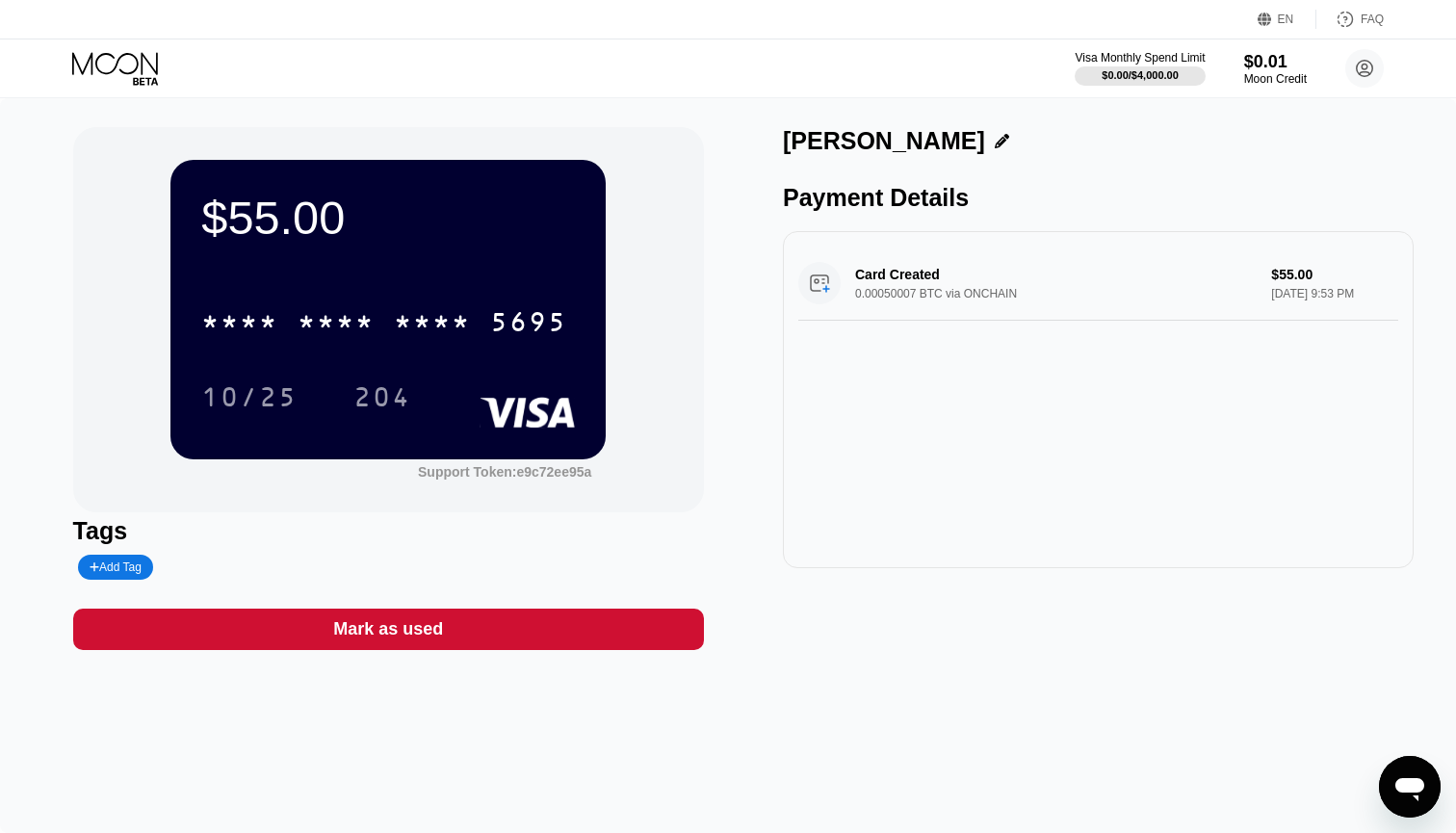
click at [325, 285] on div "* * * * * * * * * * * * 5695" at bounding box center [387, 315] width 373 height 65
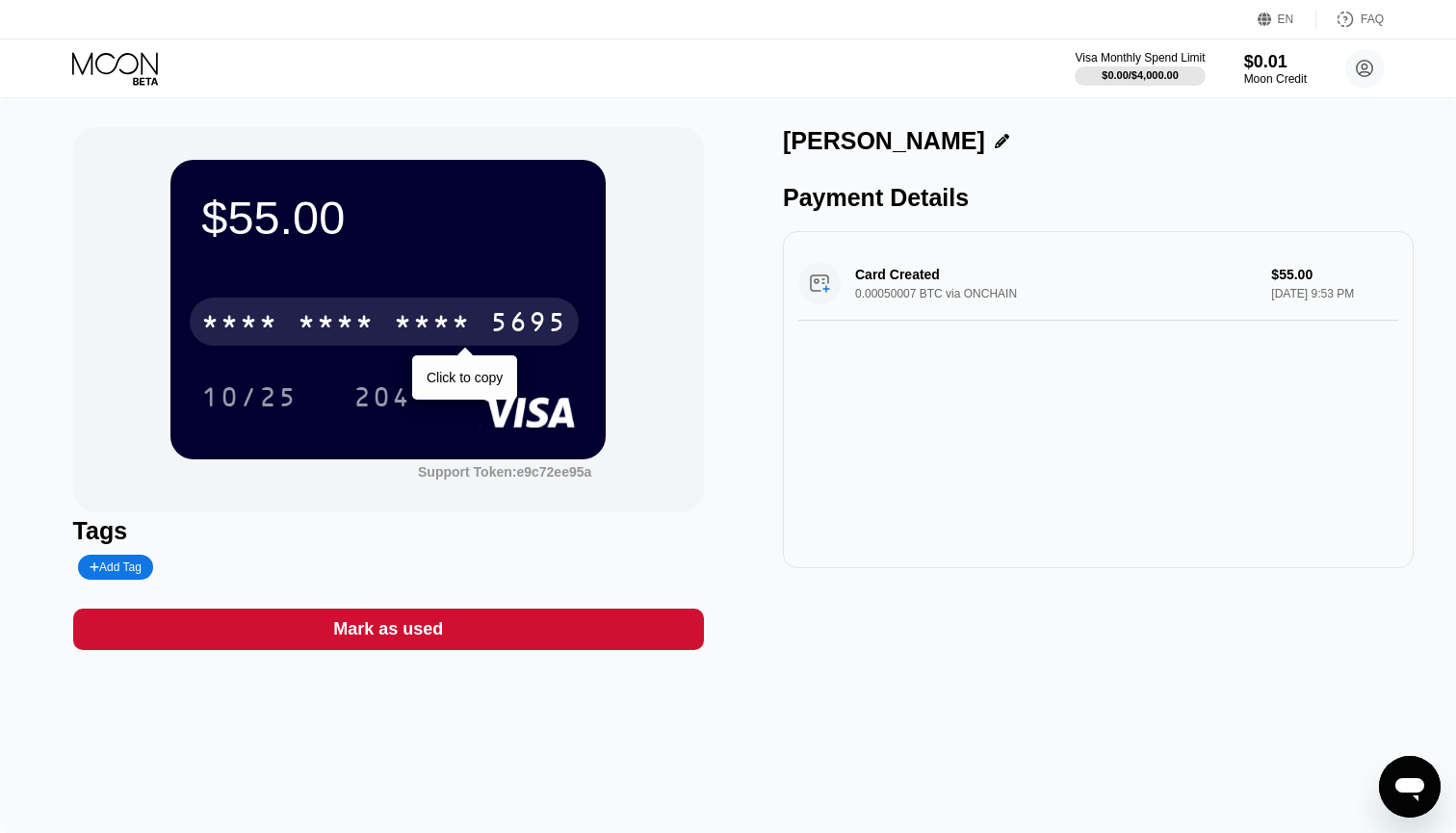
click at [332, 315] on div "* * * *" at bounding box center [336, 324] width 77 height 31
click at [521, 329] on div "5695" at bounding box center [529, 324] width 77 height 31
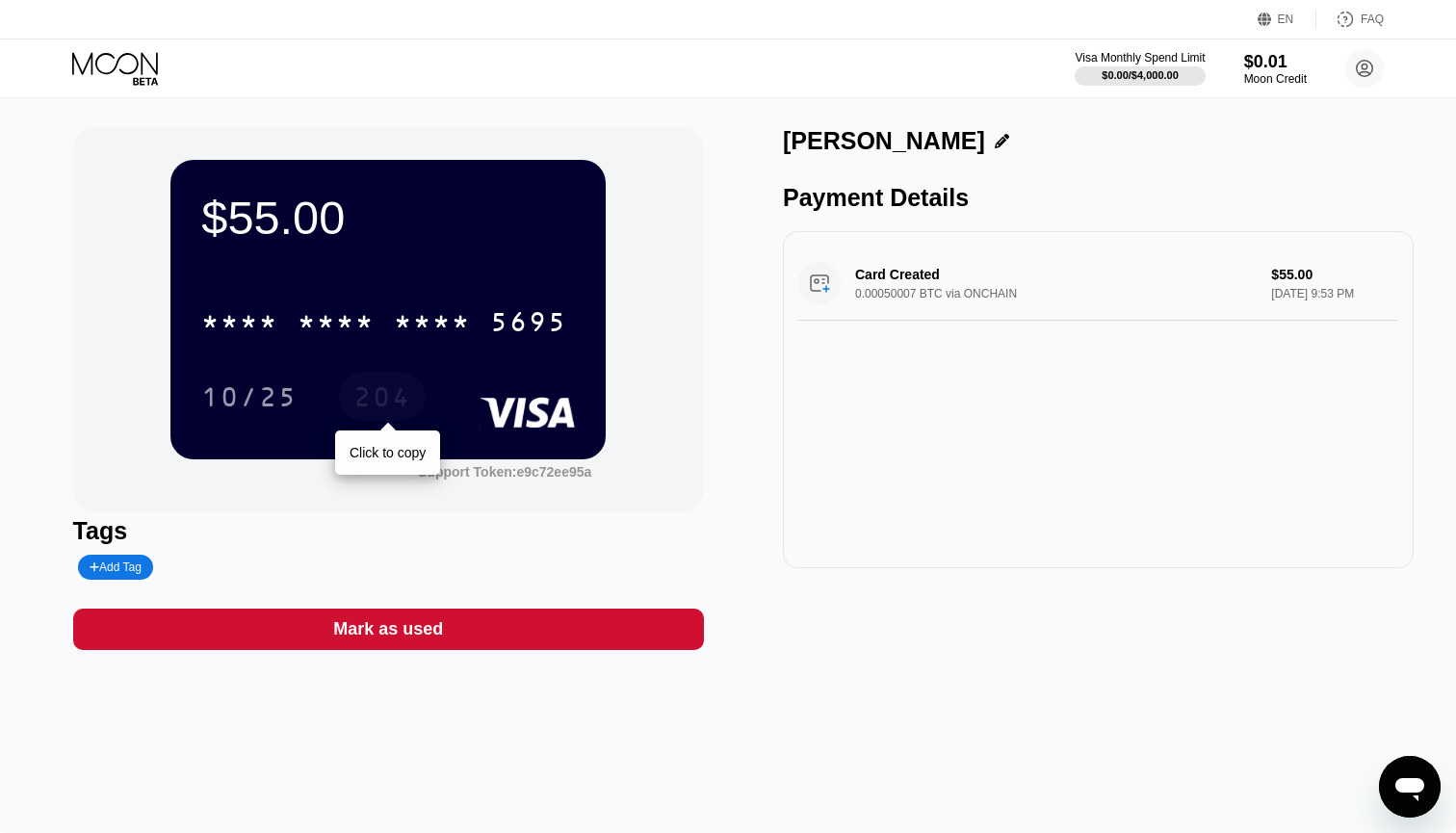
click at [366, 410] on div "204" at bounding box center [382, 399] width 58 height 31
click at [488, 110] on div "$55.00 * * * * * * * * * * * * 5695 10/25 204 Support Token: e9c72ee95a Tags Ad…" at bounding box center [728, 466] width 1456 height 735
